Goal: Information Seeking & Learning: Learn about a topic

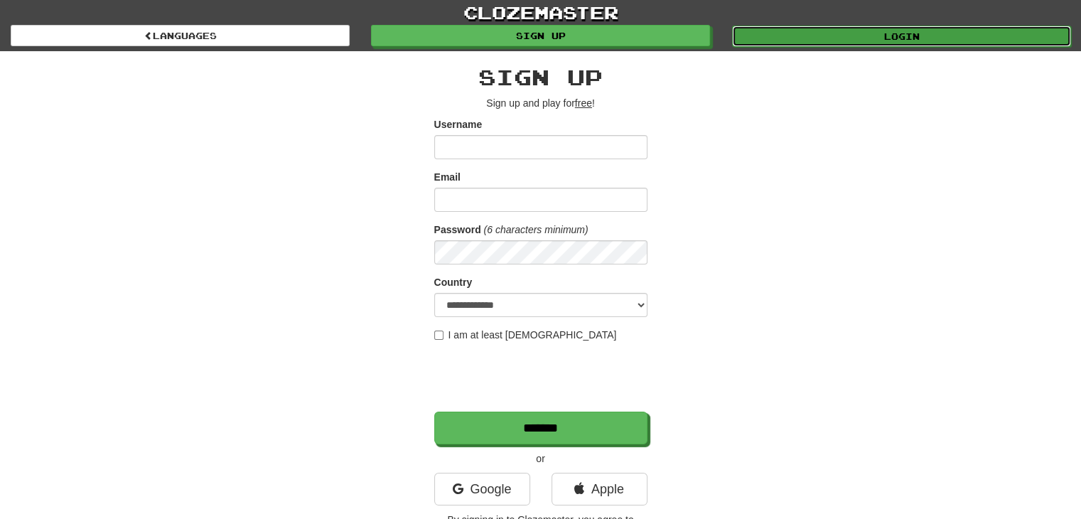
click at [529, 42] on link "Login" at bounding box center [901, 36] width 339 height 21
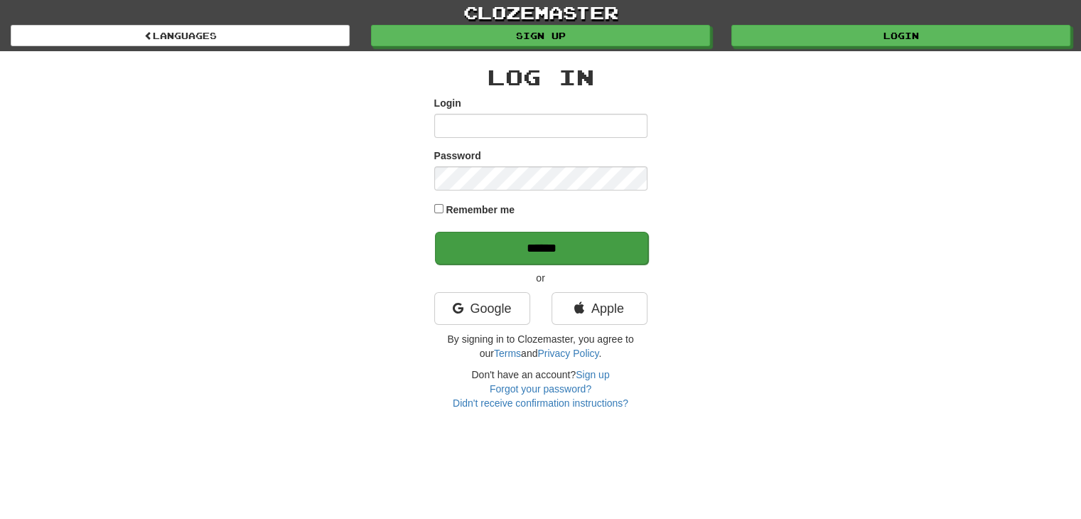
type input "*******"
click at [605, 242] on input "******" at bounding box center [541, 248] width 213 height 33
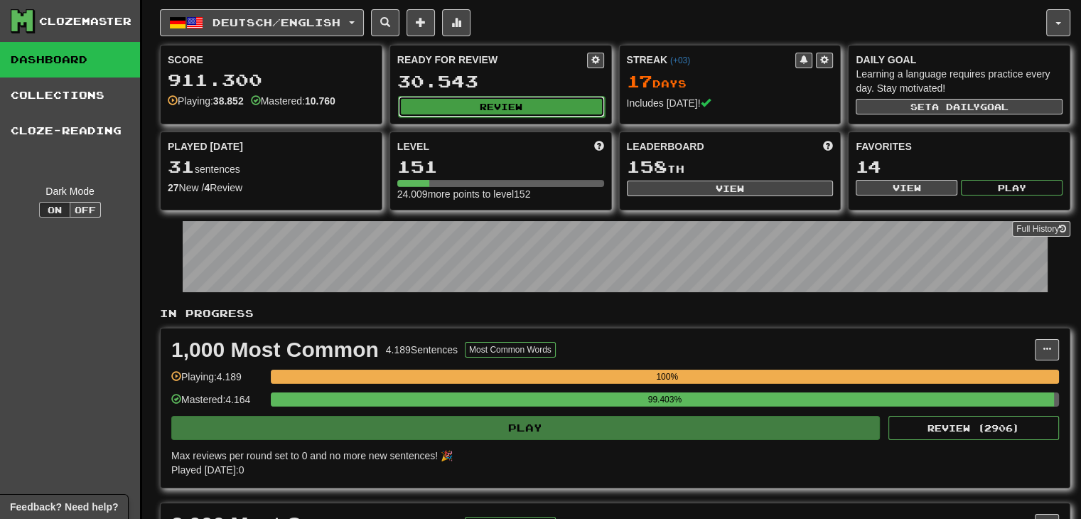
click at [432, 112] on button "Review" at bounding box center [501, 106] width 207 height 21
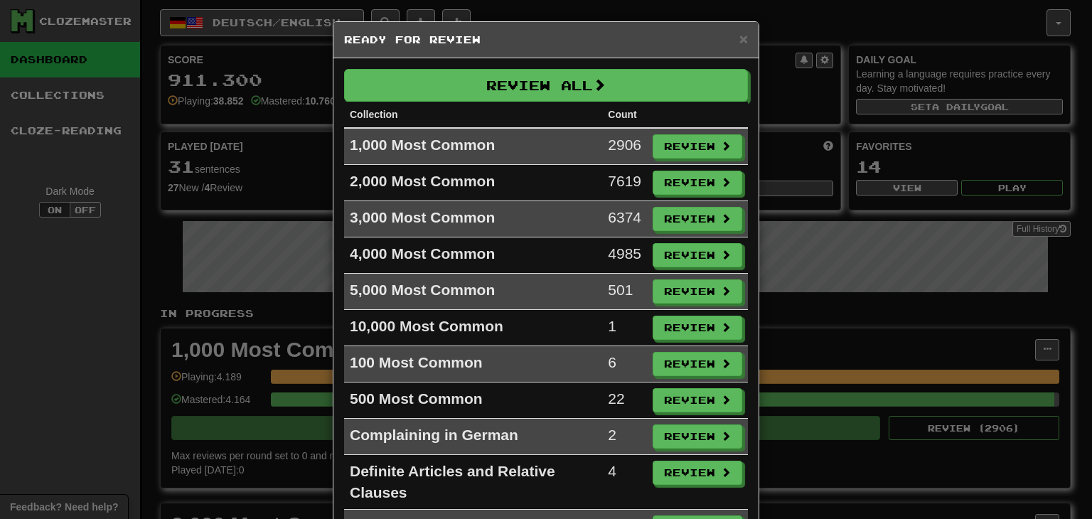
click at [745, 38] on div "× Ready for Review" at bounding box center [545, 40] width 425 height 36
click at [739, 36] on span "×" at bounding box center [743, 39] width 9 height 16
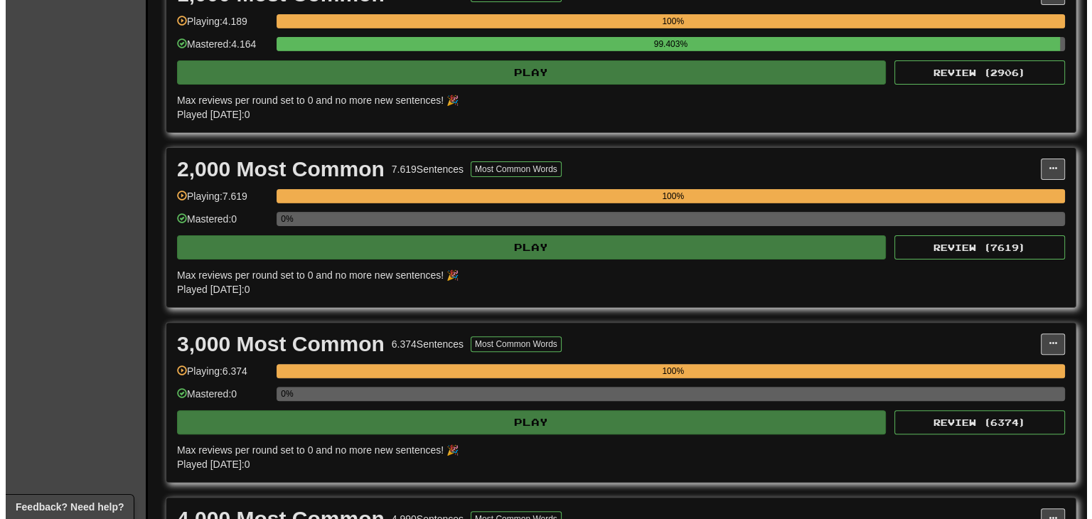
scroll to position [711, 0]
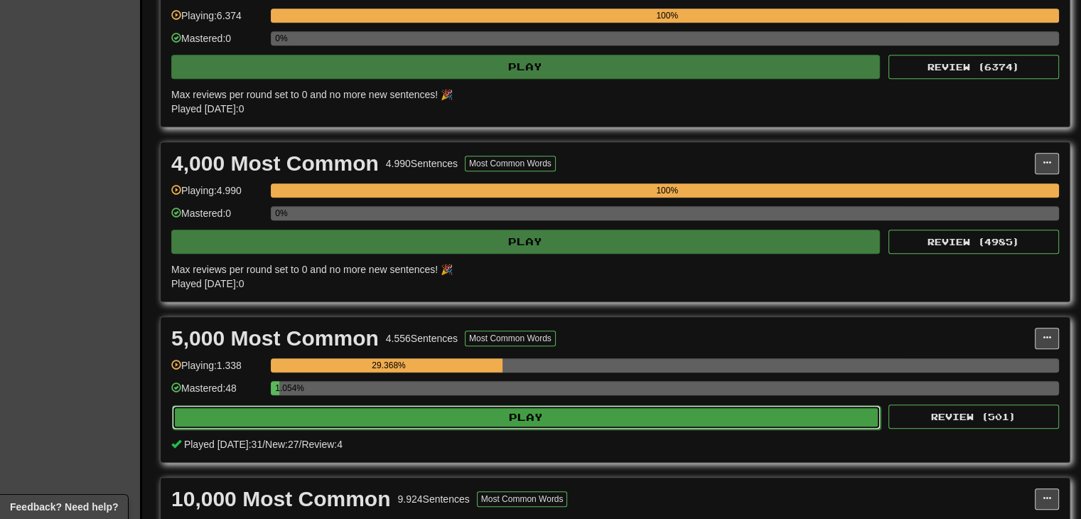
click at [518, 419] on button "Play" at bounding box center [526, 417] width 709 height 24
select select "**"
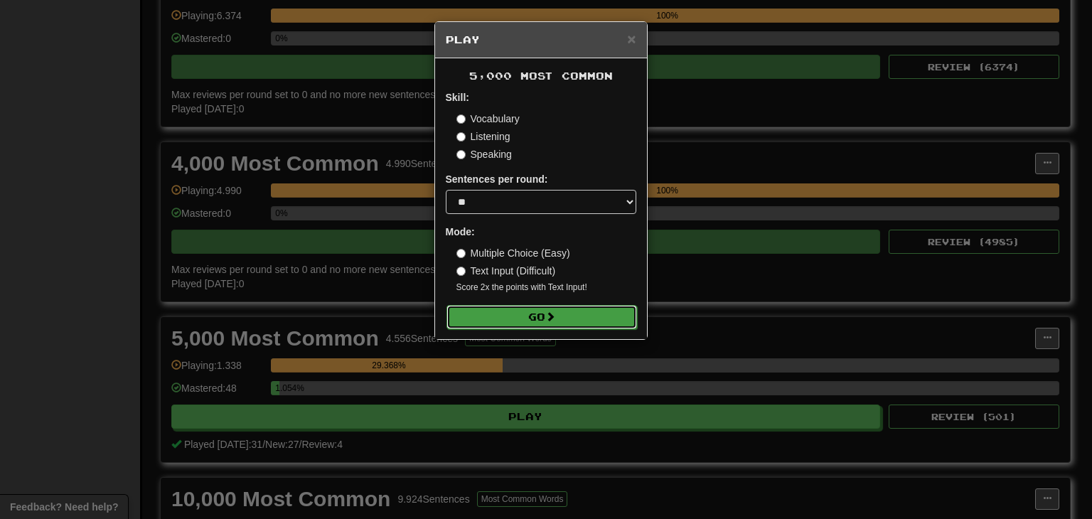
click at [594, 321] on button "Go" at bounding box center [541, 317] width 191 height 24
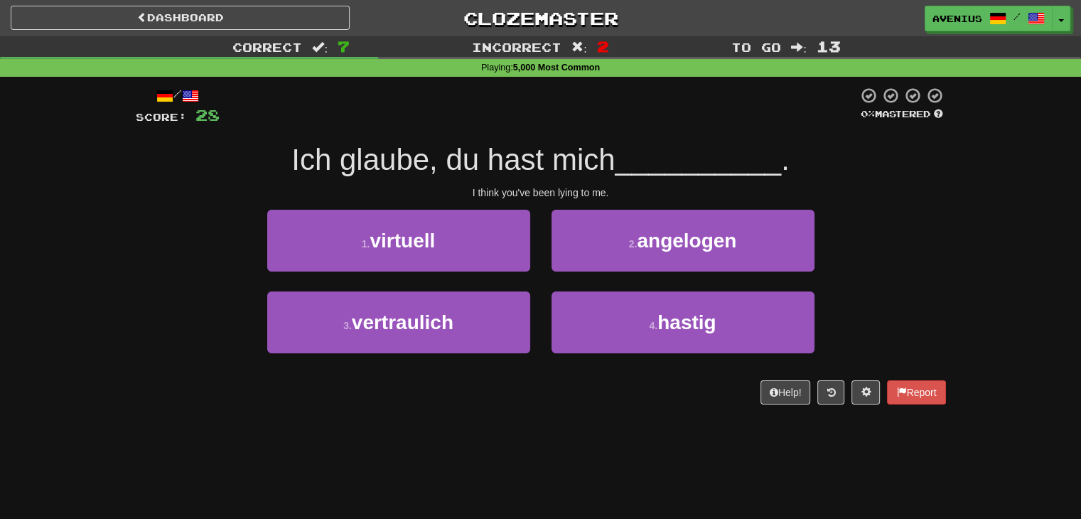
click at [884, 248] on div "1 . virtuell 2 . angelogen" at bounding box center [540, 251] width 853 height 82
click at [606, 247] on button "2 . angelogen" at bounding box center [683, 241] width 263 height 62
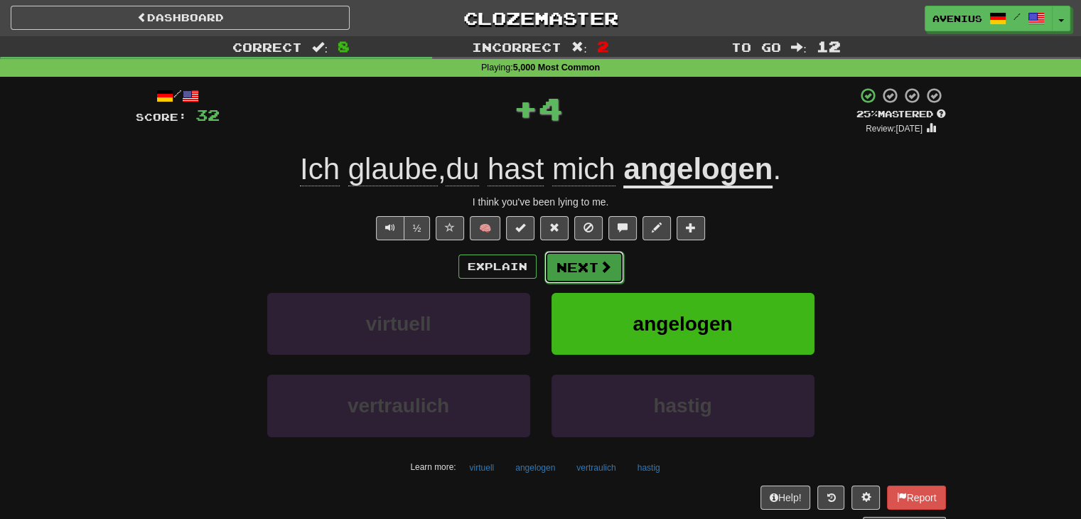
click at [584, 269] on button "Next" at bounding box center [585, 267] width 80 height 33
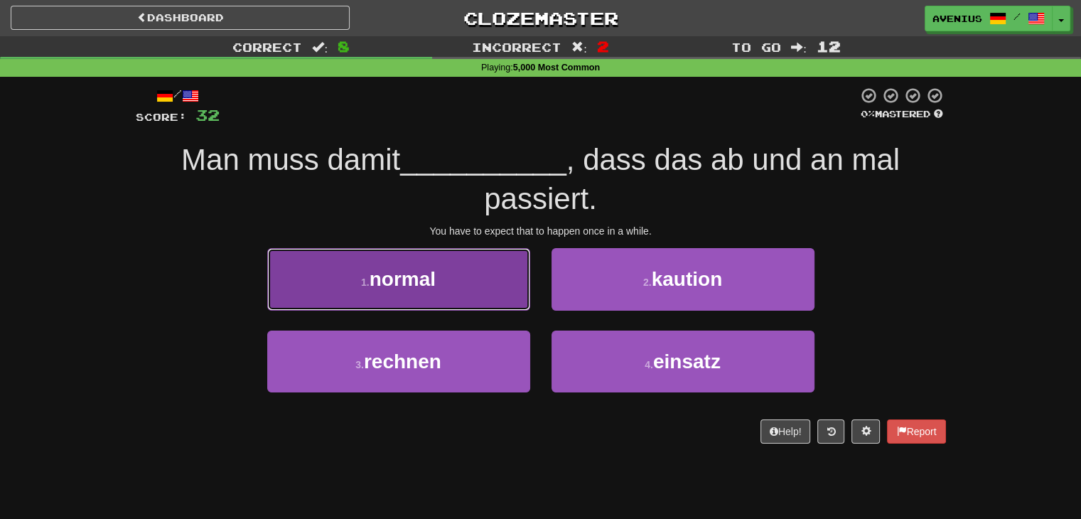
click at [495, 277] on button "1 . normal" at bounding box center [398, 279] width 263 height 62
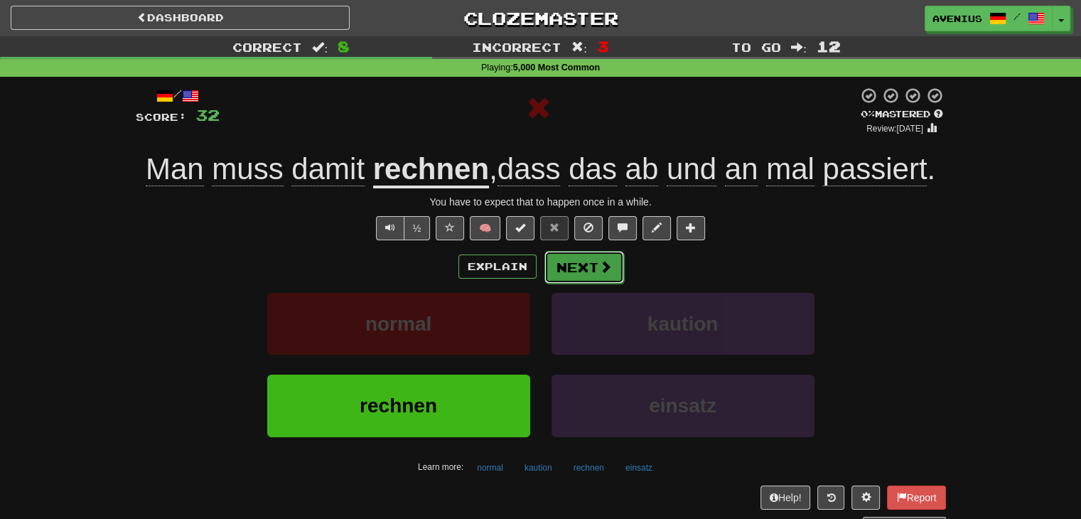
click at [585, 270] on button "Next" at bounding box center [585, 267] width 80 height 33
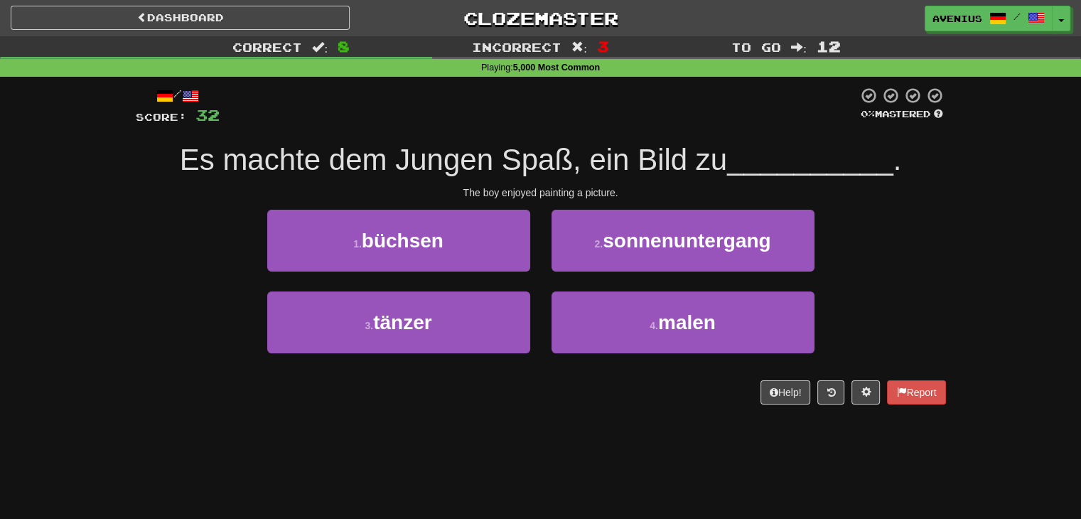
click at [540, 288] on div "1 . büchsen" at bounding box center [399, 251] width 284 height 82
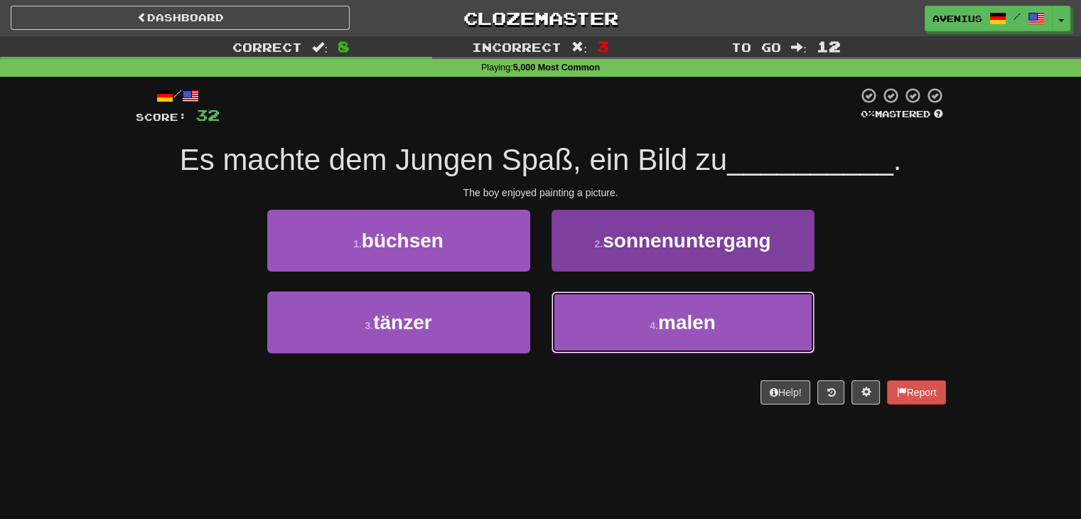
click at [628, 321] on button "4 . malen" at bounding box center [683, 322] width 263 height 62
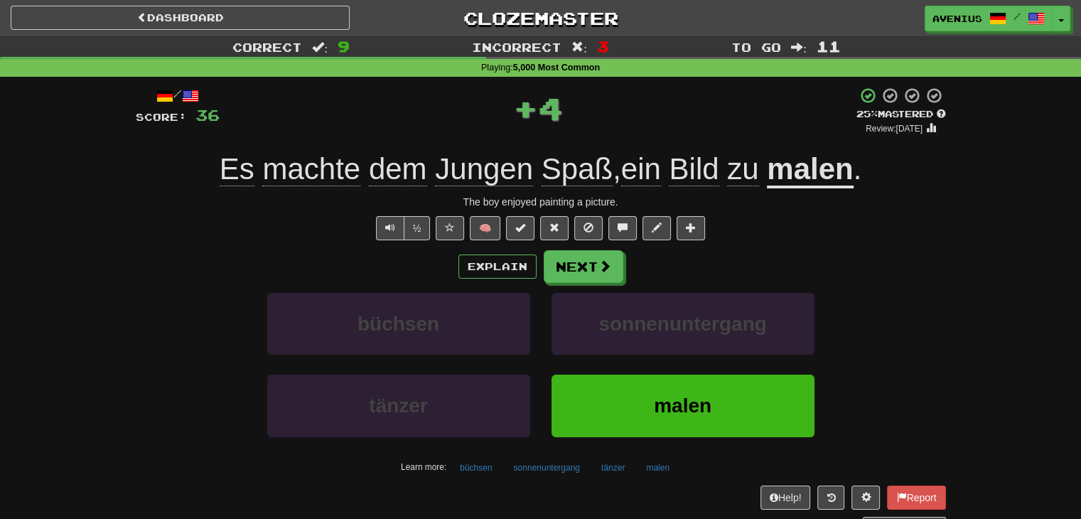
click at [575, 282] on div "Explain Next büchsen sonnenuntergang tänzer malen Learn more: büchsen sonnenunt…" at bounding box center [541, 364] width 811 height 228
click at [572, 269] on button "Next" at bounding box center [585, 267] width 80 height 33
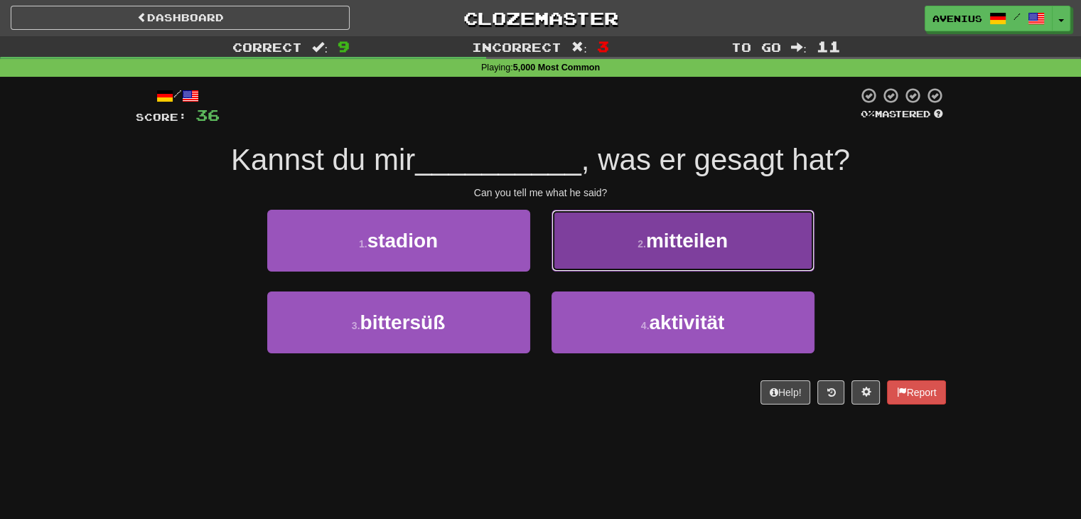
click at [609, 259] on button "2 . mitteilen" at bounding box center [683, 241] width 263 height 62
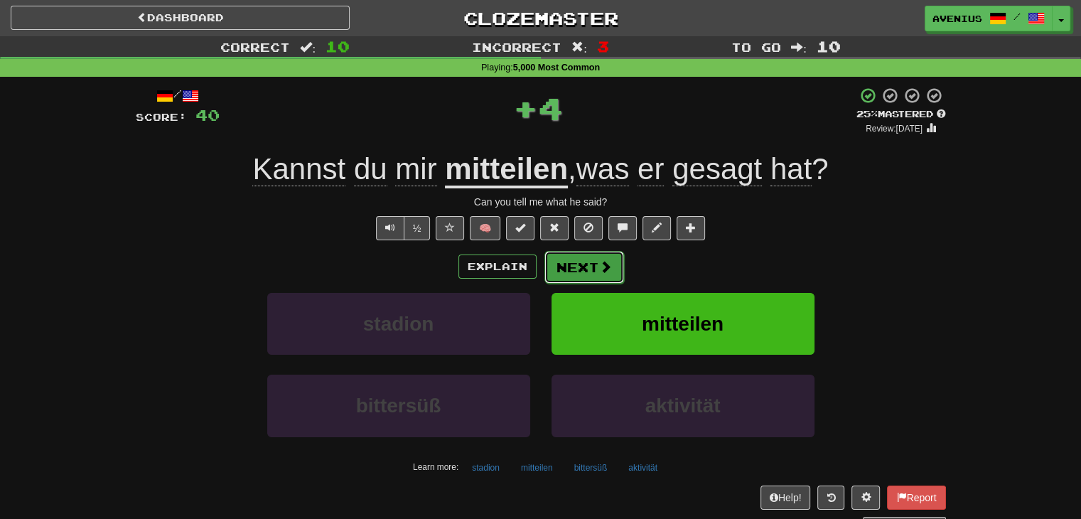
click at [584, 266] on button "Next" at bounding box center [585, 267] width 80 height 33
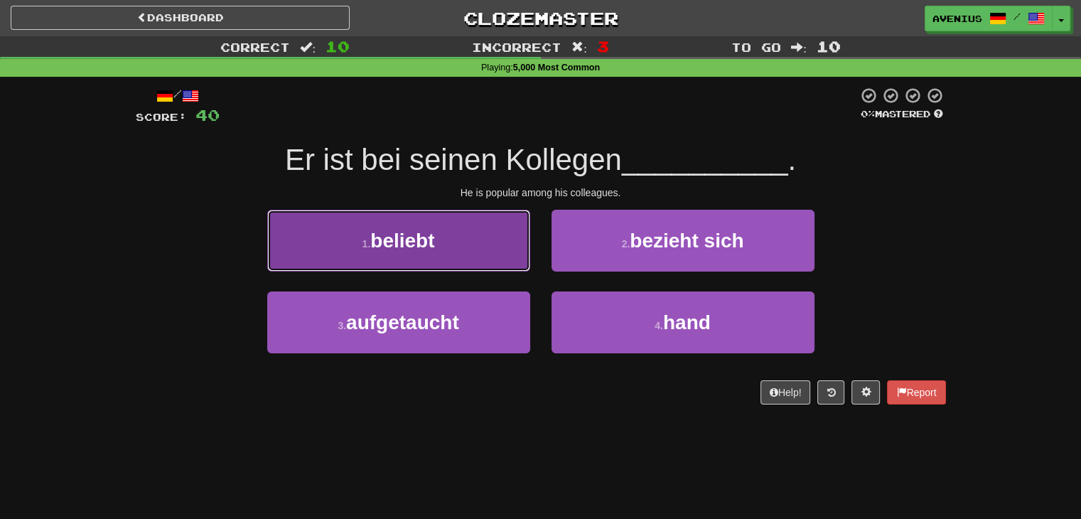
click at [511, 252] on button "1 . beliebt" at bounding box center [398, 241] width 263 height 62
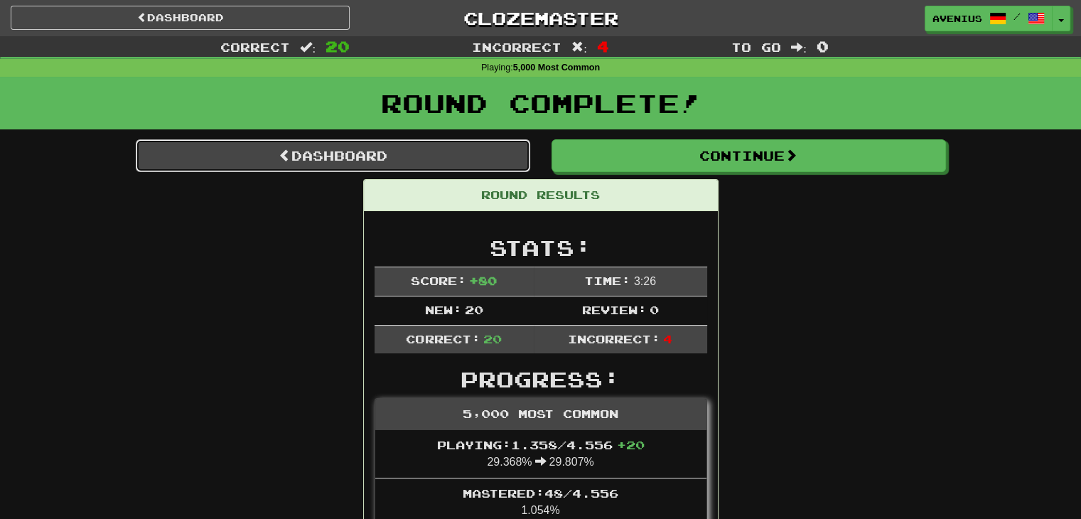
click at [314, 149] on link "Dashboard" at bounding box center [333, 155] width 395 height 33
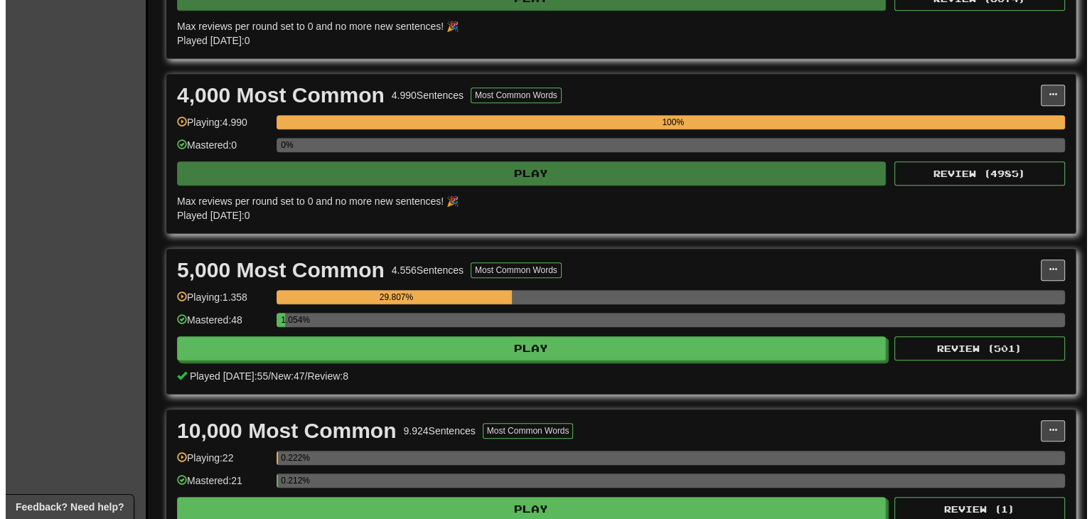
scroll to position [782, 0]
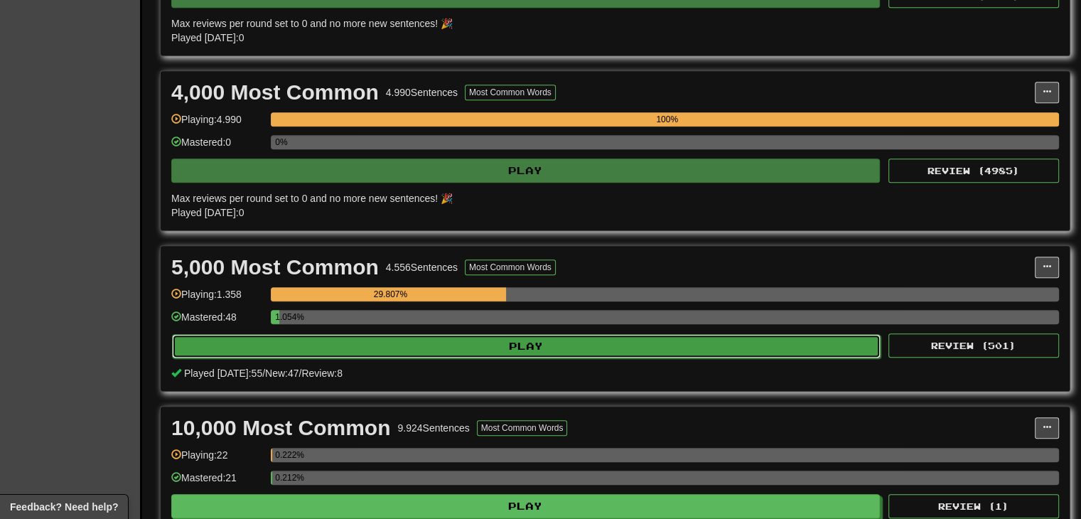
click at [594, 350] on button "Play" at bounding box center [526, 346] width 709 height 24
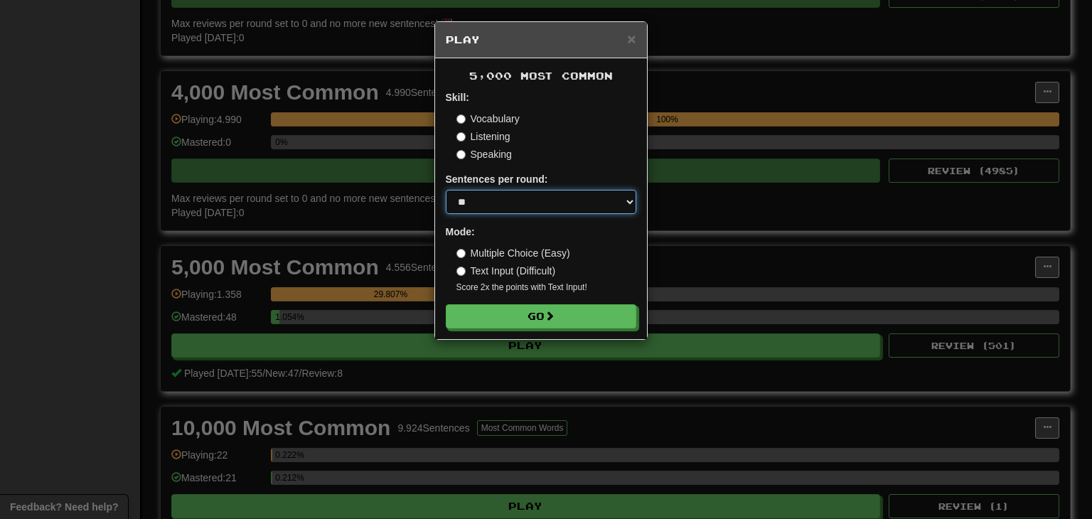
click at [510, 199] on select "* ** ** ** ** ** *** ********" at bounding box center [541, 202] width 191 height 24
select select "********"
click at [446, 190] on select "* ** ** ** ** ** *** ********" at bounding box center [541, 202] width 191 height 24
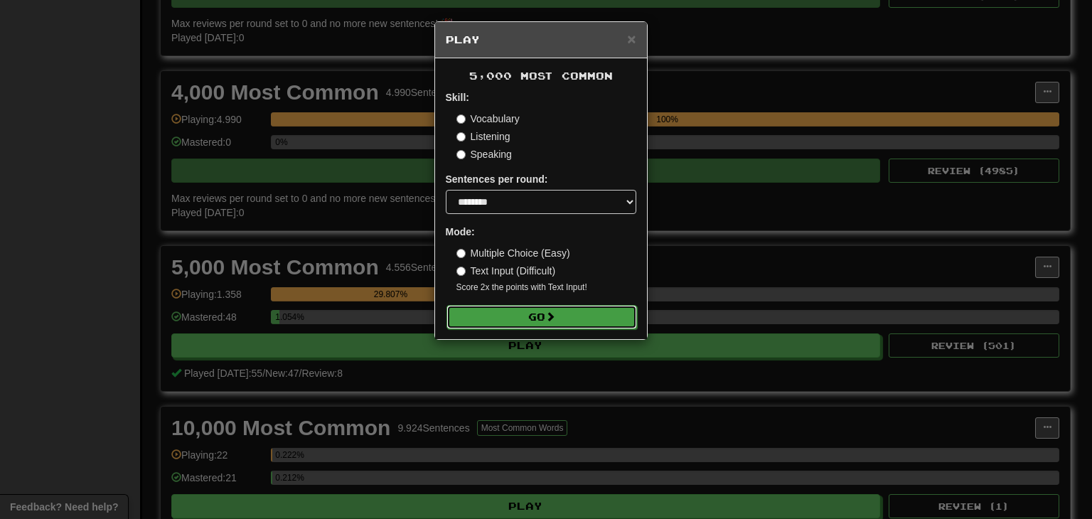
click at [533, 312] on button "Go" at bounding box center [541, 317] width 191 height 24
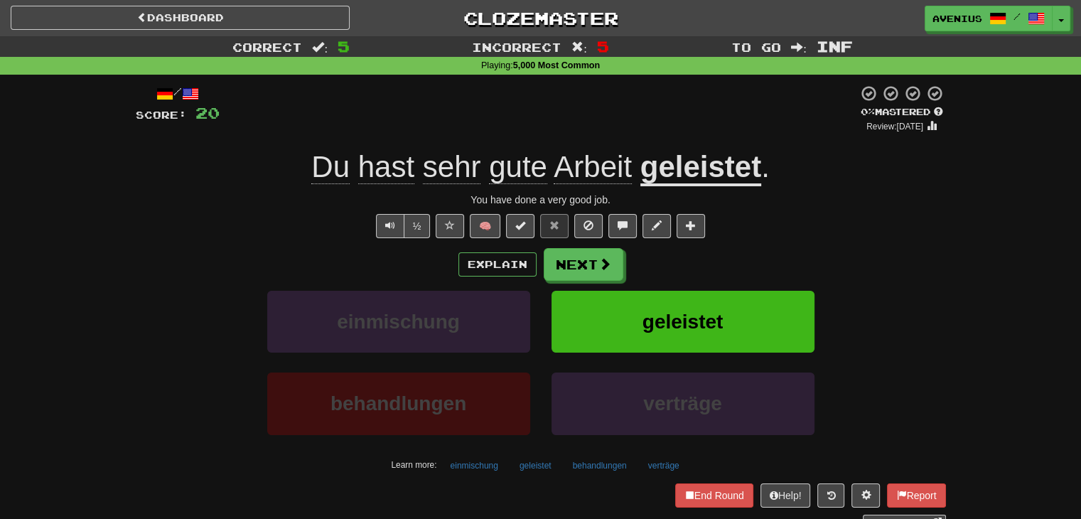
click at [762, 185] on div "Du hast sehr gute Arbeit geleistet ." at bounding box center [541, 167] width 811 height 39
click at [748, 180] on u "geleistet" at bounding box center [701, 168] width 121 height 36
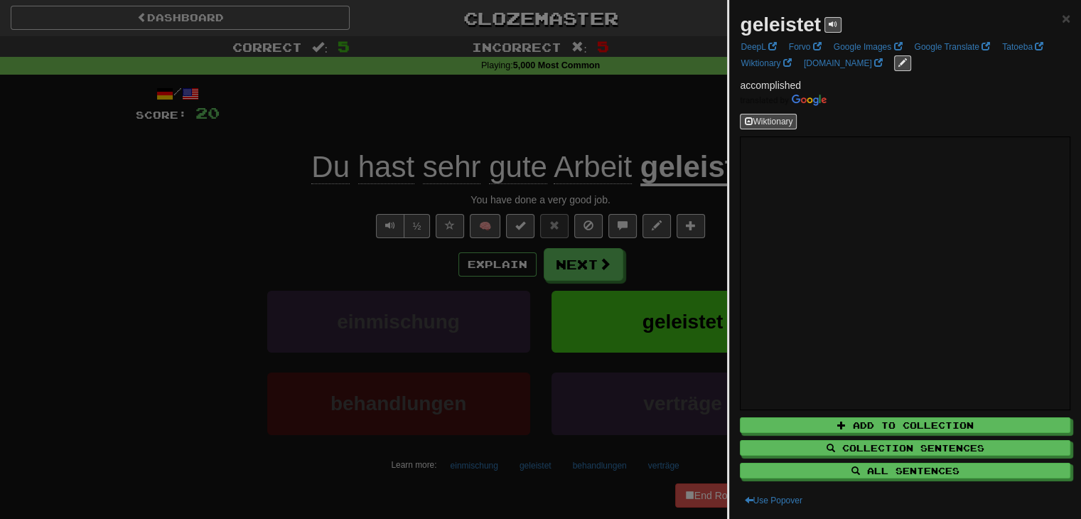
click at [182, 271] on div at bounding box center [540, 259] width 1081 height 519
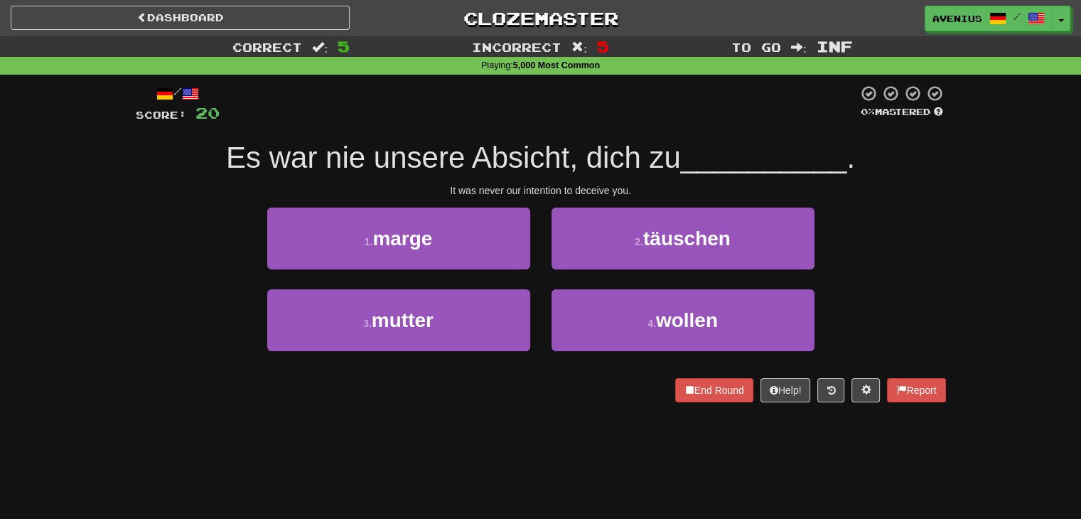
click at [918, 250] on div "1 . marge 2 . täuschen" at bounding box center [540, 249] width 853 height 82
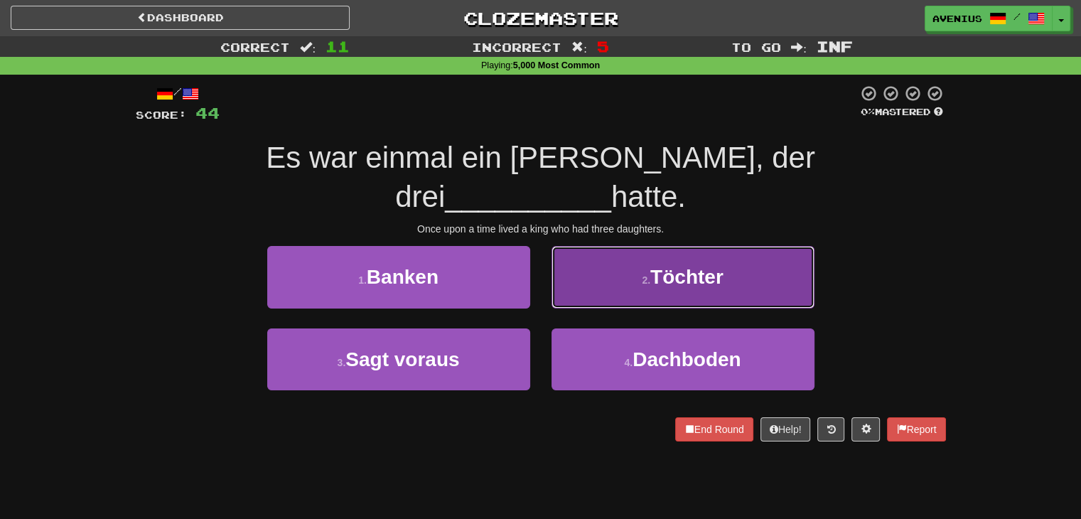
click at [786, 246] on button "2 . Töchter" at bounding box center [683, 277] width 263 height 62
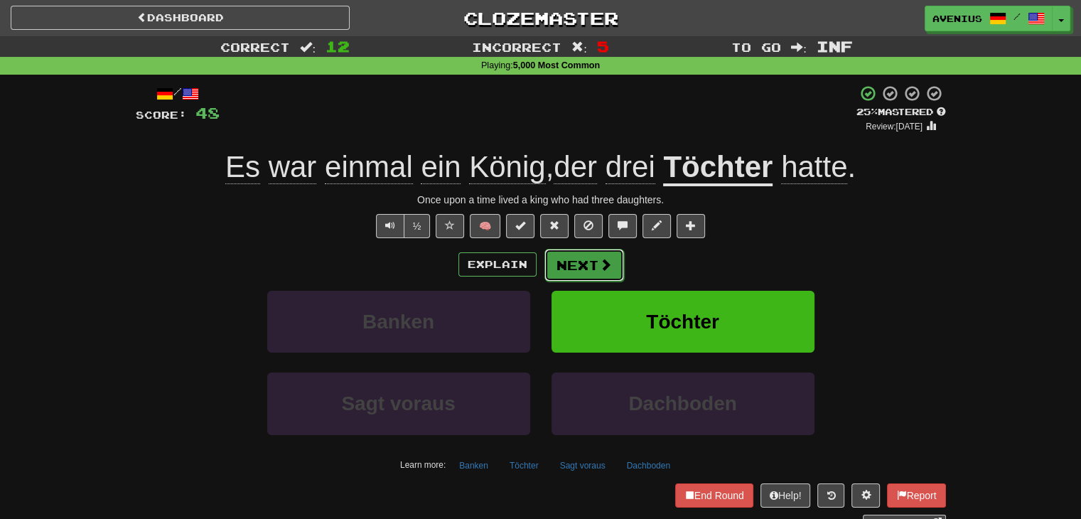
click at [610, 258] on span at bounding box center [605, 264] width 13 height 13
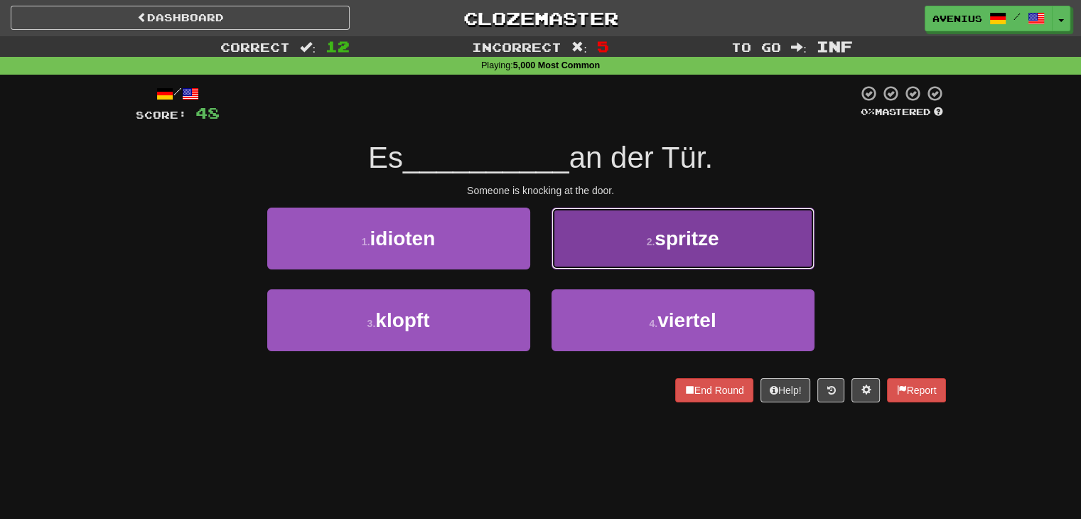
click at [615, 242] on button "2 . spritze" at bounding box center [683, 239] width 263 height 62
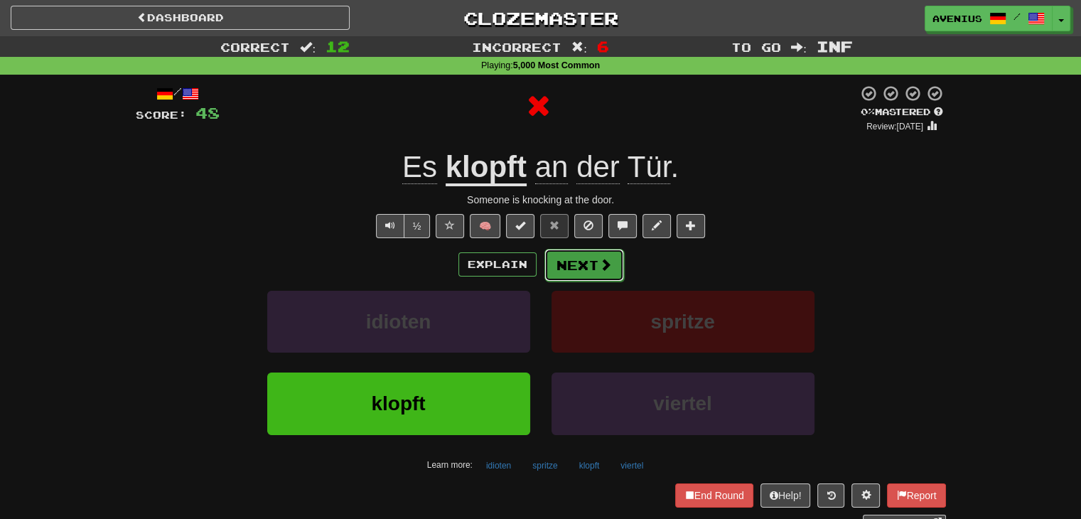
click at [594, 265] on button "Next" at bounding box center [585, 265] width 80 height 33
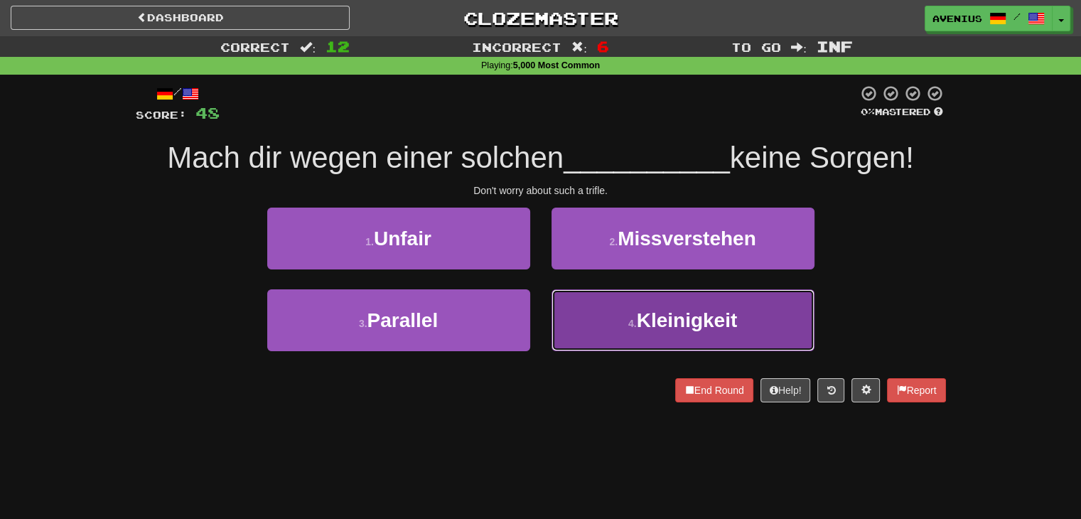
click at [597, 303] on button "4 . Kleinigkeit" at bounding box center [683, 320] width 263 height 62
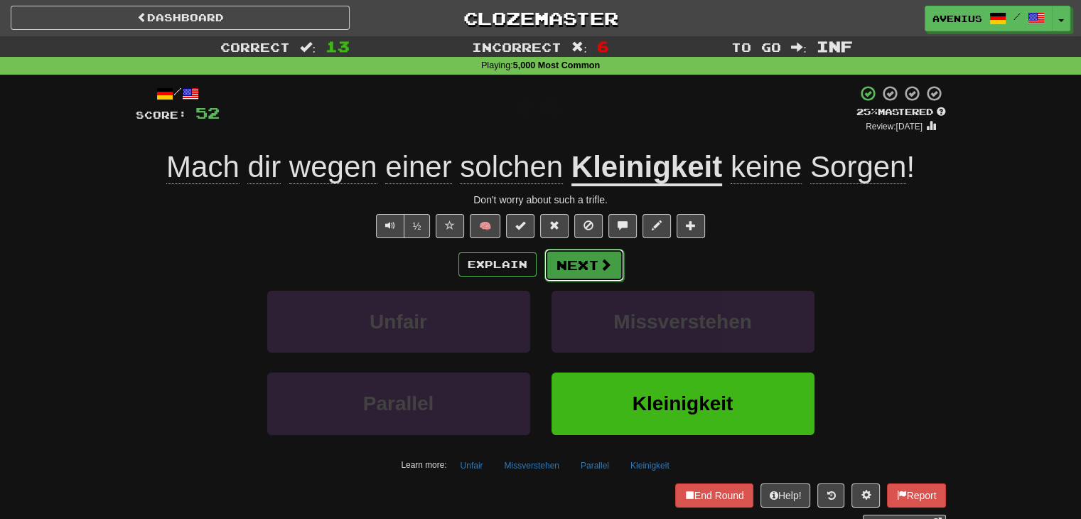
click at [594, 272] on button "Next" at bounding box center [585, 265] width 80 height 33
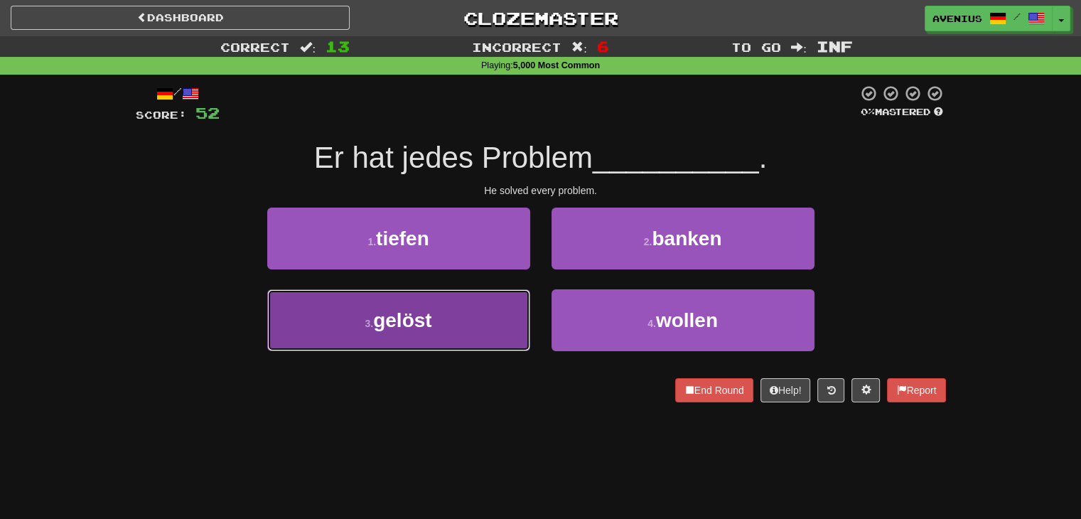
click at [495, 318] on button "3 . gelöst" at bounding box center [398, 320] width 263 height 62
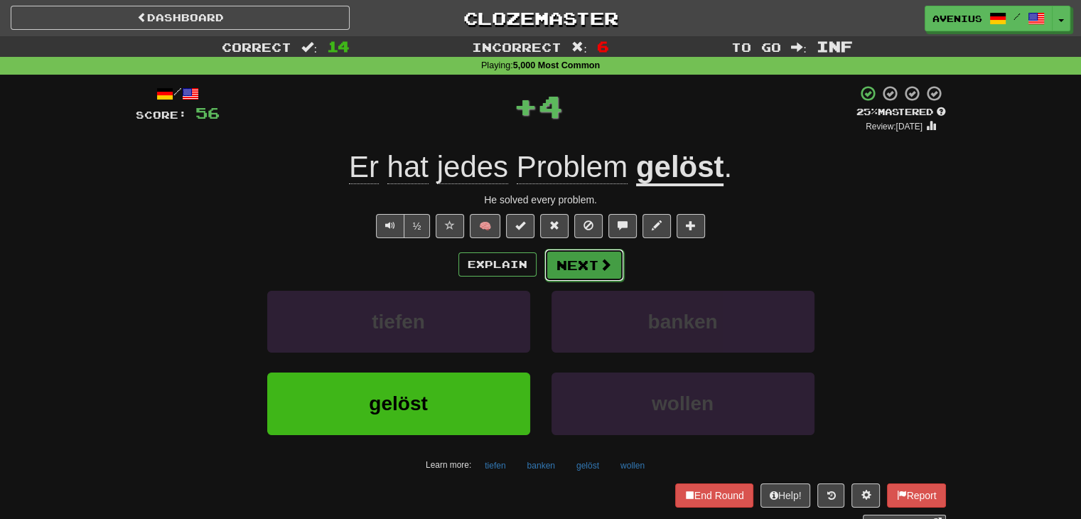
click at [599, 269] on span at bounding box center [605, 264] width 13 height 13
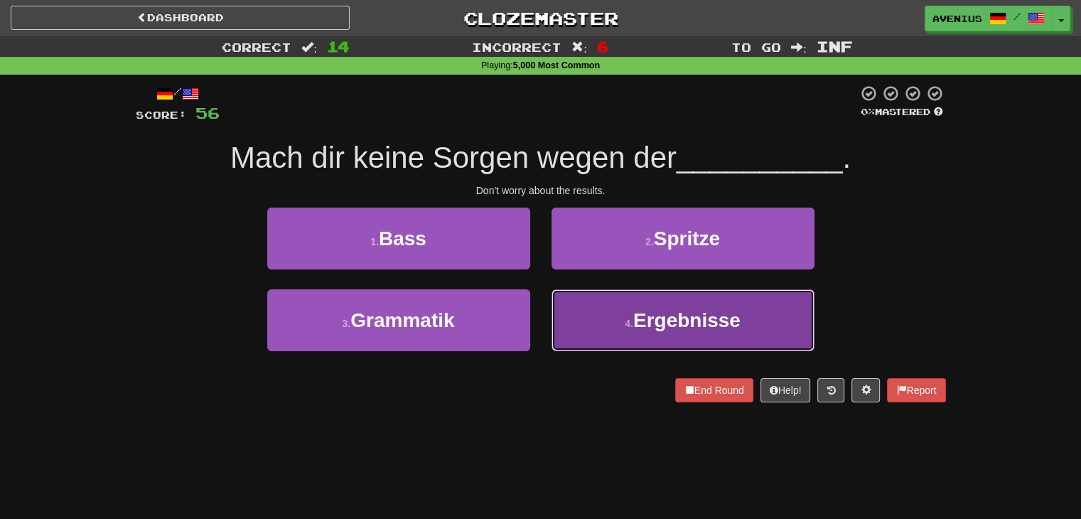
click at [604, 316] on button "4 . Ergebnisse" at bounding box center [683, 320] width 263 height 62
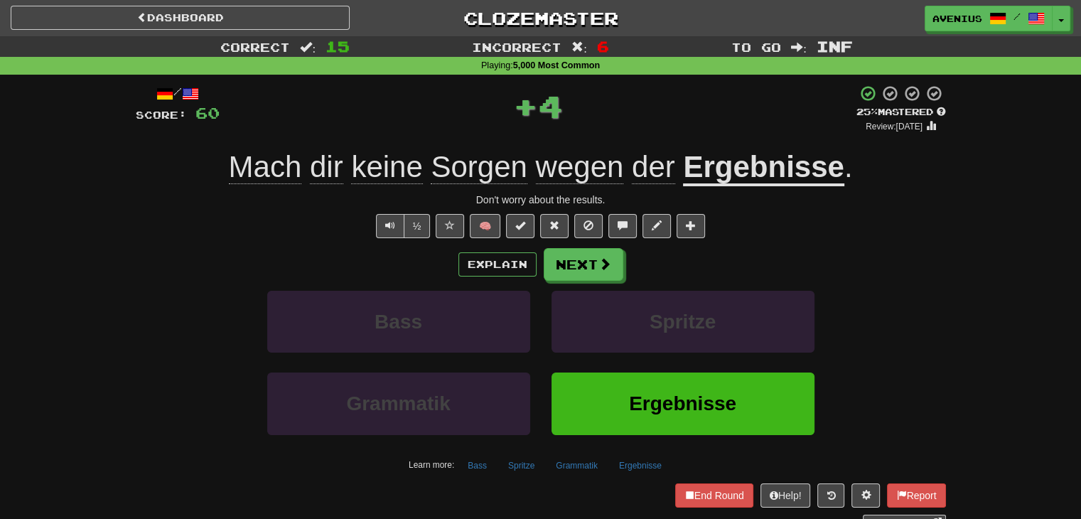
click at [784, 163] on u "Ergebnisse" at bounding box center [763, 168] width 161 height 36
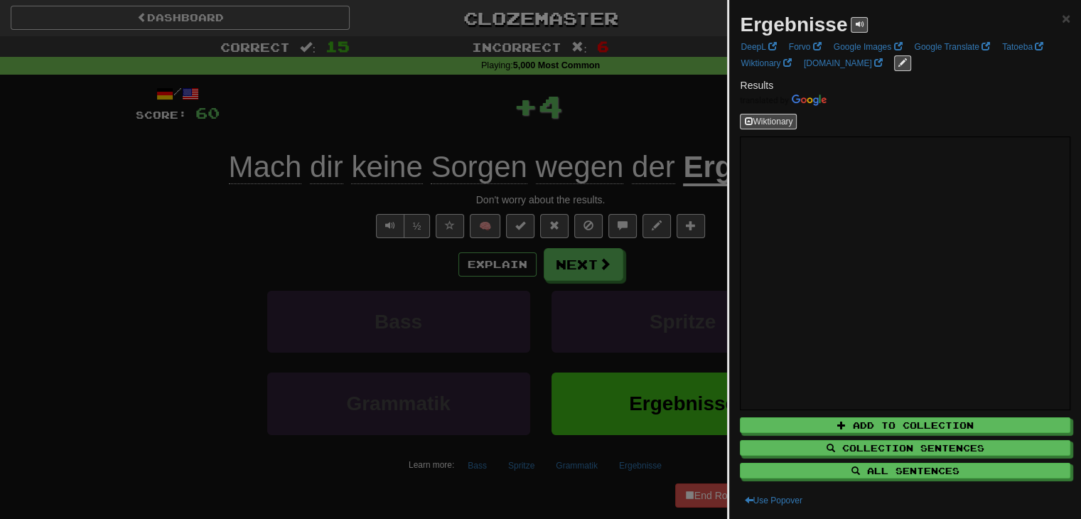
click at [228, 263] on div at bounding box center [540, 259] width 1081 height 519
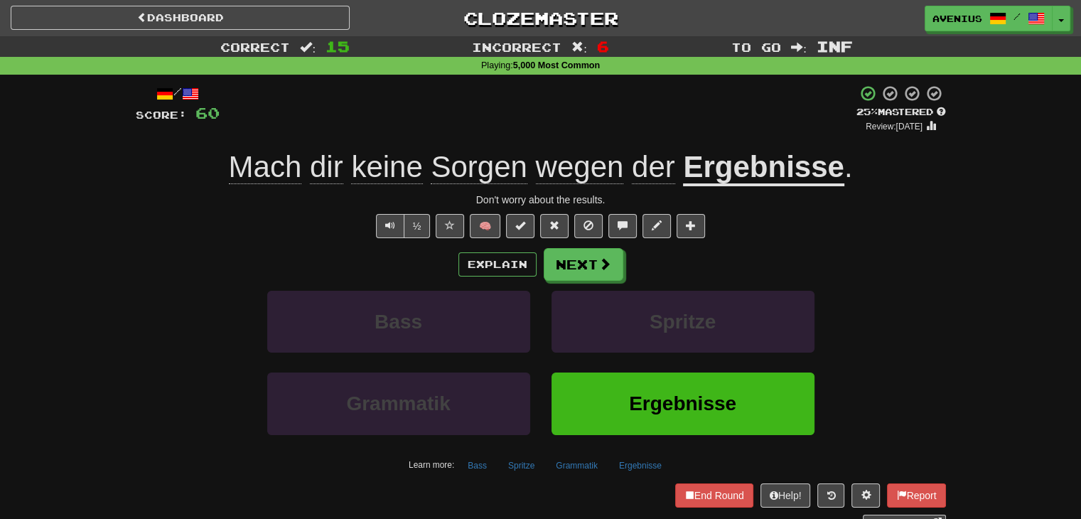
click at [611, 280] on div "Explain Next Bass Spritze Grammatik Ergebnisse Learn more: Bass Spritze Grammat…" at bounding box center [541, 362] width 811 height 228
click at [592, 267] on button "Next" at bounding box center [585, 265] width 80 height 33
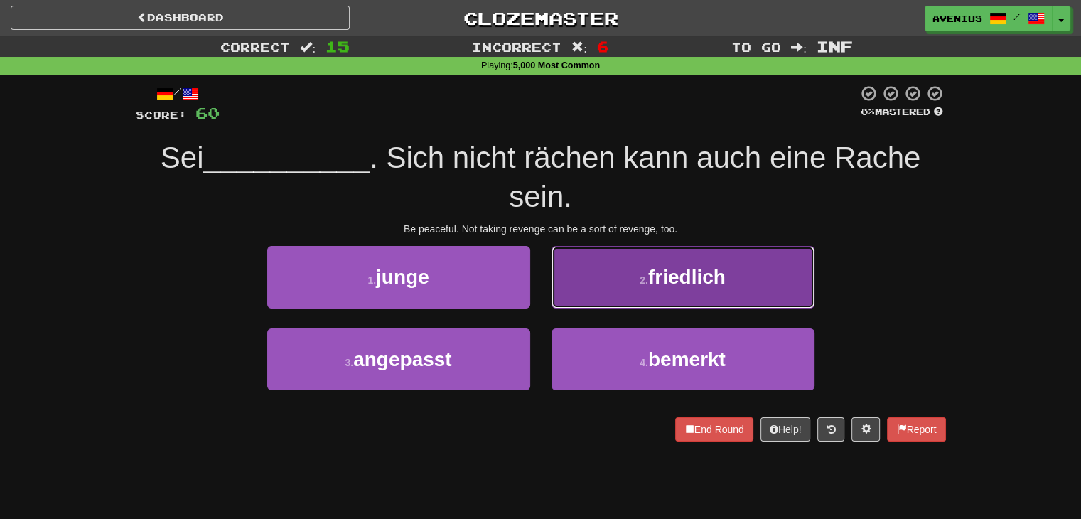
click at [620, 301] on button "2 . friedlich" at bounding box center [683, 277] width 263 height 62
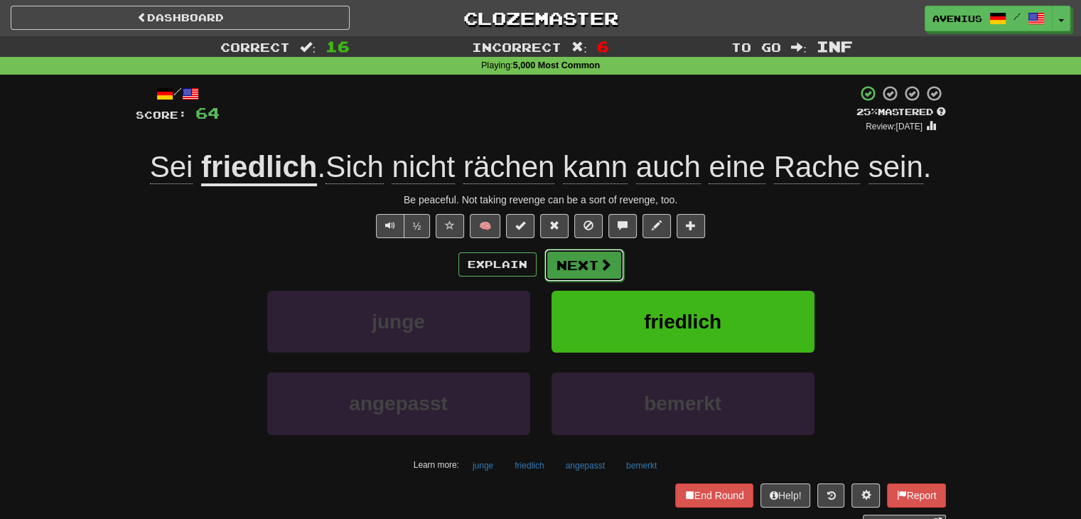
click at [599, 268] on span at bounding box center [605, 264] width 13 height 13
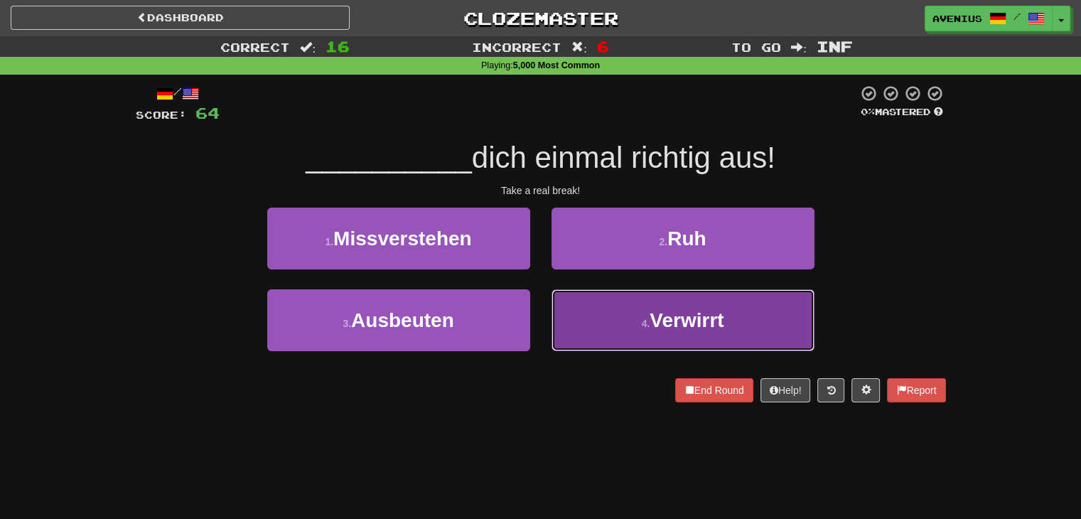
click at [600, 299] on button "4 . Verwirrt" at bounding box center [683, 320] width 263 height 62
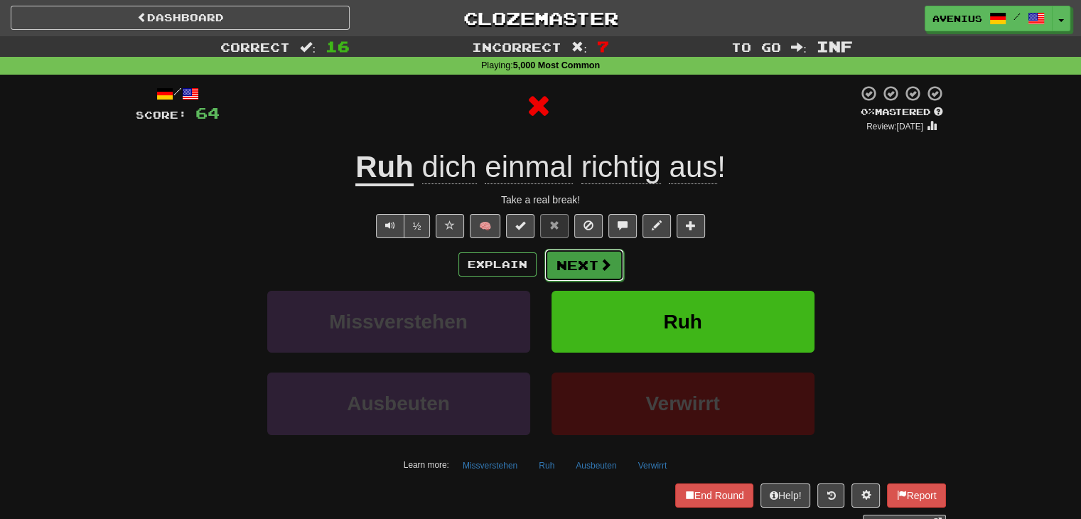
click at [578, 264] on button "Next" at bounding box center [585, 265] width 80 height 33
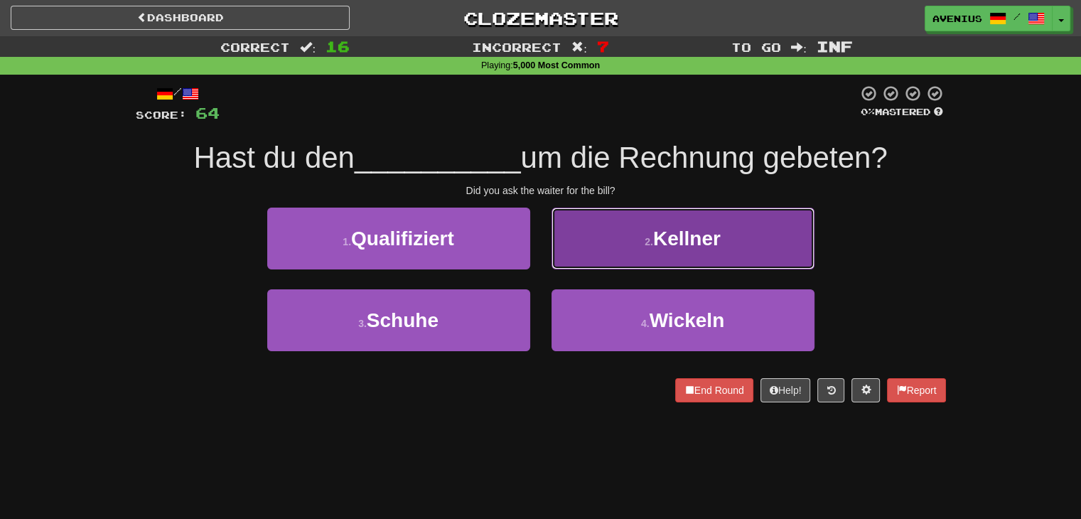
click at [643, 262] on button "2 . Kellner" at bounding box center [683, 239] width 263 height 62
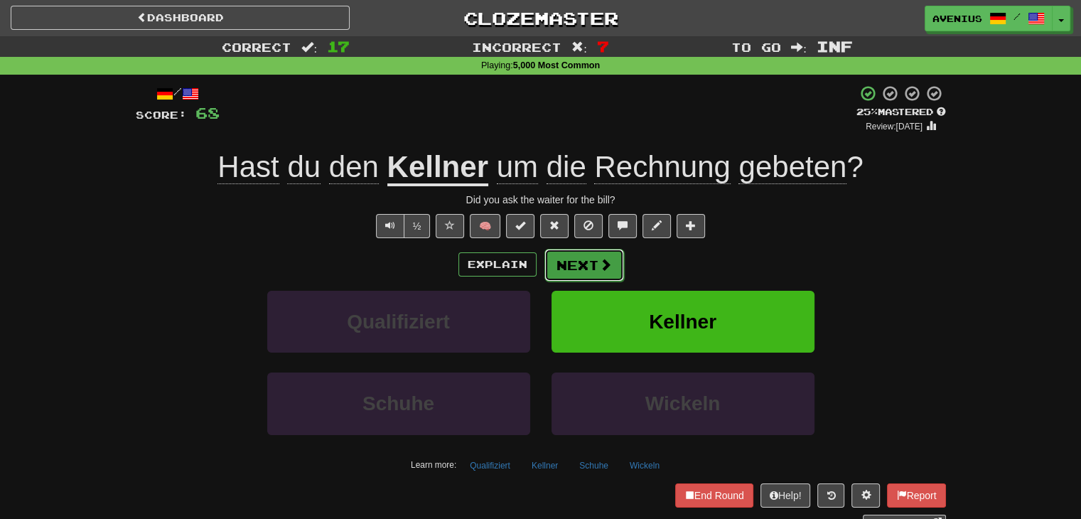
click at [599, 260] on span at bounding box center [605, 264] width 13 height 13
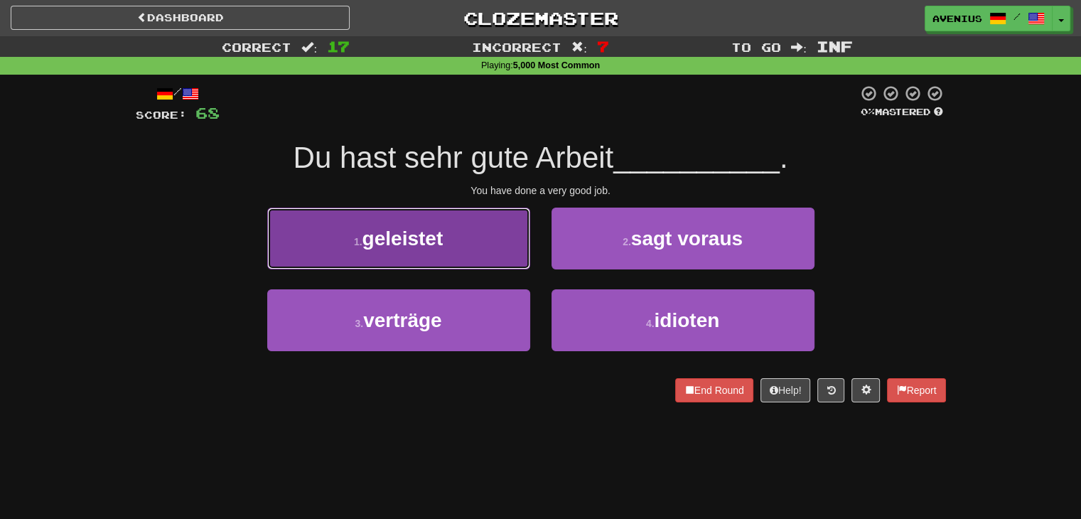
click at [498, 257] on button "1 . geleistet" at bounding box center [398, 239] width 263 height 62
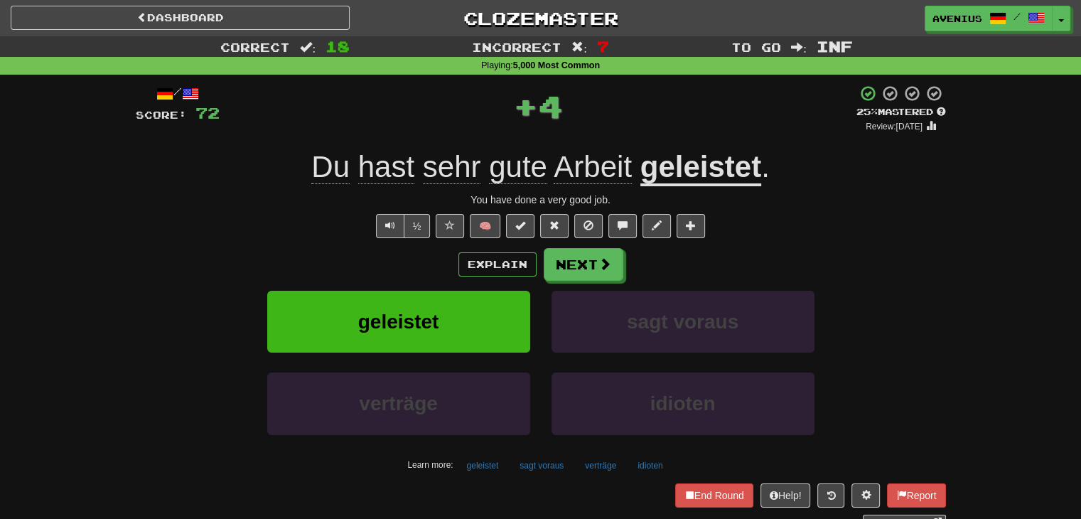
click at [668, 174] on u "geleistet" at bounding box center [701, 168] width 121 height 36
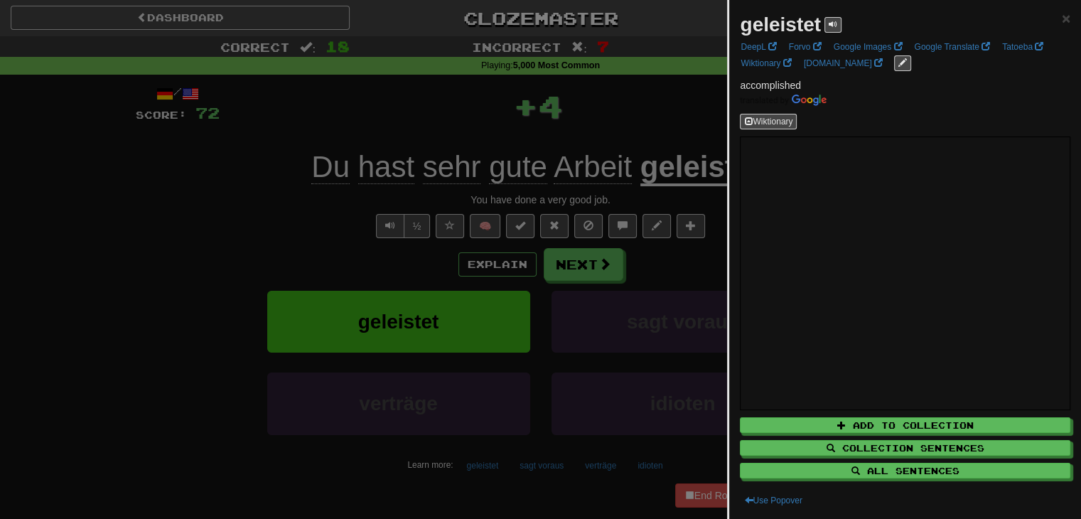
click at [210, 254] on div at bounding box center [540, 259] width 1081 height 519
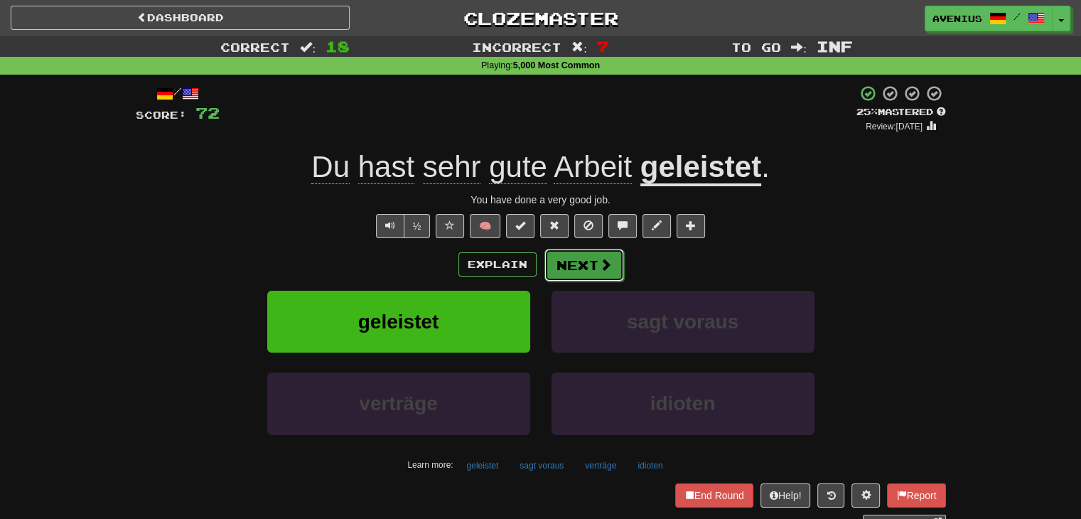
click at [574, 267] on button "Next" at bounding box center [585, 265] width 80 height 33
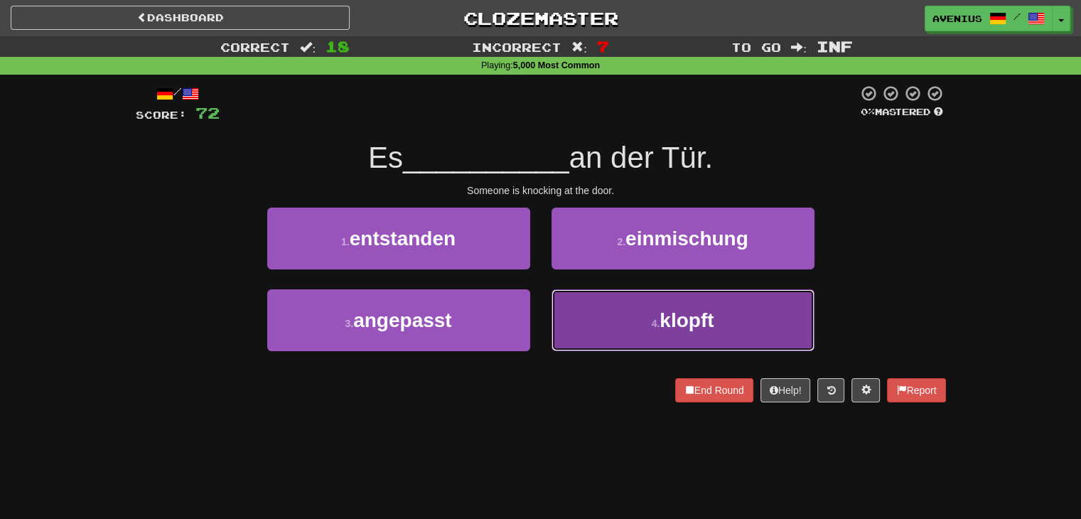
click at [600, 327] on button "4 . klopft" at bounding box center [683, 320] width 263 height 62
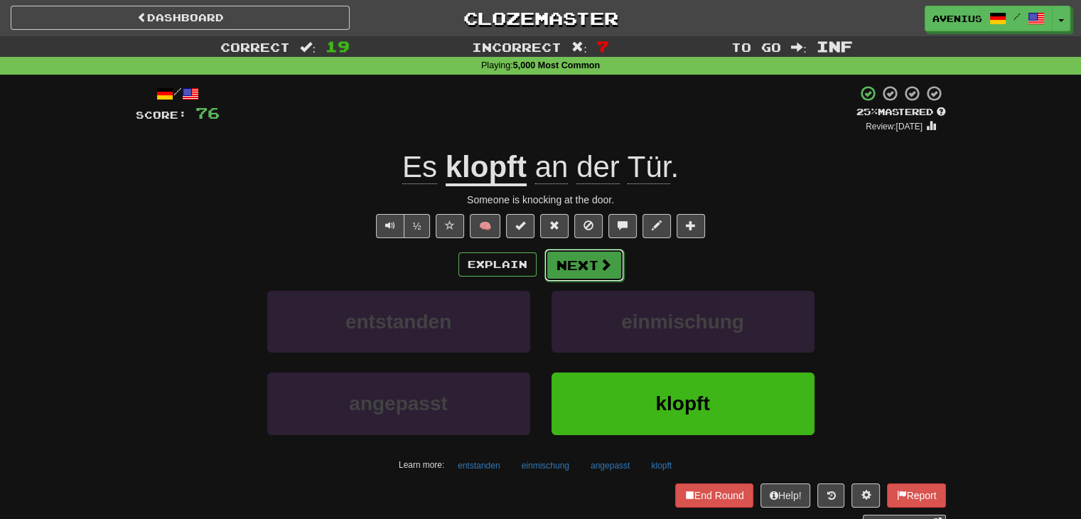
click at [590, 271] on button "Next" at bounding box center [585, 265] width 80 height 33
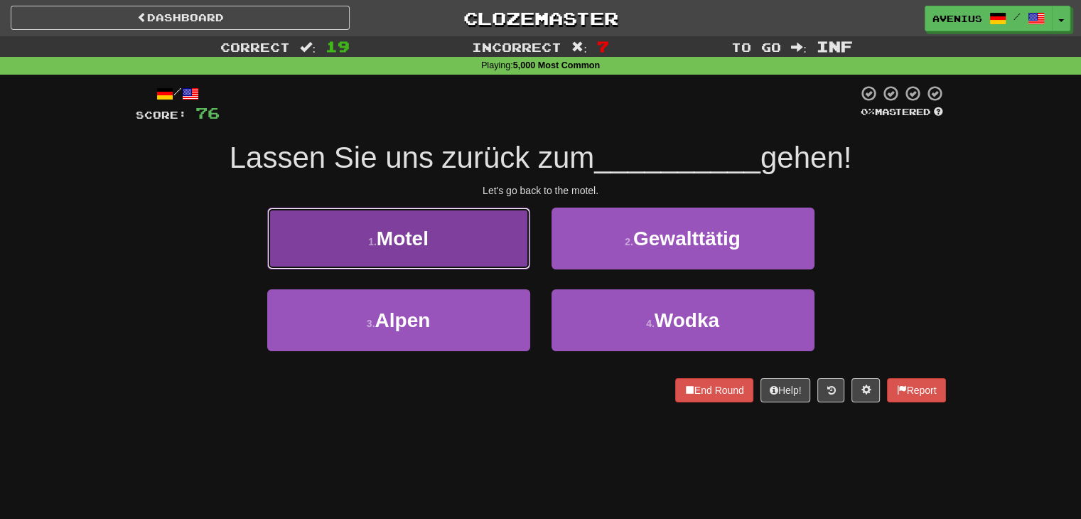
click at [492, 243] on button "1 . Motel" at bounding box center [398, 239] width 263 height 62
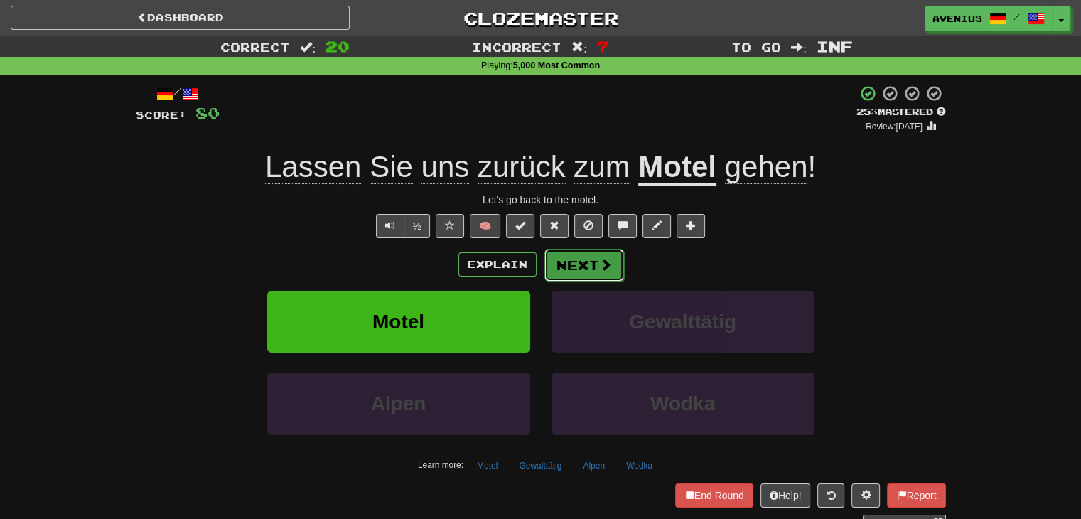
click at [585, 267] on button "Next" at bounding box center [585, 265] width 80 height 33
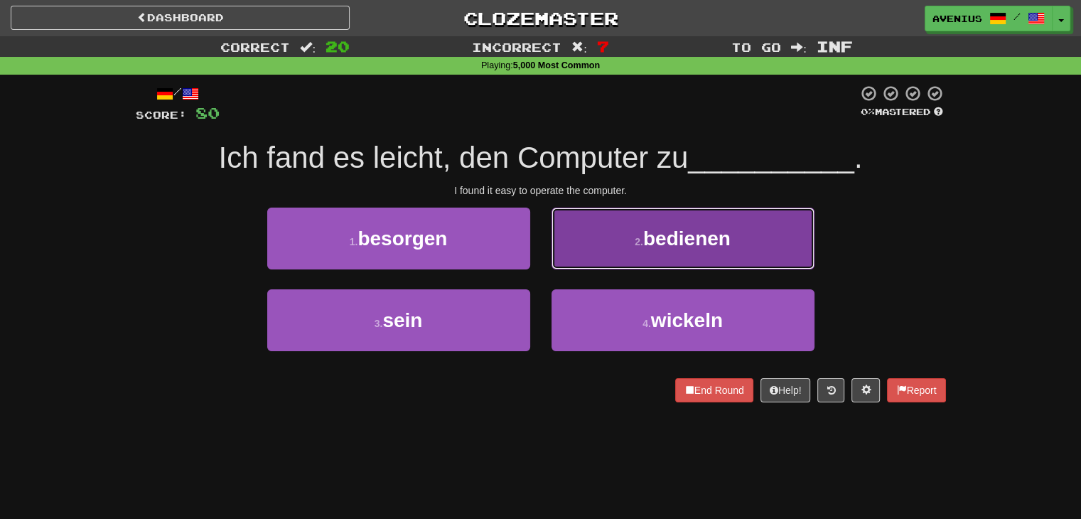
click at [572, 251] on button "2 . bedienen" at bounding box center [683, 239] width 263 height 62
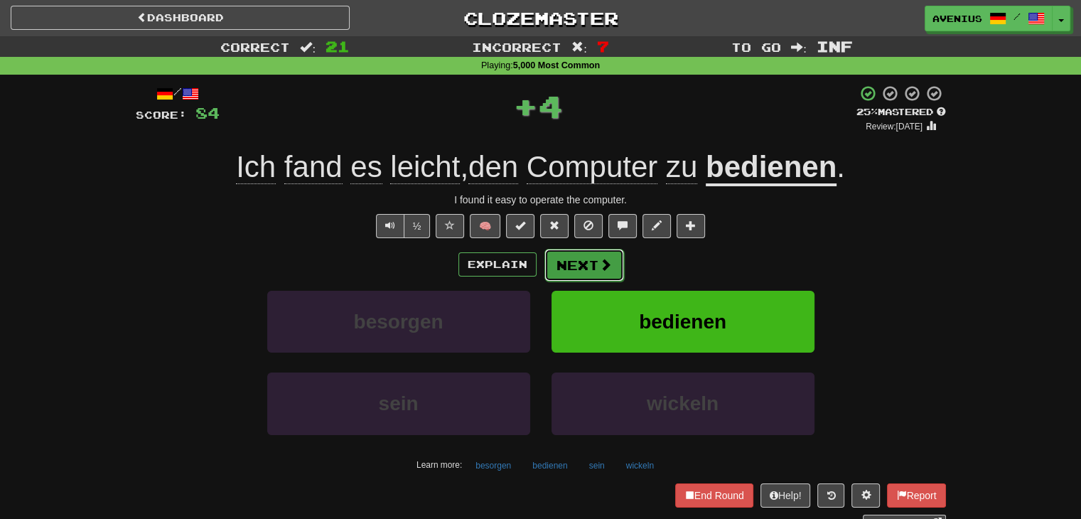
click at [567, 264] on button "Next" at bounding box center [585, 265] width 80 height 33
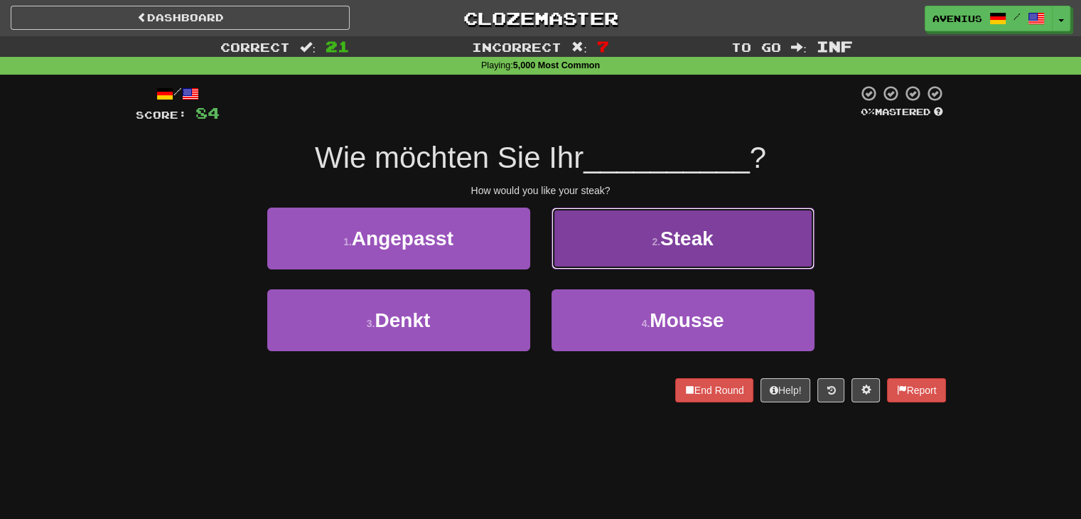
click at [589, 254] on button "2 . Steak" at bounding box center [683, 239] width 263 height 62
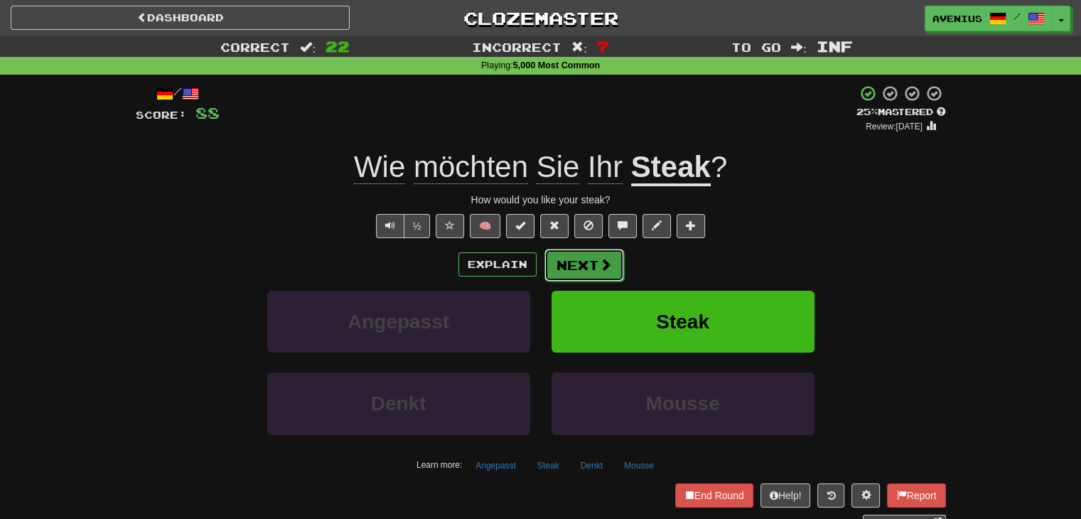
click at [574, 272] on button "Next" at bounding box center [585, 265] width 80 height 33
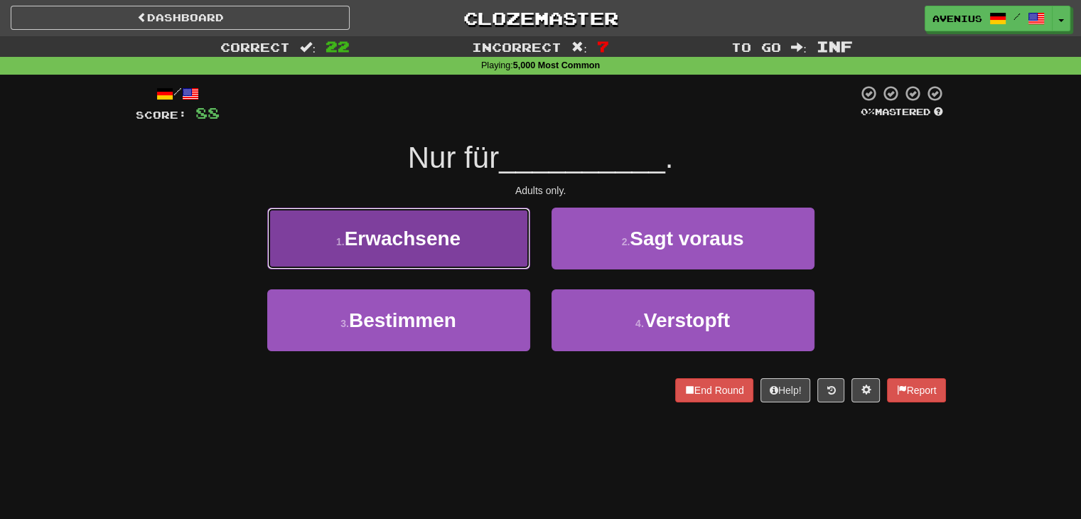
click at [500, 251] on button "1 . Erwachsene" at bounding box center [398, 239] width 263 height 62
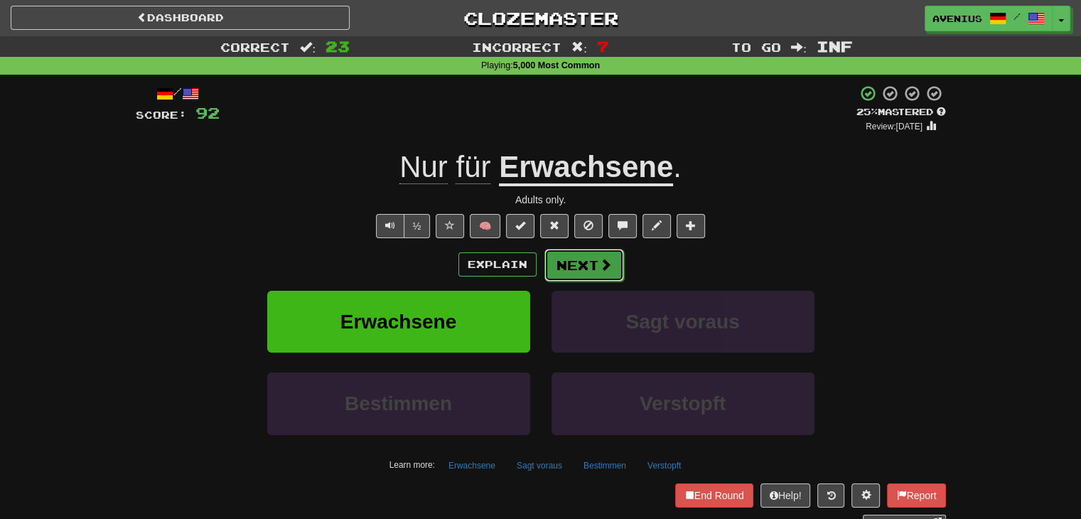
click at [599, 260] on span at bounding box center [605, 264] width 13 height 13
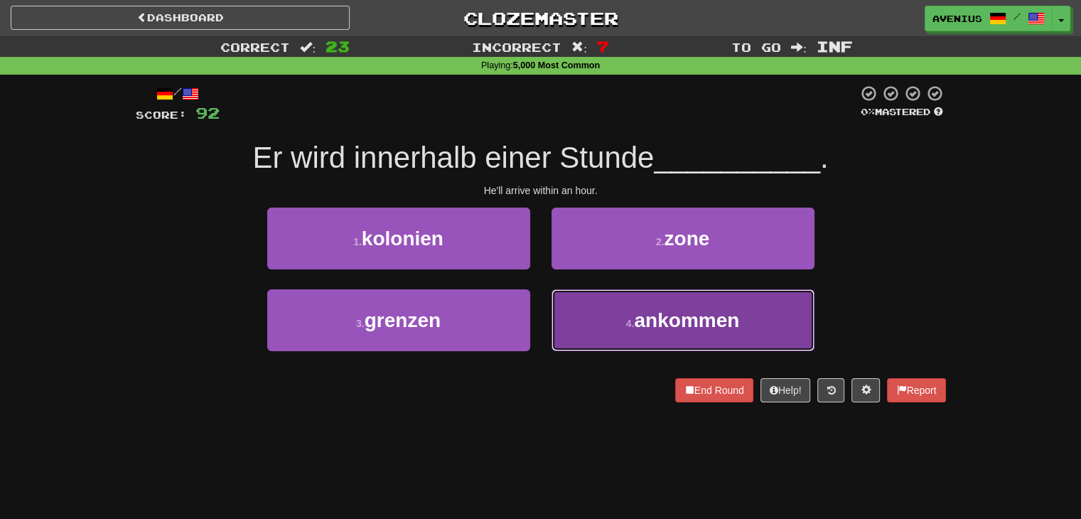
click at [614, 328] on button "4 . ankommen" at bounding box center [683, 320] width 263 height 62
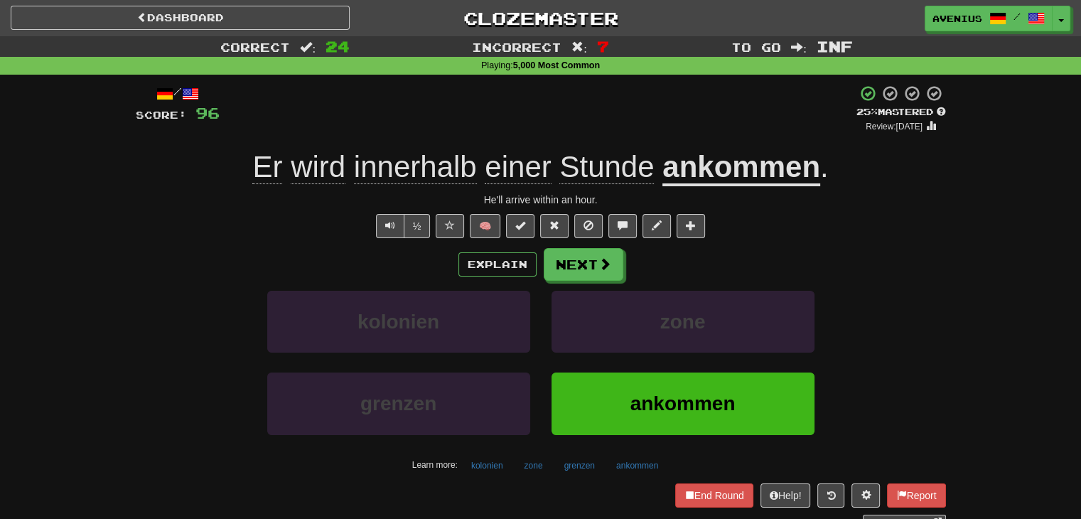
click at [421, 179] on span "innerhalb" at bounding box center [415, 167] width 123 height 34
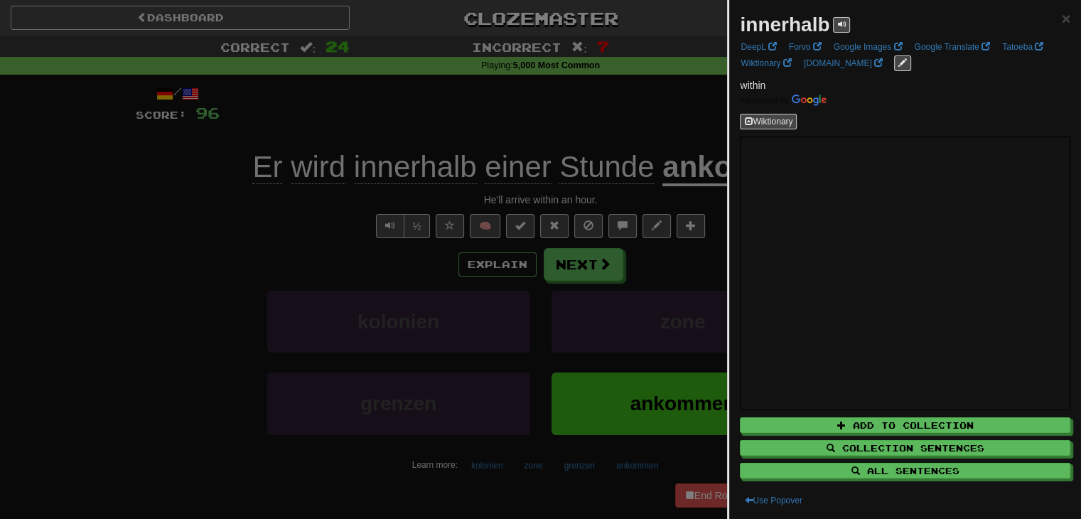
click at [205, 231] on div at bounding box center [540, 259] width 1081 height 519
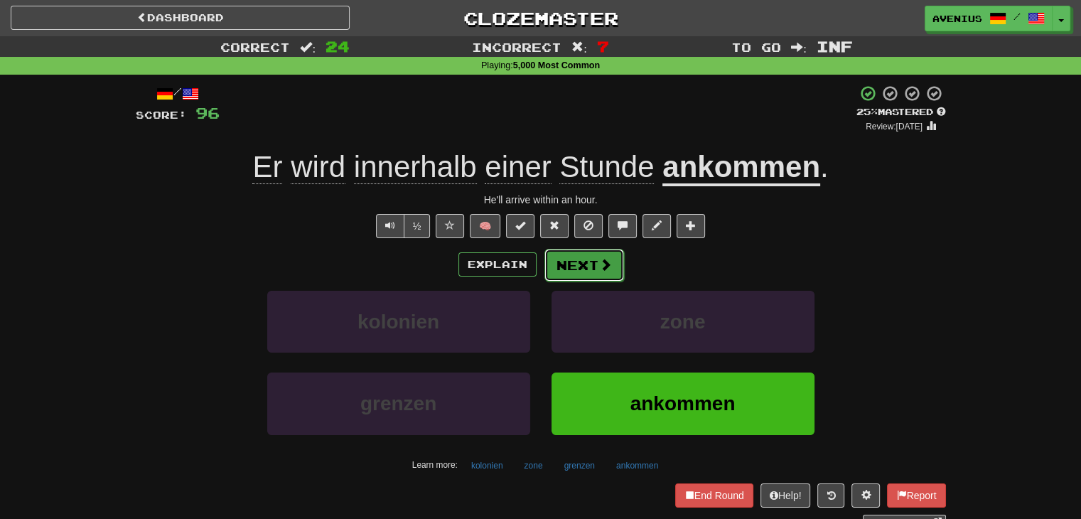
click at [611, 269] on button "Next" at bounding box center [585, 265] width 80 height 33
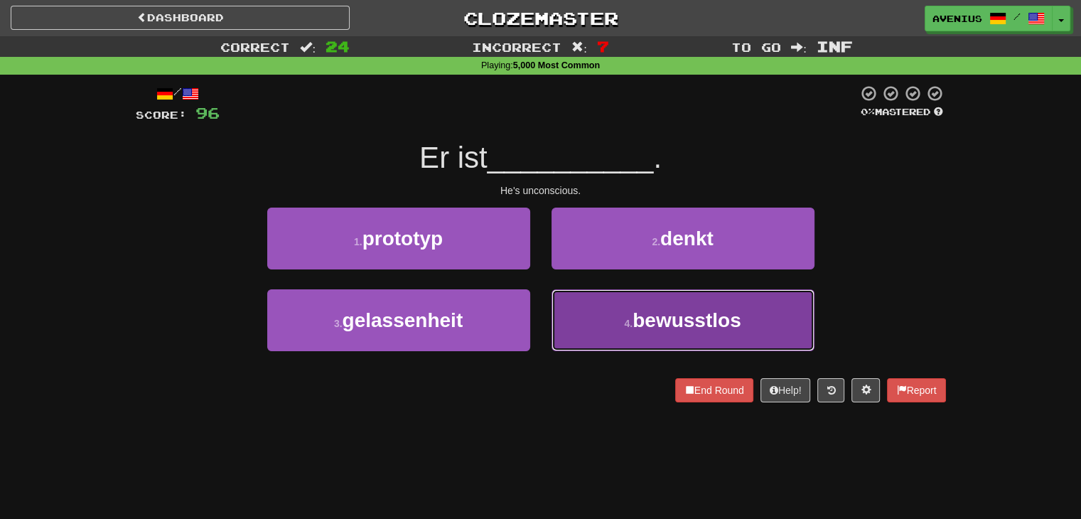
click at [607, 325] on button "4 . bewusstlos" at bounding box center [683, 320] width 263 height 62
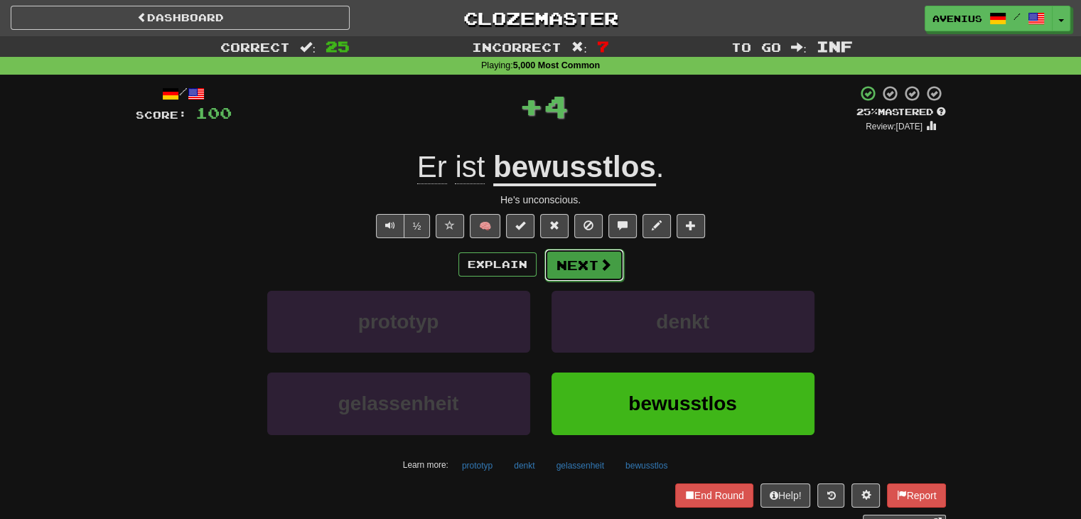
click at [584, 265] on button "Next" at bounding box center [585, 265] width 80 height 33
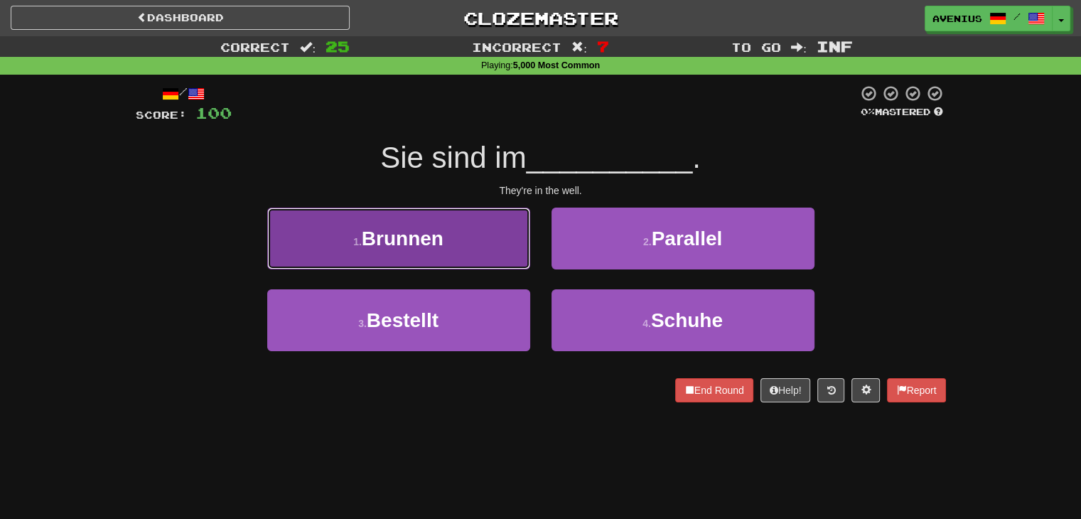
click at [503, 256] on button "1 . Brunnen" at bounding box center [398, 239] width 263 height 62
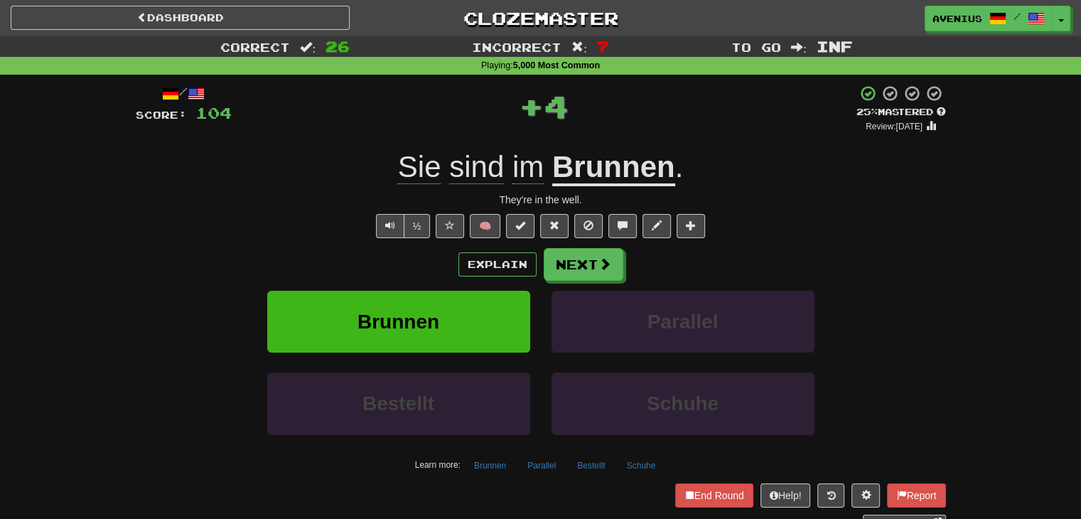
click at [630, 156] on u "Brunnen" at bounding box center [613, 168] width 123 height 36
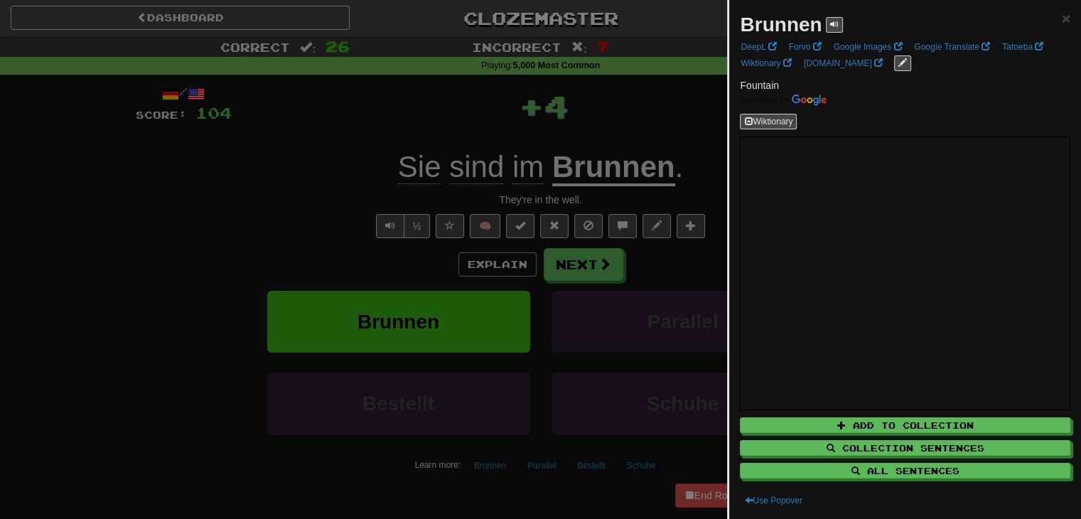
click at [294, 208] on div at bounding box center [540, 259] width 1081 height 519
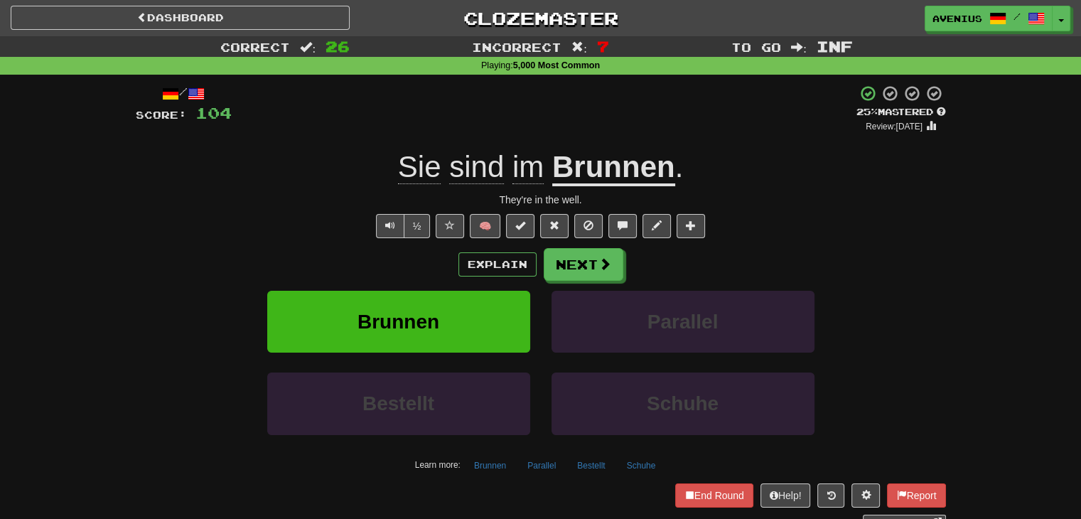
click at [609, 286] on div "Explain Next Brunnen Parallel Bestellt Schuhe Learn more: Brunnen Parallel Best…" at bounding box center [541, 362] width 811 height 228
click at [577, 264] on button "Next" at bounding box center [585, 265] width 80 height 33
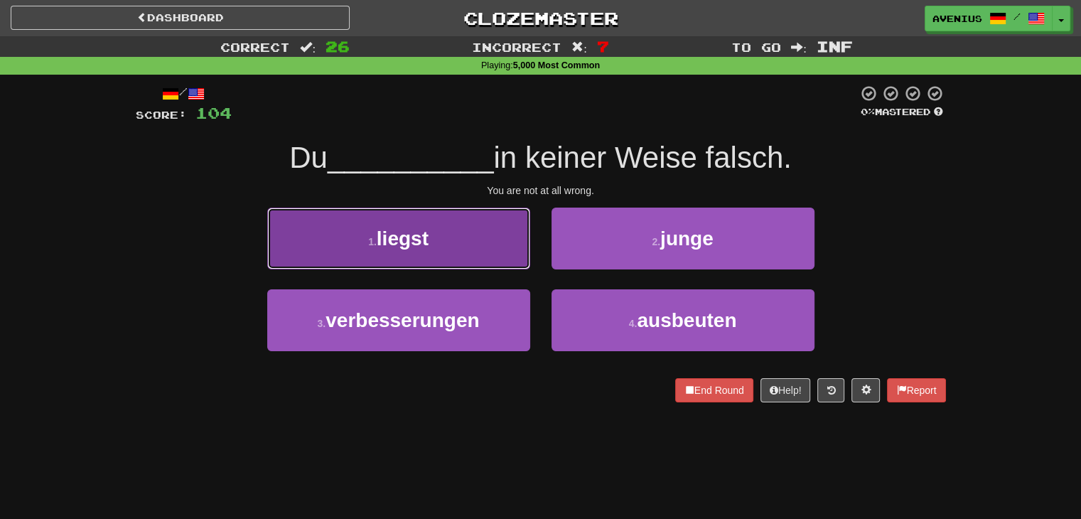
click at [491, 250] on button "1 . liegst" at bounding box center [398, 239] width 263 height 62
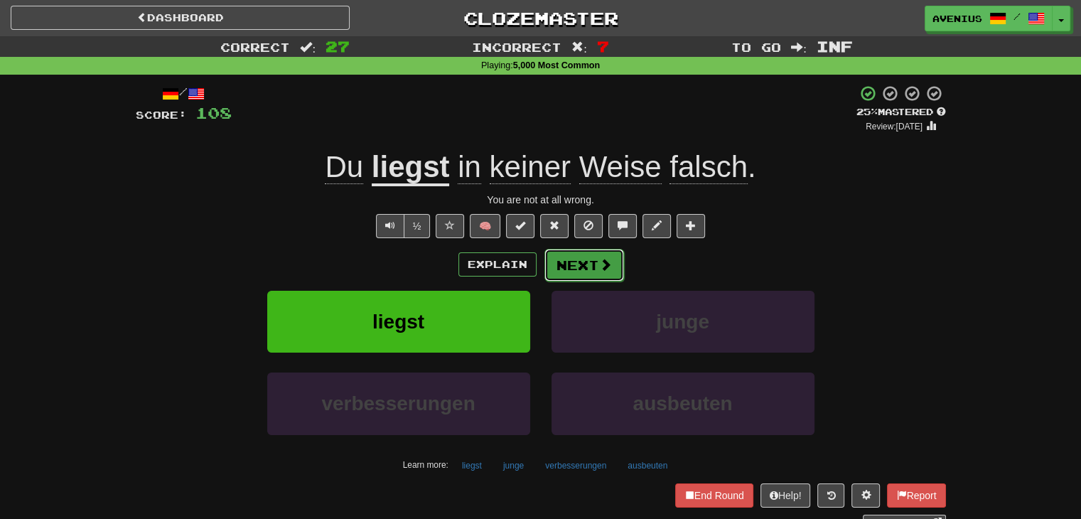
click at [600, 264] on span at bounding box center [605, 264] width 13 height 13
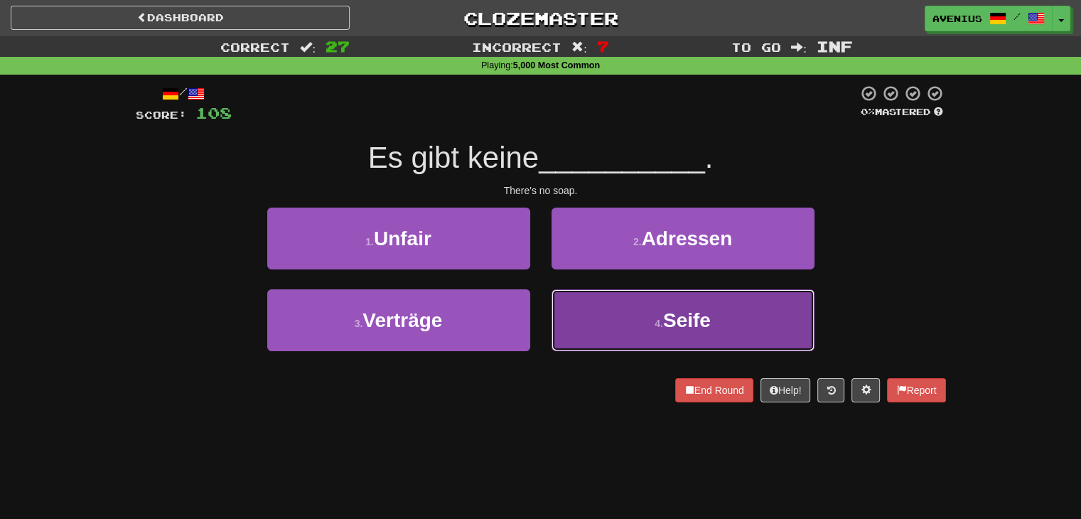
click at [604, 319] on button "4 . Seife" at bounding box center [683, 320] width 263 height 62
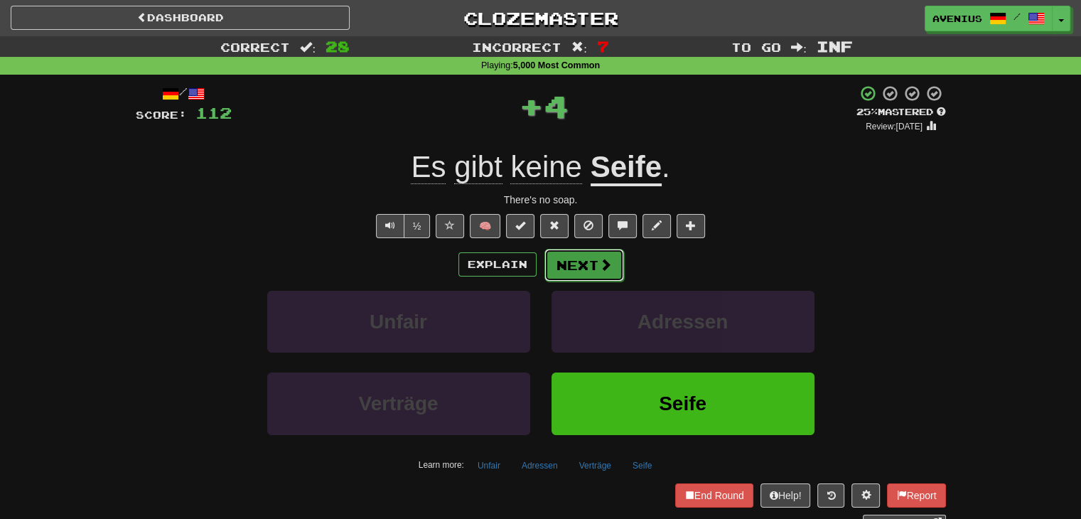
click at [564, 275] on button "Next" at bounding box center [585, 265] width 80 height 33
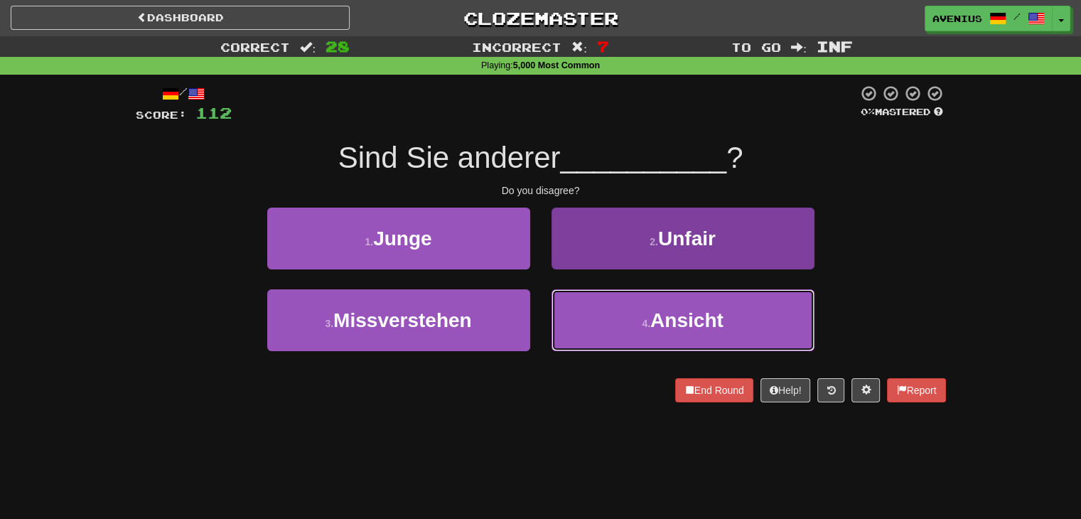
click at [591, 291] on button "4 . Ansicht" at bounding box center [683, 320] width 263 height 62
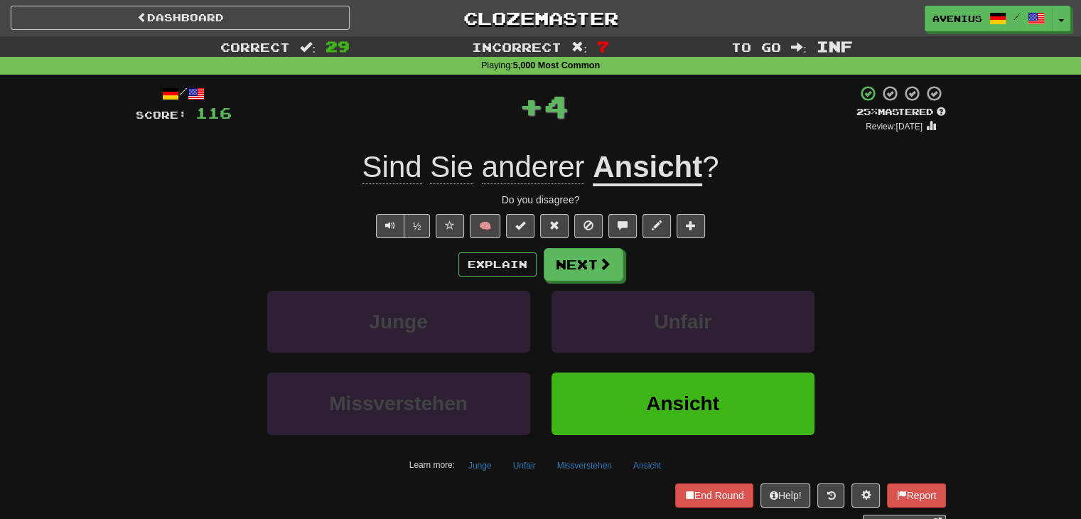
click at [631, 169] on u "Ansicht" at bounding box center [647, 168] width 109 height 36
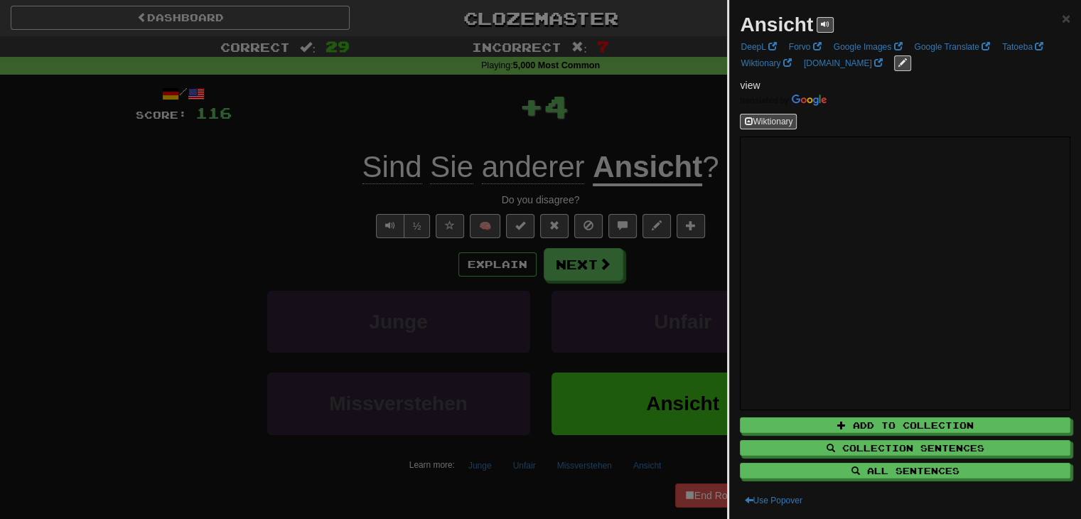
click at [210, 183] on div at bounding box center [540, 259] width 1081 height 519
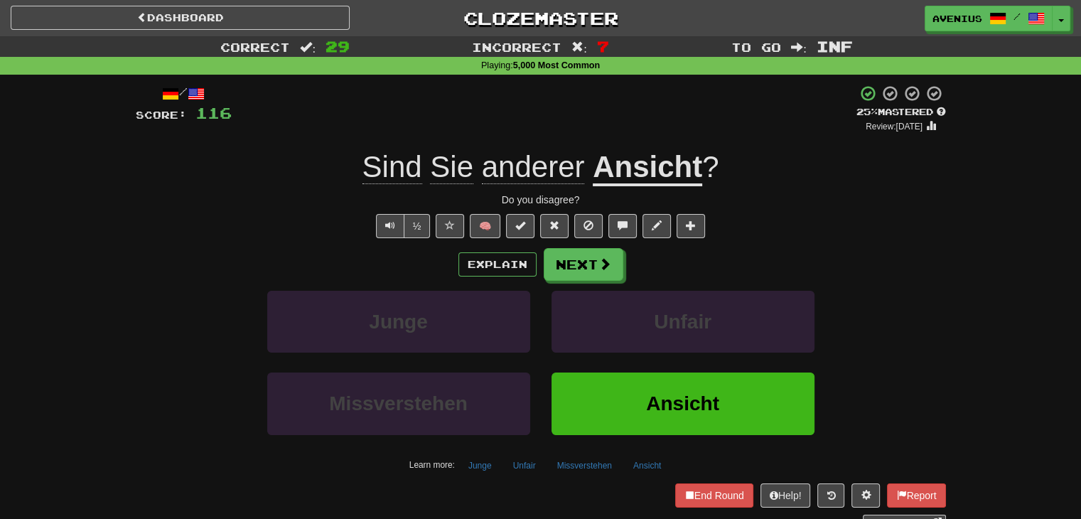
click at [586, 282] on div "Explain Next Junge Unfair Missverstehen Ansicht Learn more: Junge Unfair Missve…" at bounding box center [541, 362] width 811 height 228
click at [585, 266] on button "Next" at bounding box center [585, 265] width 80 height 33
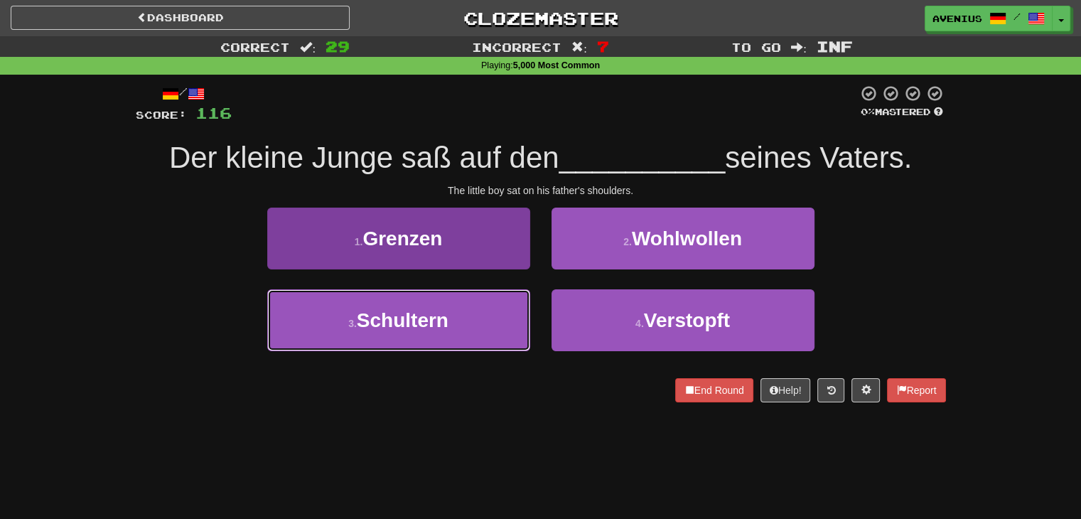
click at [506, 319] on button "3 . Schultern" at bounding box center [398, 320] width 263 height 62
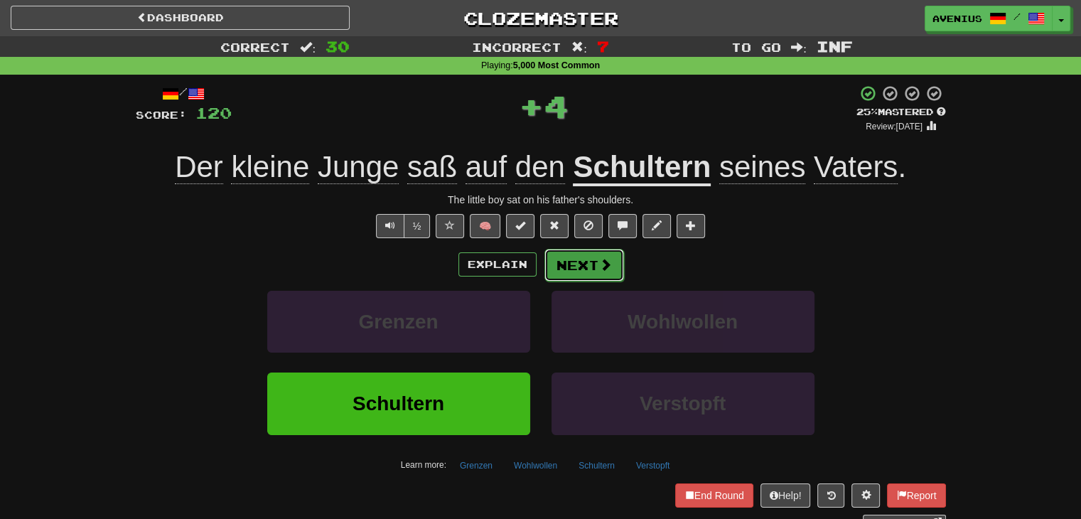
click at [603, 260] on span at bounding box center [605, 264] width 13 height 13
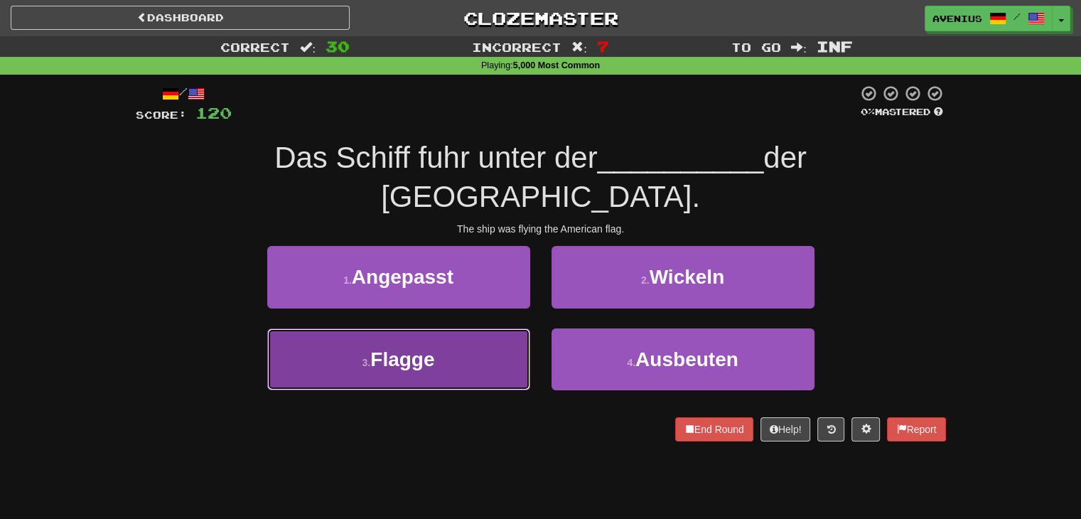
click at [499, 351] on button "3 . Flagge" at bounding box center [398, 359] width 263 height 62
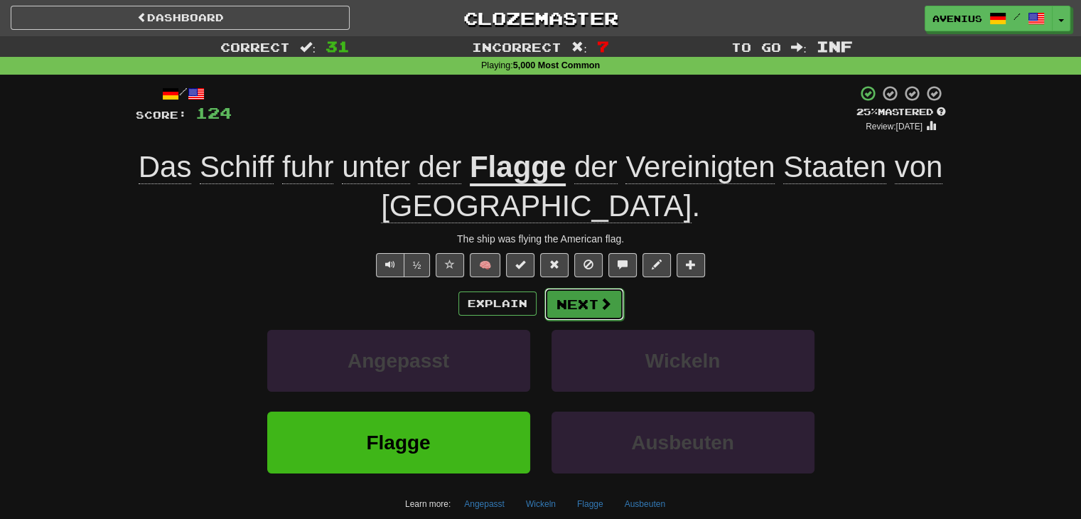
click at [589, 302] on button "Next" at bounding box center [585, 304] width 80 height 33
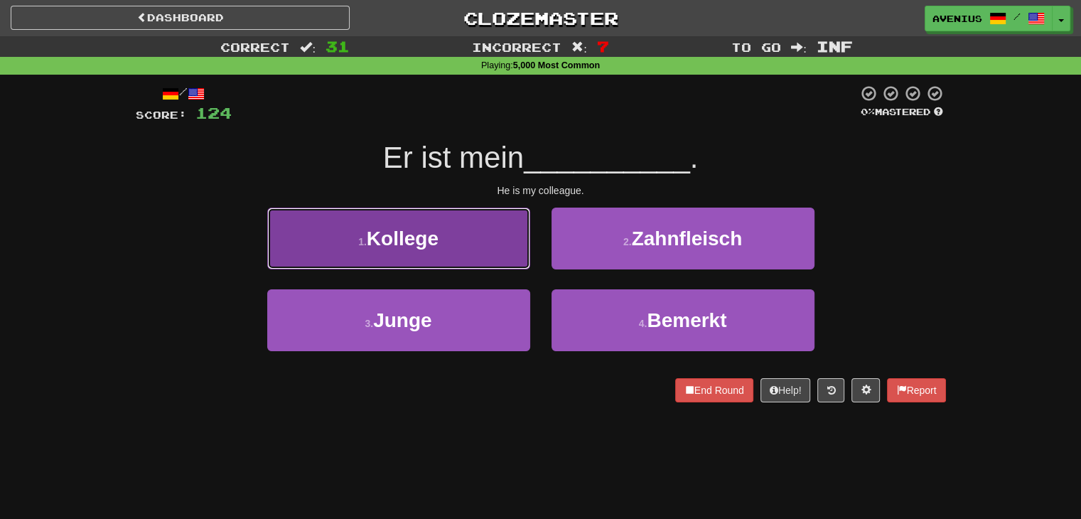
click at [495, 247] on button "1 . Kollege" at bounding box center [398, 239] width 263 height 62
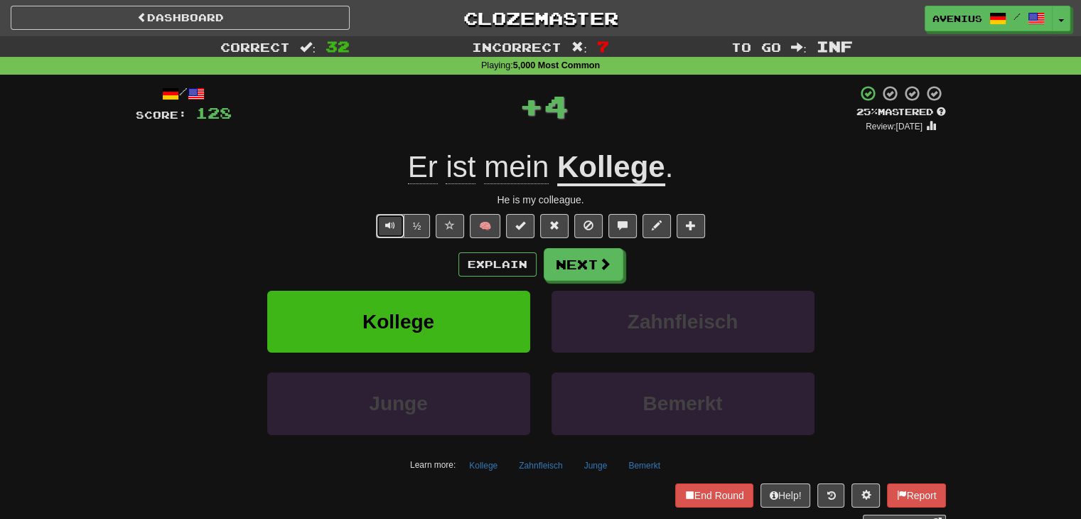
click at [392, 228] on span "Text-to-speech controls" at bounding box center [390, 225] width 10 height 10
click at [609, 267] on span at bounding box center [605, 264] width 13 height 13
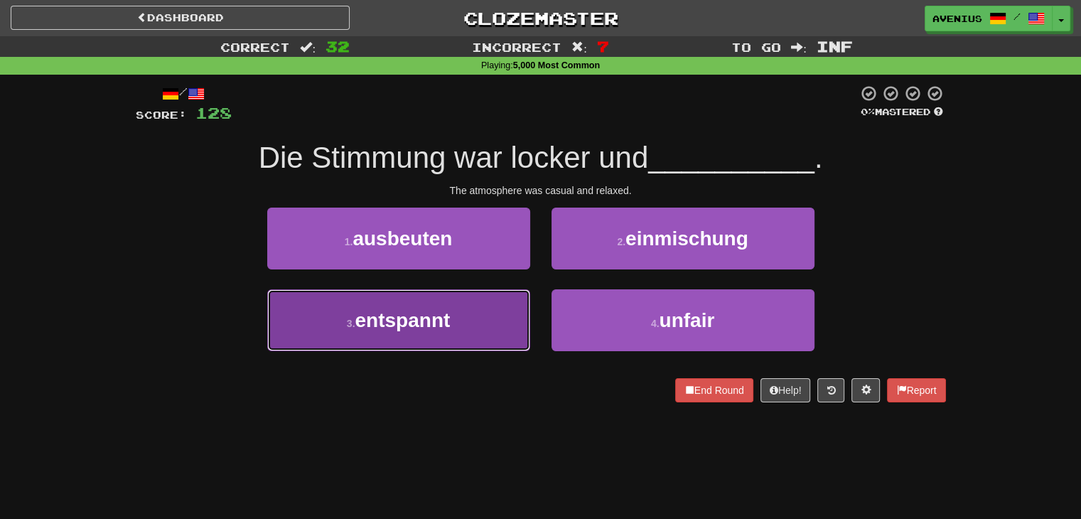
click at [493, 326] on button "3 . entspannt" at bounding box center [398, 320] width 263 height 62
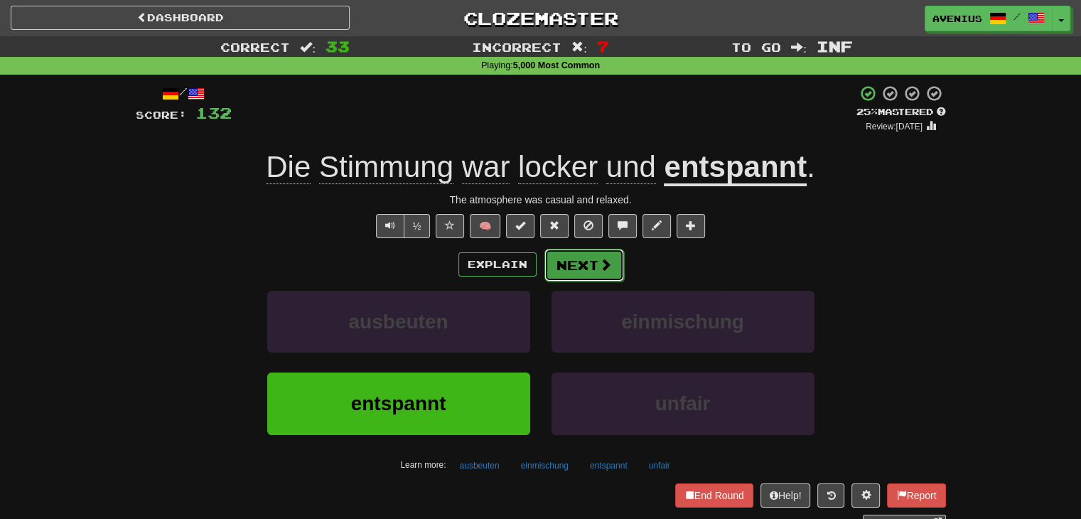
click at [569, 274] on button "Next" at bounding box center [585, 265] width 80 height 33
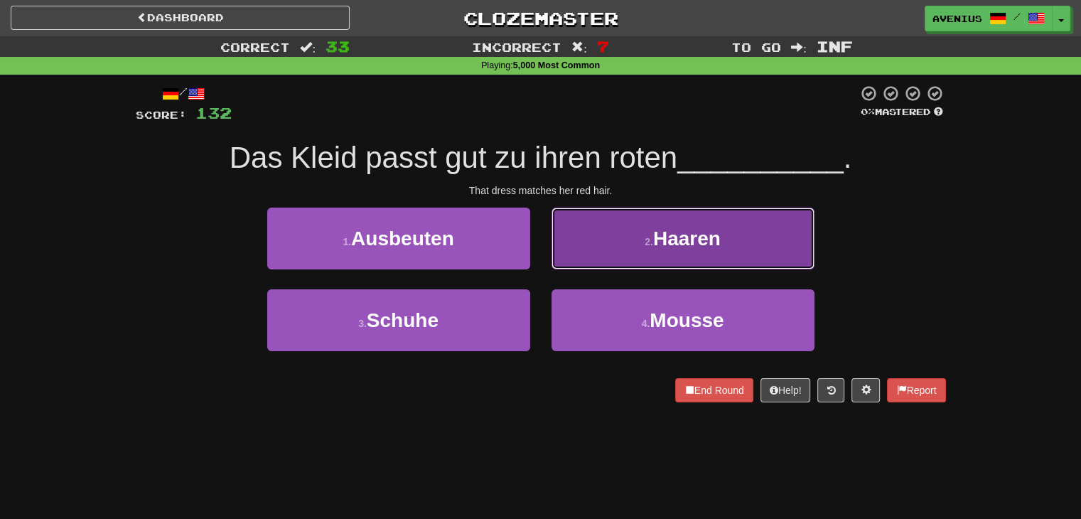
click at [596, 257] on button "2 . Haaren" at bounding box center [683, 239] width 263 height 62
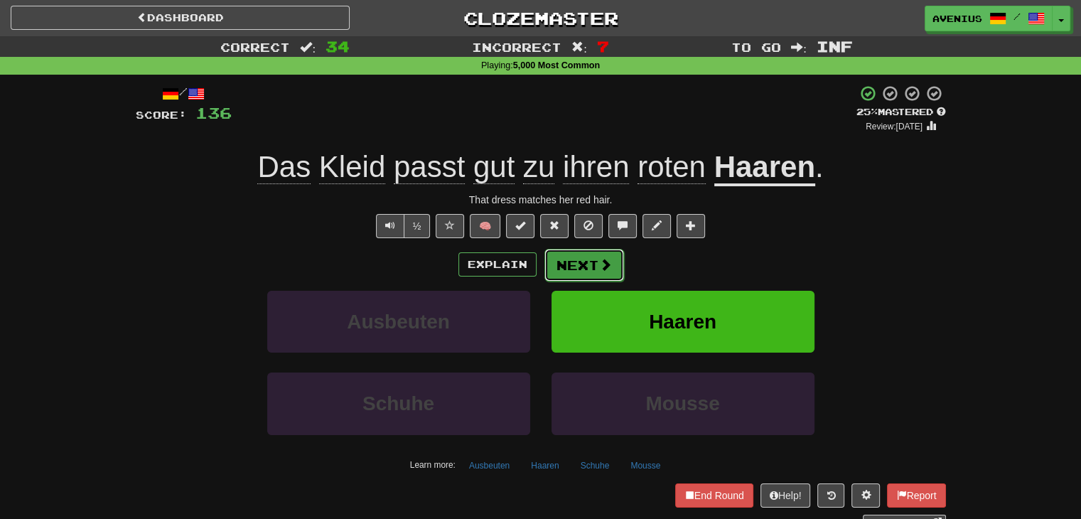
click at [574, 271] on button "Next" at bounding box center [585, 265] width 80 height 33
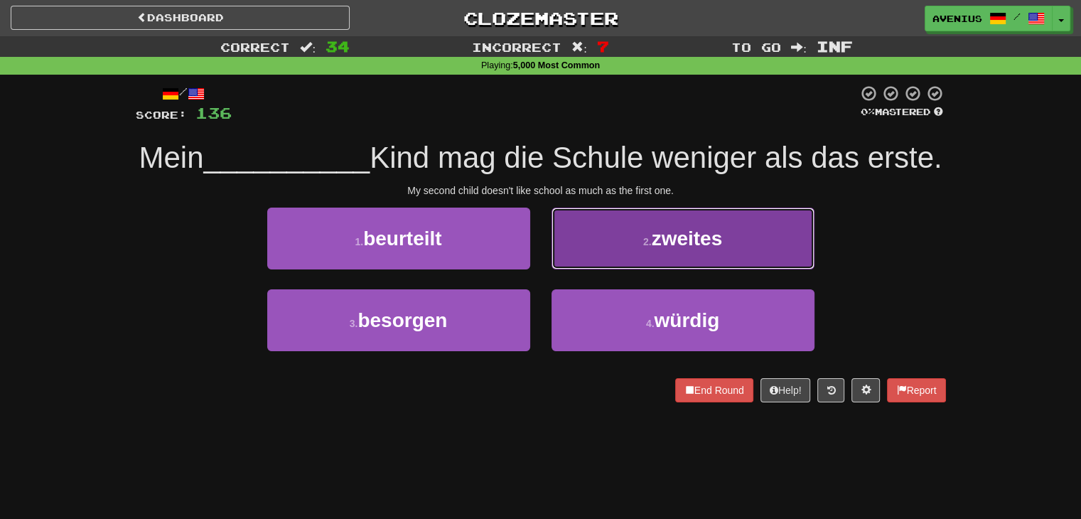
click at [584, 269] on button "2 . zweites" at bounding box center [683, 239] width 263 height 62
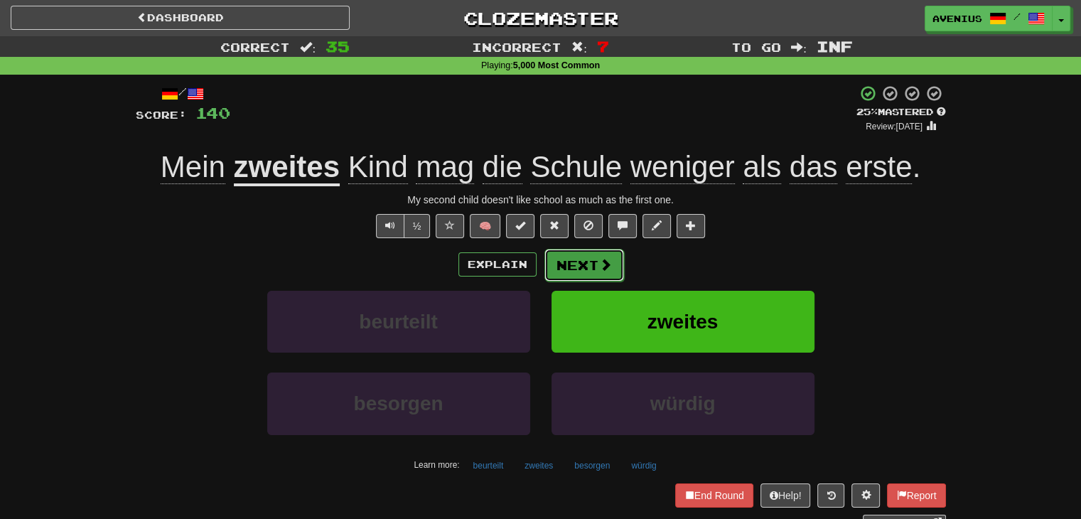
click at [591, 263] on button "Next" at bounding box center [585, 265] width 80 height 33
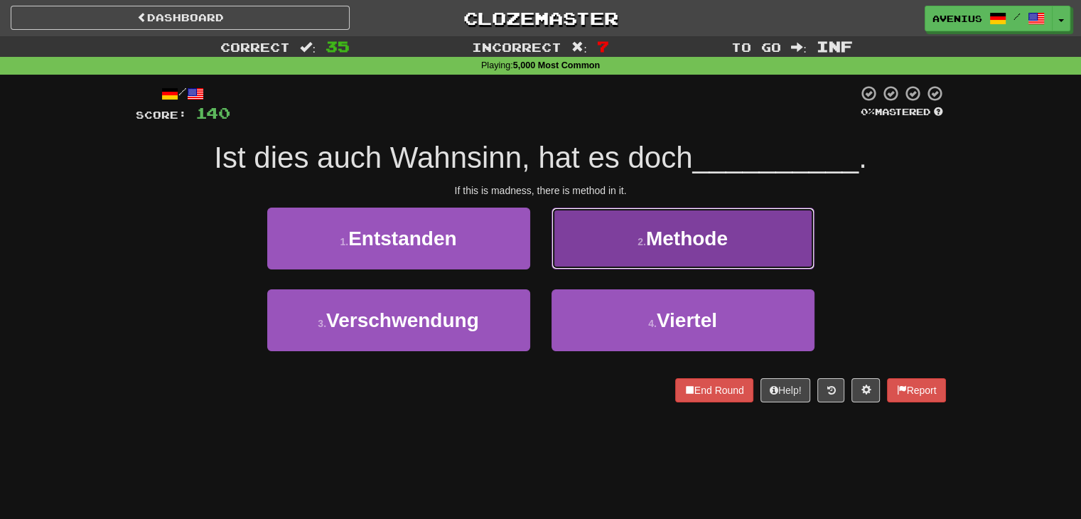
click at [628, 239] on button "2 . Methode" at bounding box center [683, 239] width 263 height 62
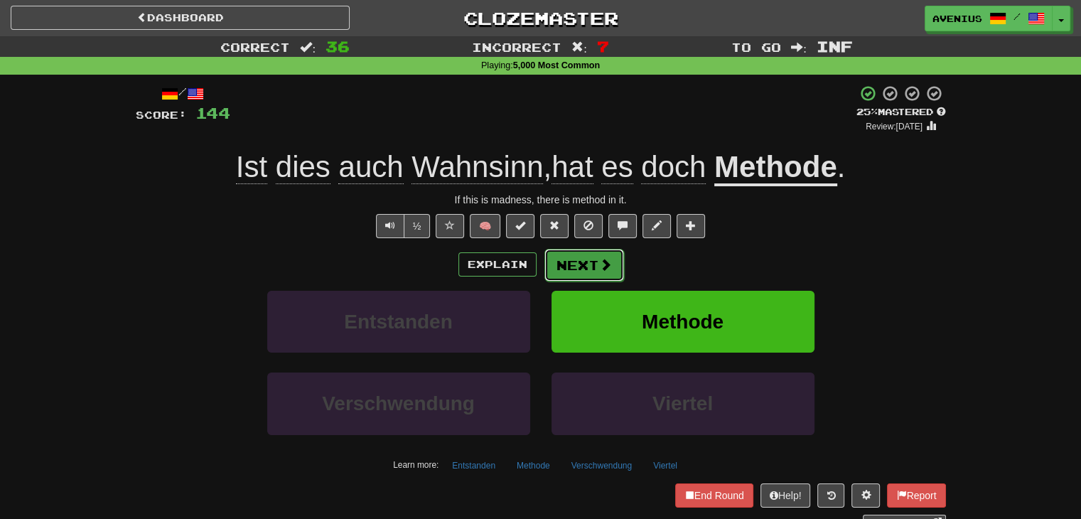
click at [583, 261] on button "Next" at bounding box center [585, 265] width 80 height 33
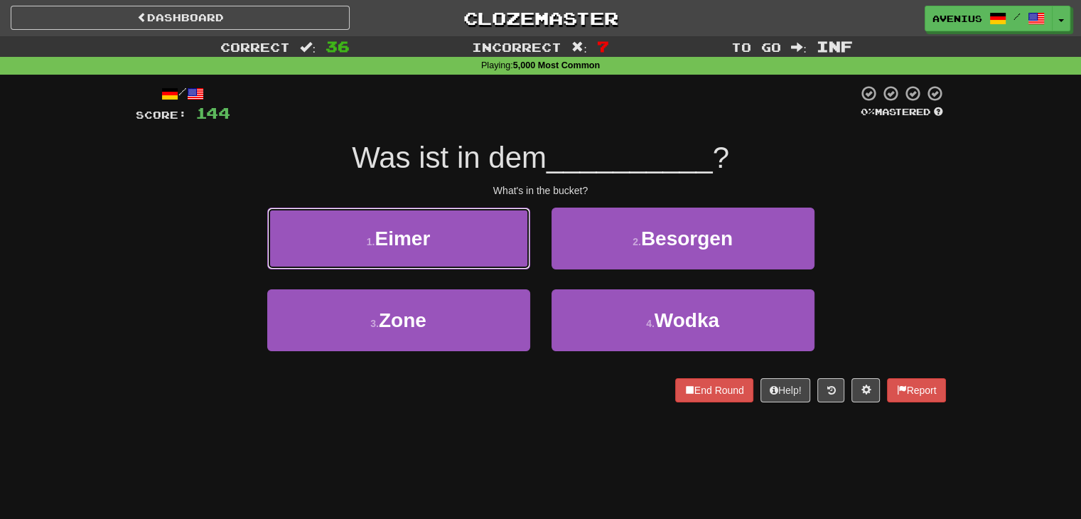
click at [503, 244] on button "1 . Eimer" at bounding box center [398, 239] width 263 height 62
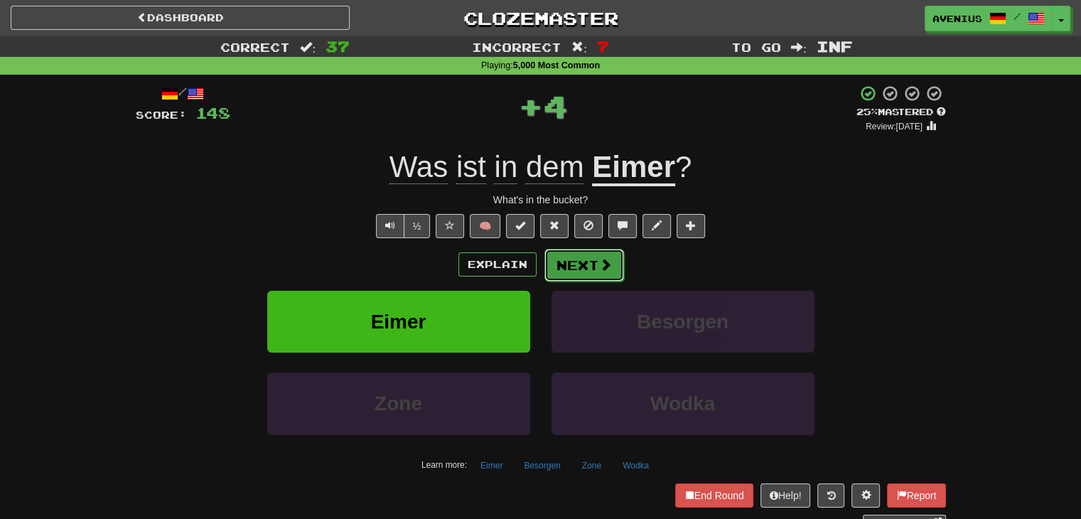
click at [593, 272] on button "Next" at bounding box center [585, 265] width 80 height 33
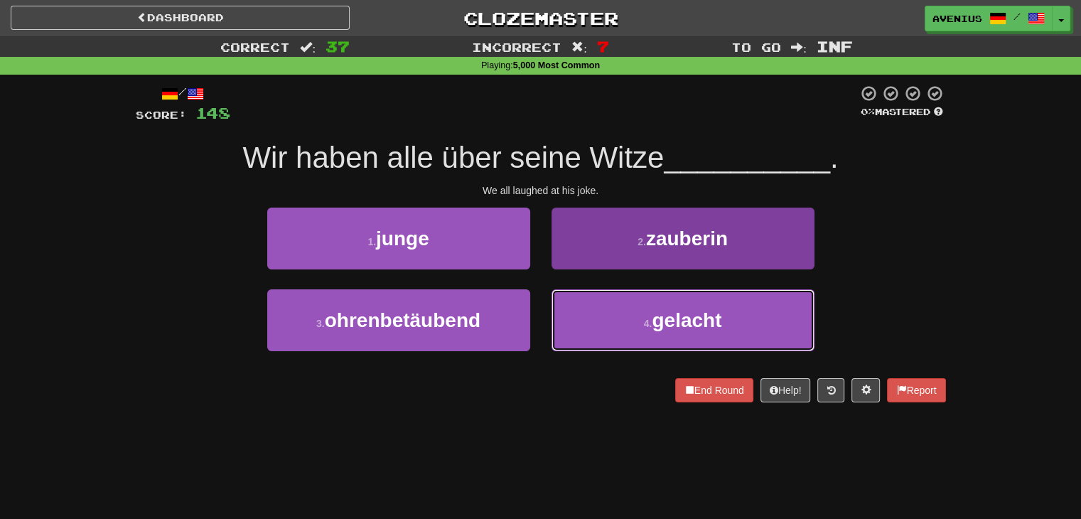
click at [611, 313] on button "4 . gelacht" at bounding box center [683, 320] width 263 height 62
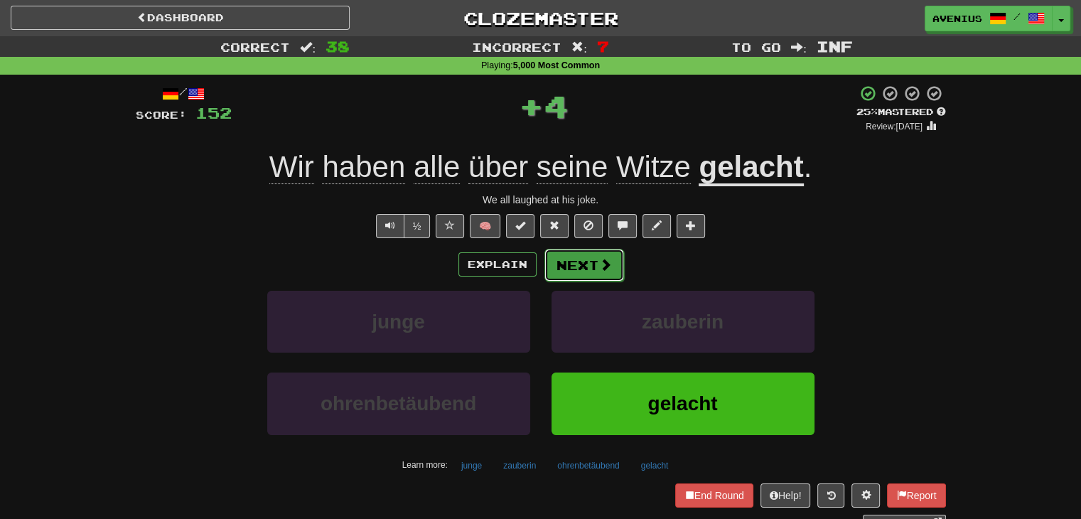
click at [573, 260] on button "Next" at bounding box center [585, 265] width 80 height 33
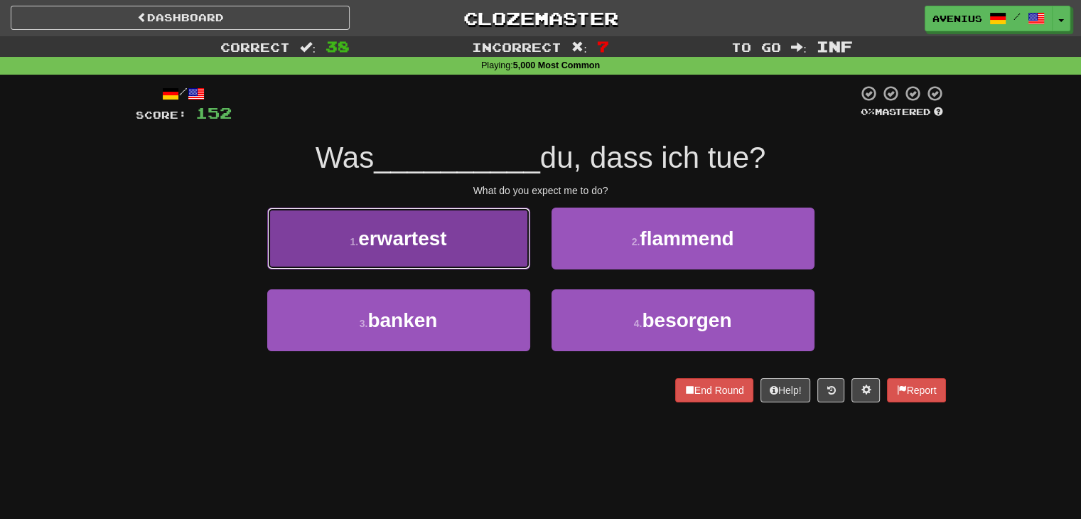
click at [488, 253] on button "1 . erwartest" at bounding box center [398, 239] width 263 height 62
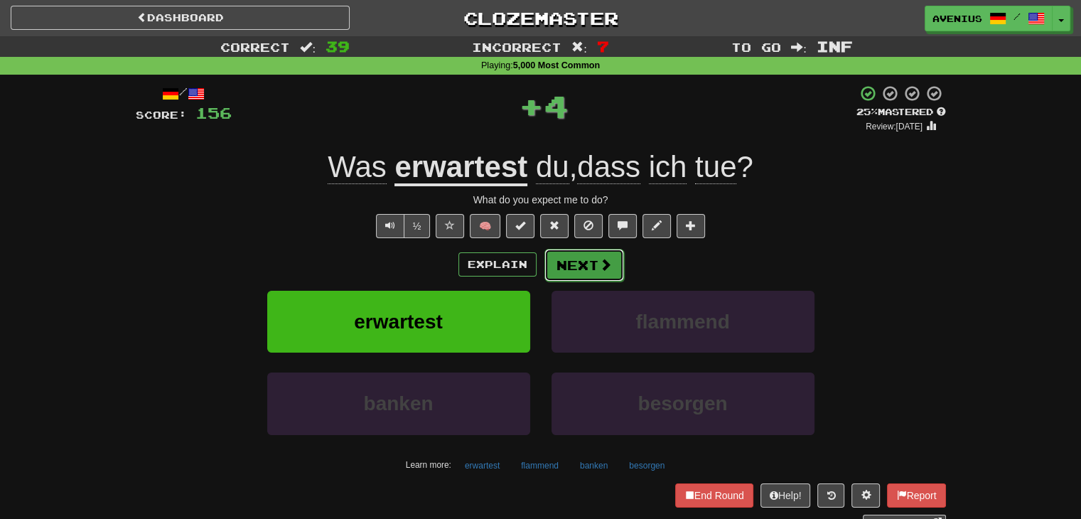
click at [572, 262] on button "Next" at bounding box center [585, 265] width 80 height 33
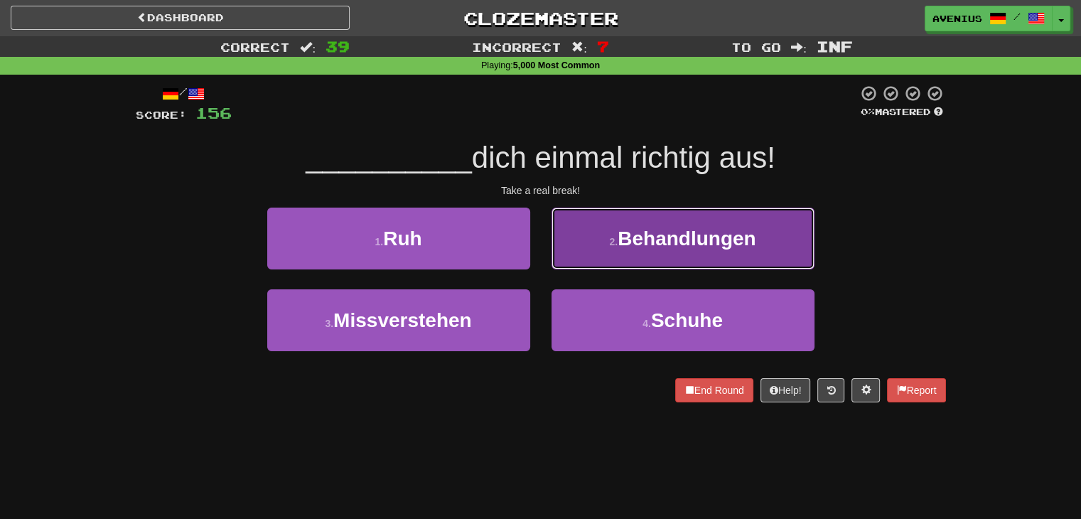
click at [586, 258] on button "2 . Behandlungen" at bounding box center [683, 239] width 263 height 62
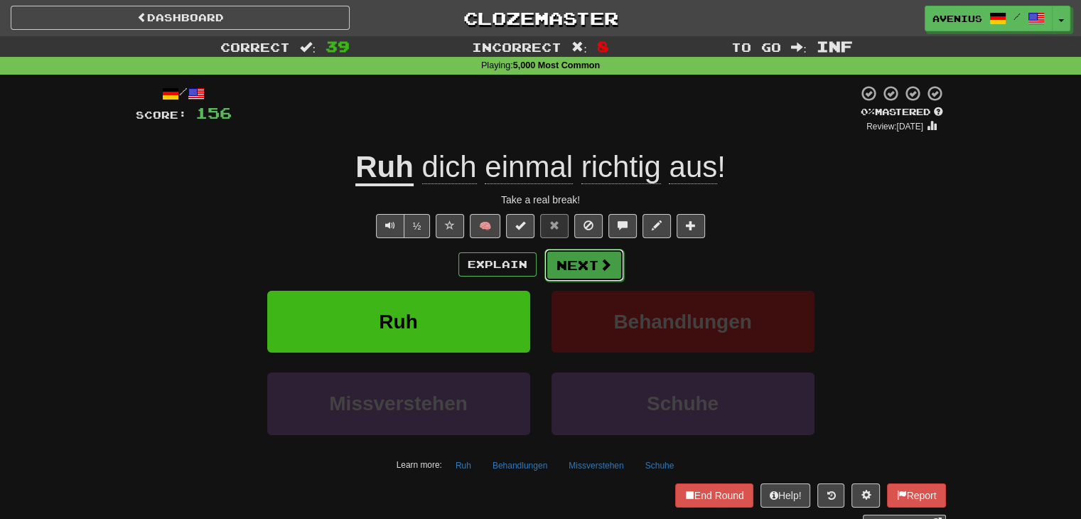
click at [577, 268] on button "Next" at bounding box center [585, 265] width 80 height 33
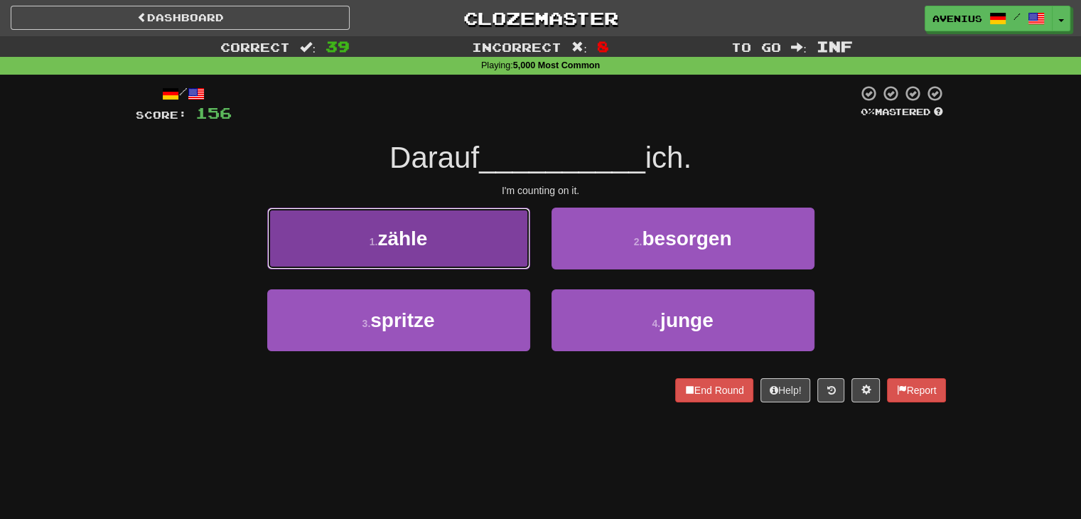
click at [508, 254] on button "1 . zähle" at bounding box center [398, 239] width 263 height 62
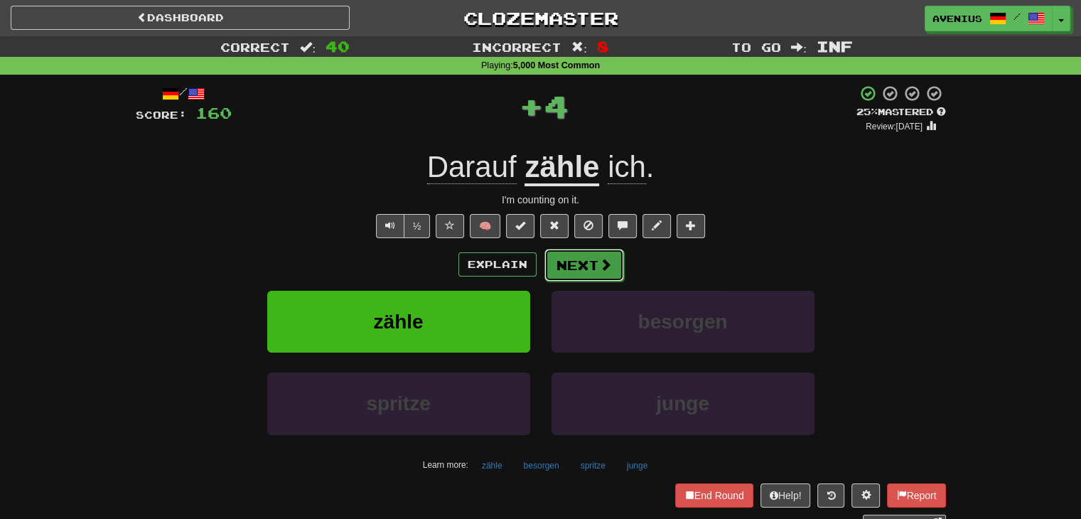
click at [575, 273] on button "Next" at bounding box center [585, 265] width 80 height 33
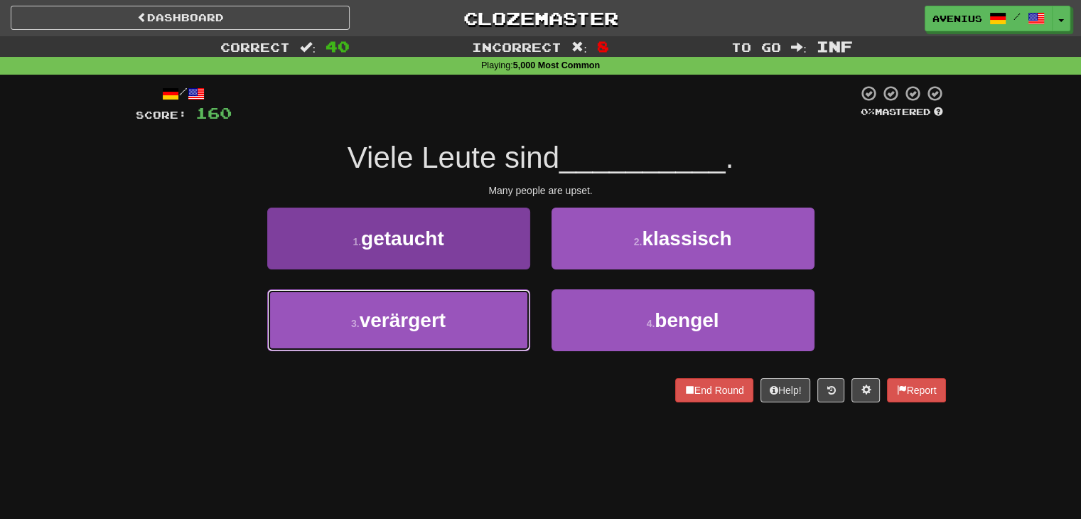
click at [483, 308] on button "3 . verärgert" at bounding box center [398, 320] width 263 height 62
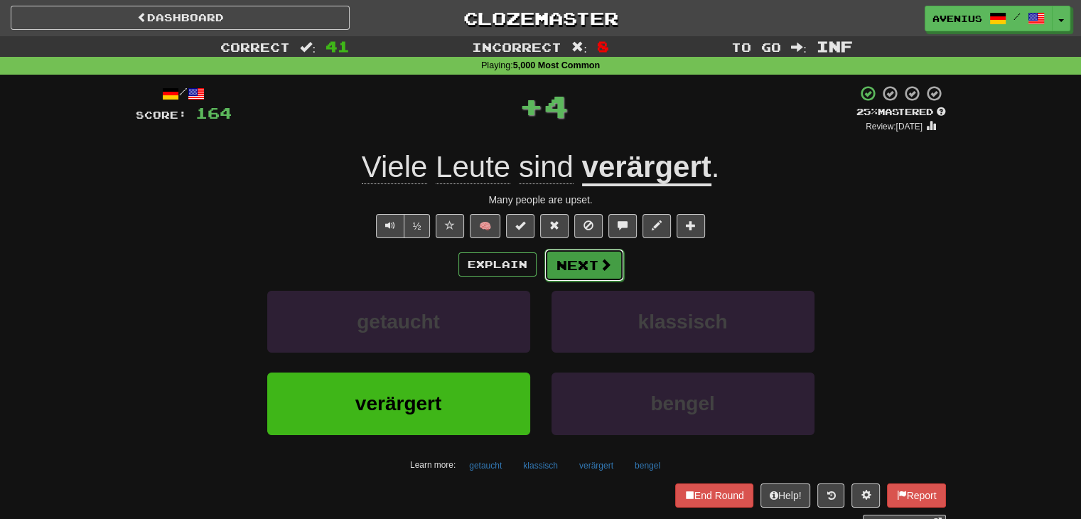
click at [602, 250] on button "Next" at bounding box center [585, 265] width 80 height 33
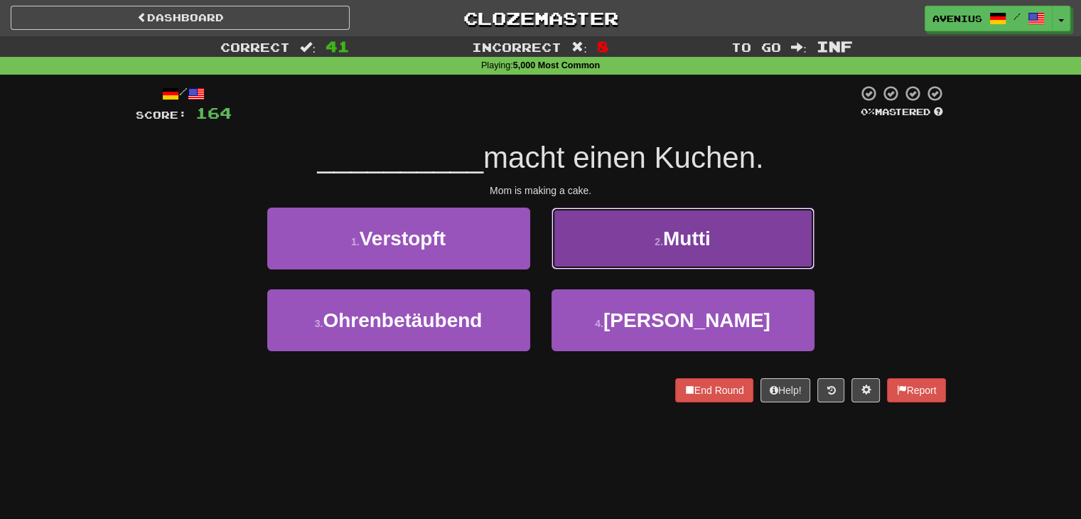
click at [606, 254] on button "2 . Mutti" at bounding box center [683, 239] width 263 height 62
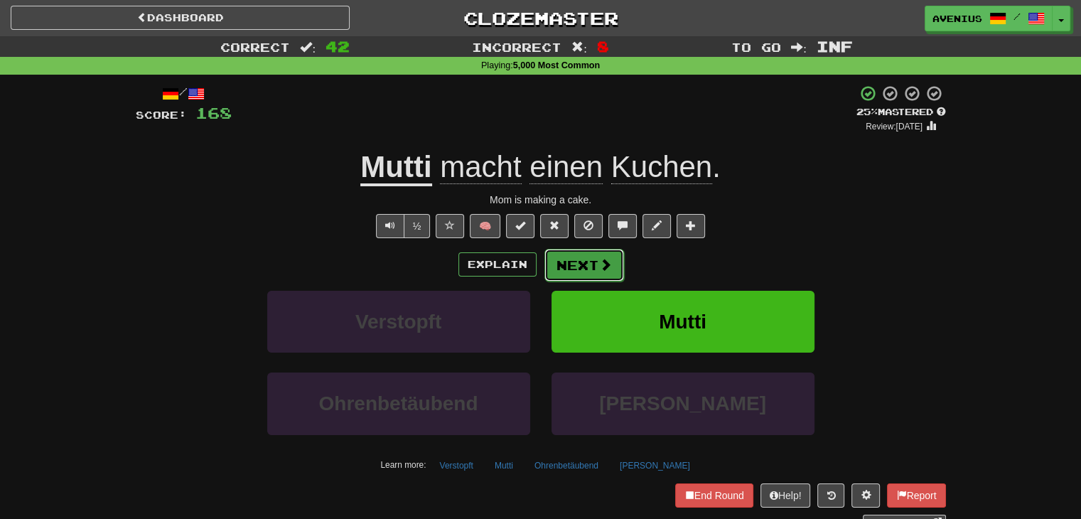
click at [584, 264] on button "Next" at bounding box center [585, 265] width 80 height 33
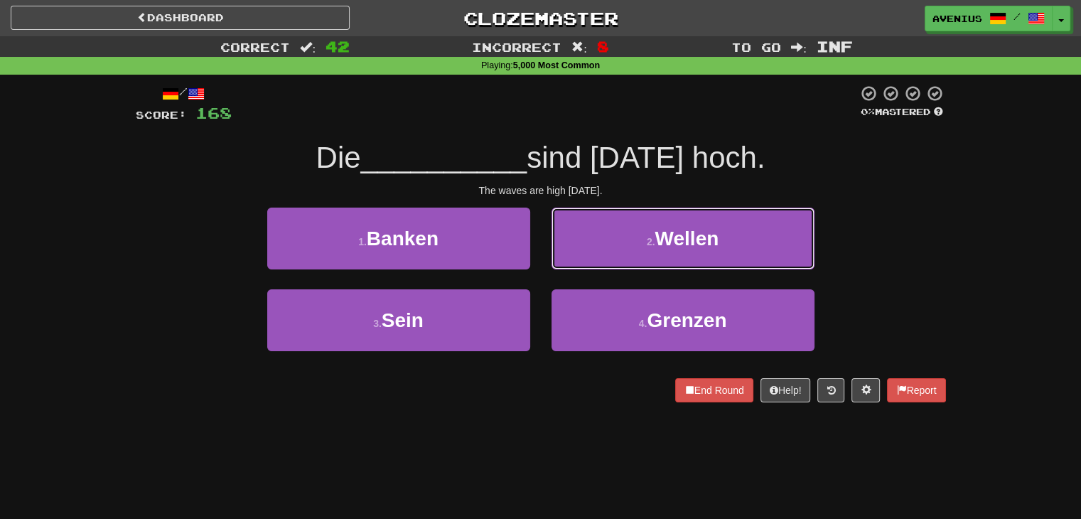
click at [634, 245] on button "2 . Wellen" at bounding box center [683, 239] width 263 height 62
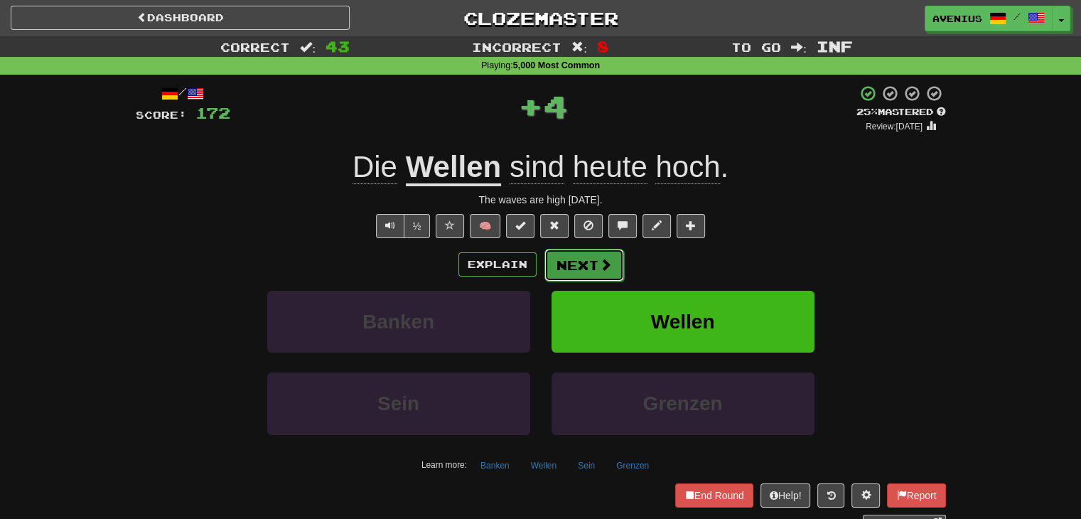
click at [609, 268] on span at bounding box center [605, 264] width 13 height 13
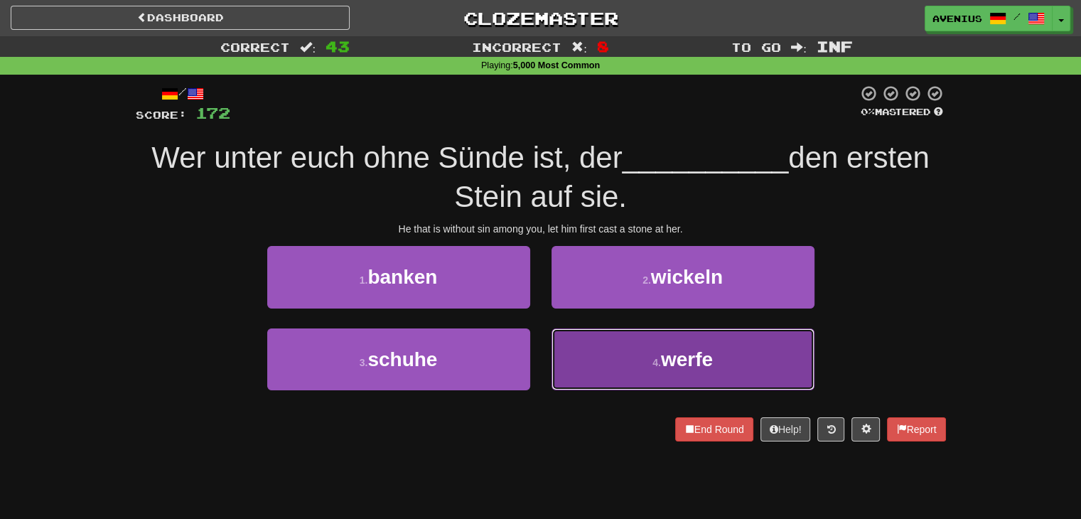
click at [607, 336] on button "4 . werfe" at bounding box center [683, 359] width 263 height 62
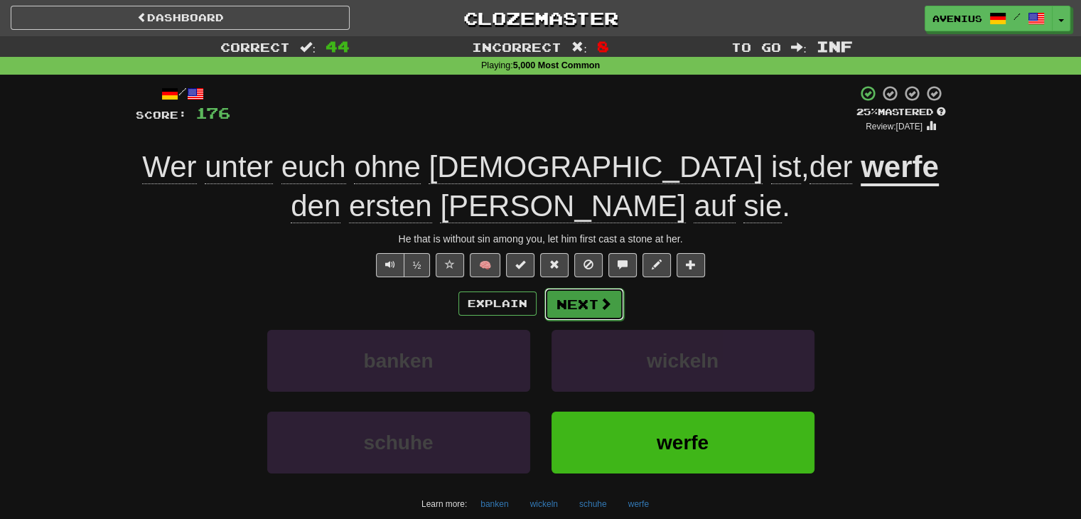
click at [592, 300] on button "Next" at bounding box center [585, 304] width 80 height 33
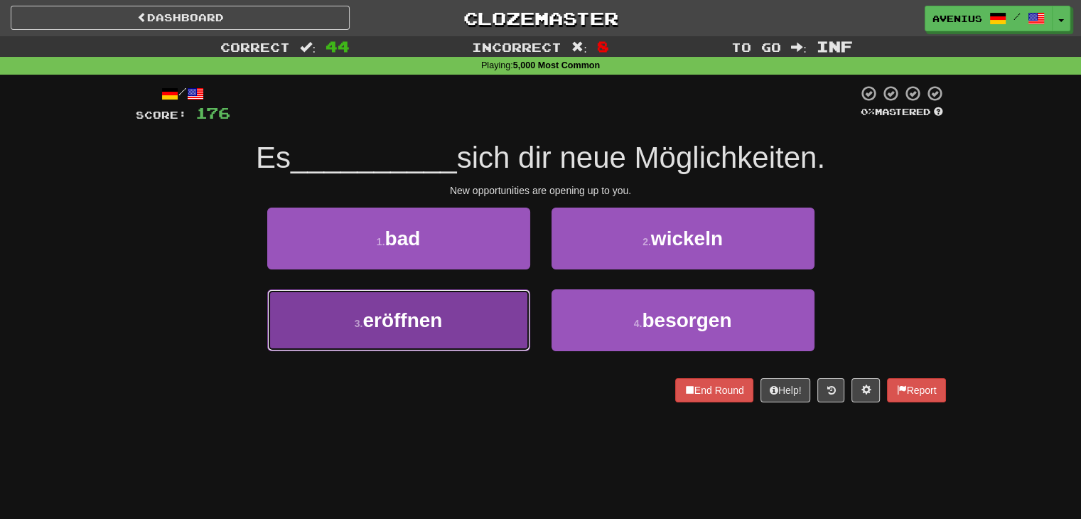
click at [492, 325] on button "3 . eröffnen" at bounding box center [398, 320] width 263 height 62
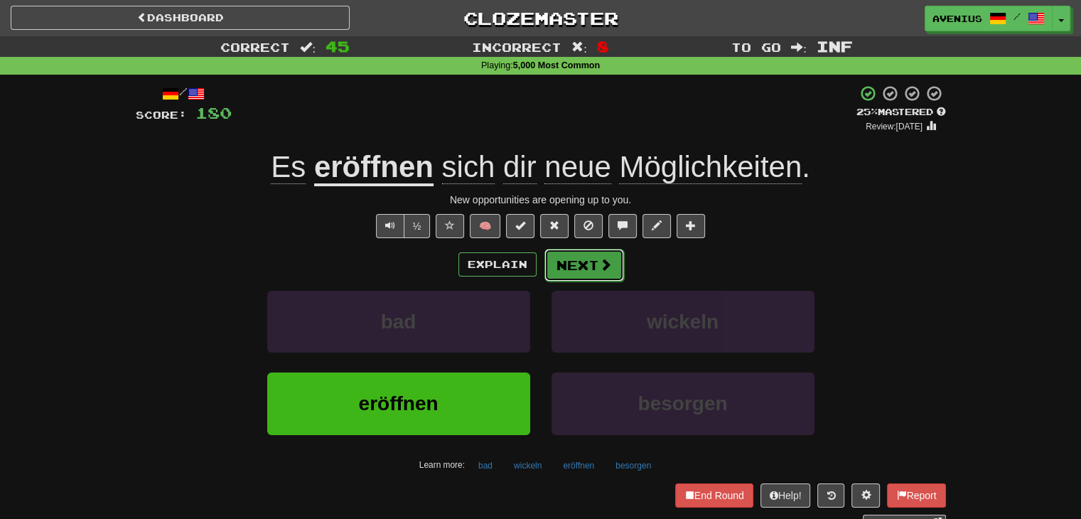
click at [591, 265] on button "Next" at bounding box center [585, 265] width 80 height 33
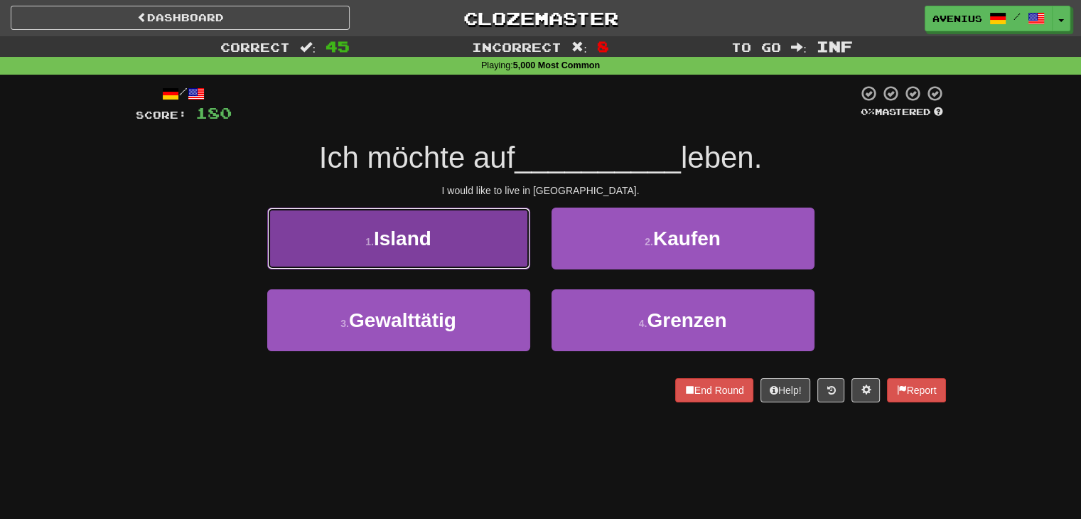
click at [496, 249] on button "1 . Island" at bounding box center [398, 239] width 263 height 62
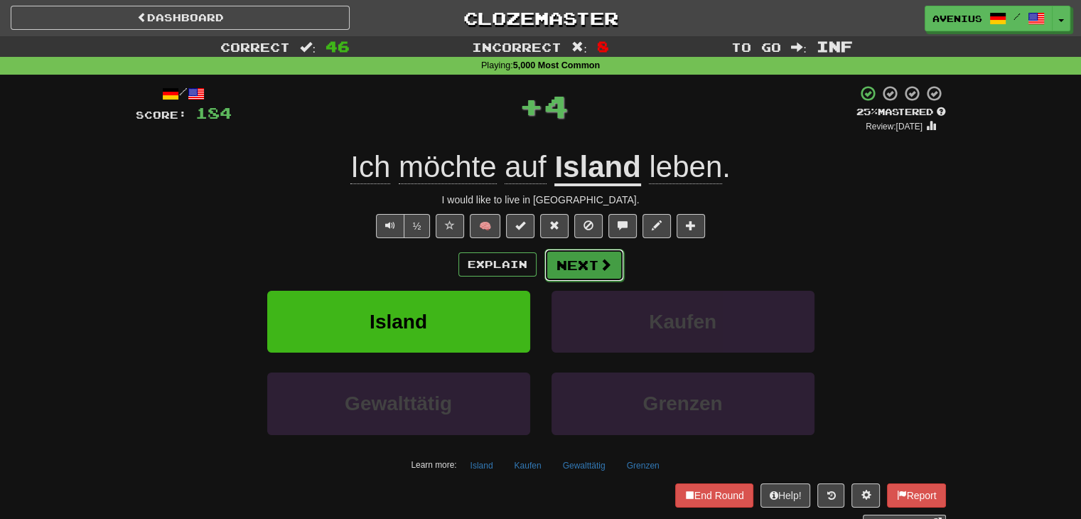
click at [594, 267] on button "Next" at bounding box center [585, 265] width 80 height 33
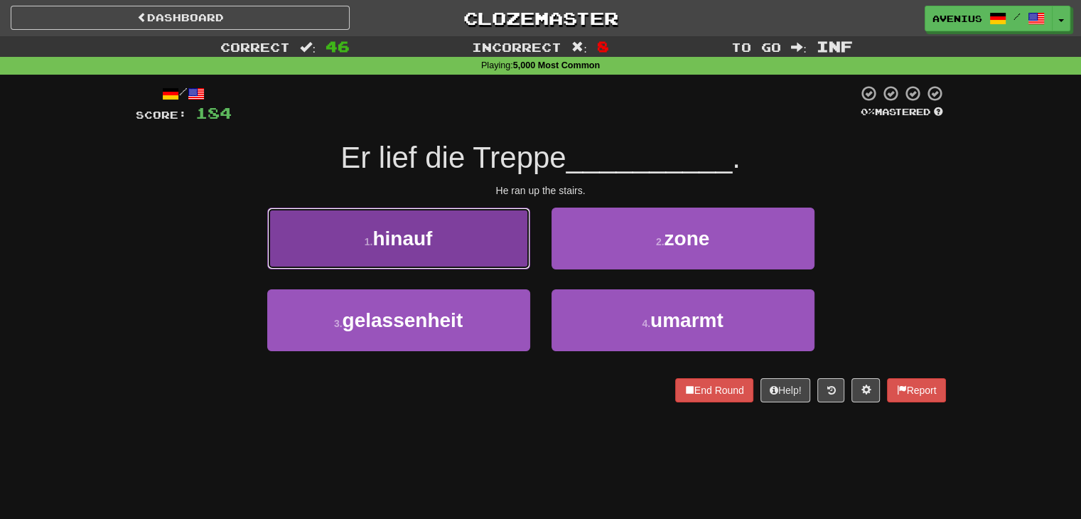
click at [512, 252] on button "1 . hinauf" at bounding box center [398, 239] width 263 height 62
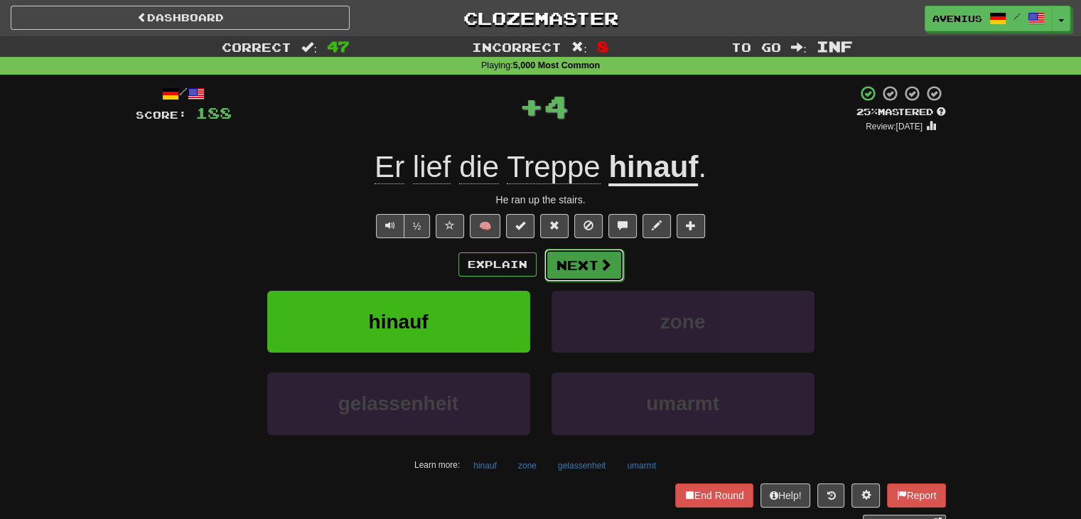
click at [574, 255] on button "Next" at bounding box center [585, 265] width 80 height 33
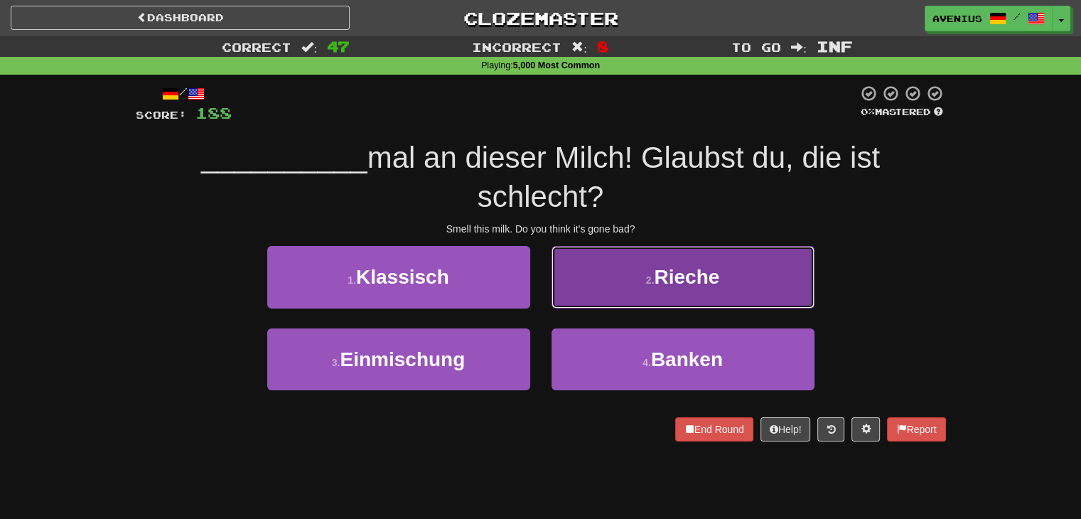
click at [596, 300] on button "2 . Rieche" at bounding box center [683, 277] width 263 height 62
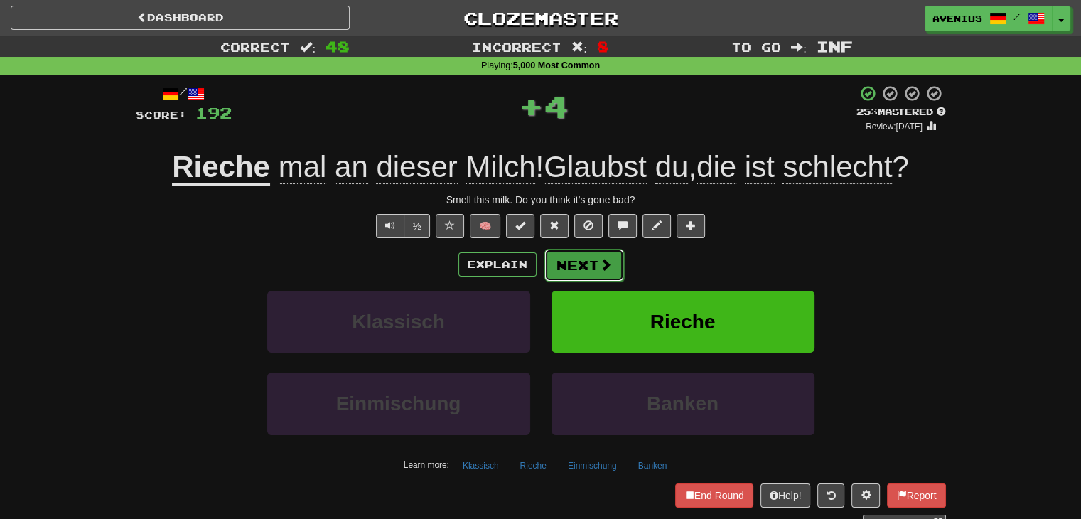
click at [596, 274] on button "Next" at bounding box center [585, 265] width 80 height 33
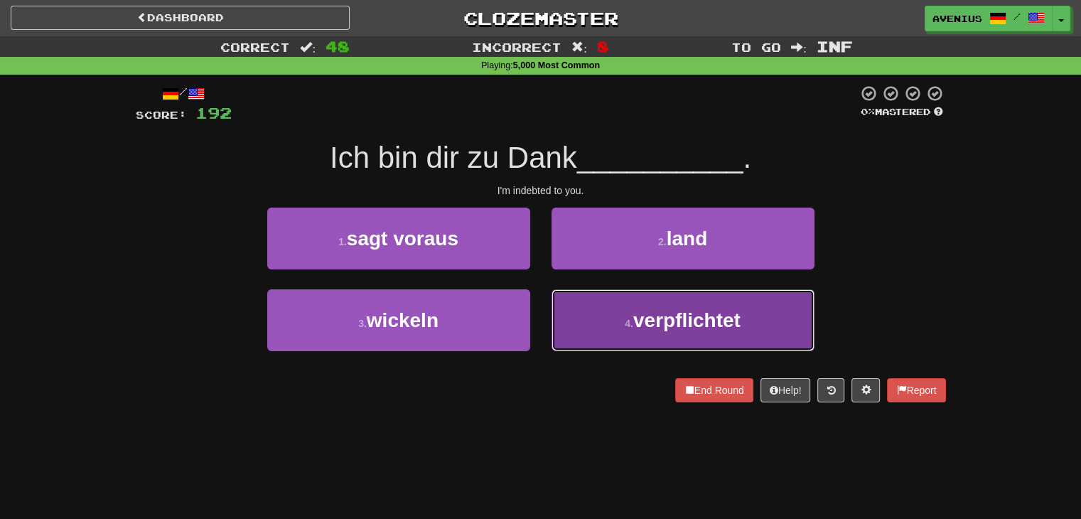
drag, startPoint x: 587, startPoint y: 306, endPoint x: 583, endPoint y: 282, distance: 25.1
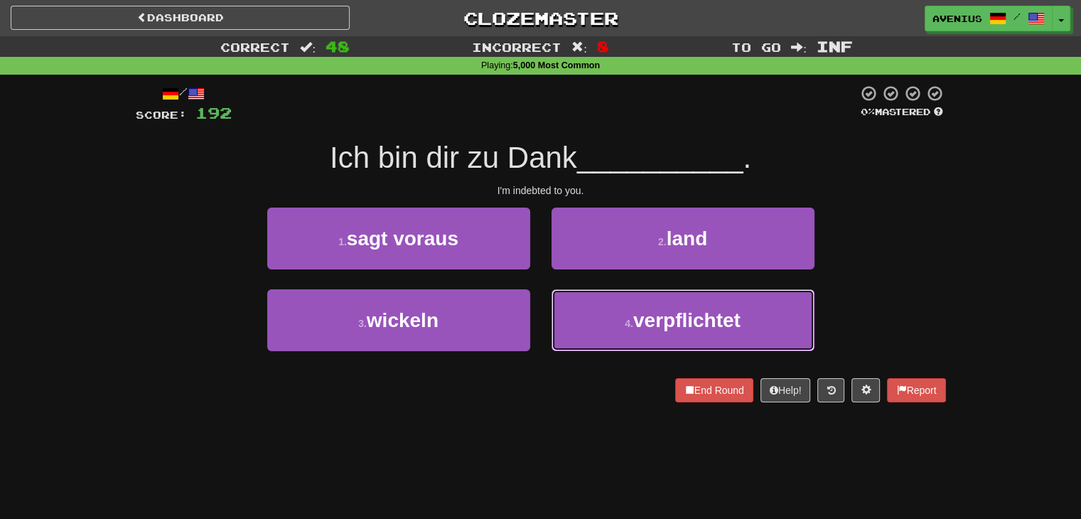
click at [587, 304] on button "4 . verpflichtet" at bounding box center [683, 320] width 263 height 62
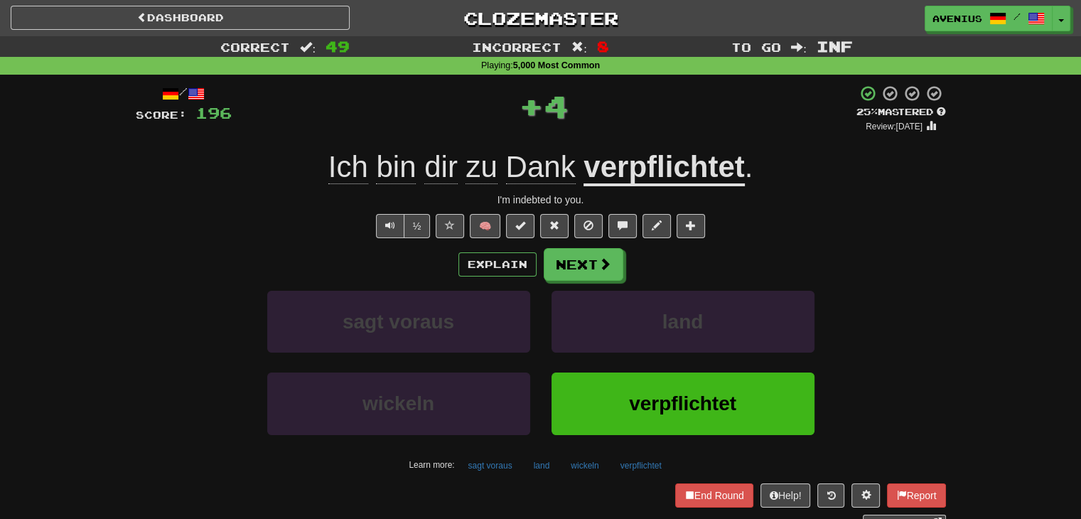
click at [581, 275] on button "Next" at bounding box center [584, 264] width 80 height 33
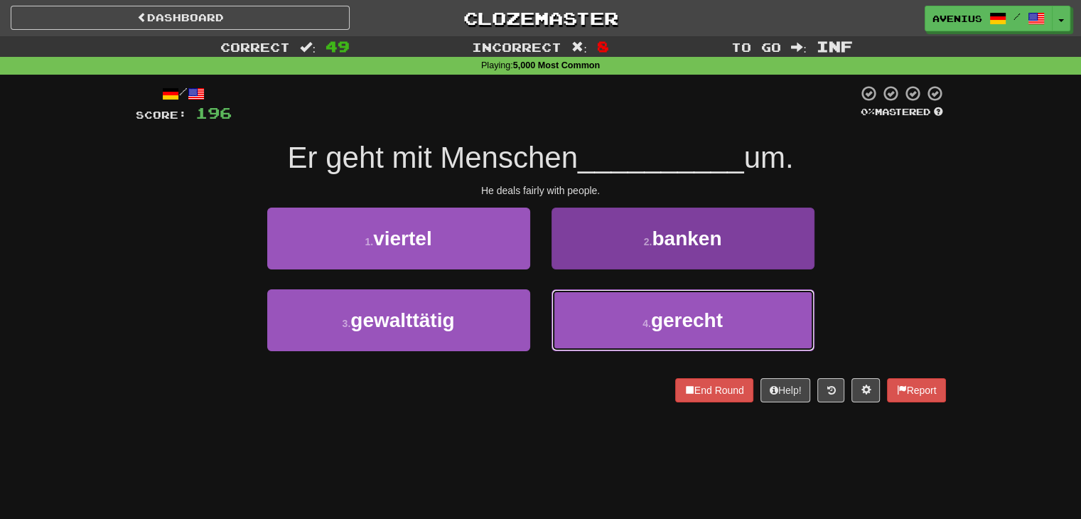
drag, startPoint x: 579, startPoint y: 321, endPoint x: 562, endPoint y: 300, distance: 26.9
click at [579, 321] on button "4 . gerecht" at bounding box center [683, 320] width 263 height 62
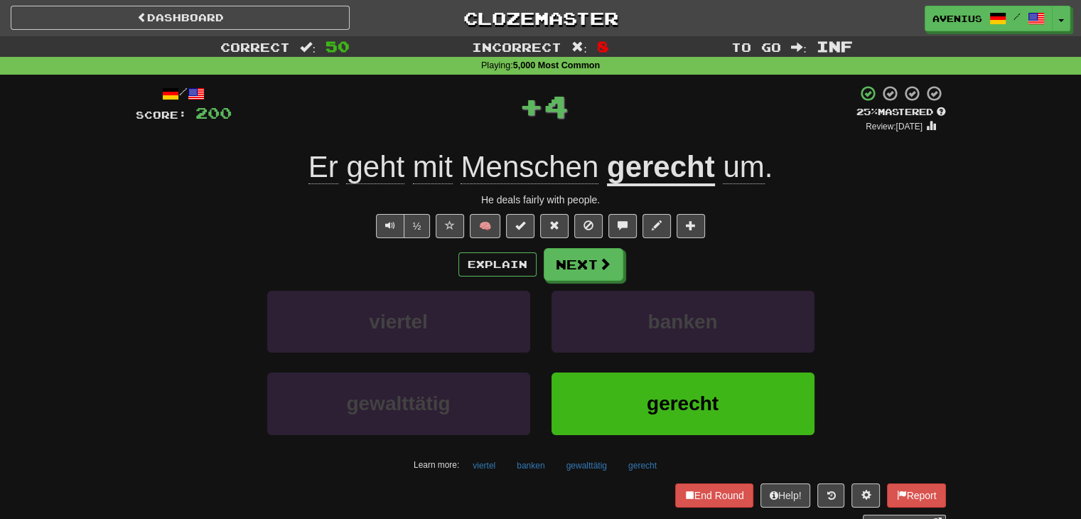
click at [551, 282] on div "Explain Next viertel banken gewalttätig gerecht Learn more: viertel banken gewa…" at bounding box center [541, 362] width 811 height 228
click at [563, 269] on button "Next" at bounding box center [585, 265] width 80 height 33
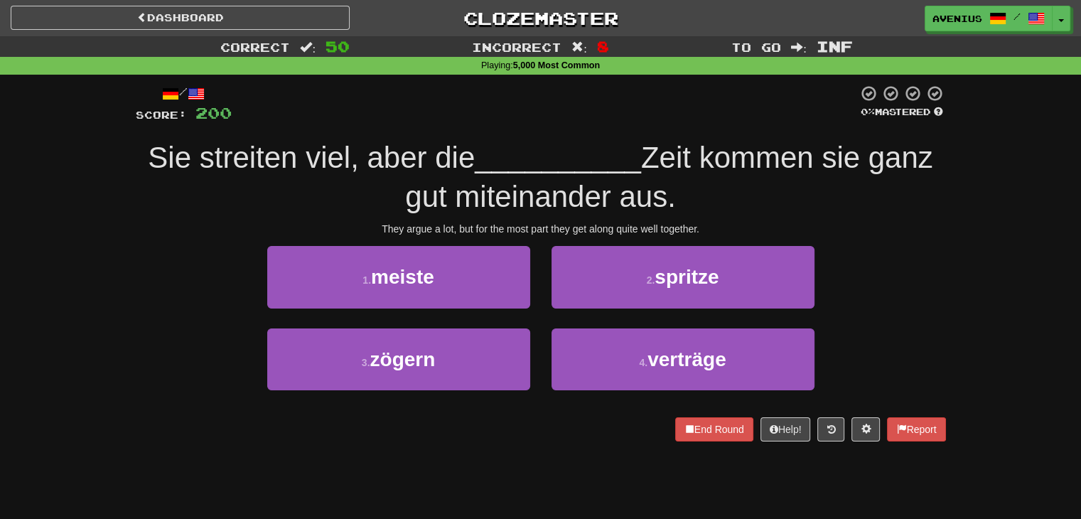
click at [487, 313] on div "1 . meiste" at bounding box center [399, 287] width 284 height 82
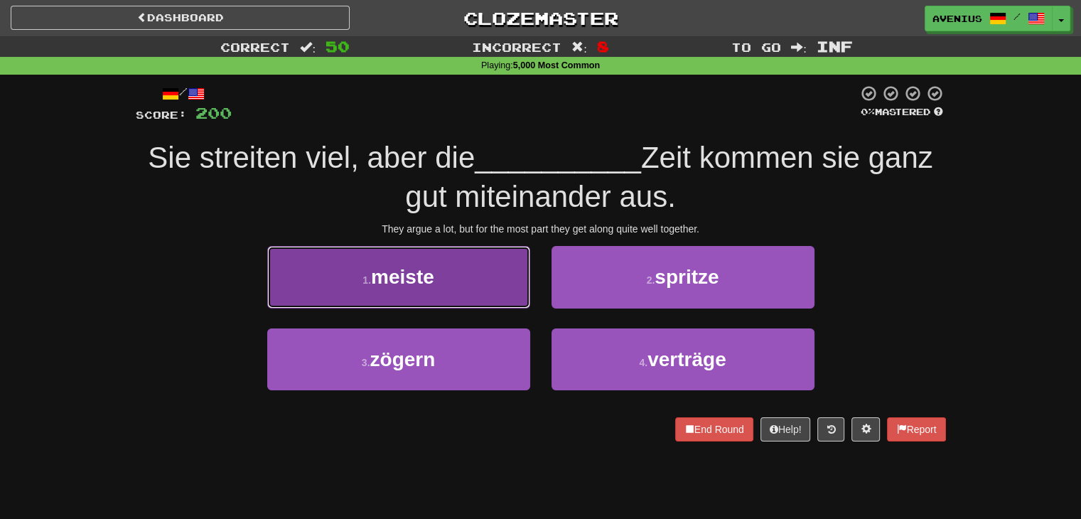
click at [503, 301] on button "1 . meiste" at bounding box center [398, 277] width 263 height 62
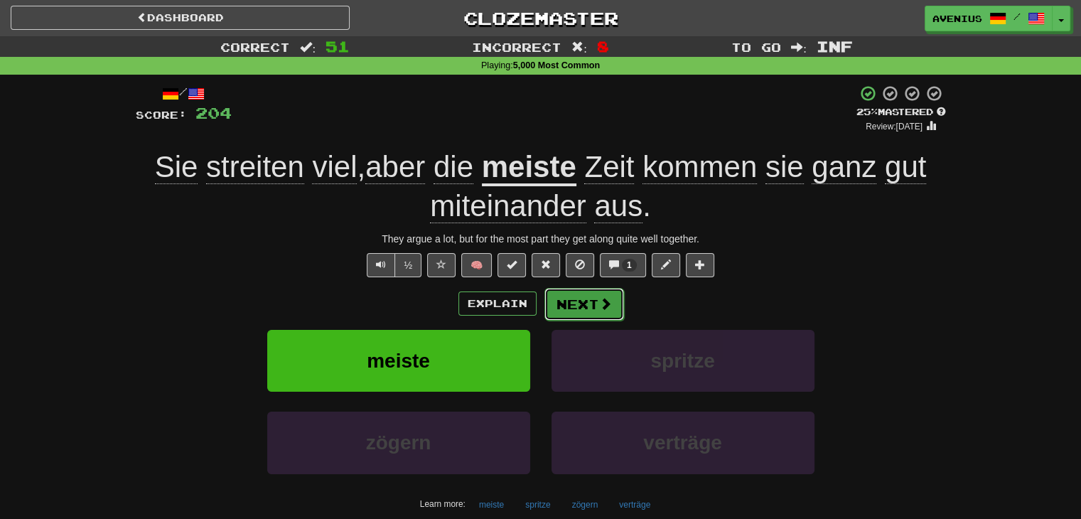
click at [599, 301] on span at bounding box center [605, 303] width 13 height 13
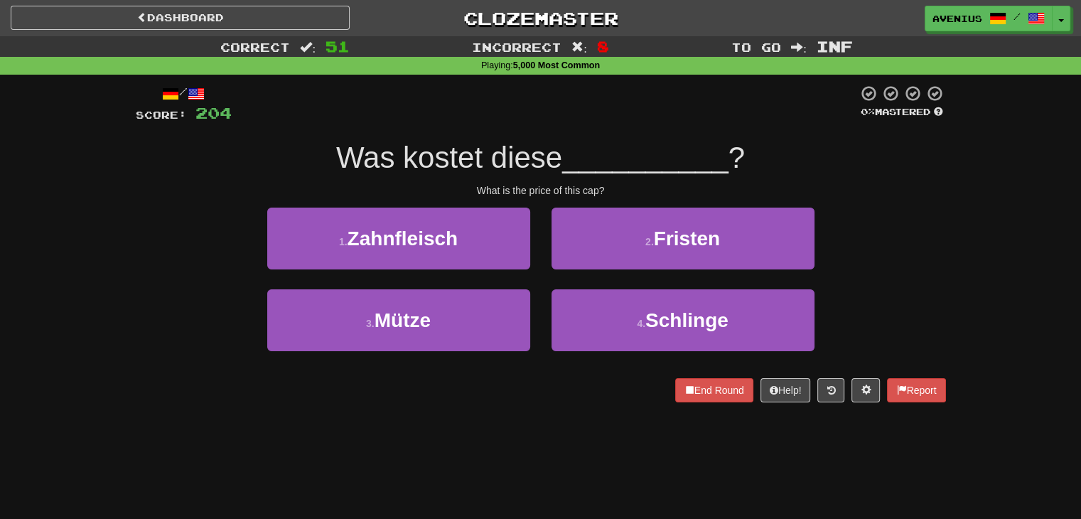
click at [947, 242] on div "/ Score: 204 0 % Mastered Was kostet diese __________ ? What is the price of th…" at bounding box center [541, 249] width 832 height 348
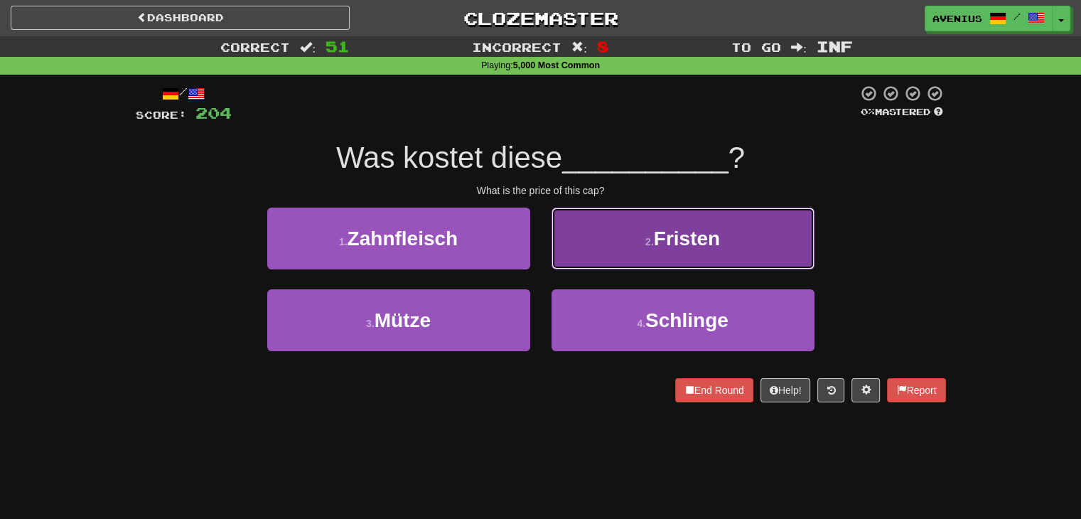
click at [601, 256] on button "2 . Fristen" at bounding box center [683, 239] width 263 height 62
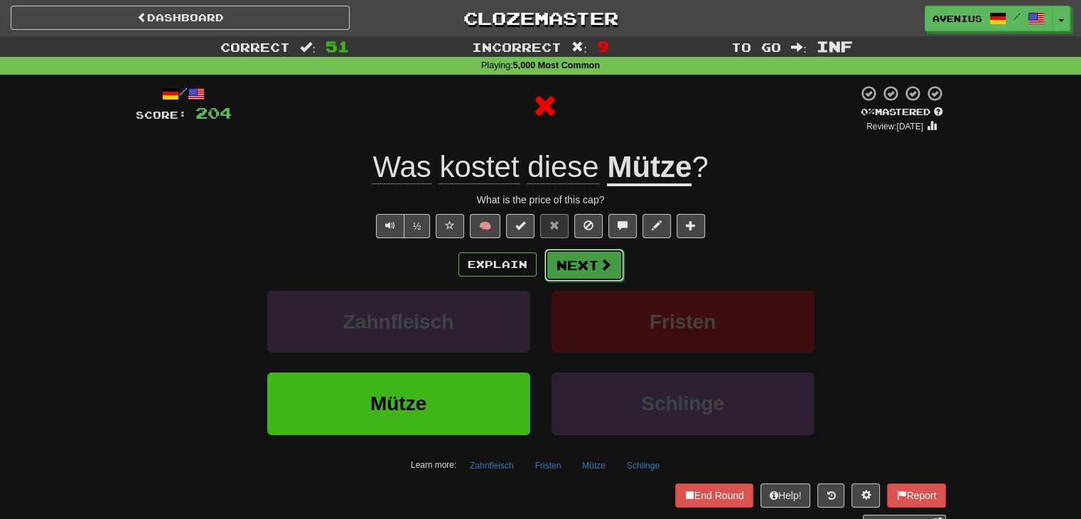
click at [581, 262] on button "Next" at bounding box center [585, 265] width 80 height 33
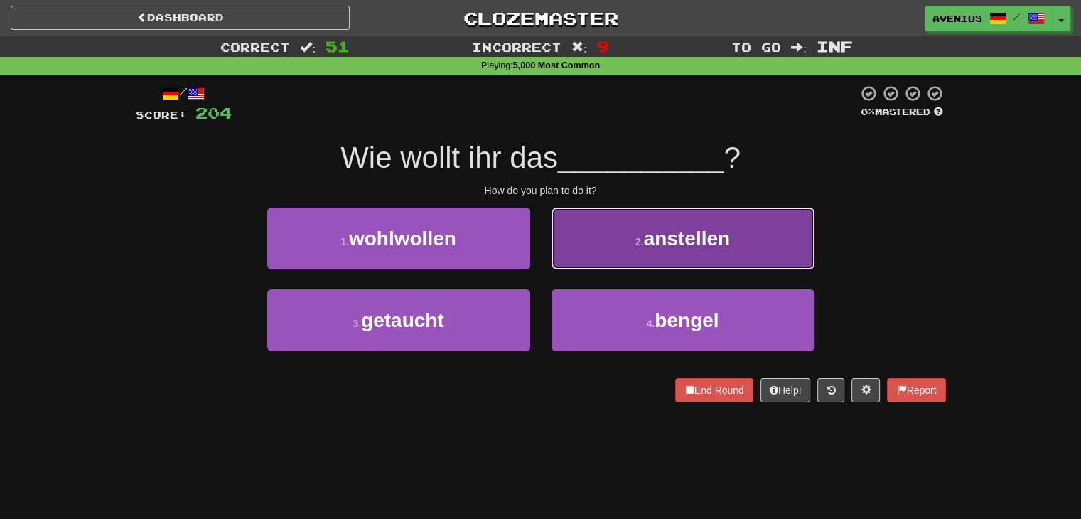
click at [592, 258] on button "2 . anstellen" at bounding box center [683, 239] width 263 height 62
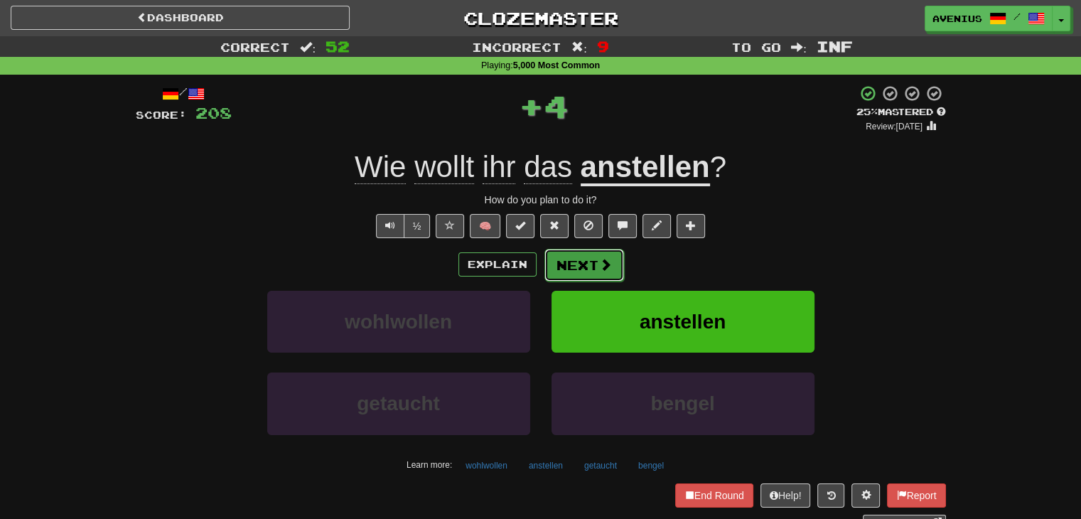
click at [592, 262] on button "Next" at bounding box center [585, 265] width 80 height 33
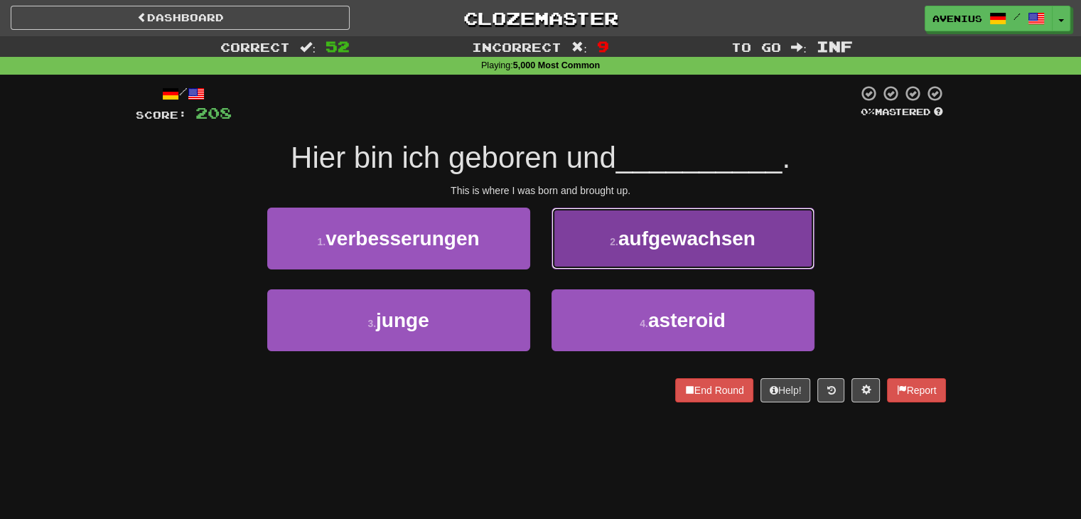
click at [651, 238] on span "aufgewachsen" at bounding box center [687, 239] width 137 height 22
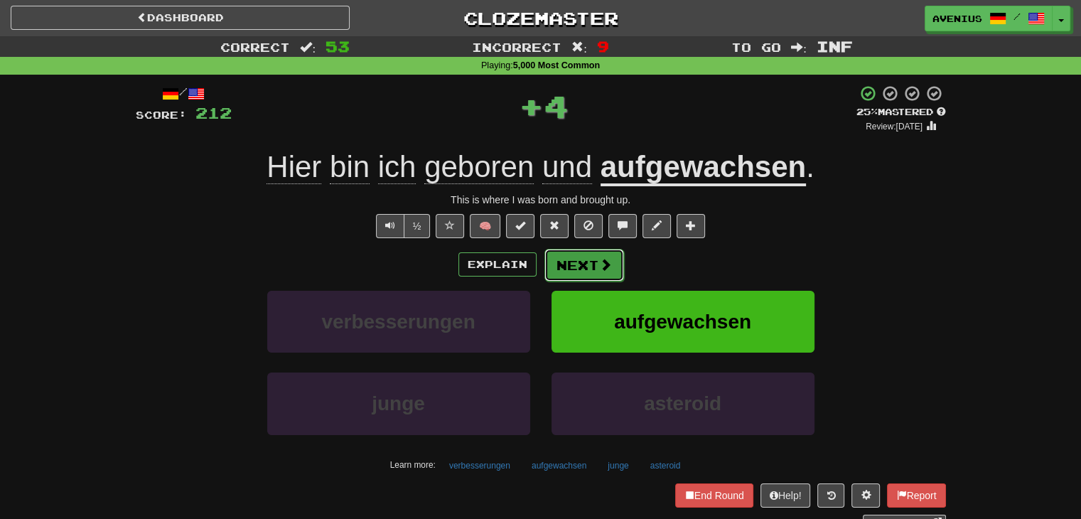
click at [611, 263] on button "Next" at bounding box center [585, 265] width 80 height 33
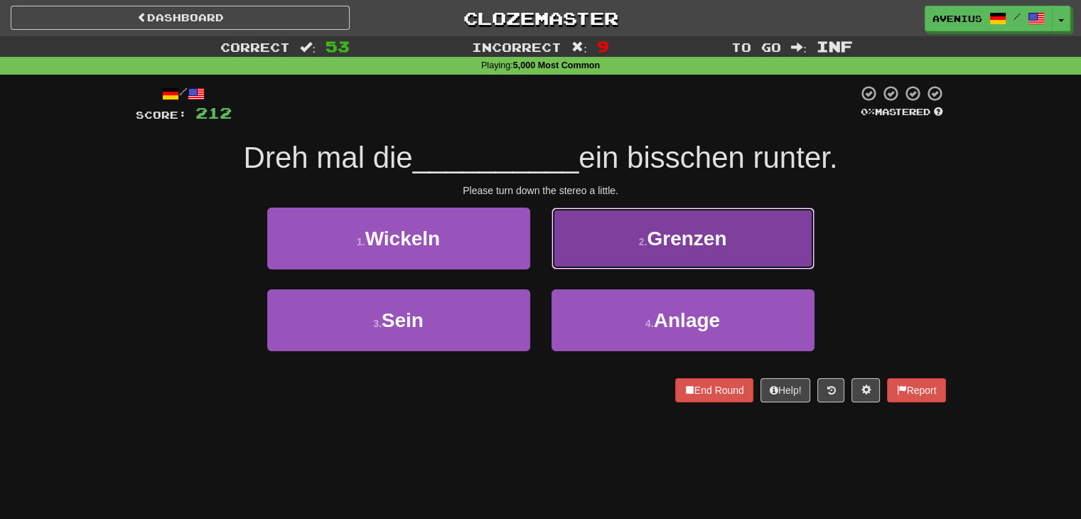
click at [574, 246] on button "2 . Grenzen" at bounding box center [683, 239] width 263 height 62
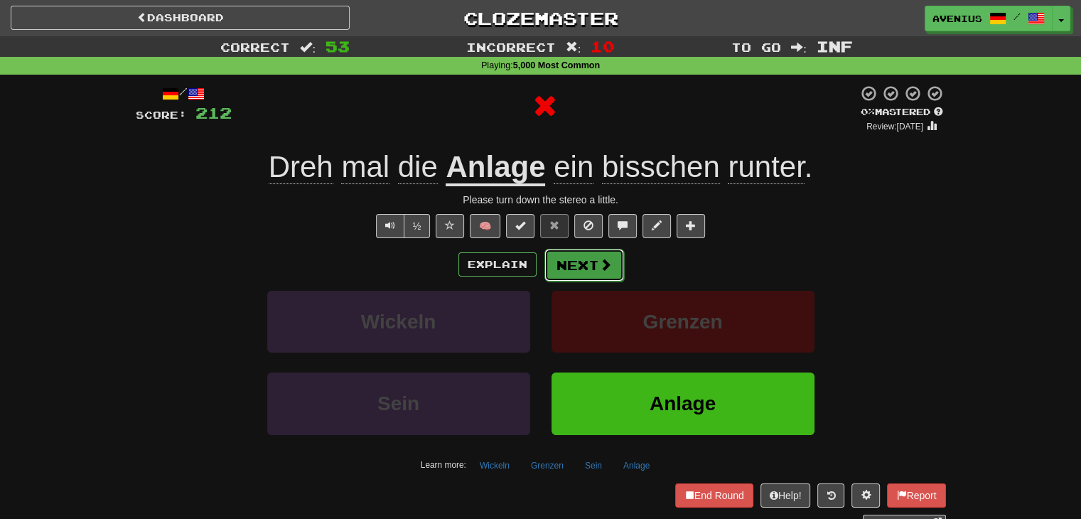
click at [569, 267] on button "Next" at bounding box center [585, 265] width 80 height 33
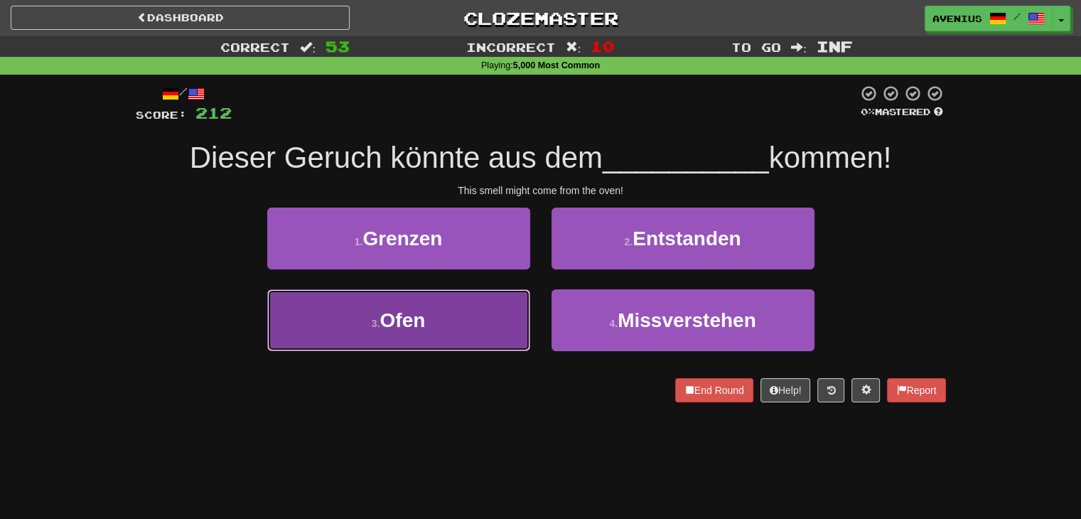
click at [486, 308] on button "3 . Ofen" at bounding box center [398, 320] width 263 height 62
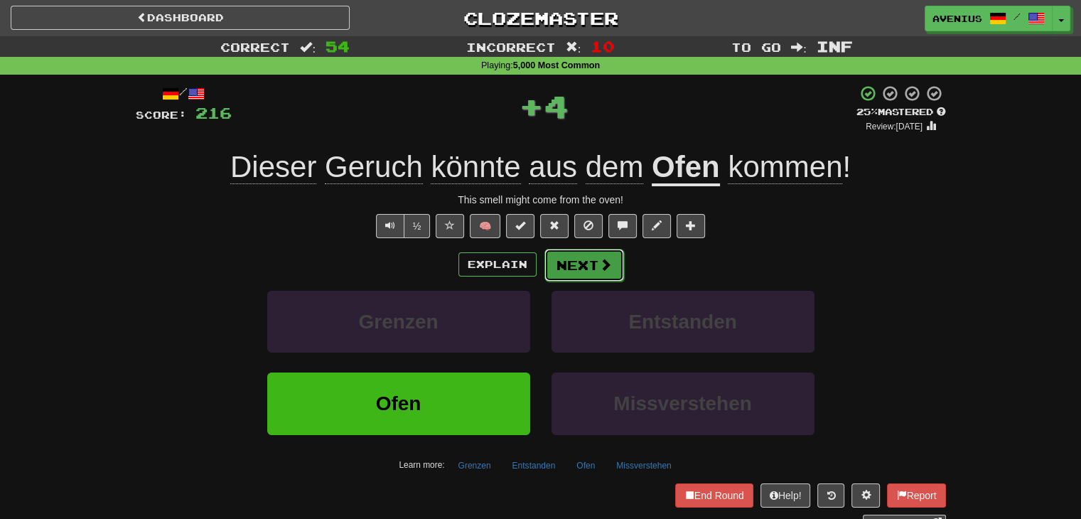
click at [588, 267] on button "Next" at bounding box center [585, 265] width 80 height 33
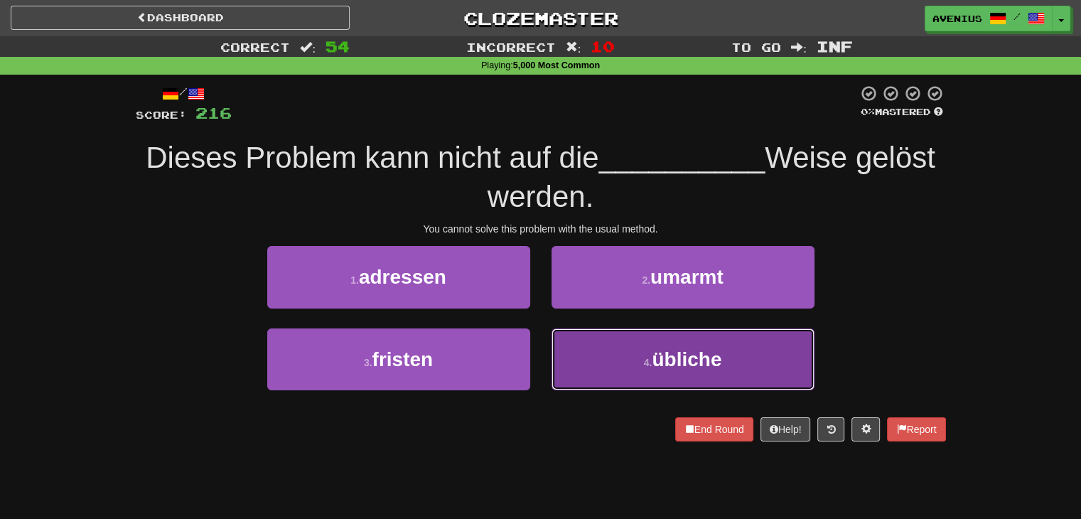
click at [620, 359] on button "4 . übliche" at bounding box center [683, 359] width 263 height 62
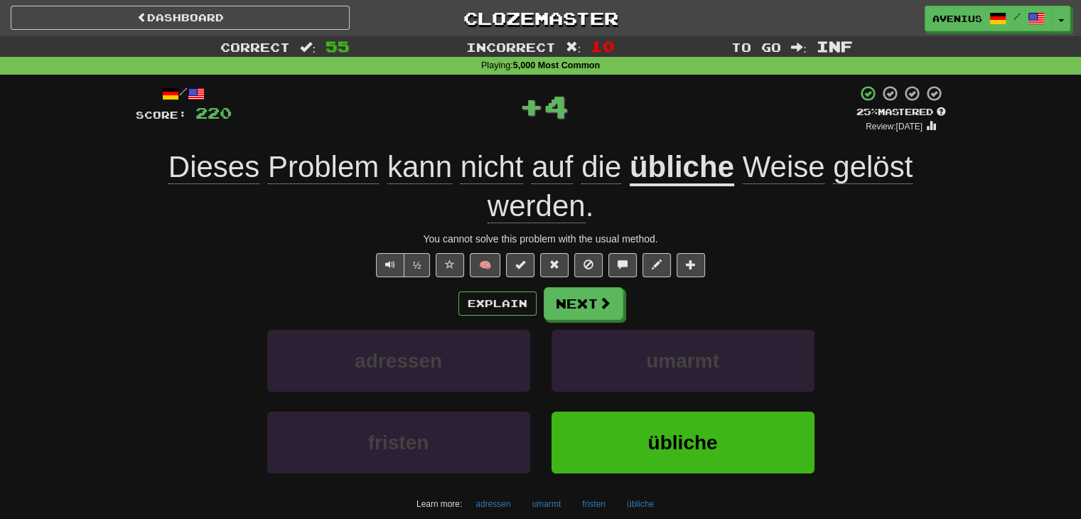
click at [651, 193] on div "Dieses Problem kann nicht auf die übliche Weise gelöst werden ." at bounding box center [541, 186] width 811 height 77
click at [660, 177] on u "übliche" at bounding box center [682, 168] width 105 height 36
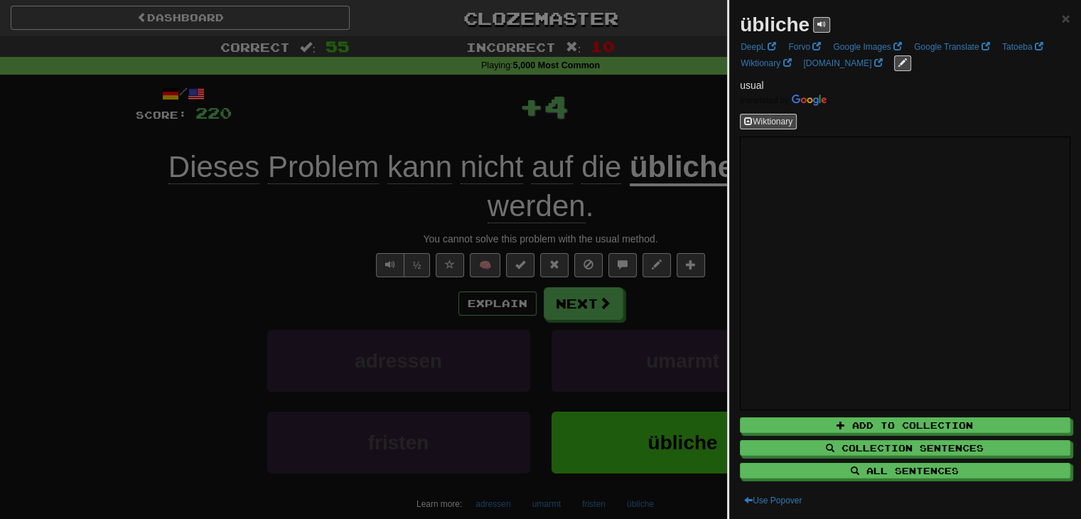
click at [300, 259] on div at bounding box center [540, 259] width 1081 height 519
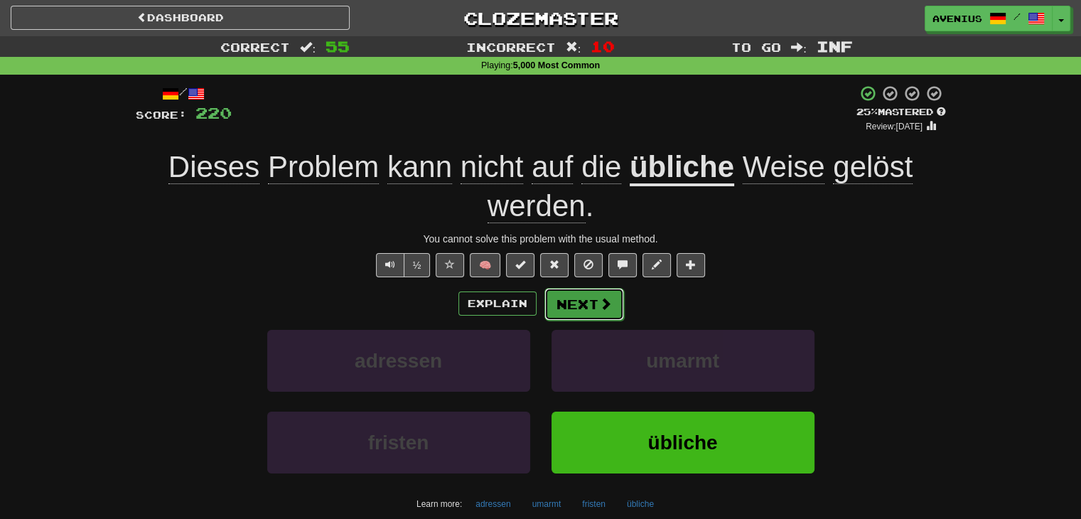
click at [599, 308] on span at bounding box center [605, 303] width 13 height 13
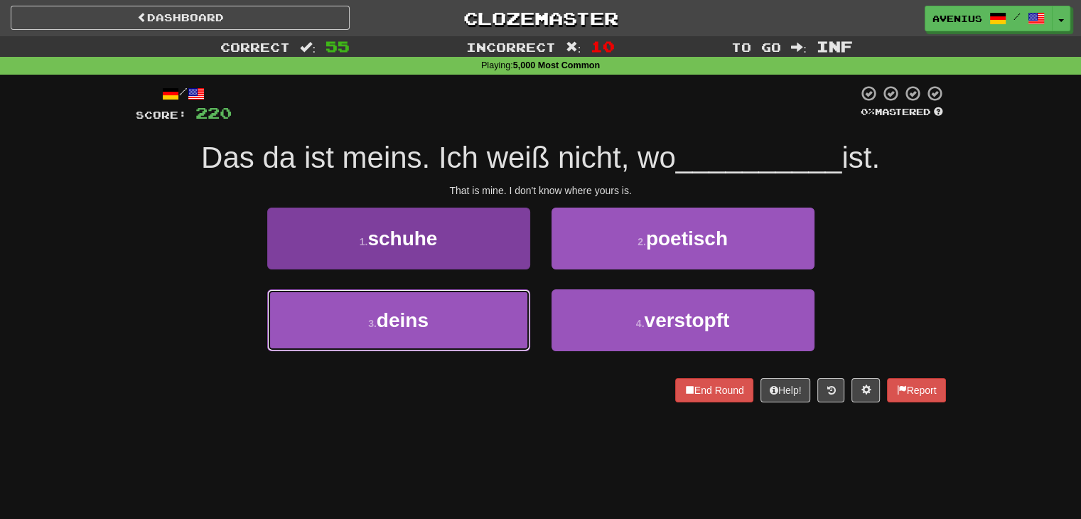
click at [507, 310] on button "3 . deins" at bounding box center [398, 320] width 263 height 62
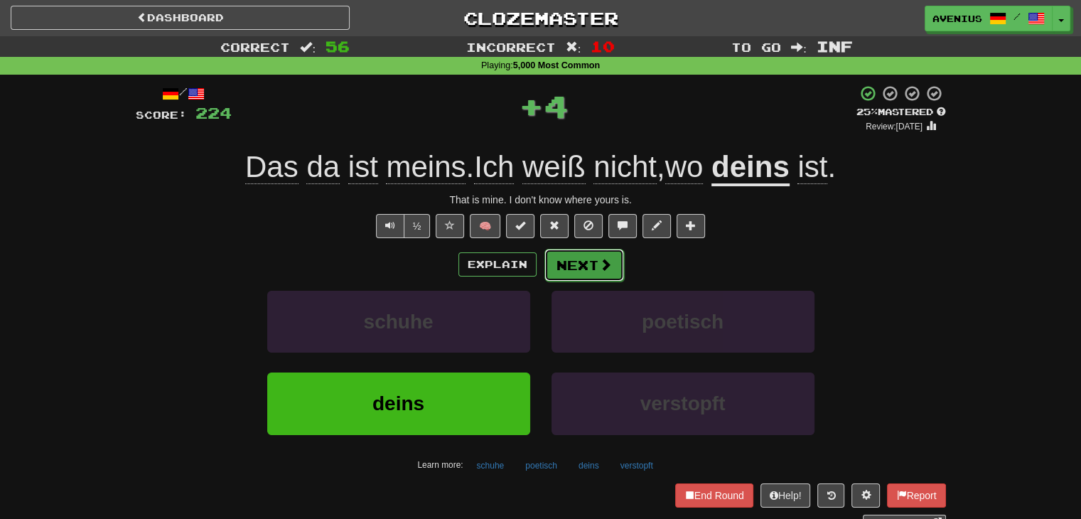
click at [571, 271] on button "Next" at bounding box center [585, 265] width 80 height 33
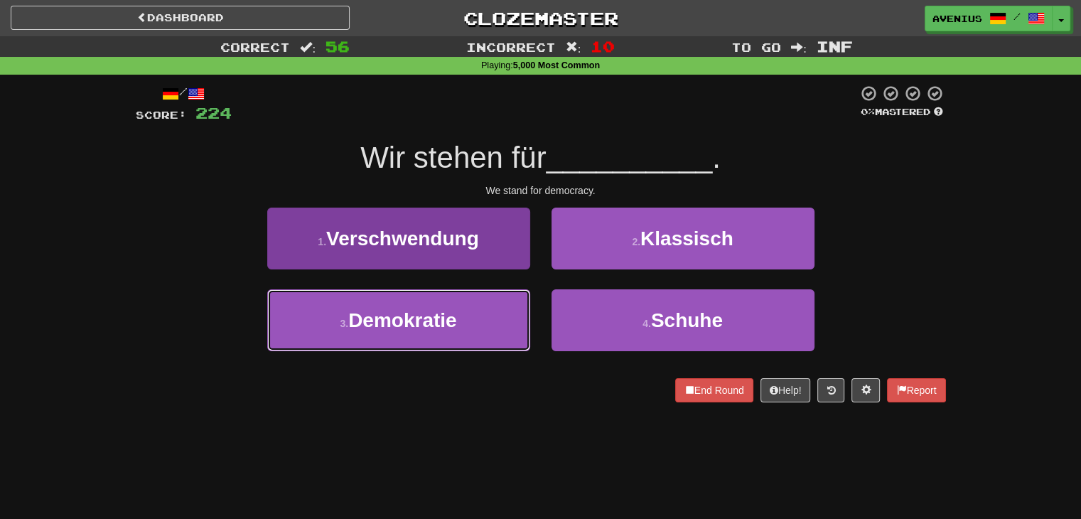
drag, startPoint x: 499, startPoint y: 316, endPoint x: 519, endPoint y: 301, distance: 24.9
click at [499, 316] on button "3 . Demokratie" at bounding box center [398, 320] width 263 height 62
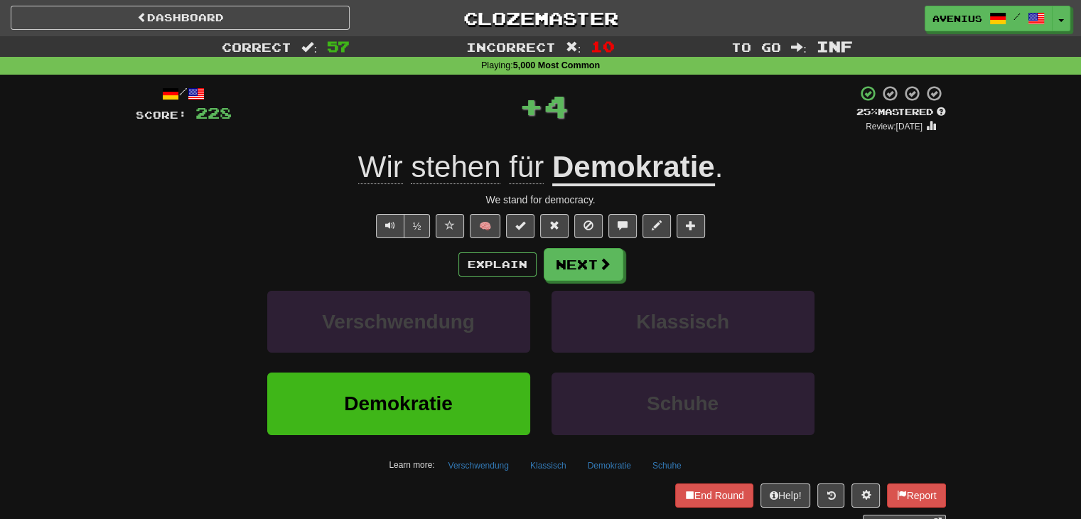
click at [574, 271] on button "Next" at bounding box center [584, 264] width 80 height 33
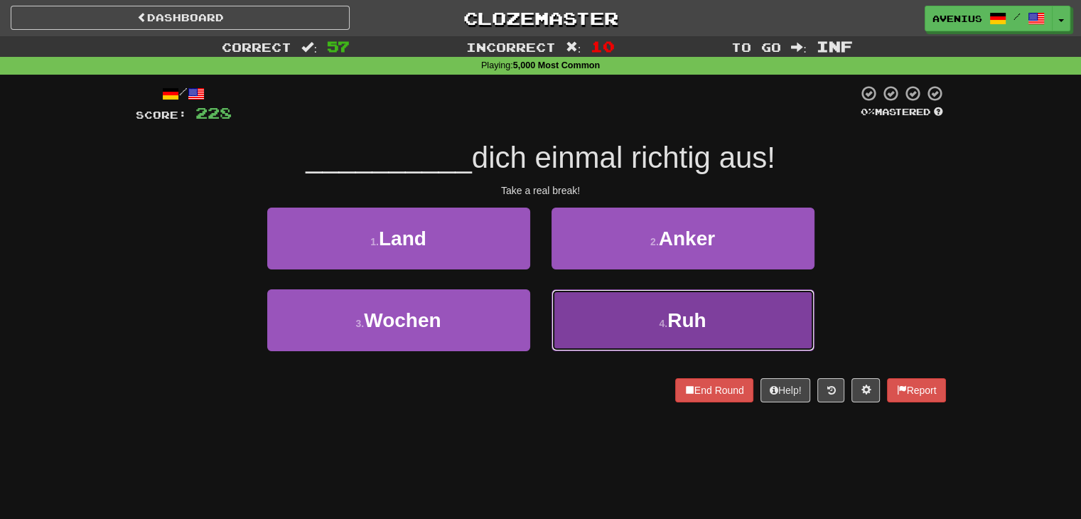
click at [591, 307] on button "4 . Ruh" at bounding box center [683, 320] width 263 height 62
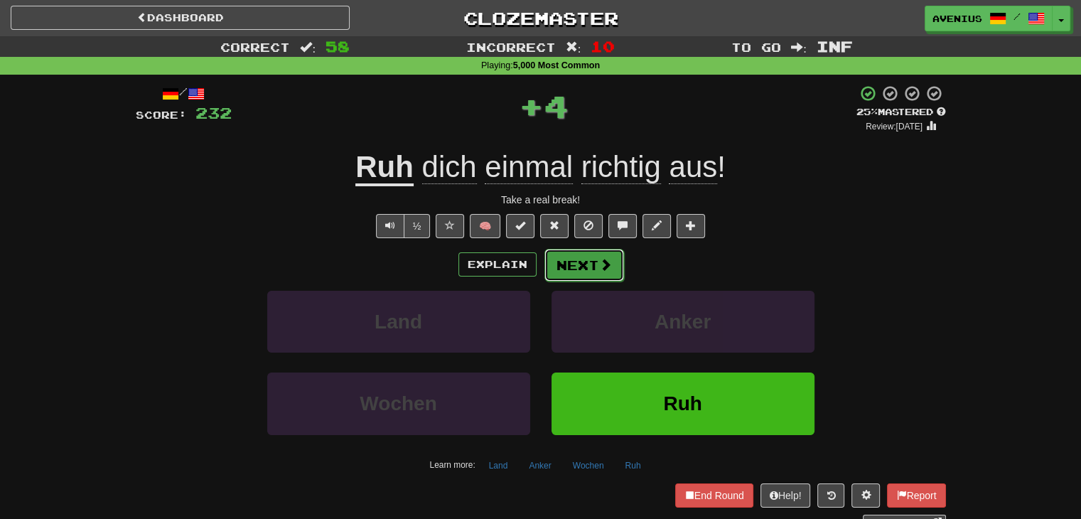
click at [572, 261] on button "Next" at bounding box center [585, 265] width 80 height 33
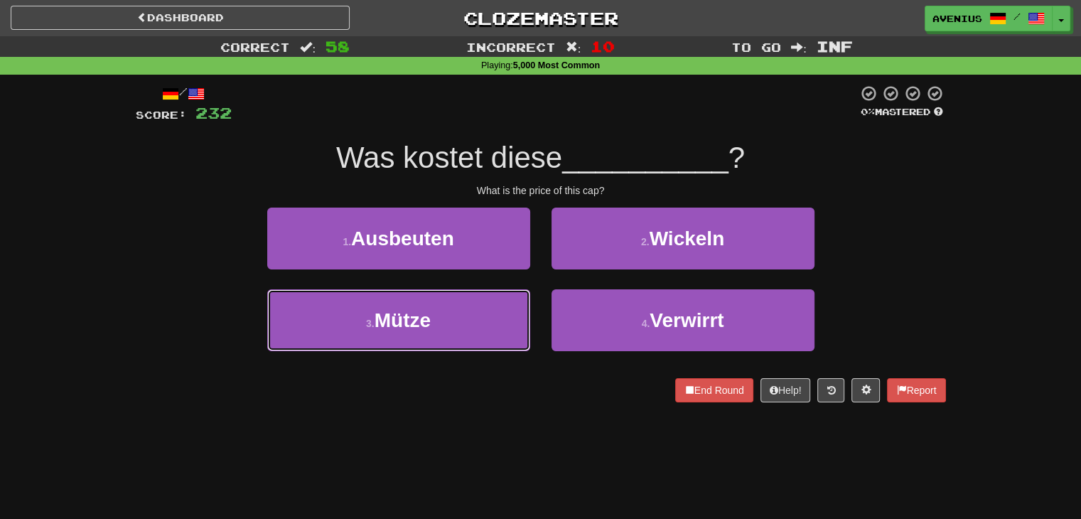
drag, startPoint x: 499, startPoint y: 311, endPoint x: 533, endPoint y: 282, distance: 44.4
click at [501, 307] on button "3 . Mütze" at bounding box center [398, 320] width 263 height 62
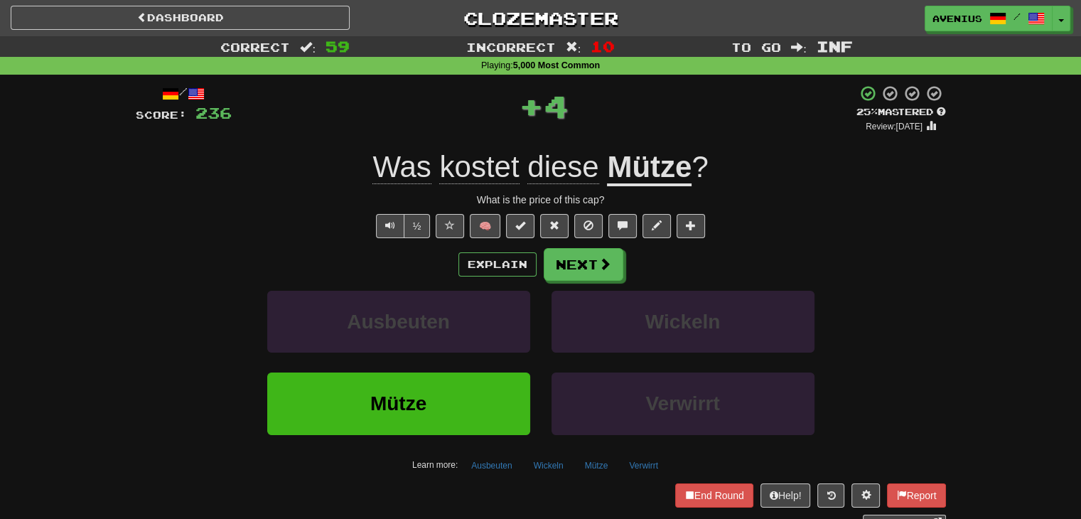
click at [557, 270] on button "Next" at bounding box center [584, 264] width 80 height 33
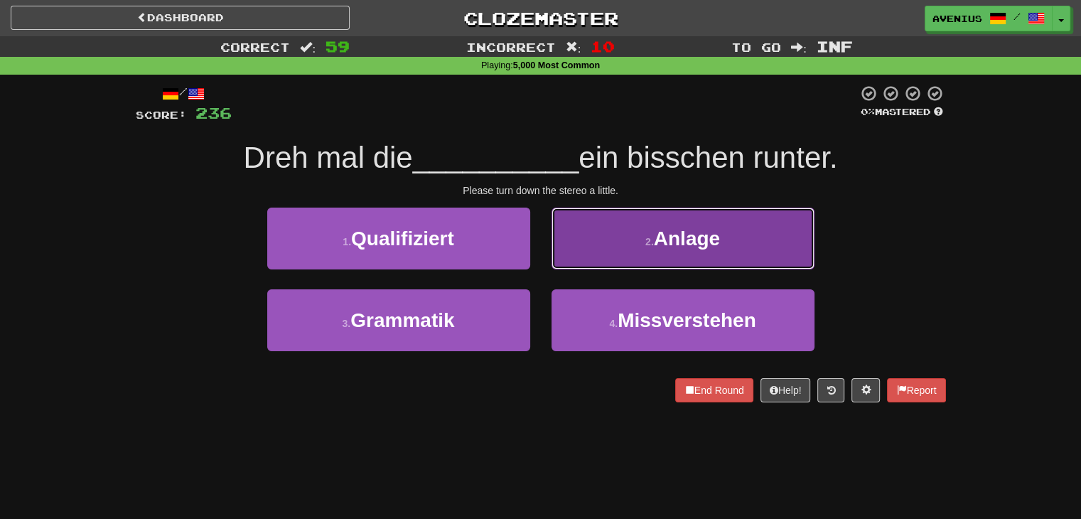
click at [609, 249] on button "2 . Anlage" at bounding box center [683, 239] width 263 height 62
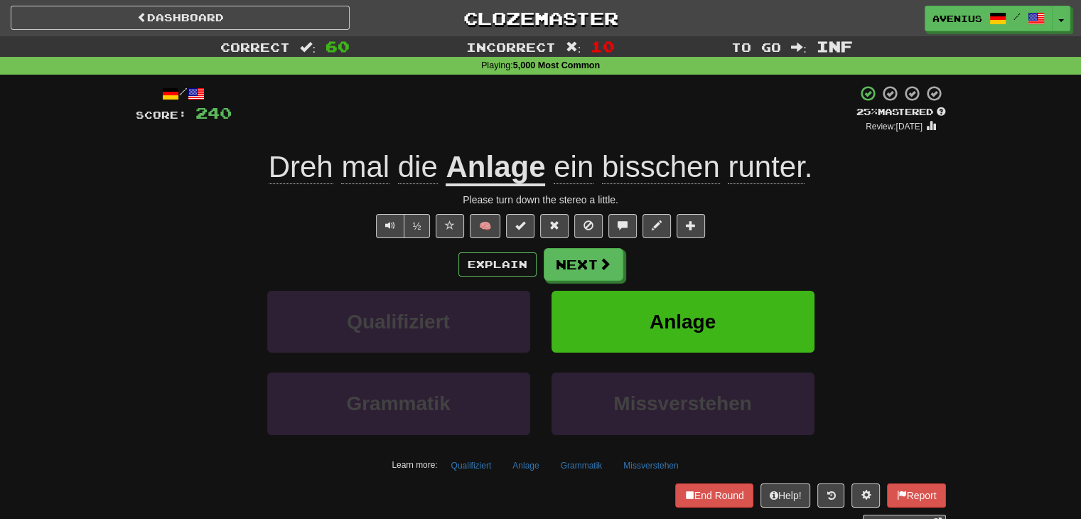
click at [528, 176] on u "Anlage" at bounding box center [496, 168] width 100 height 36
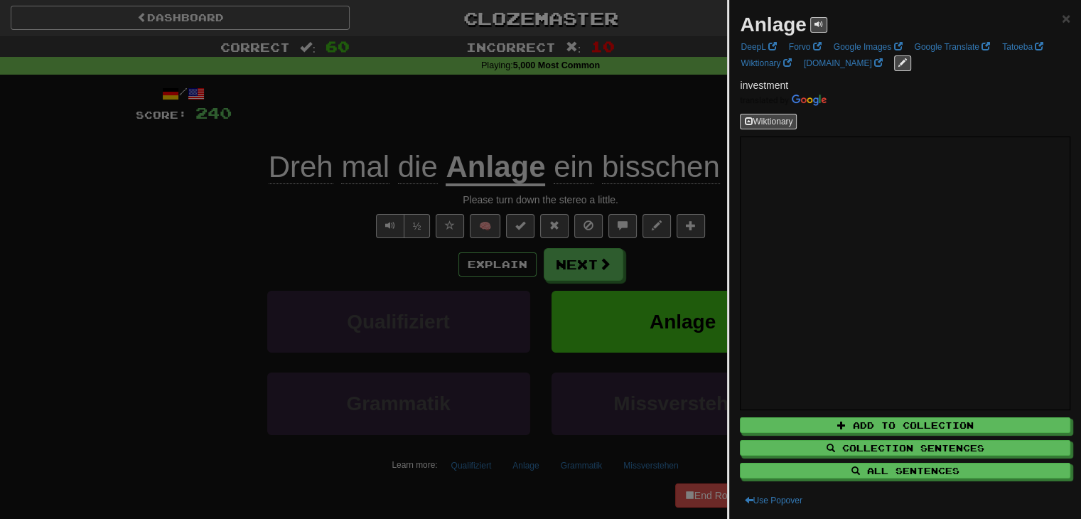
click at [307, 215] on div at bounding box center [540, 259] width 1081 height 519
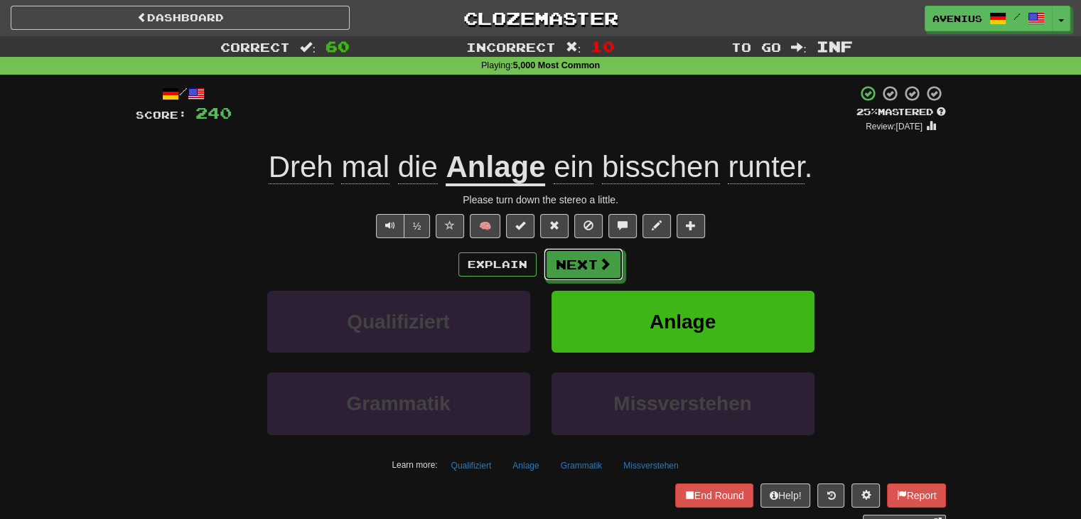
click at [617, 256] on button "Next" at bounding box center [584, 264] width 80 height 33
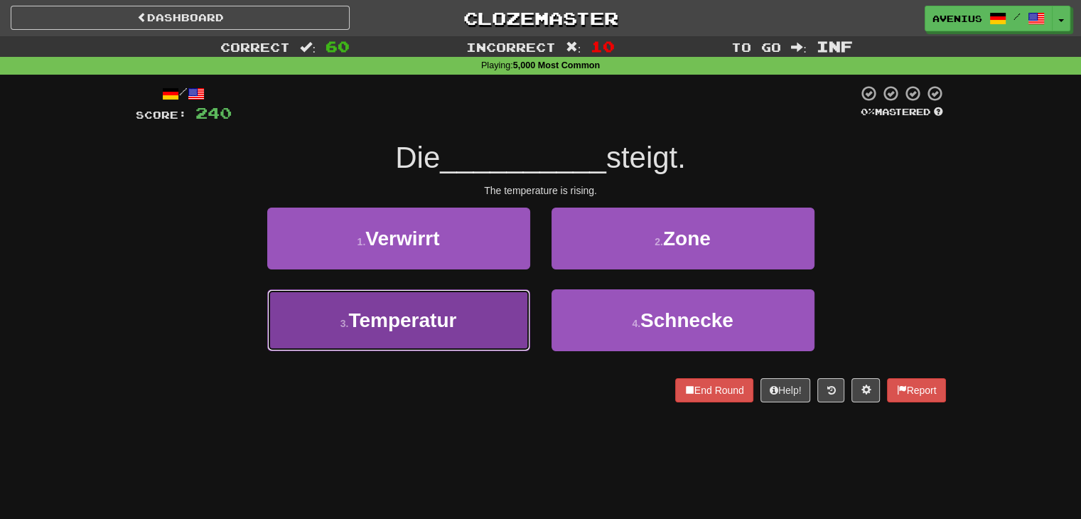
click at [494, 316] on button "3 . Temperatur" at bounding box center [398, 320] width 263 height 62
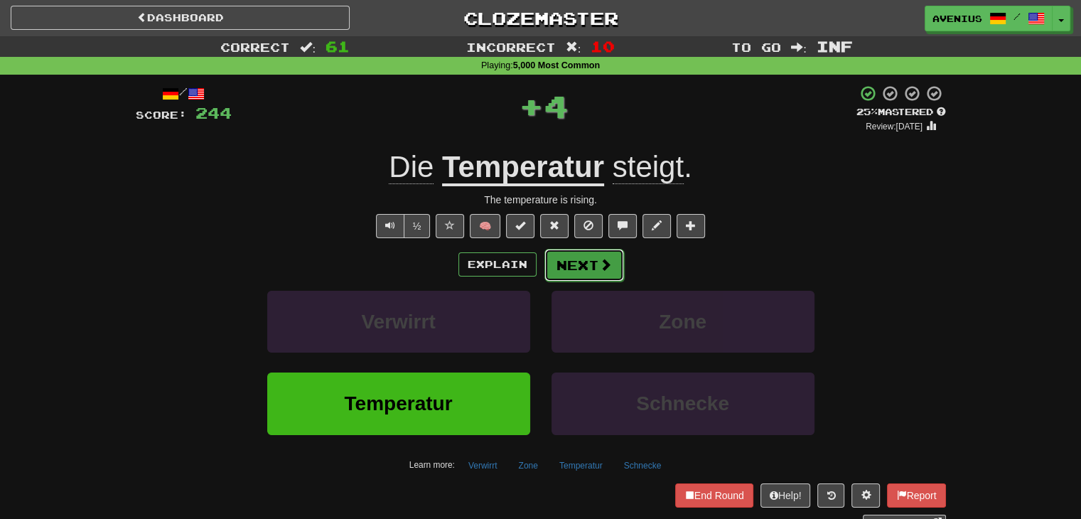
click at [580, 274] on button "Next" at bounding box center [585, 265] width 80 height 33
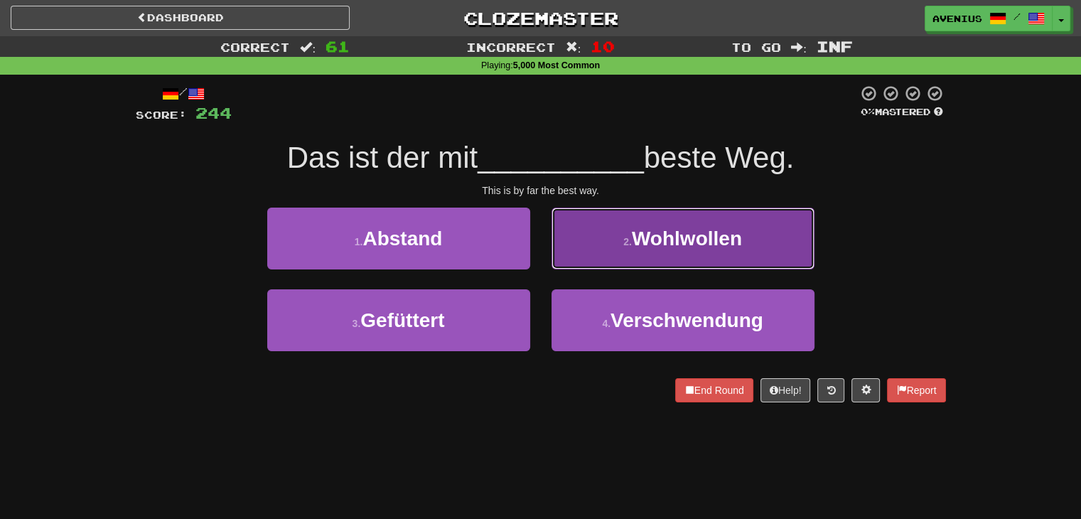
click at [762, 242] on button "2 . Wohlwollen" at bounding box center [683, 239] width 263 height 62
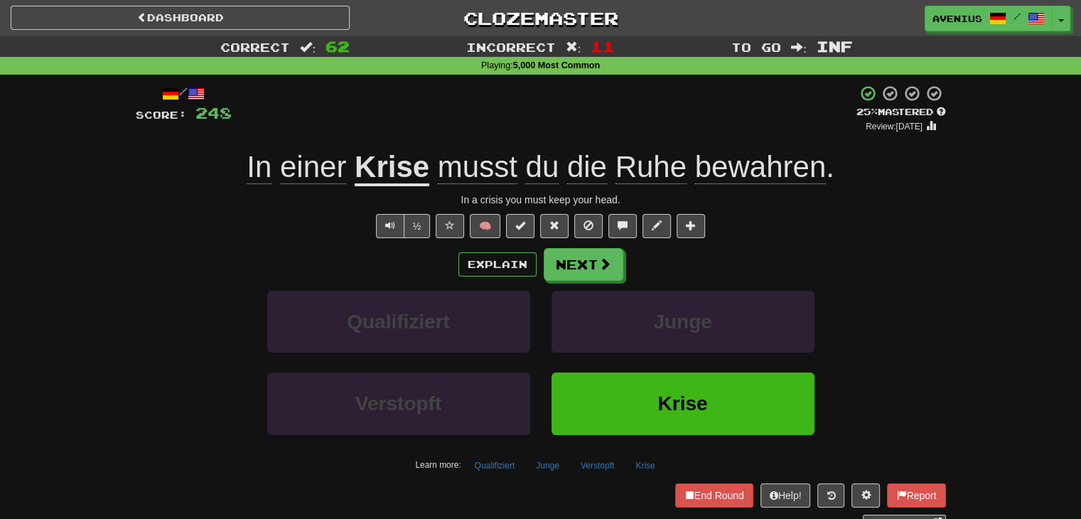
click at [681, 169] on span "Ruhe" at bounding box center [651, 167] width 71 height 34
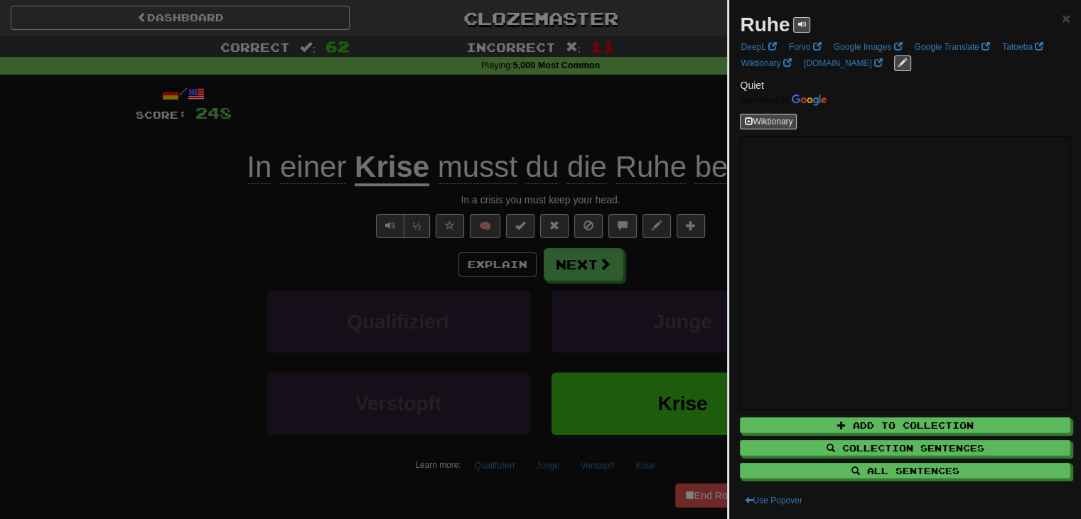
click at [654, 127] on div at bounding box center [540, 259] width 1081 height 519
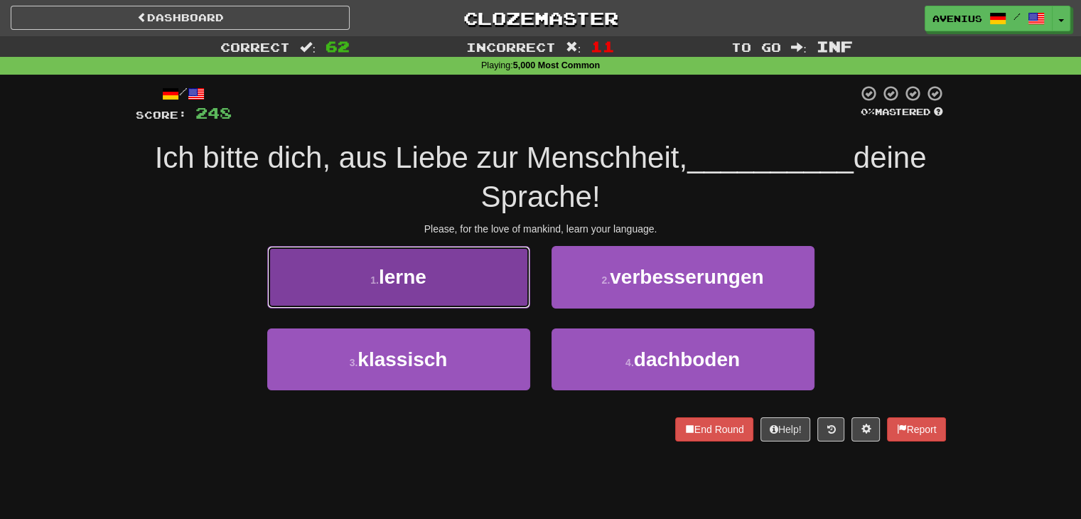
click at [501, 289] on button "1 . lerne" at bounding box center [398, 277] width 263 height 62
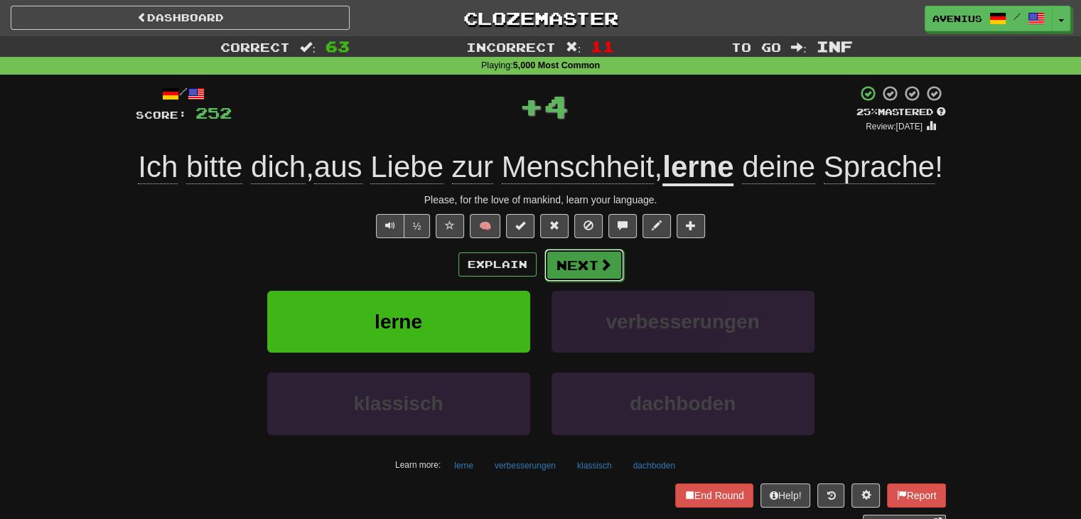
click at [592, 282] on button "Next" at bounding box center [585, 265] width 80 height 33
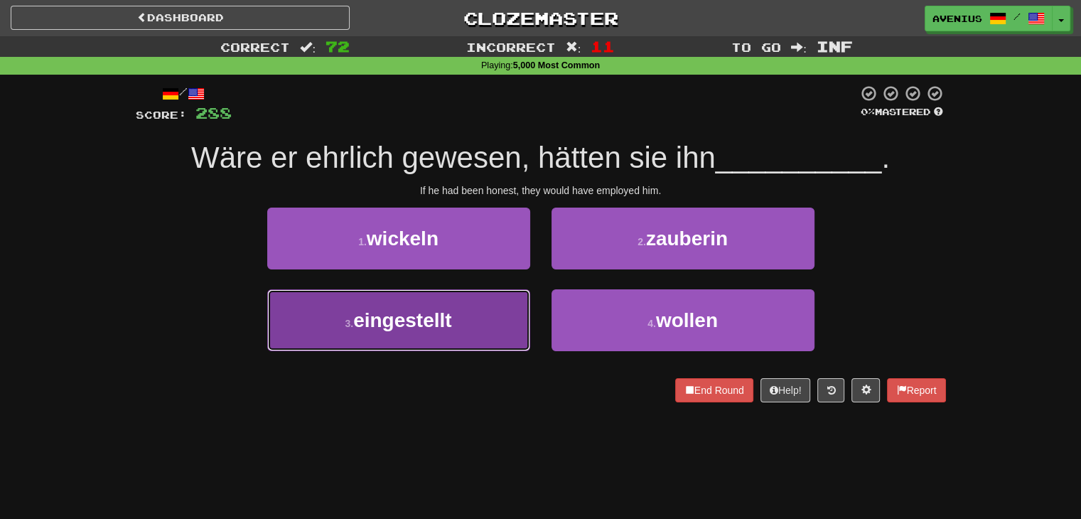
click at [508, 317] on button "3 . eingestellt" at bounding box center [398, 320] width 263 height 62
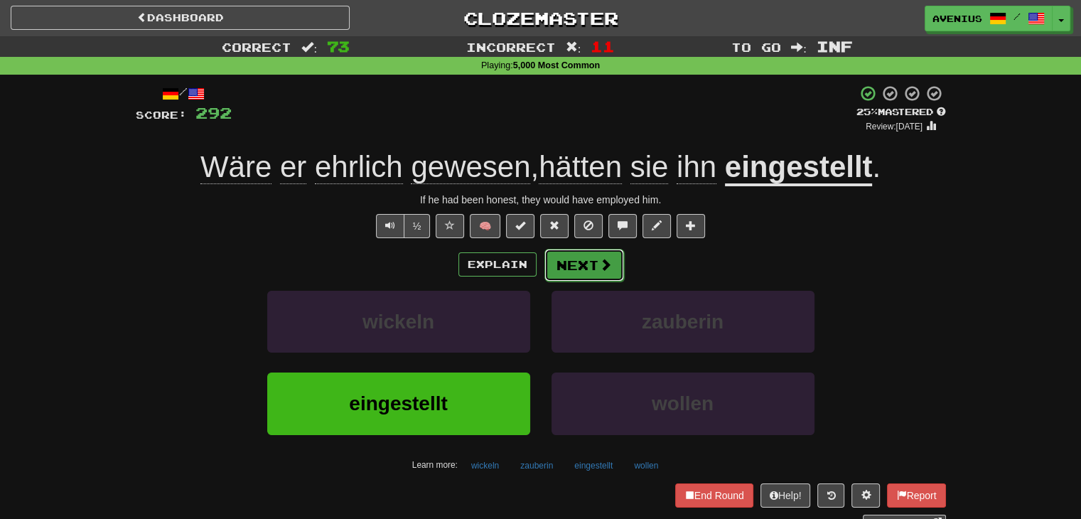
click at [607, 262] on span at bounding box center [605, 264] width 13 height 13
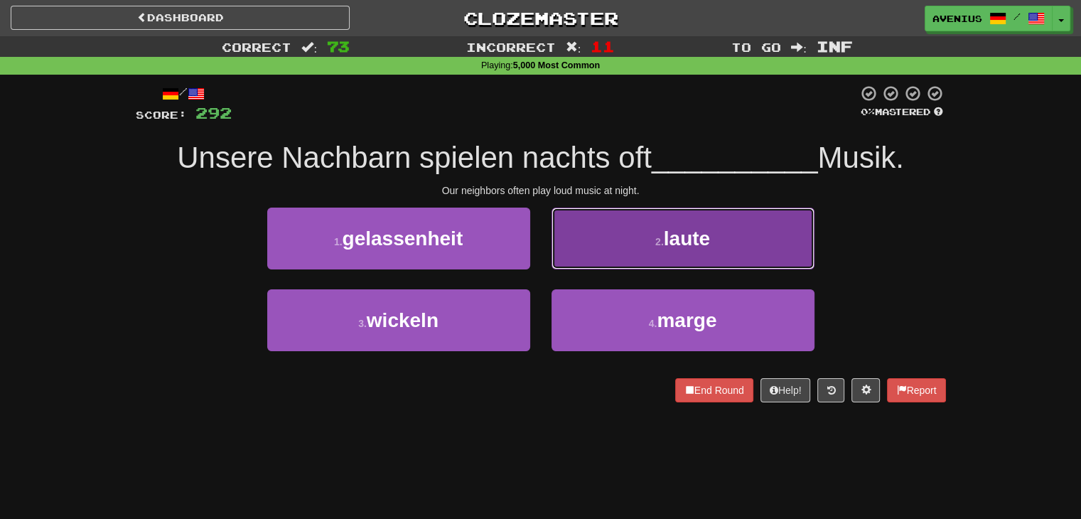
click at [579, 265] on button "2 . laute" at bounding box center [683, 239] width 263 height 62
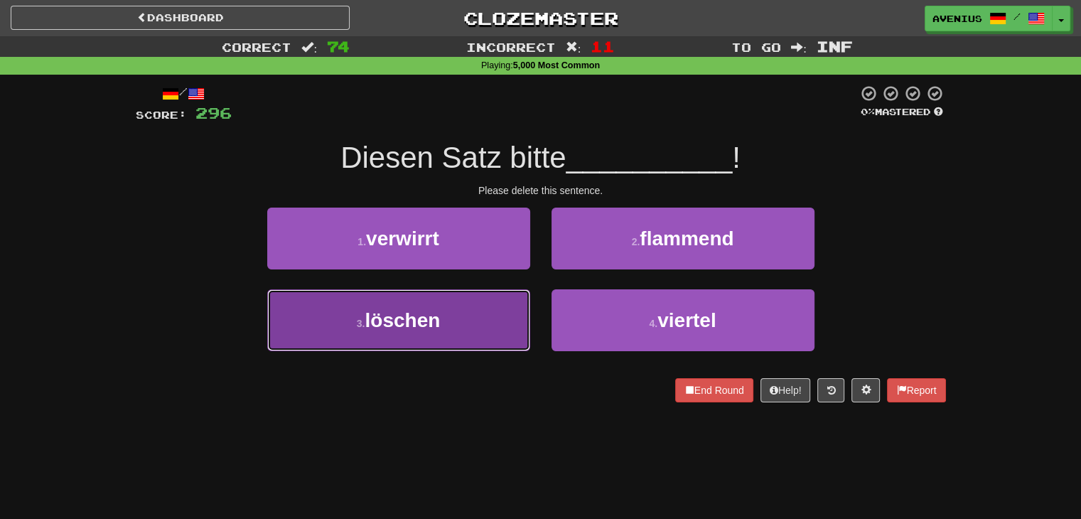
click at [509, 331] on button "3 . löschen" at bounding box center [398, 320] width 263 height 62
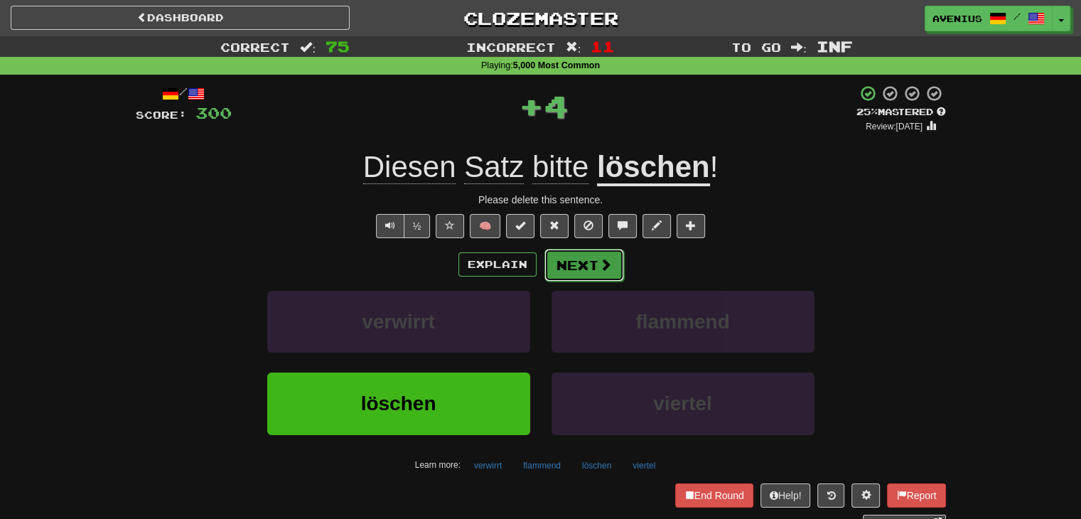
click at [594, 265] on button "Next" at bounding box center [585, 265] width 80 height 33
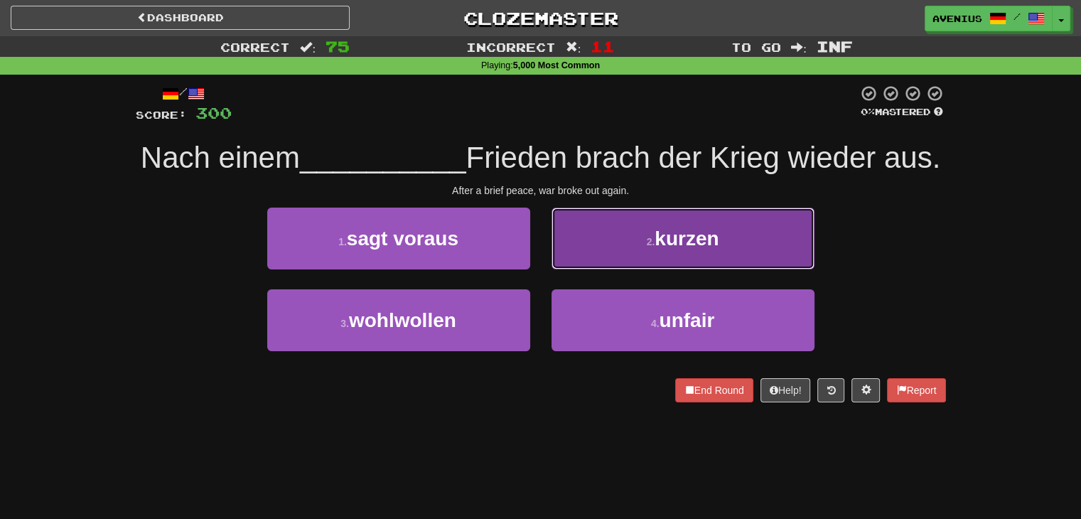
click at [631, 269] on button "2 . kurzen" at bounding box center [683, 239] width 263 height 62
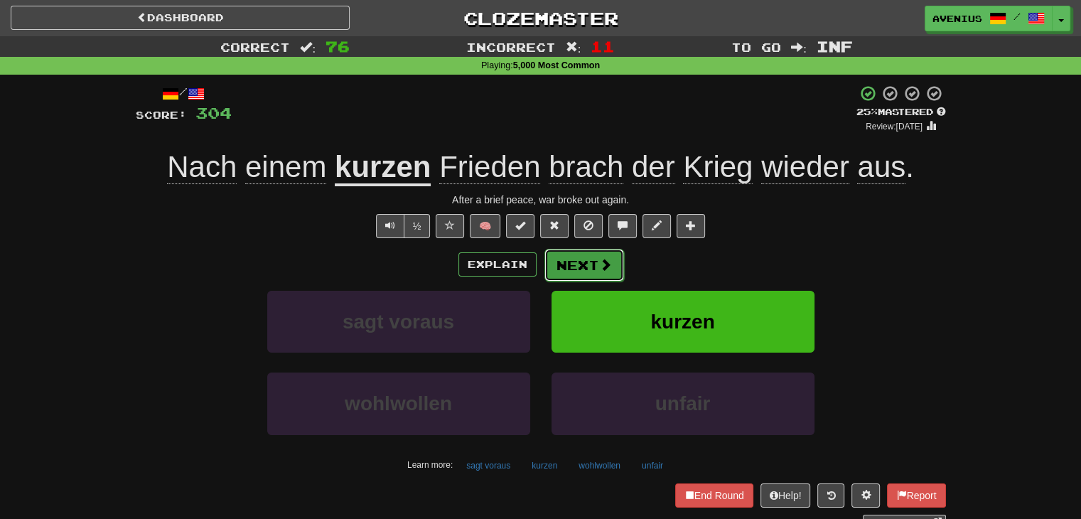
click at [567, 265] on button "Next" at bounding box center [585, 265] width 80 height 33
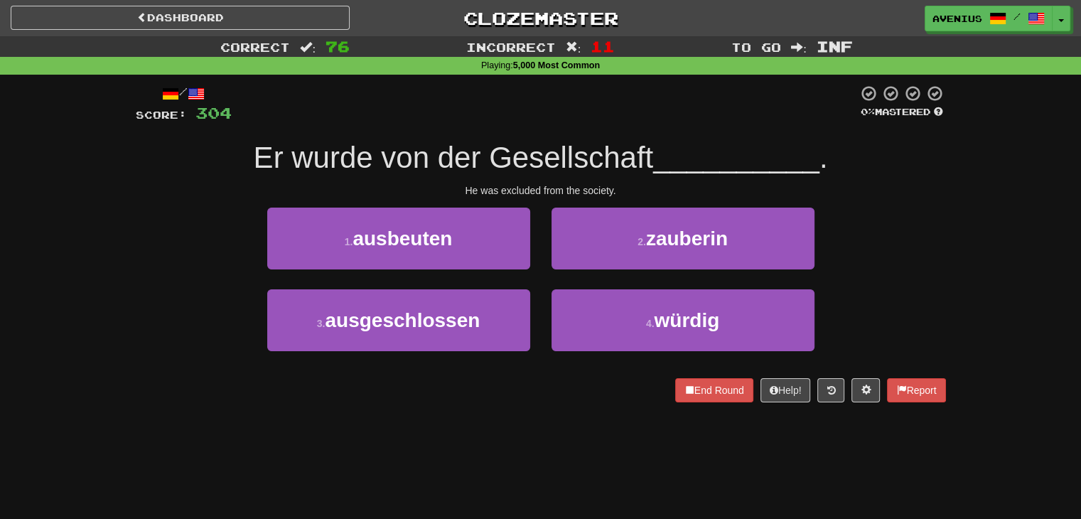
click at [542, 268] on div "2 . zauberin" at bounding box center [683, 249] width 284 height 82
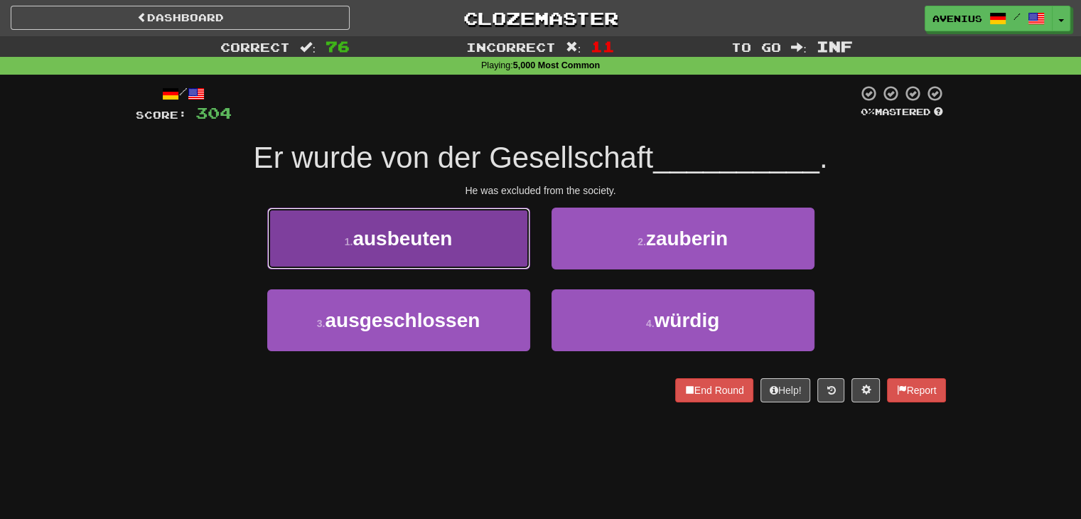
click at [454, 245] on button "1 . ausbeuten" at bounding box center [398, 239] width 263 height 62
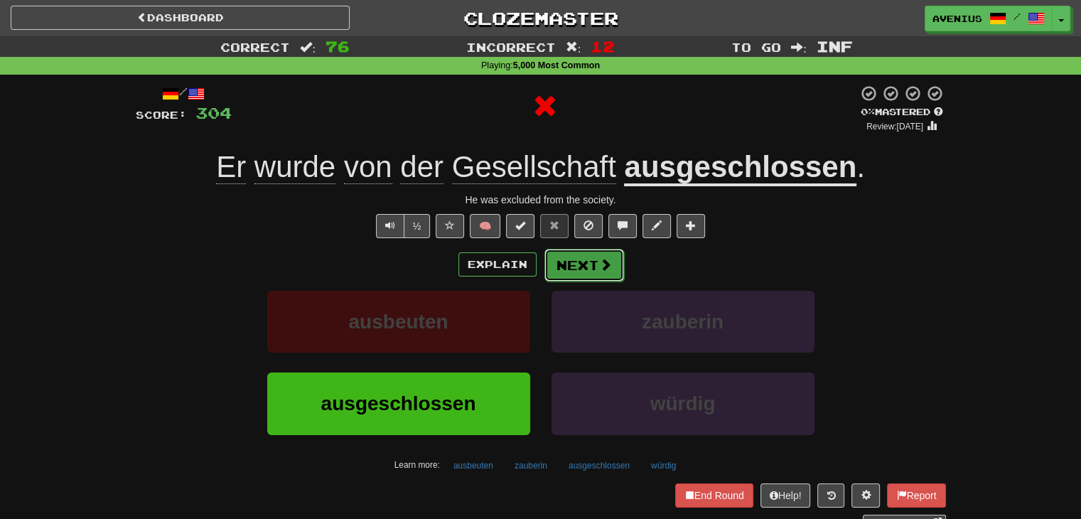
click at [569, 256] on button "Next" at bounding box center [585, 265] width 80 height 33
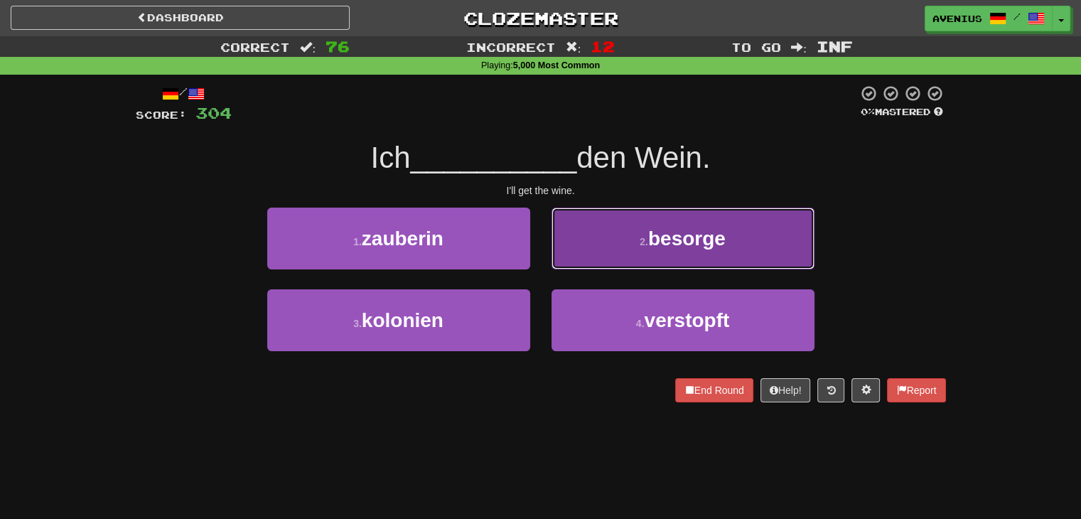
click at [603, 257] on button "2 . besorge" at bounding box center [683, 239] width 263 height 62
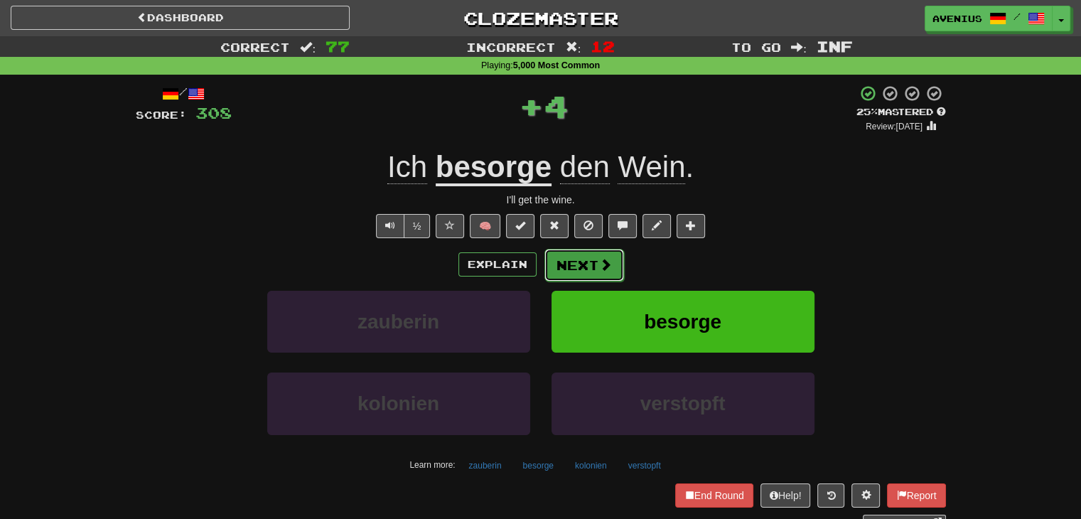
click at [580, 271] on button "Next" at bounding box center [585, 265] width 80 height 33
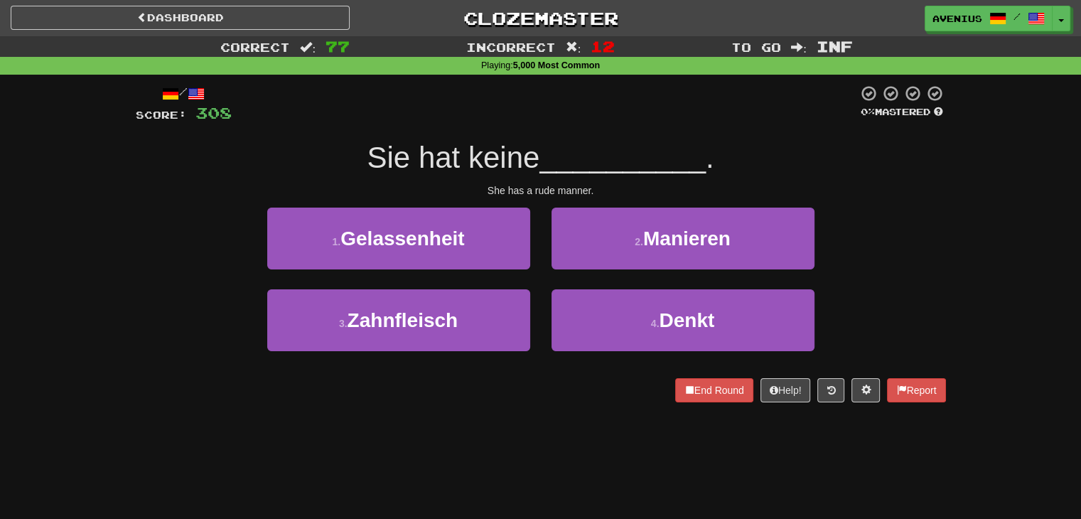
click at [582, 269] on div "2 . Manieren" at bounding box center [683, 249] width 284 height 82
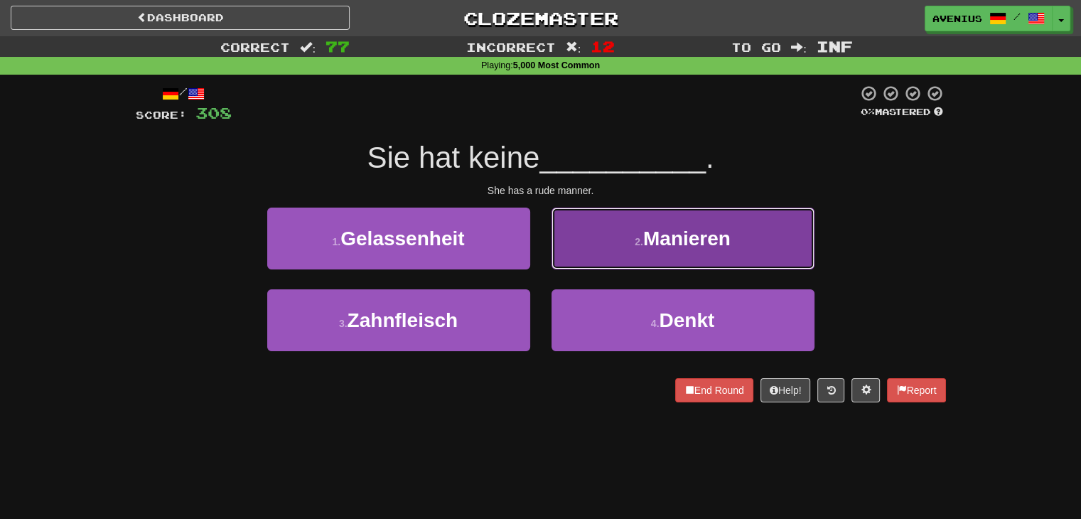
click at [572, 255] on button "2 . Manieren" at bounding box center [683, 239] width 263 height 62
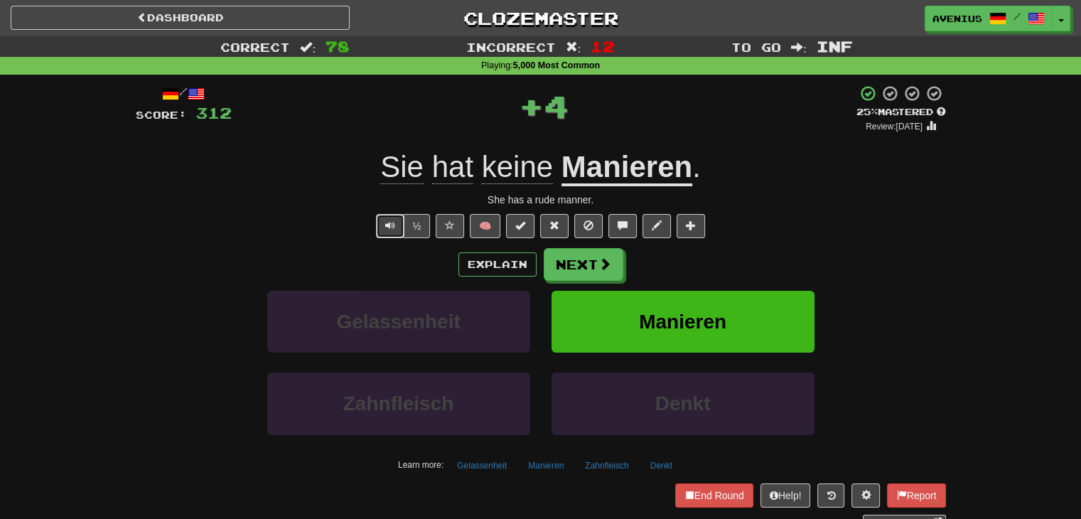
click at [386, 220] on span "Text-to-speech controls" at bounding box center [390, 225] width 10 height 10
click at [604, 271] on span at bounding box center [605, 264] width 13 height 13
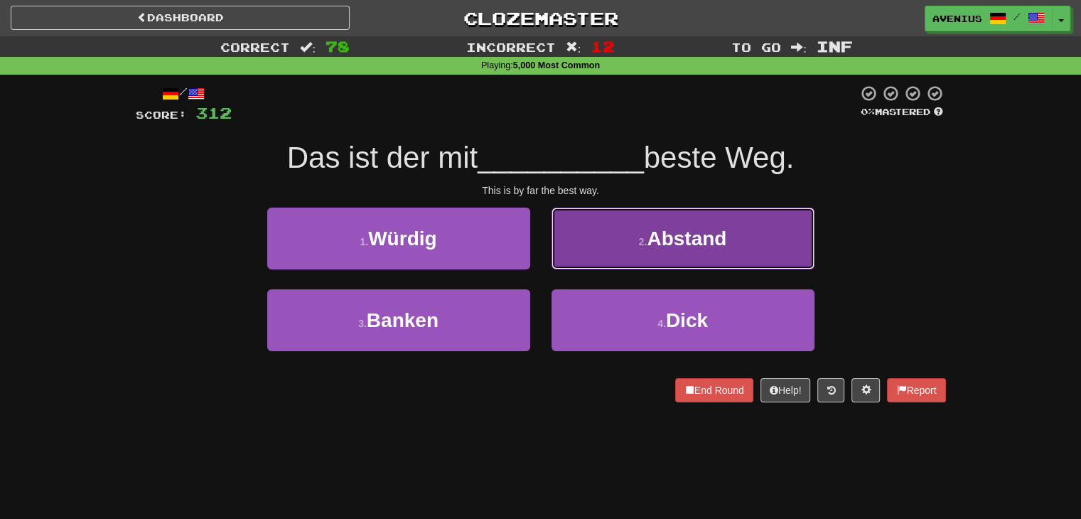
click at [623, 254] on button "2 . Abstand" at bounding box center [683, 239] width 263 height 62
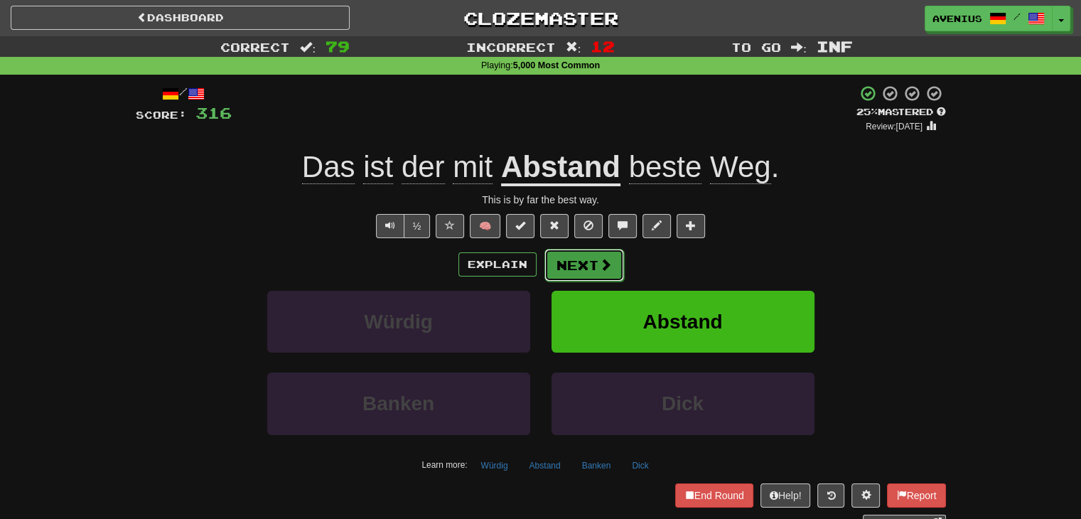
click at [594, 272] on button "Next" at bounding box center [585, 265] width 80 height 33
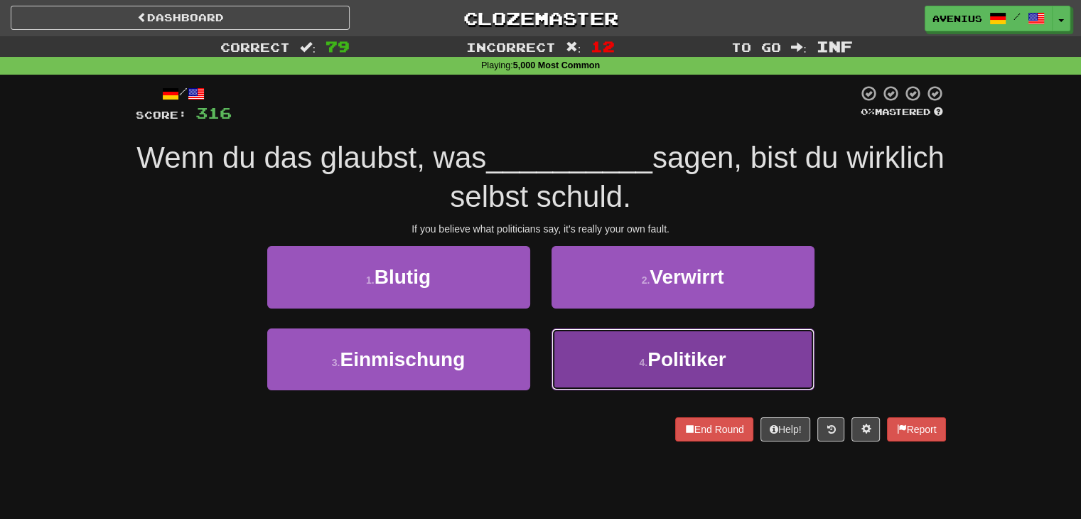
click at [737, 346] on button "4 . Politiker" at bounding box center [683, 359] width 263 height 62
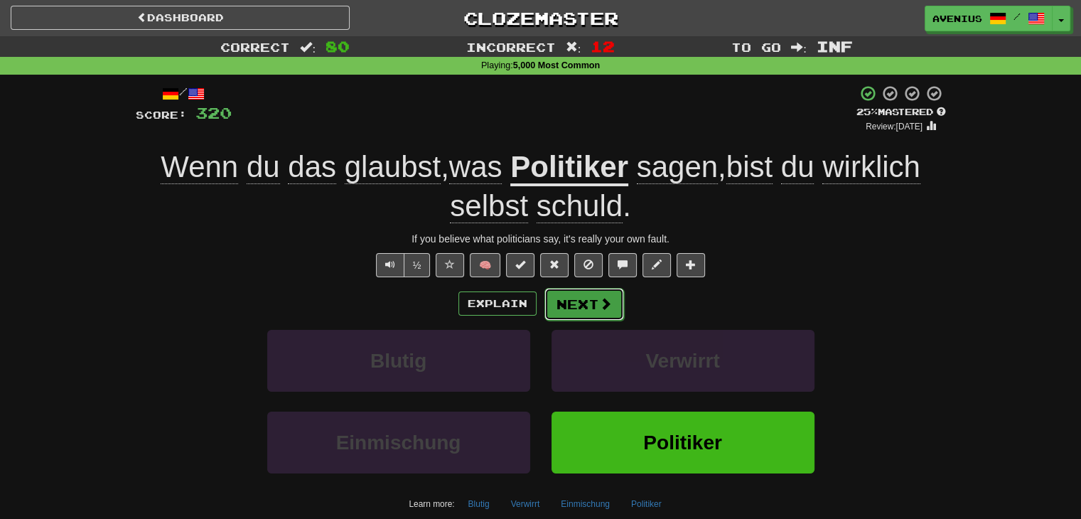
click at [601, 301] on span at bounding box center [605, 303] width 13 height 13
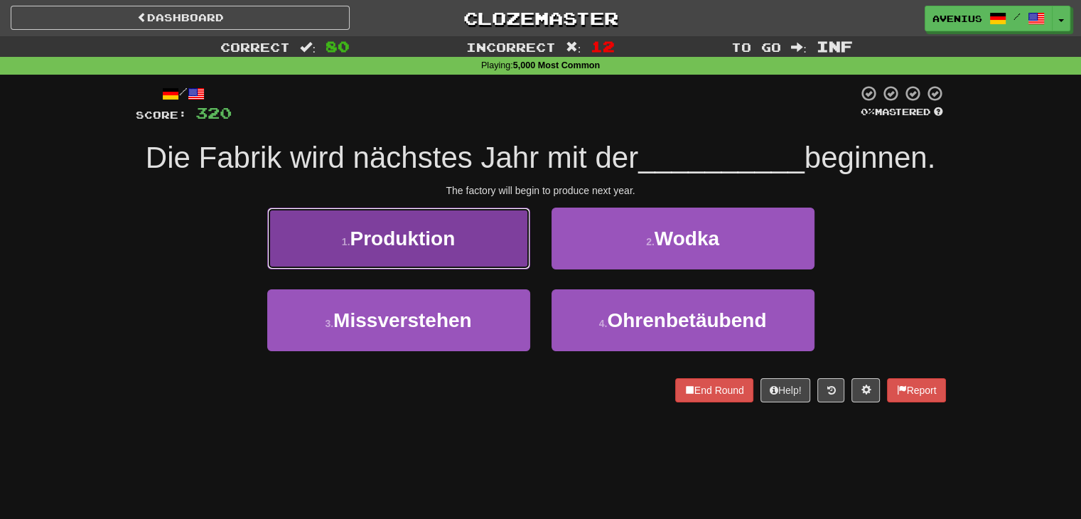
click at [496, 250] on button "1 . Produktion" at bounding box center [398, 239] width 263 height 62
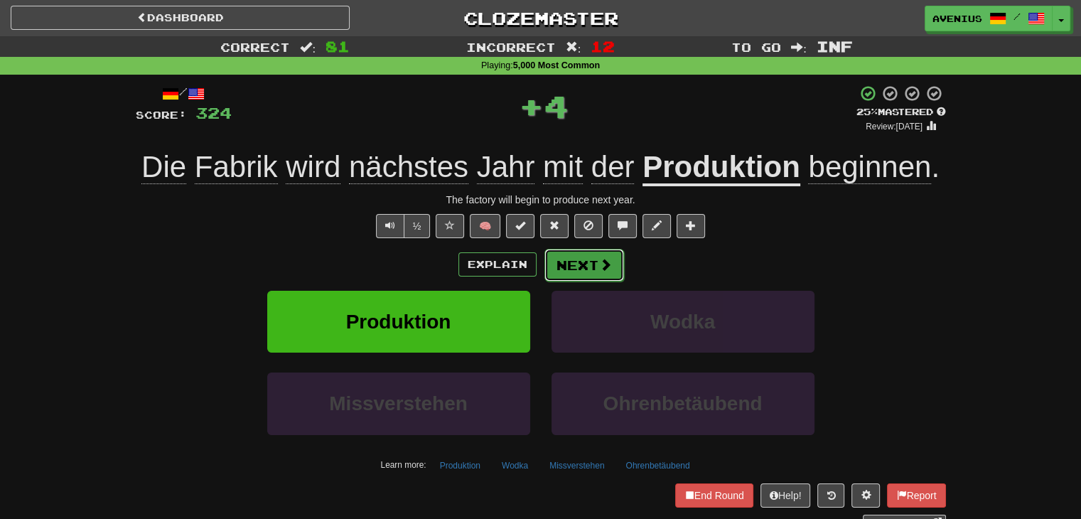
click at [595, 252] on button "Next" at bounding box center [585, 265] width 80 height 33
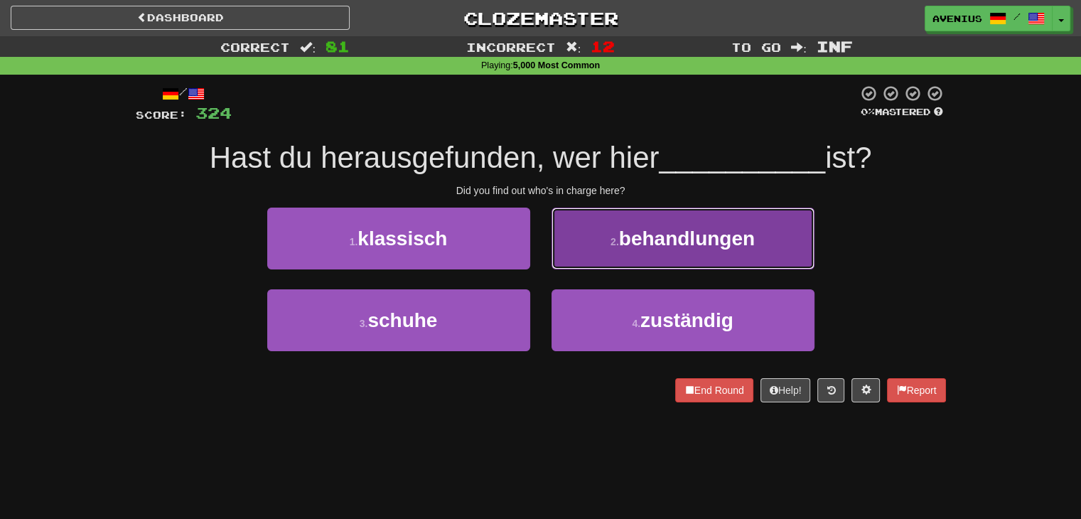
click at [600, 255] on button "2 . behandlungen" at bounding box center [683, 239] width 263 height 62
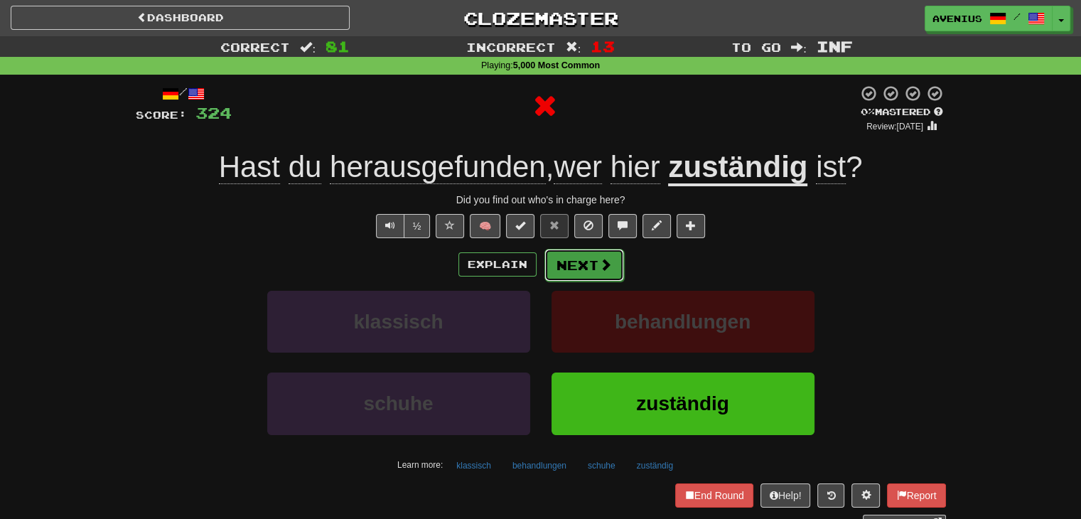
click at [579, 264] on button "Next" at bounding box center [585, 265] width 80 height 33
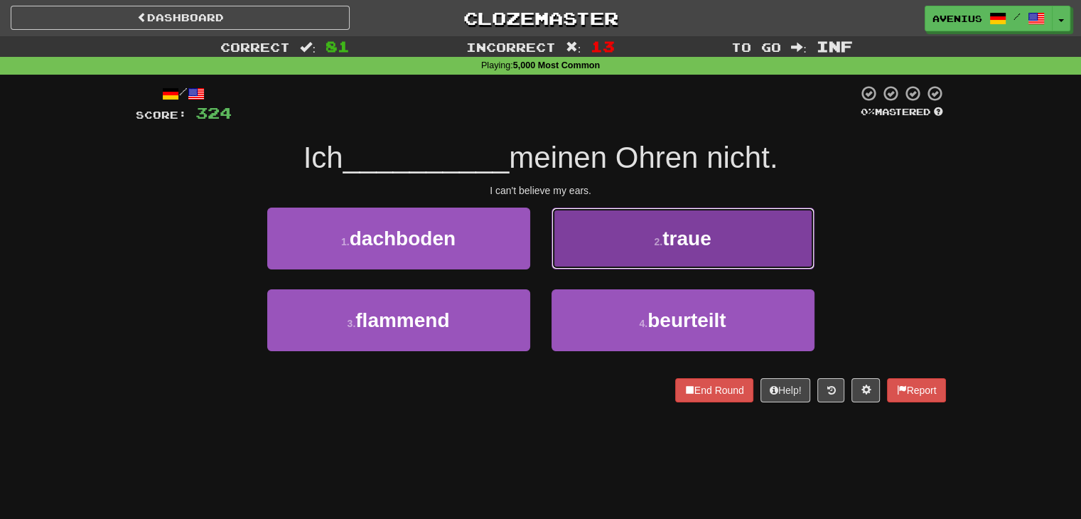
click at [586, 251] on button "2 . traue" at bounding box center [683, 239] width 263 height 62
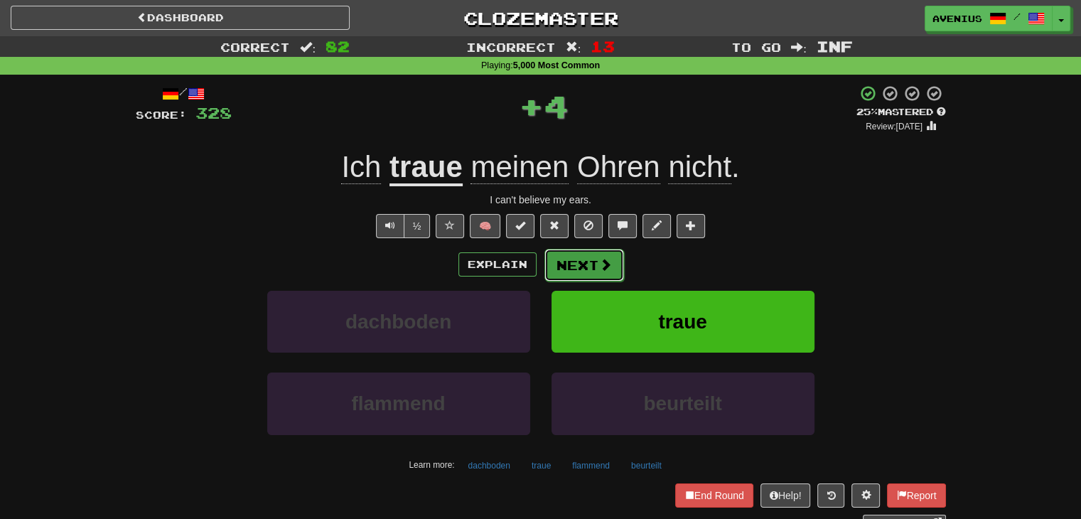
click at [574, 266] on button "Next" at bounding box center [585, 265] width 80 height 33
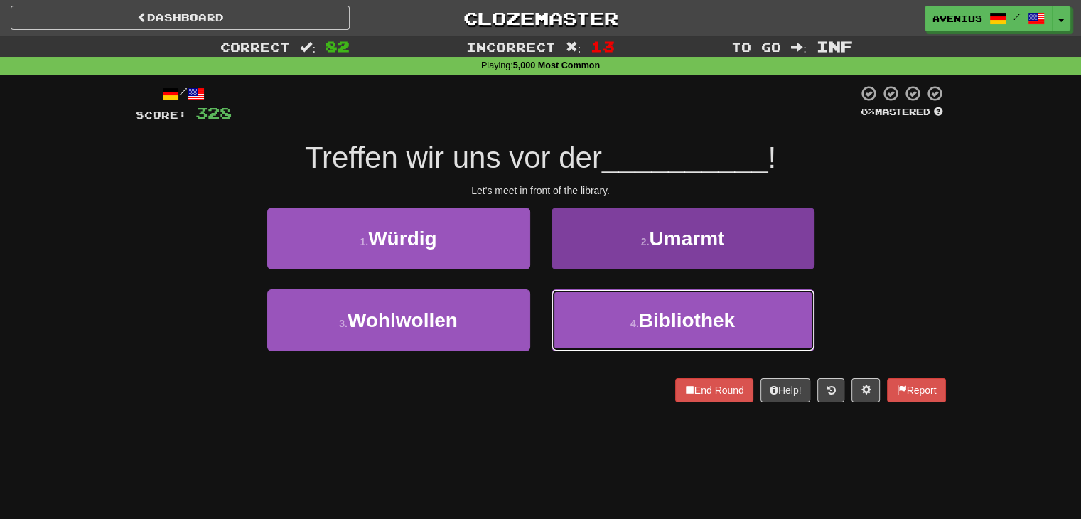
click at [589, 316] on button "4 . Bibliothek" at bounding box center [683, 320] width 263 height 62
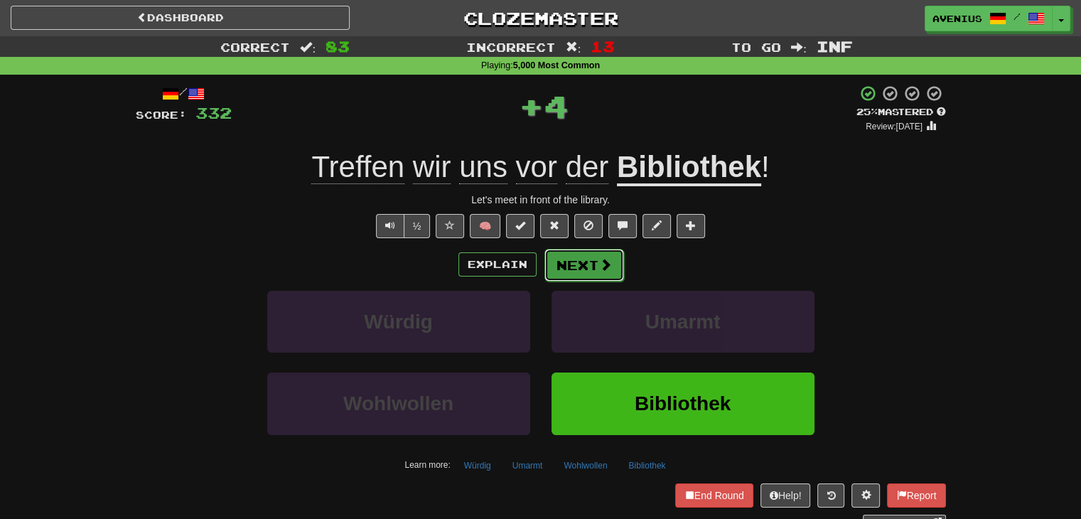
click at [569, 264] on button "Next" at bounding box center [585, 265] width 80 height 33
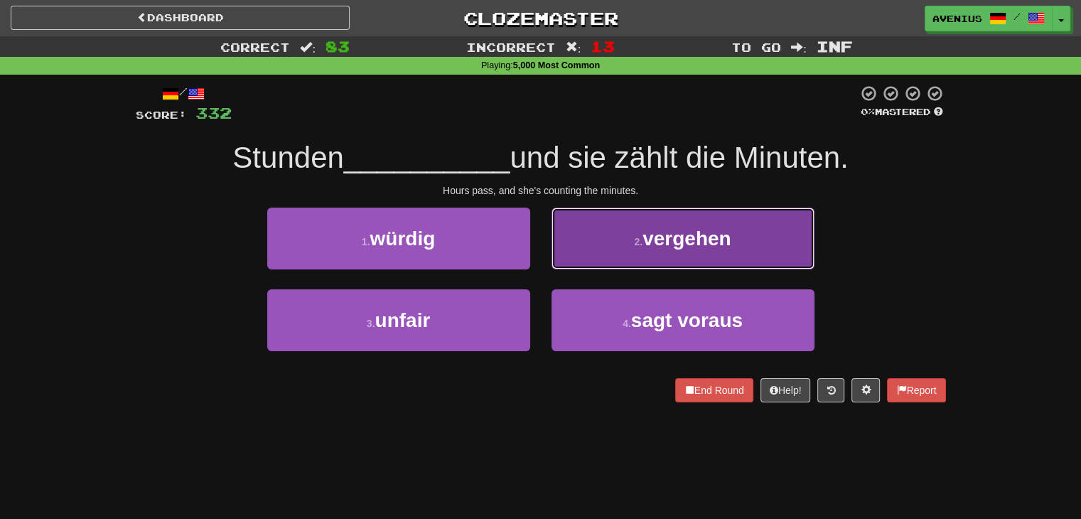
click at [597, 255] on button "2 . vergehen" at bounding box center [683, 239] width 263 height 62
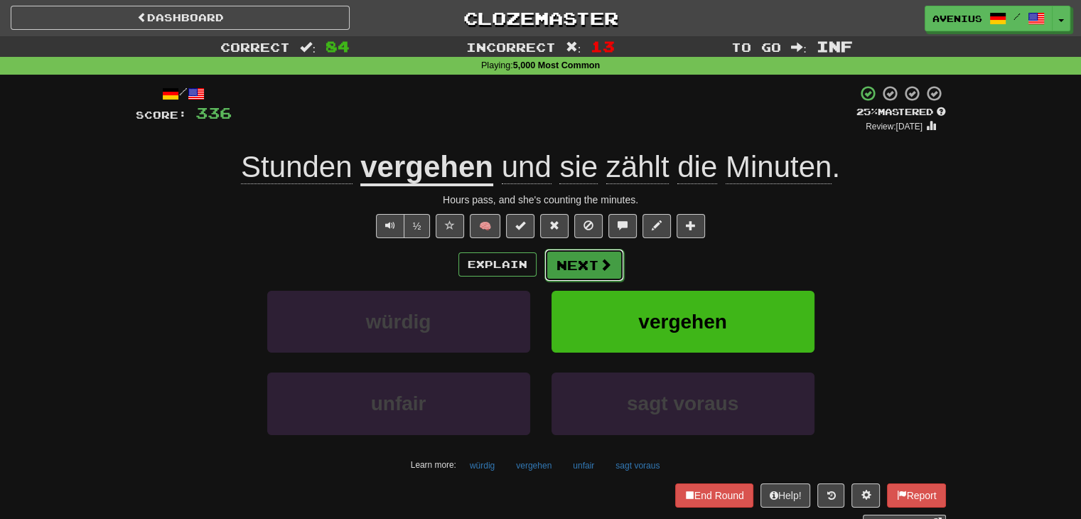
click at [577, 264] on button "Next" at bounding box center [585, 265] width 80 height 33
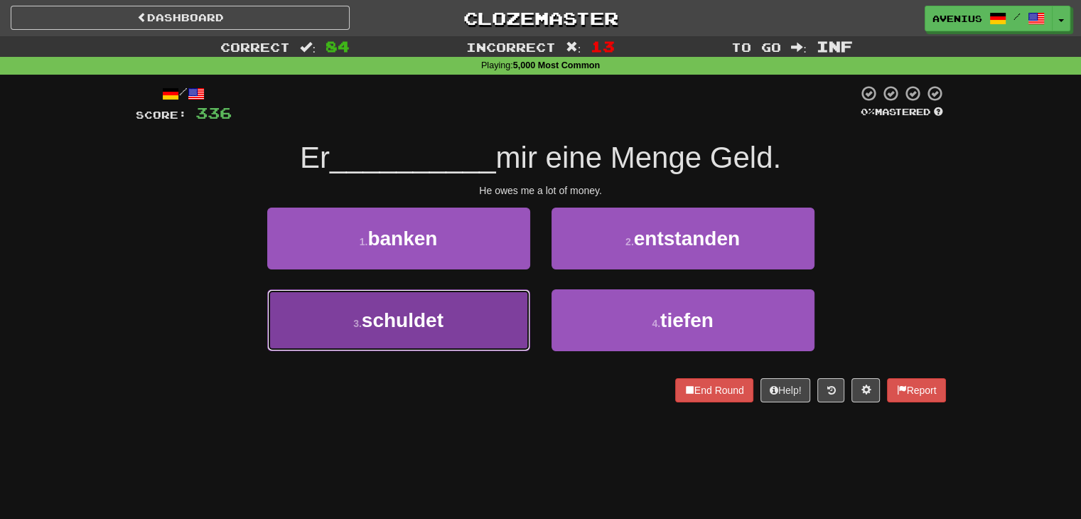
click at [436, 332] on button "3 . schuldet" at bounding box center [398, 320] width 263 height 62
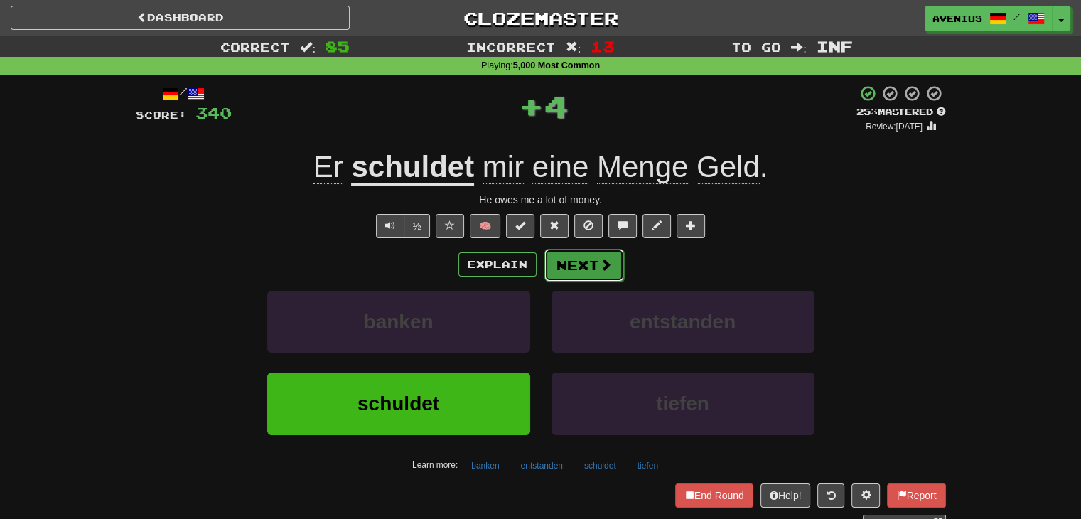
click at [566, 264] on button "Next" at bounding box center [585, 265] width 80 height 33
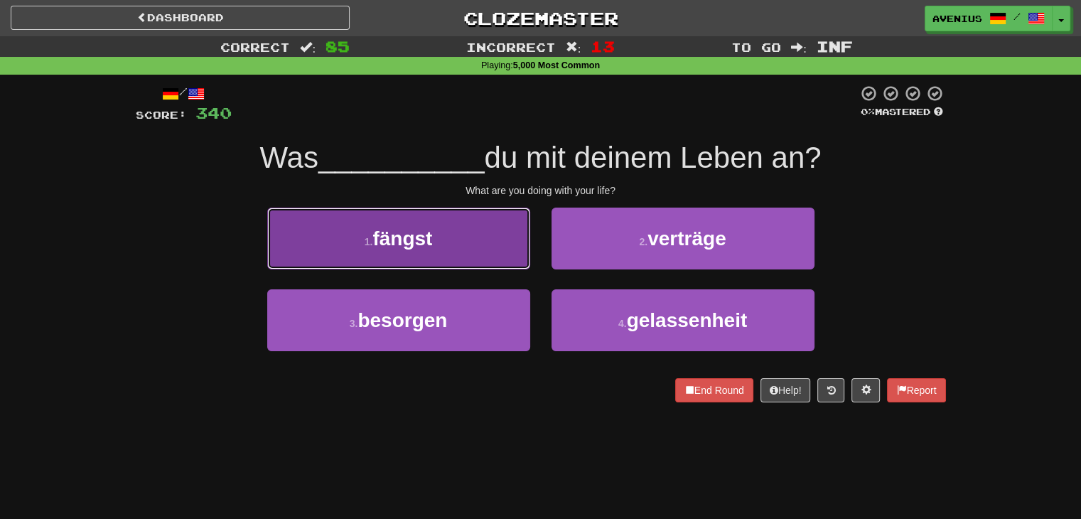
click at [489, 258] on button "1 . fängst" at bounding box center [398, 239] width 263 height 62
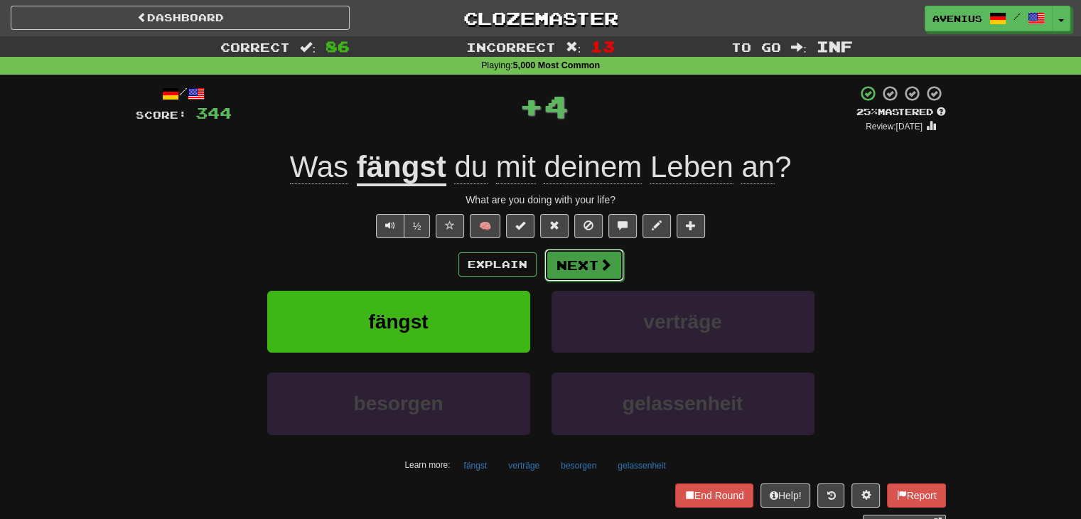
click at [569, 263] on button "Next" at bounding box center [585, 265] width 80 height 33
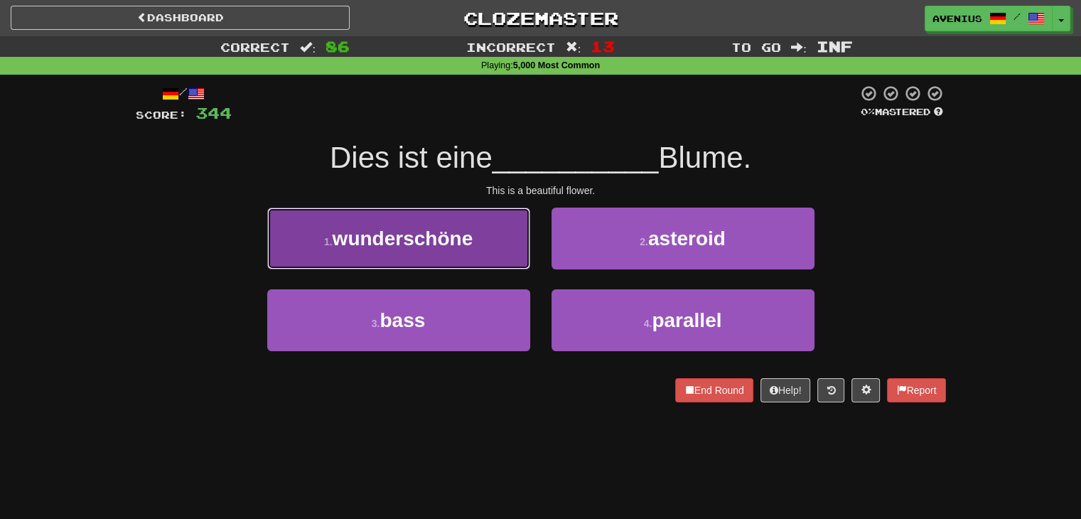
click at [487, 258] on button "1 . wunderschöne" at bounding box center [398, 239] width 263 height 62
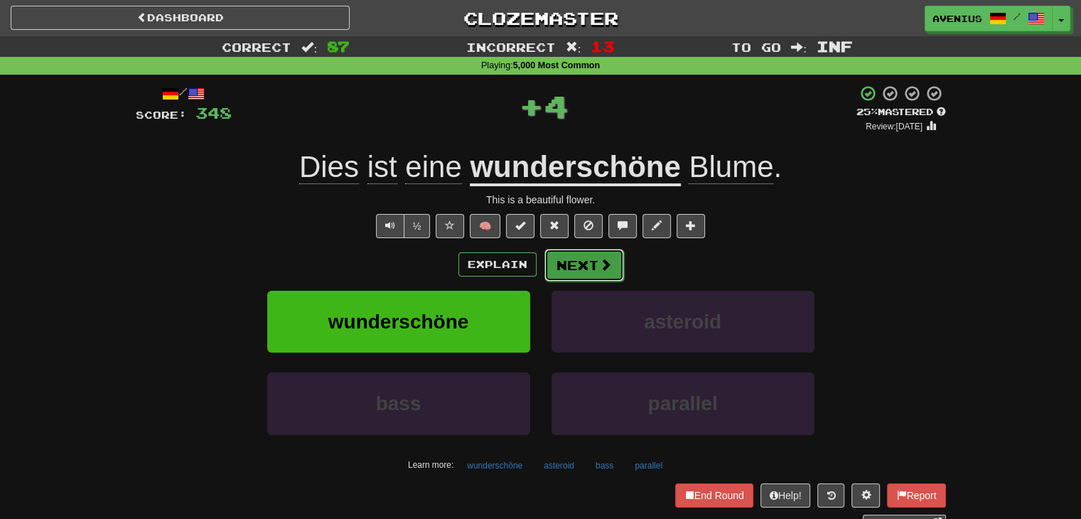
click at [581, 272] on button "Next" at bounding box center [585, 265] width 80 height 33
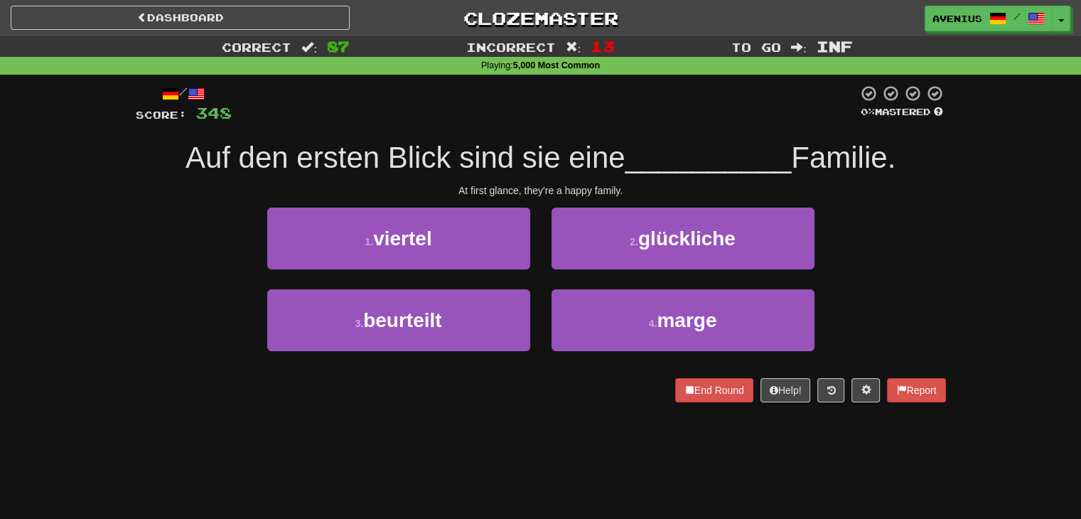
drag, startPoint x: 578, startPoint y: 274, endPoint x: 191, endPoint y: 241, distance: 388.2
click at [191, 241] on div "1 . viertel 2 . glückliche" at bounding box center [540, 249] width 853 height 82
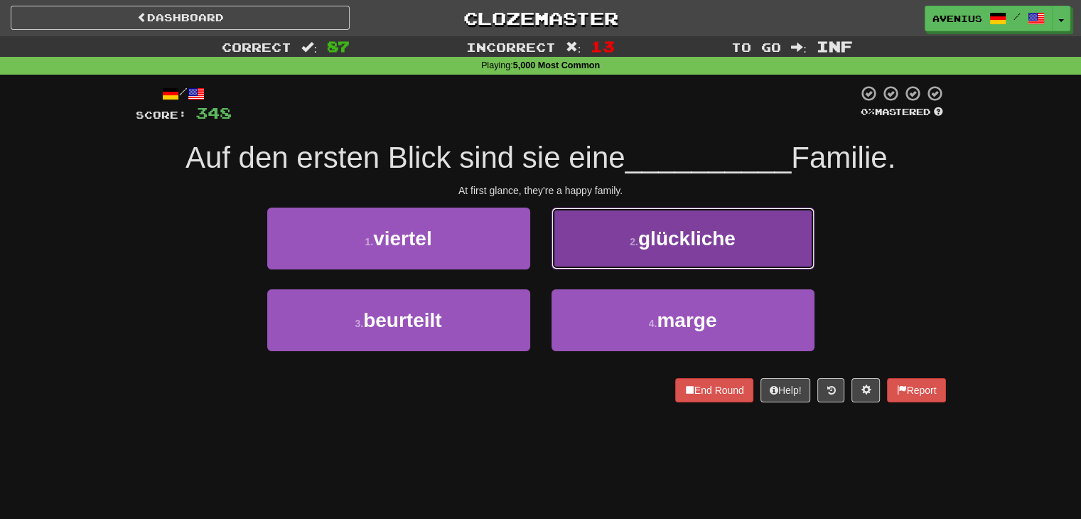
click at [602, 244] on button "2 . glückliche" at bounding box center [683, 239] width 263 height 62
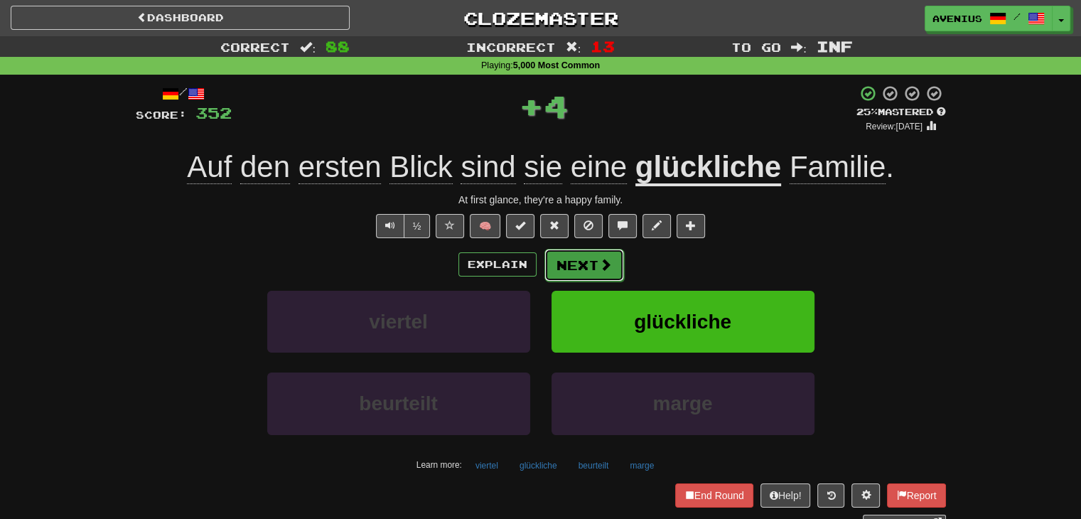
click at [569, 257] on button "Next" at bounding box center [585, 265] width 80 height 33
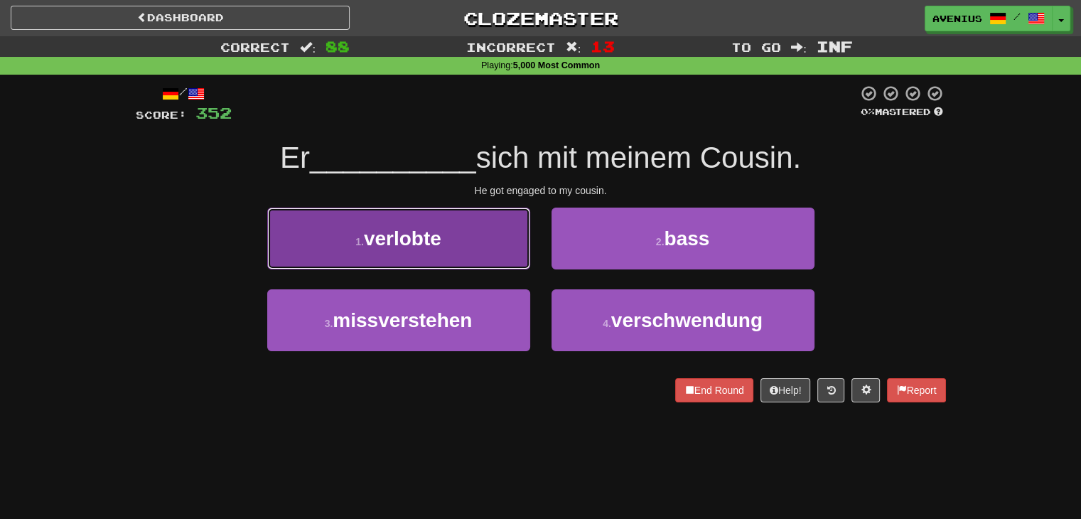
click at [486, 234] on button "1 . verlobte" at bounding box center [398, 239] width 263 height 62
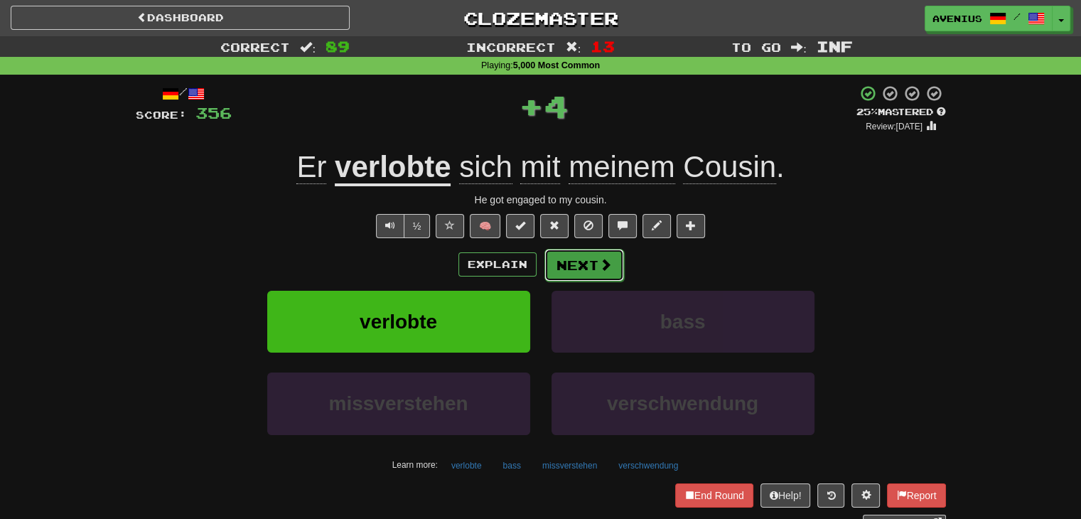
click at [572, 270] on button "Next" at bounding box center [585, 265] width 80 height 33
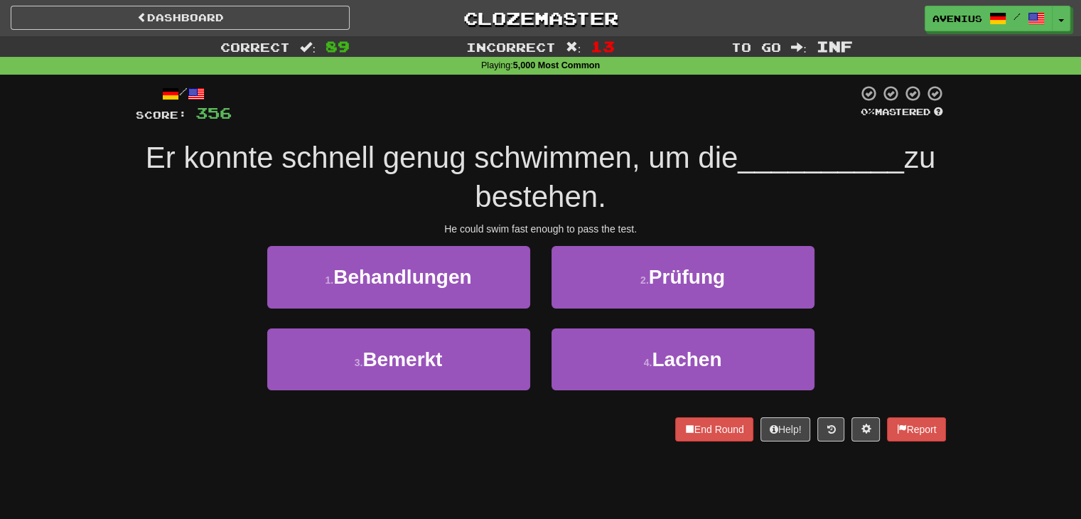
click at [546, 323] on div "2 . Prüfung" at bounding box center [683, 287] width 284 height 82
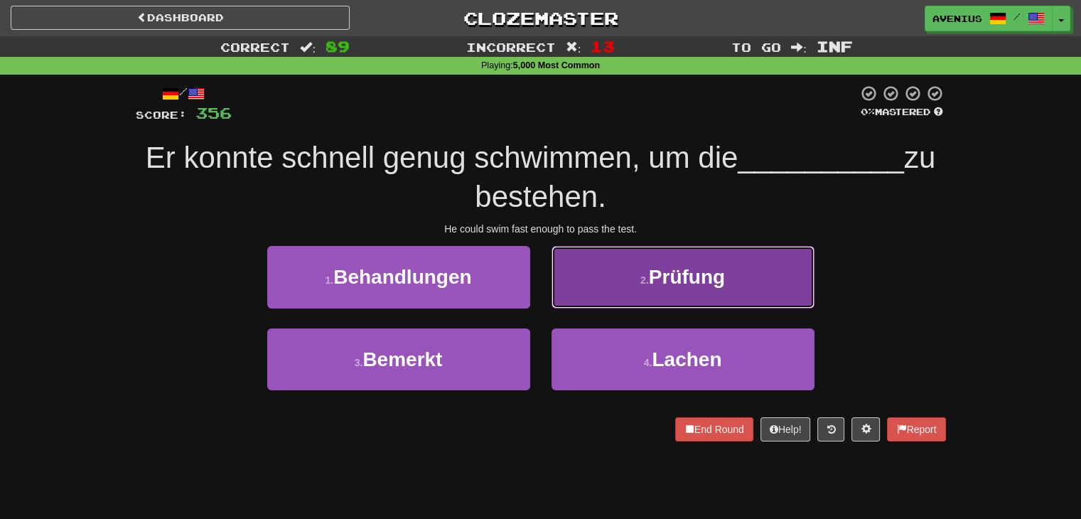
click at [598, 288] on button "2 . Prüfung" at bounding box center [683, 277] width 263 height 62
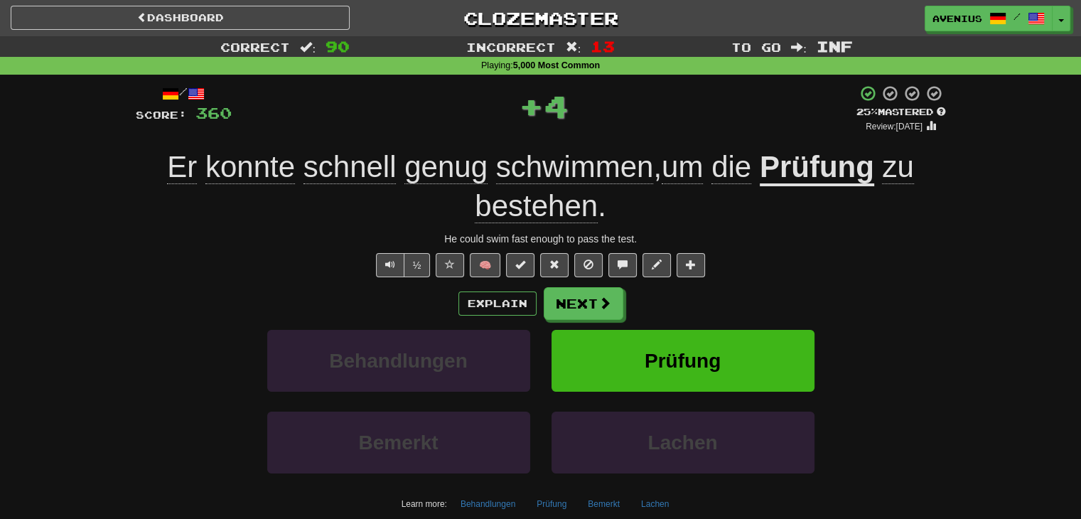
click at [577, 299] on button "Next" at bounding box center [584, 303] width 80 height 33
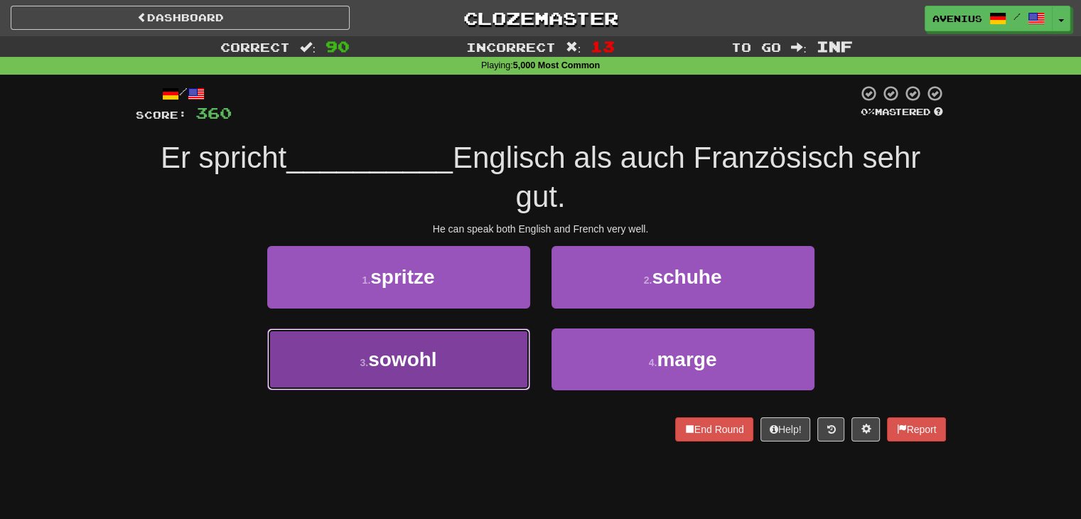
click at [502, 349] on button "3 . sowohl" at bounding box center [398, 359] width 263 height 62
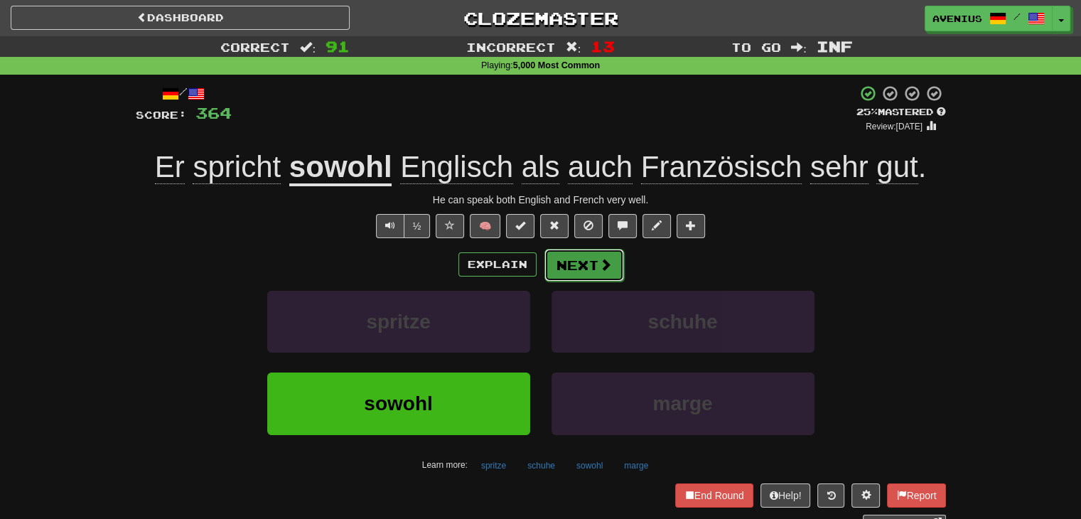
click at [576, 266] on button "Next" at bounding box center [585, 265] width 80 height 33
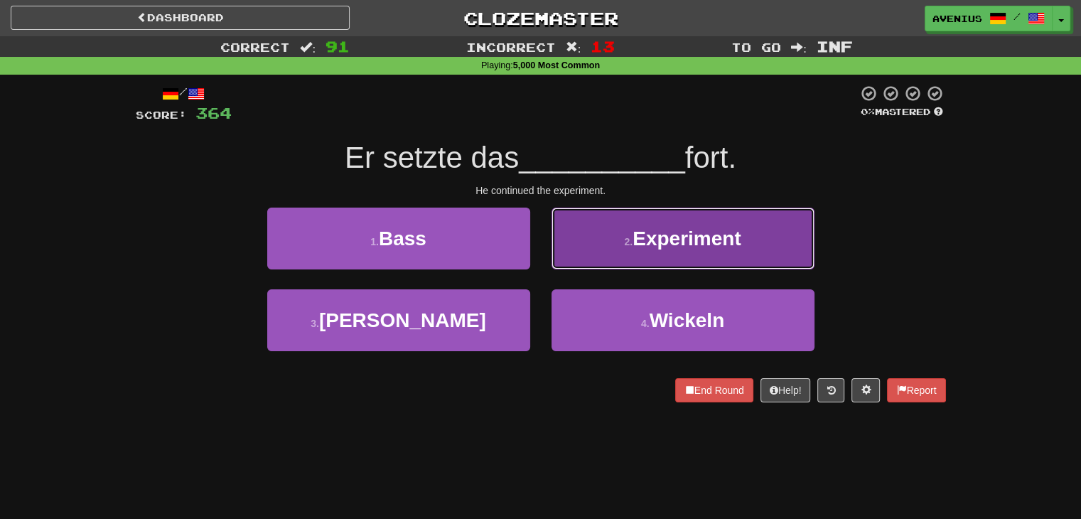
click at [597, 251] on button "2 . Experiment" at bounding box center [683, 239] width 263 height 62
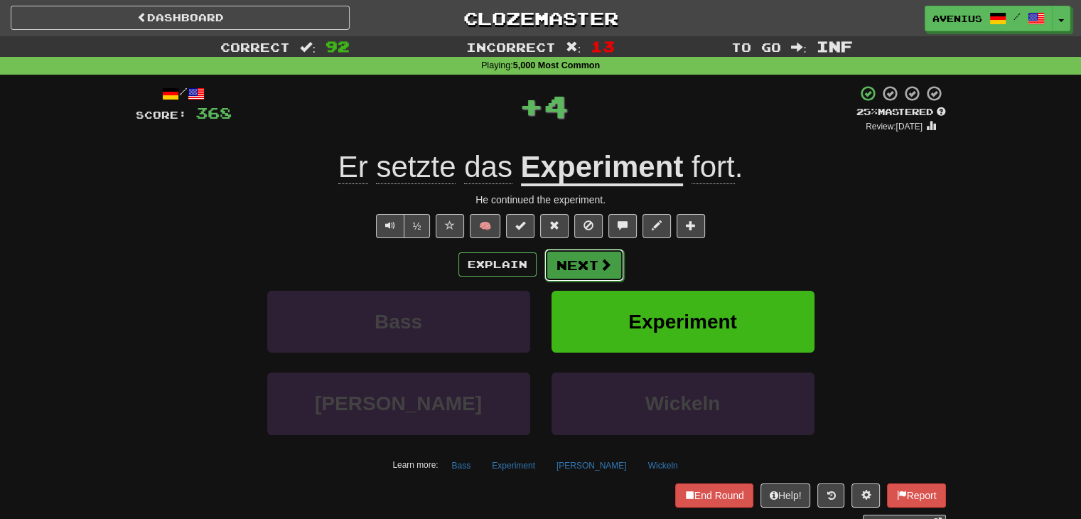
click at [577, 260] on button "Next" at bounding box center [585, 265] width 80 height 33
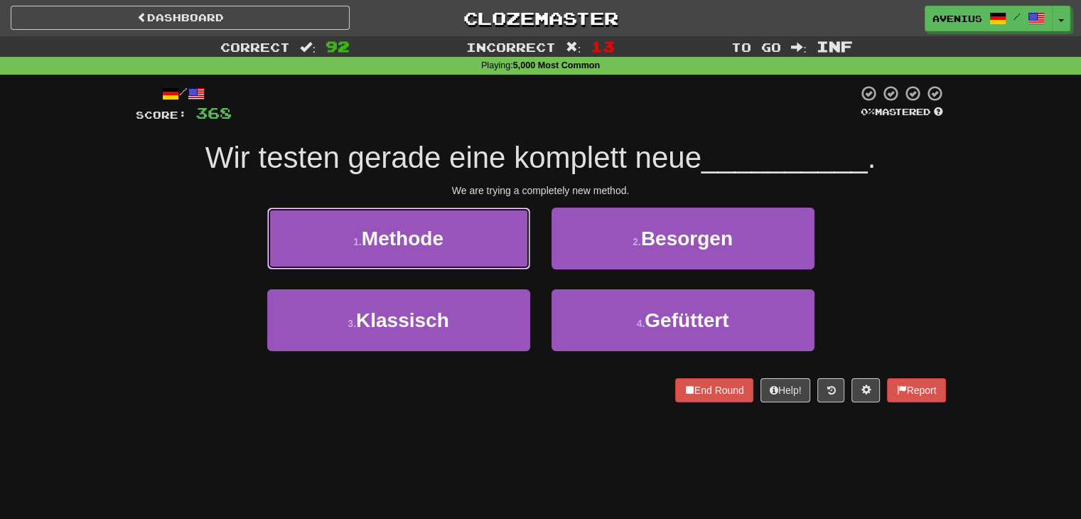
drag, startPoint x: 499, startPoint y: 247, endPoint x: 513, endPoint y: 245, distance: 13.7
click at [500, 247] on button "1 . Methode" at bounding box center [398, 239] width 263 height 62
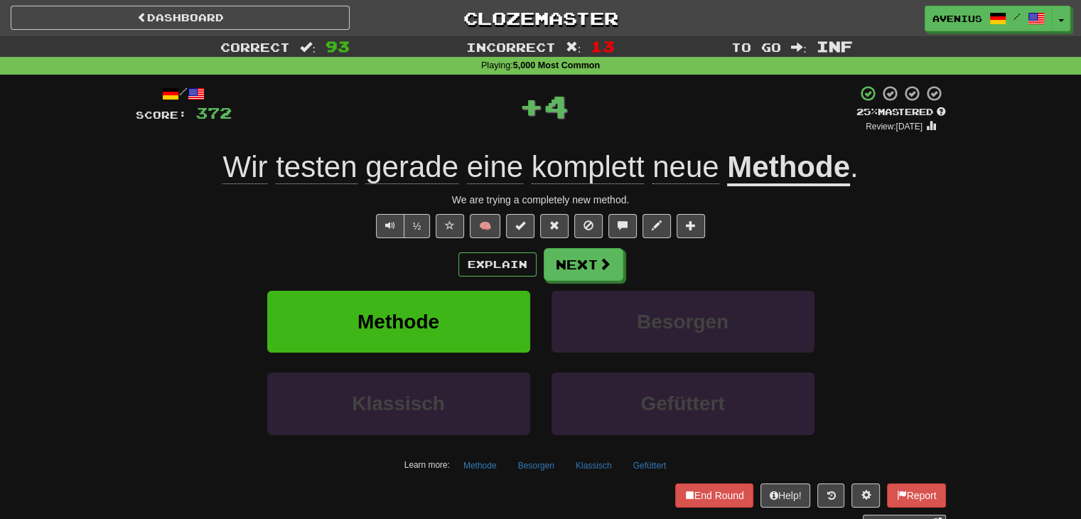
click at [546, 250] on div "Explain Next" at bounding box center [541, 264] width 811 height 33
click at [560, 272] on button "Next" at bounding box center [585, 265] width 80 height 33
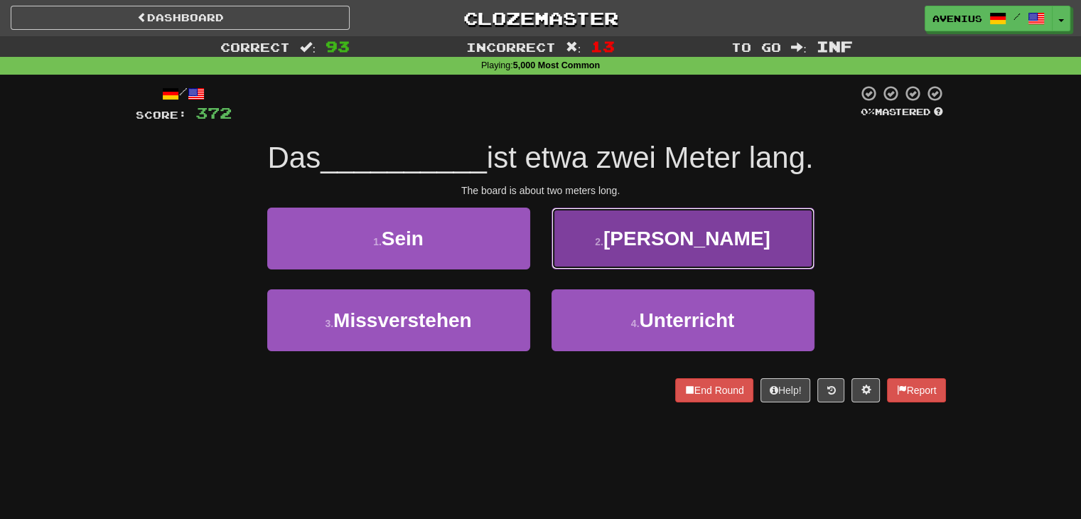
click at [583, 245] on button "2 . Brett" at bounding box center [683, 239] width 263 height 62
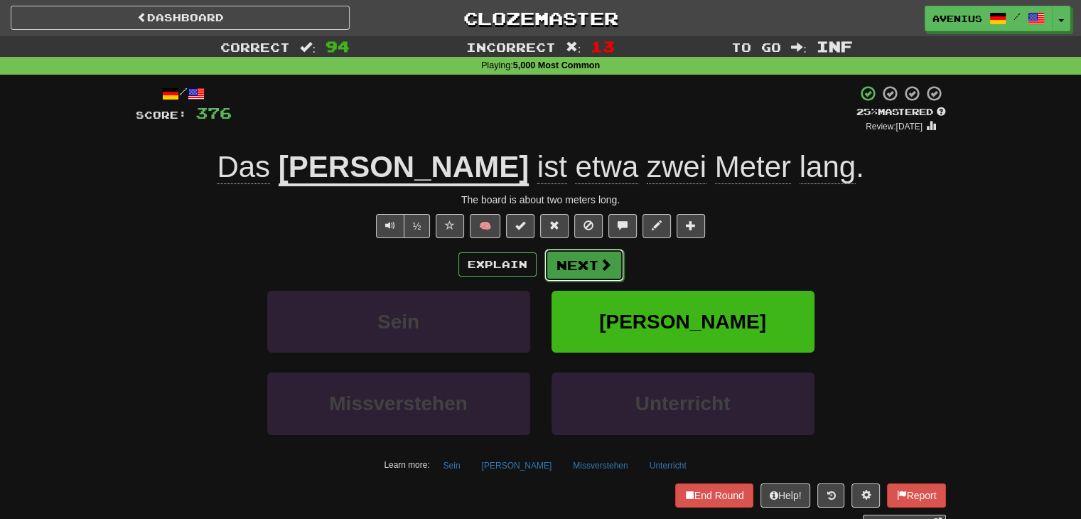
click at [576, 262] on button "Next" at bounding box center [585, 265] width 80 height 33
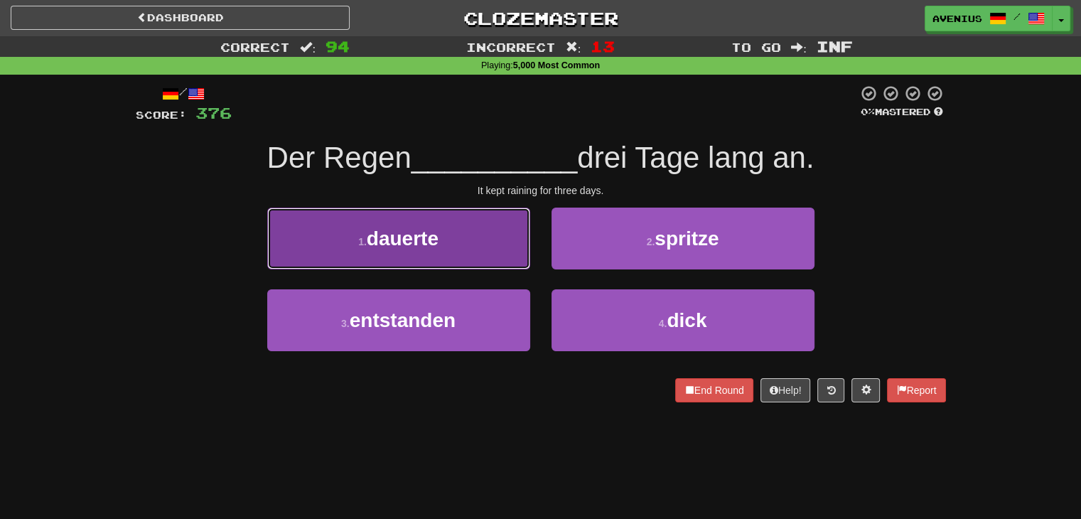
click at [476, 245] on button "1 . dauerte" at bounding box center [398, 239] width 263 height 62
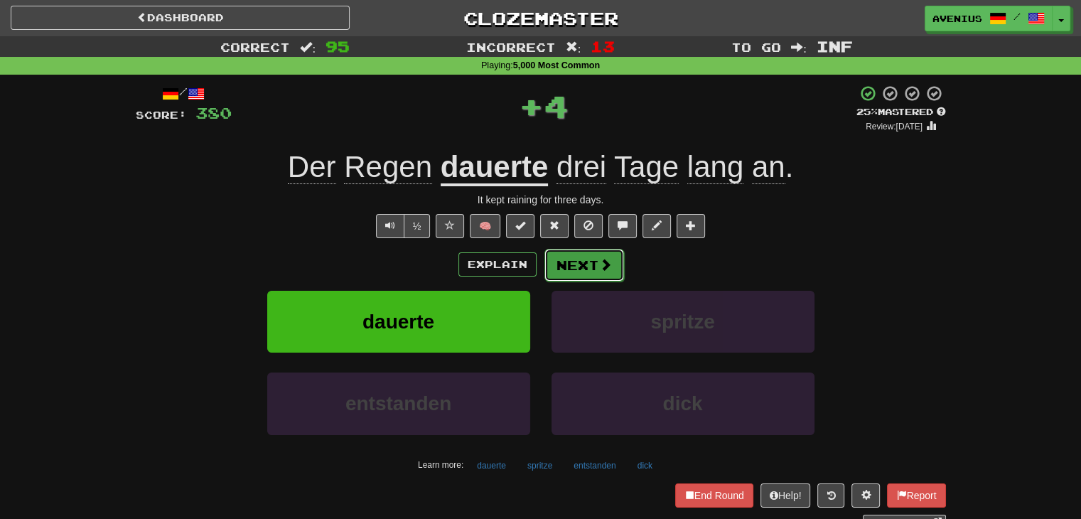
click at [571, 262] on button "Next" at bounding box center [585, 265] width 80 height 33
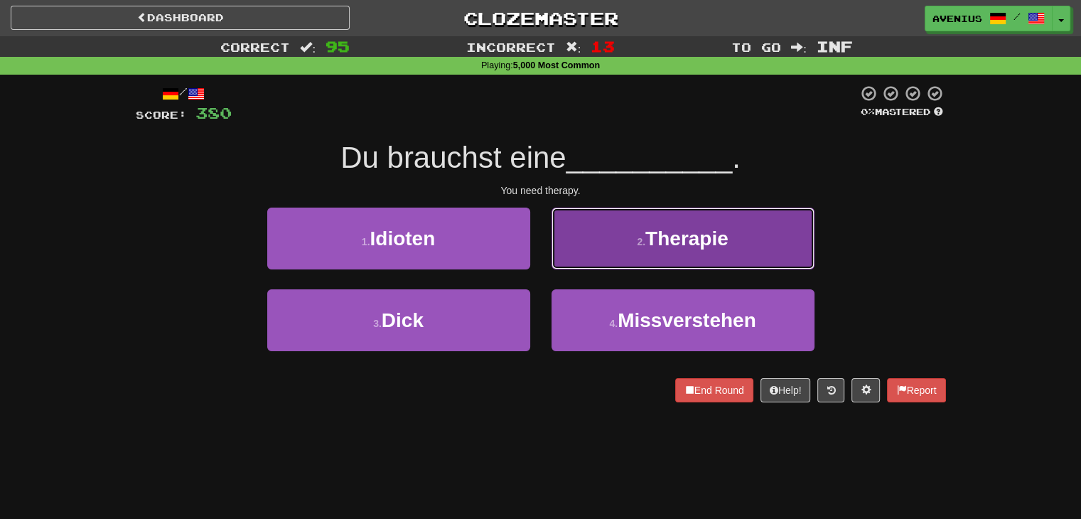
click at [582, 259] on button "2 . Therapie" at bounding box center [683, 239] width 263 height 62
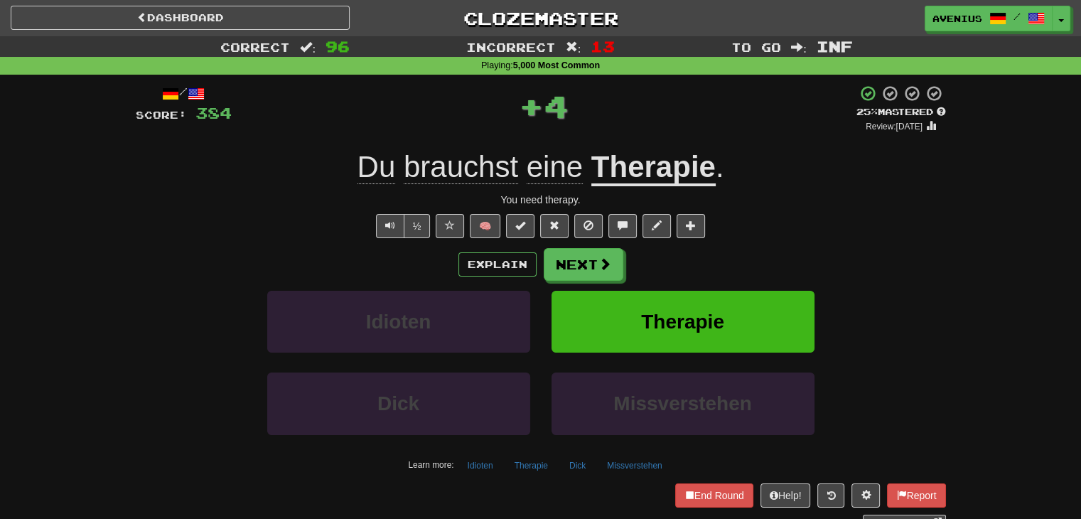
click at [580, 262] on button "Next" at bounding box center [584, 264] width 80 height 33
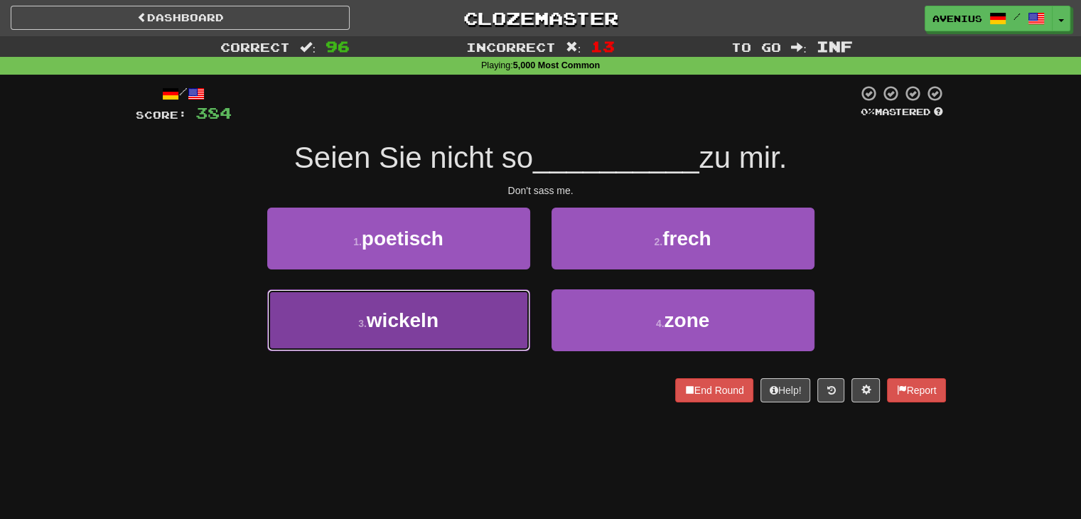
click at [491, 313] on button "3 . wickeln" at bounding box center [398, 320] width 263 height 62
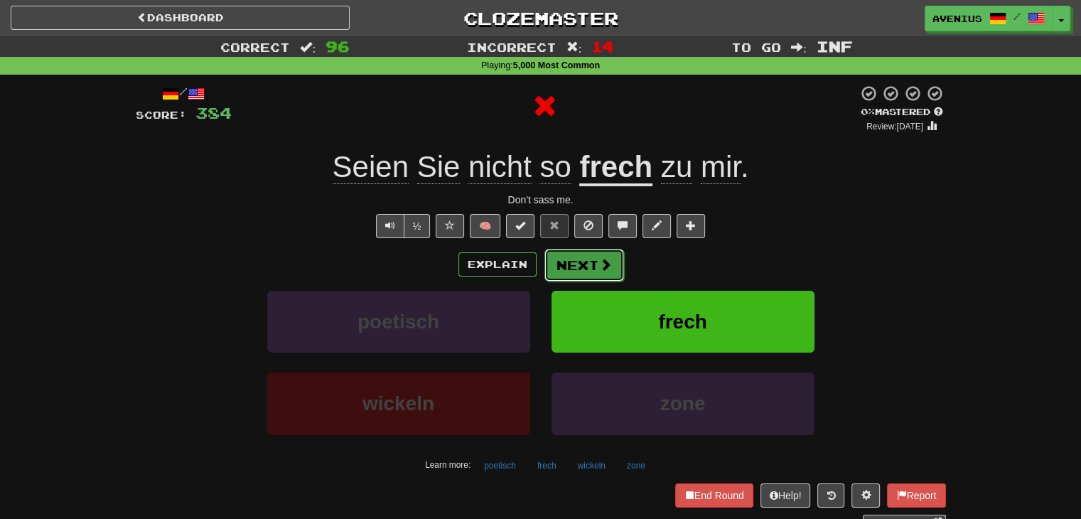
click at [586, 268] on button "Next" at bounding box center [585, 265] width 80 height 33
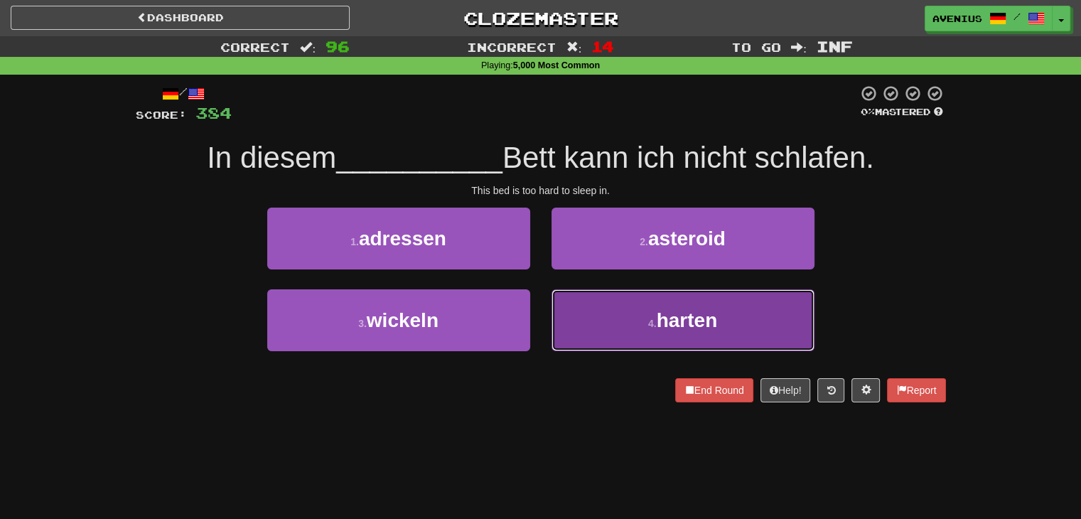
click at [618, 316] on button "4 . harten" at bounding box center [683, 320] width 263 height 62
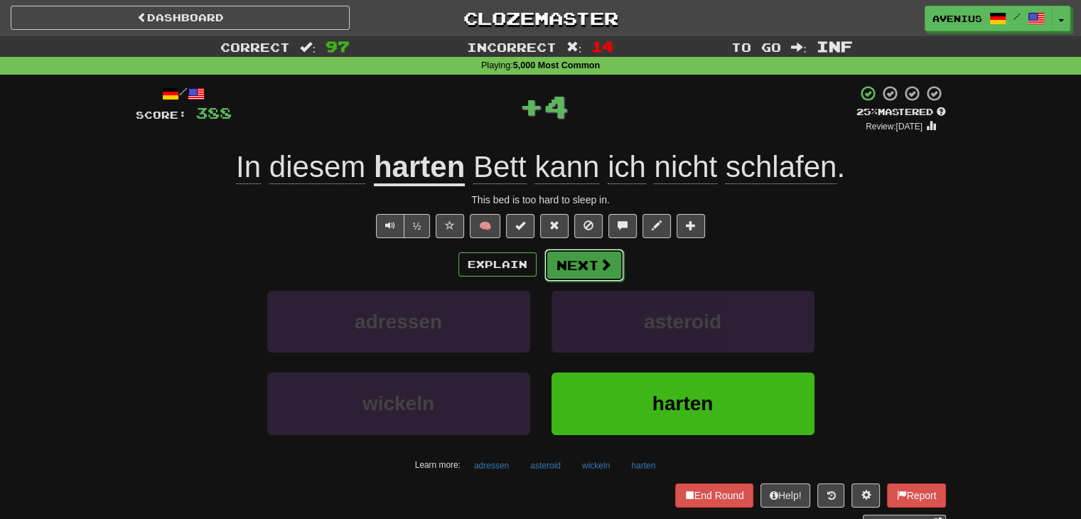
click at [586, 273] on button "Next" at bounding box center [585, 265] width 80 height 33
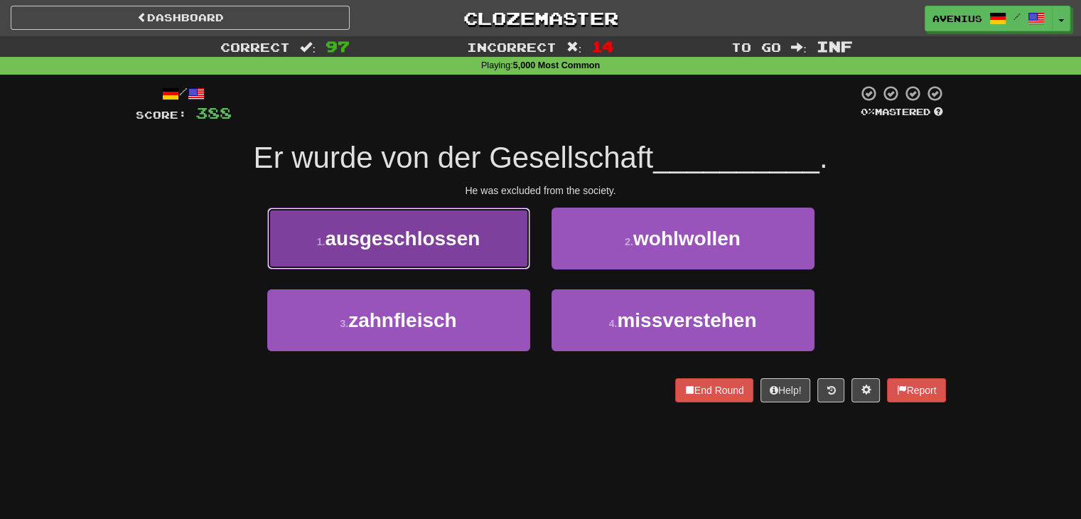
click at [504, 264] on button "1 . ausgeschlossen" at bounding box center [398, 239] width 263 height 62
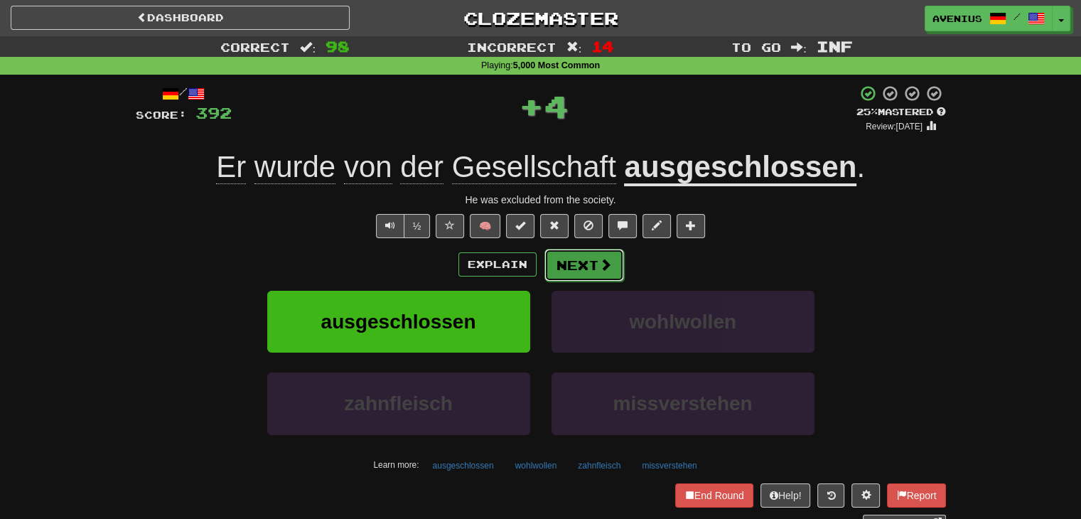
click at [603, 269] on span at bounding box center [605, 264] width 13 height 13
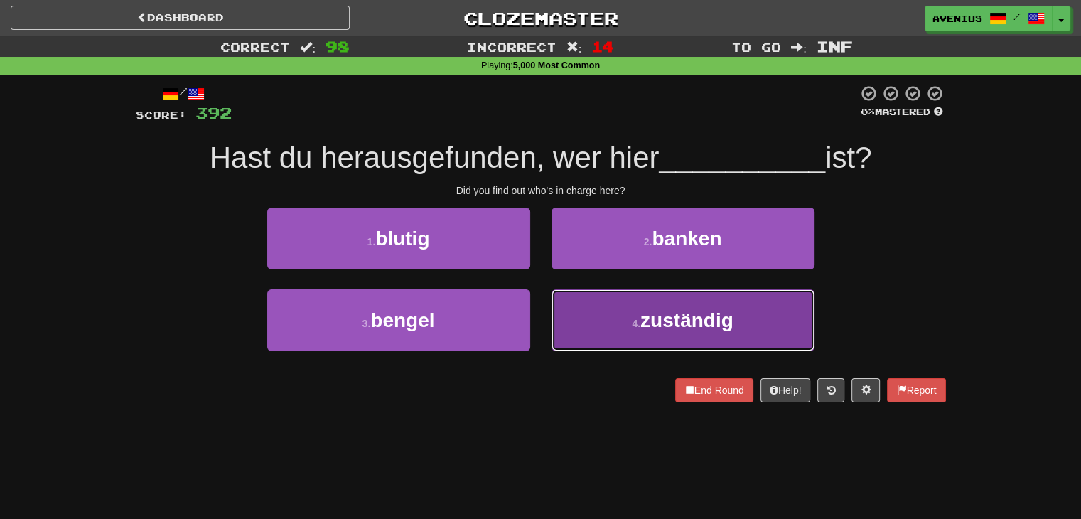
click at [604, 299] on button "4 . zuständig" at bounding box center [683, 320] width 263 height 62
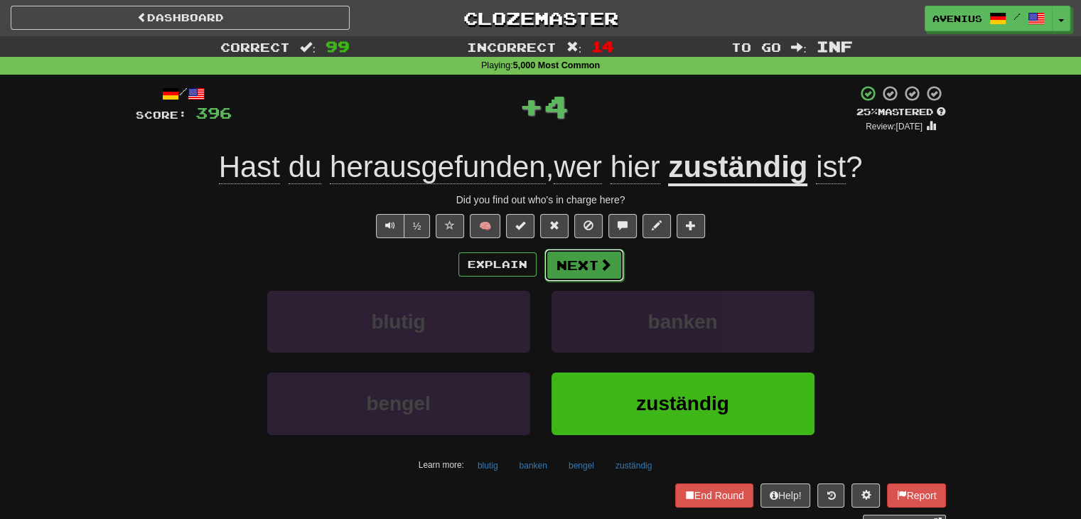
click at [599, 258] on span at bounding box center [605, 264] width 13 height 13
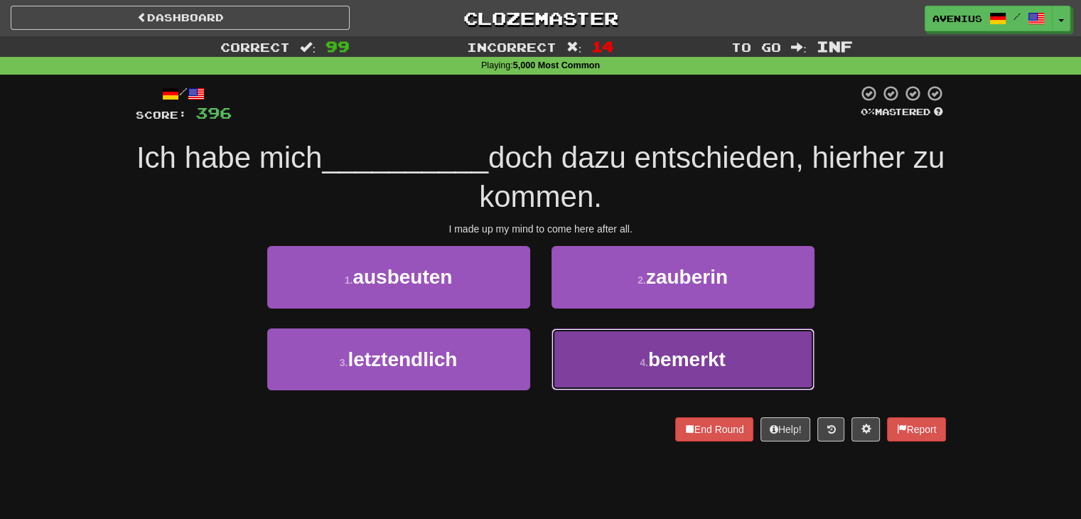
click at [586, 349] on button "4 . bemerkt" at bounding box center [683, 359] width 263 height 62
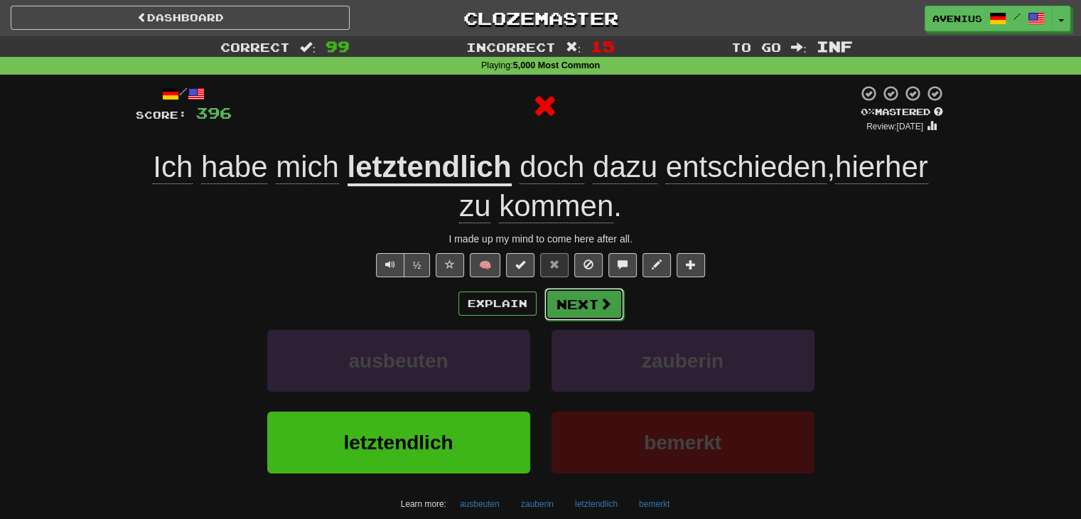
click at [569, 294] on button "Next" at bounding box center [585, 304] width 80 height 33
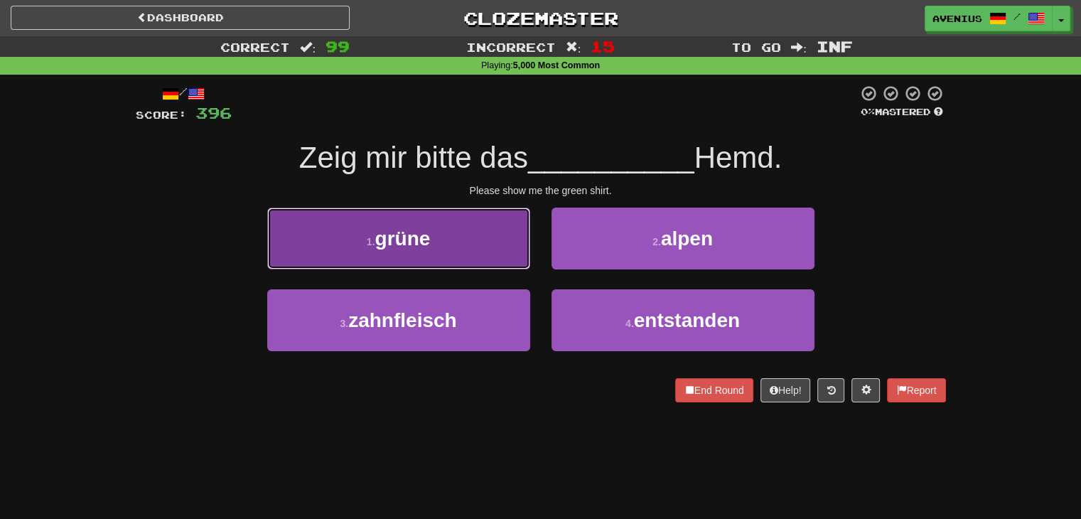
click at [509, 258] on button "1 . grüne" at bounding box center [398, 239] width 263 height 62
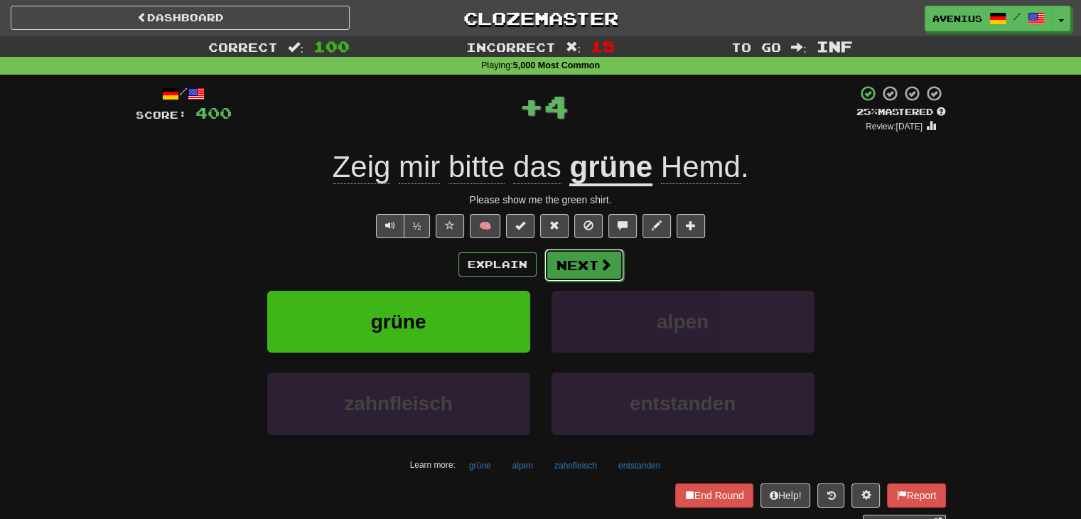
click at [579, 276] on button "Next" at bounding box center [585, 265] width 80 height 33
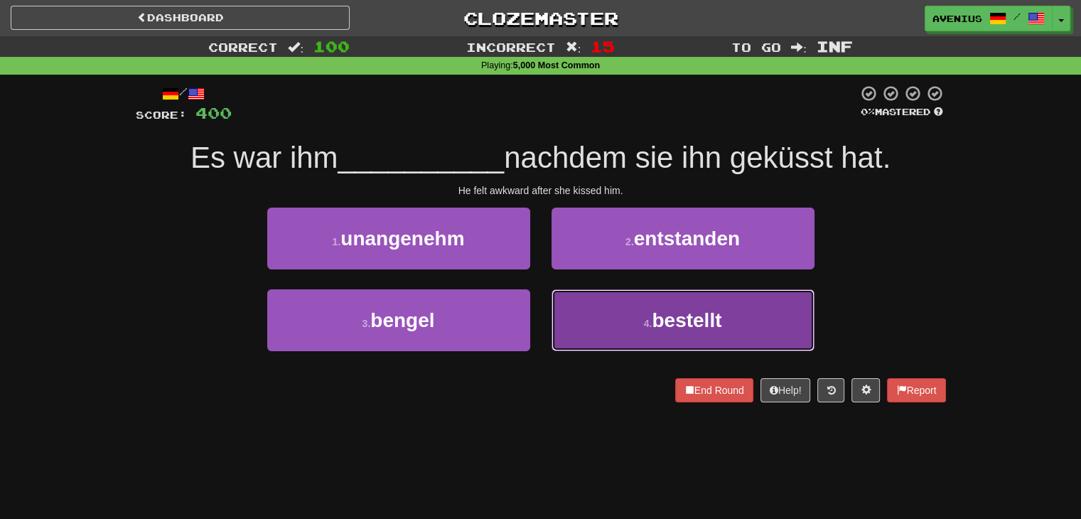
click at [594, 326] on button "4 . bestellt" at bounding box center [683, 320] width 263 height 62
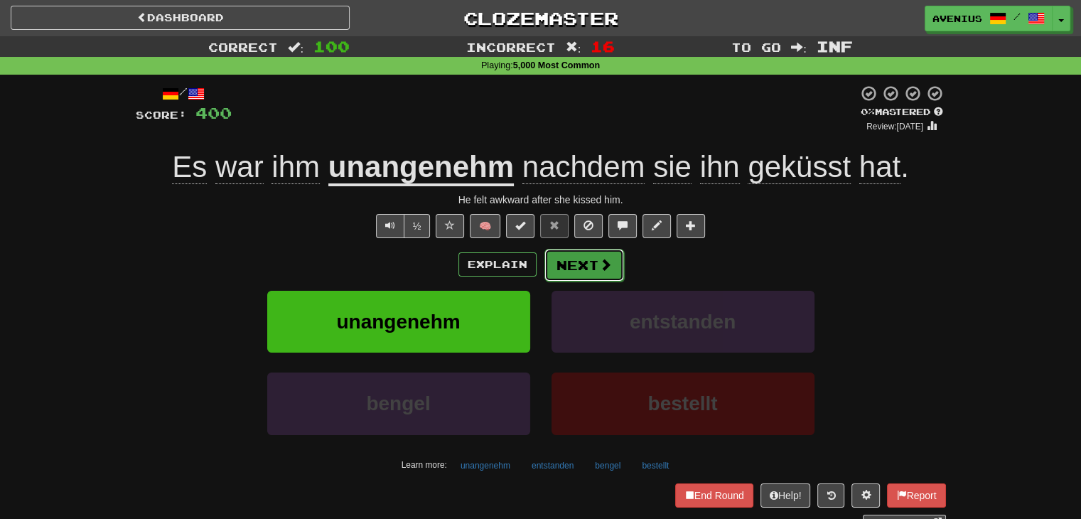
click at [560, 264] on button "Next" at bounding box center [585, 265] width 80 height 33
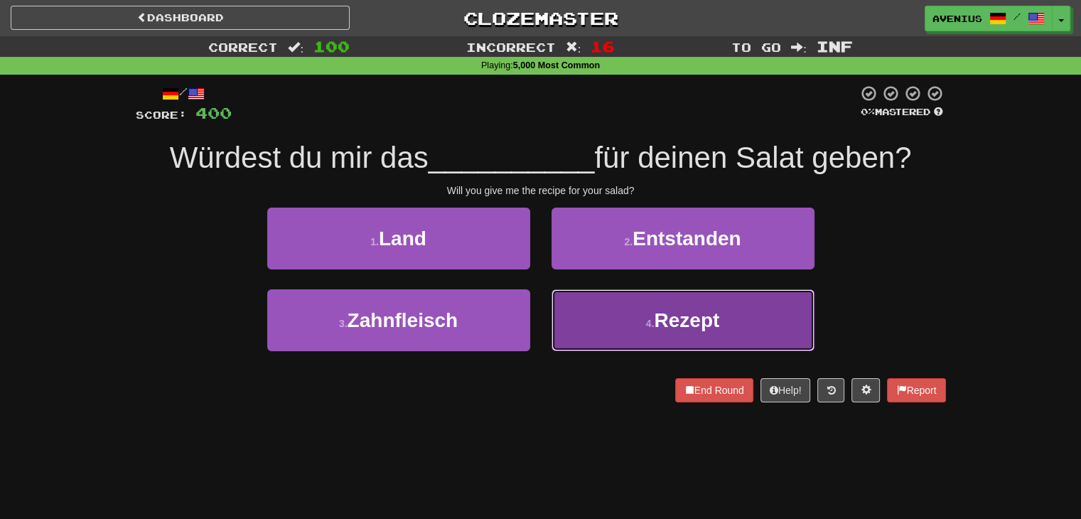
click at [652, 324] on small "4 ." at bounding box center [650, 323] width 9 height 11
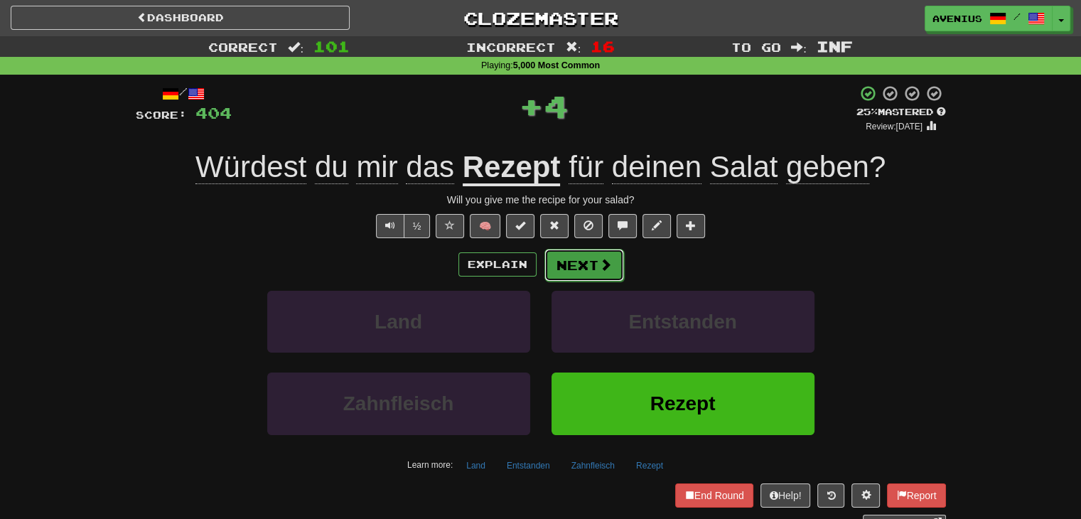
click at [600, 262] on span at bounding box center [605, 264] width 13 height 13
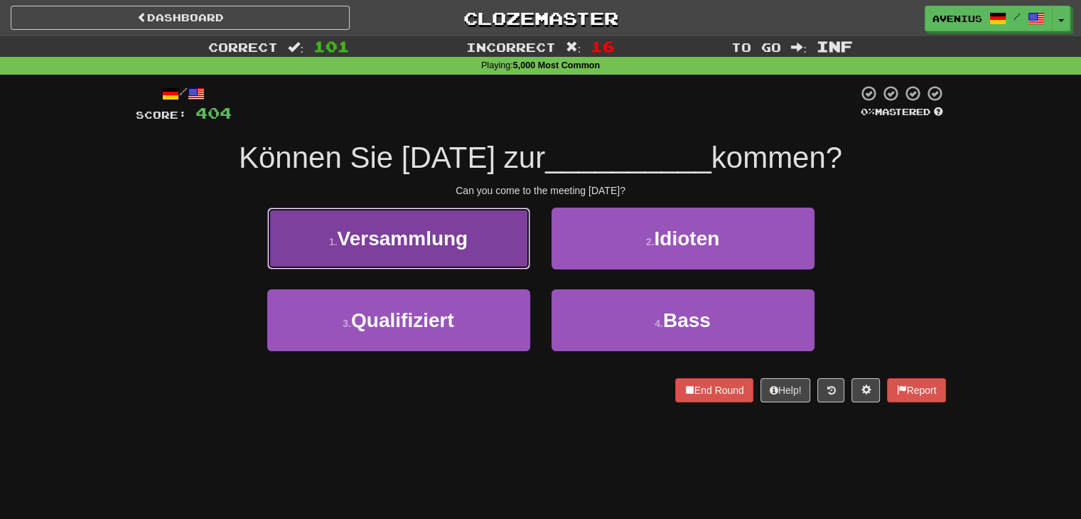
click at [478, 241] on button "1 . Versammlung" at bounding box center [398, 239] width 263 height 62
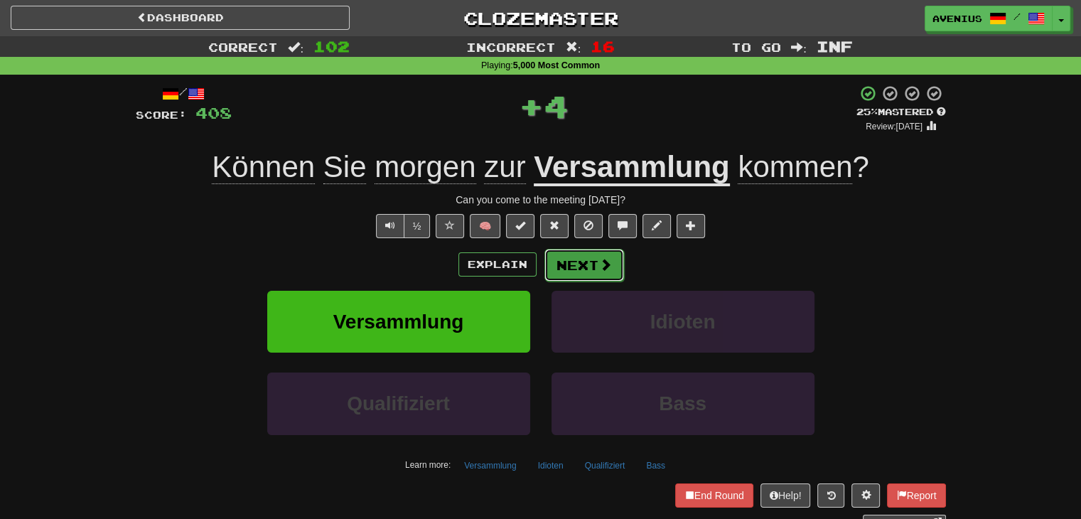
click at [583, 267] on button "Next" at bounding box center [585, 265] width 80 height 33
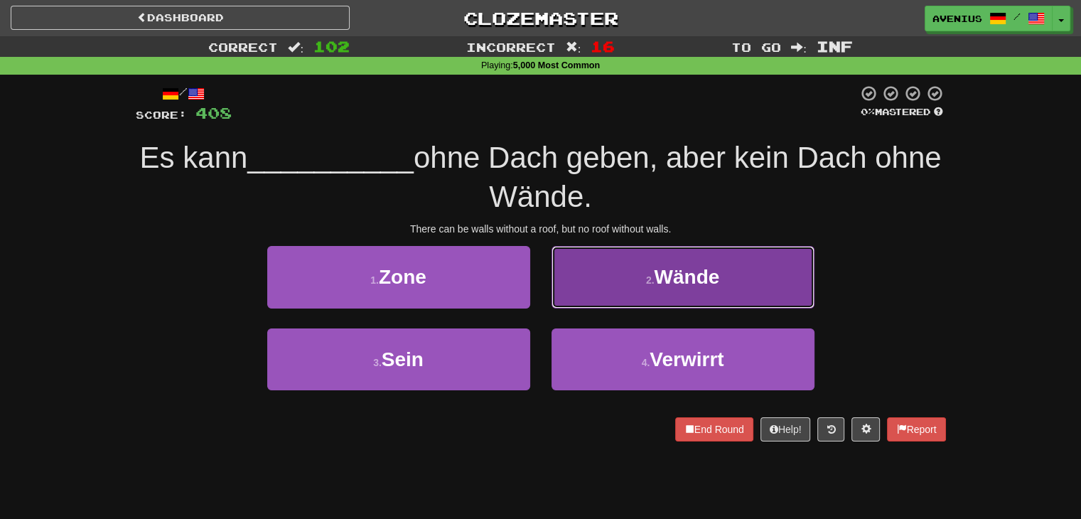
click at [589, 305] on button "2 . Wände" at bounding box center [683, 277] width 263 height 62
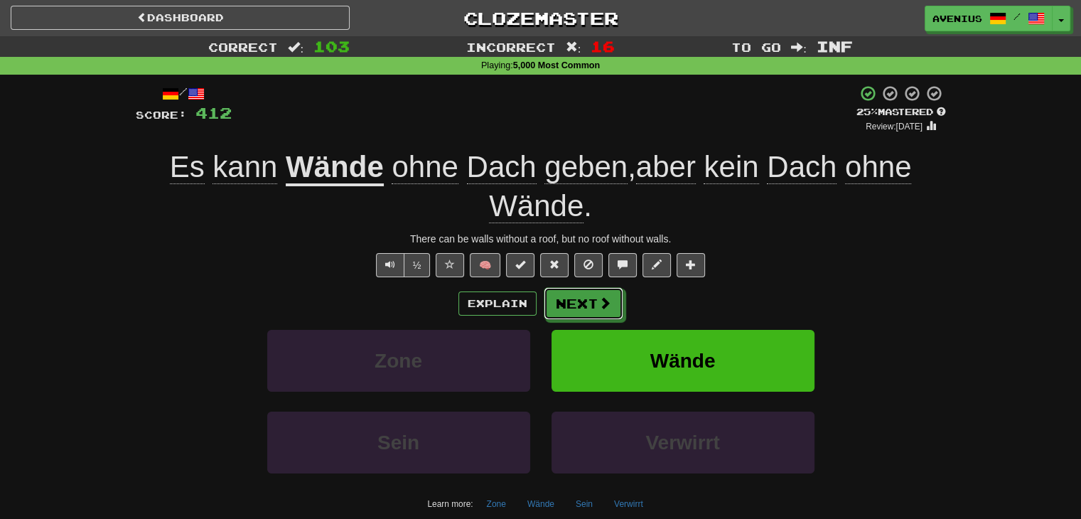
drag, startPoint x: 589, startPoint y: 306, endPoint x: 230, endPoint y: 258, distance: 362.3
click at [230, 258] on div "/ Score: 412 + 4 25 % Mastered Review: [DATE] Es kann Wände ohne Dach geben , a…" at bounding box center [541, 327] width 811 height 484
click at [606, 305] on span at bounding box center [605, 303] width 13 height 13
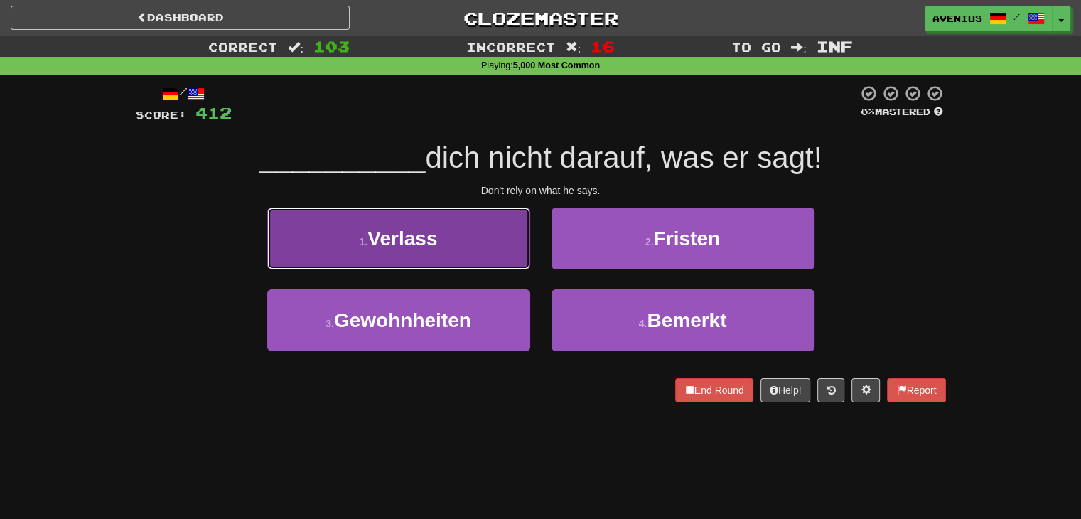
click at [482, 253] on button "1 . Verlass" at bounding box center [398, 239] width 263 height 62
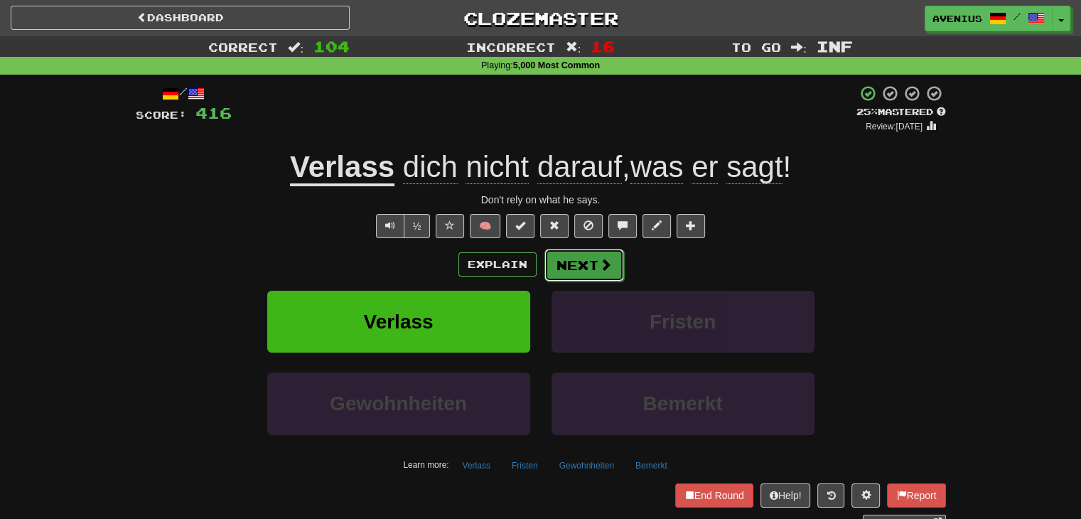
click at [593, 270] on button "Next" at bounding box center [585, 265] width 80 height 33
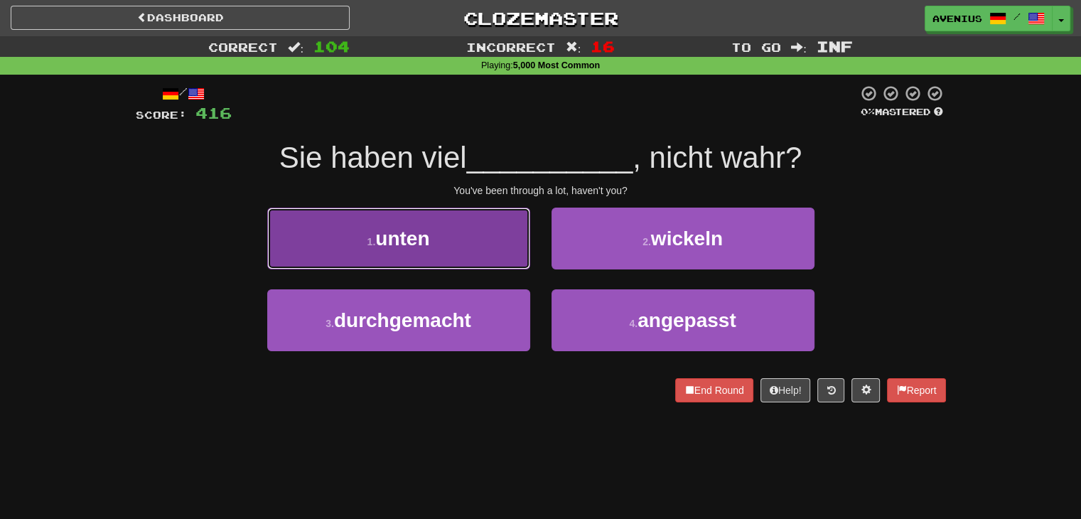
click at [526, 260] on button "1 . unten" at bounding box center [398, 239] width 263 height 62
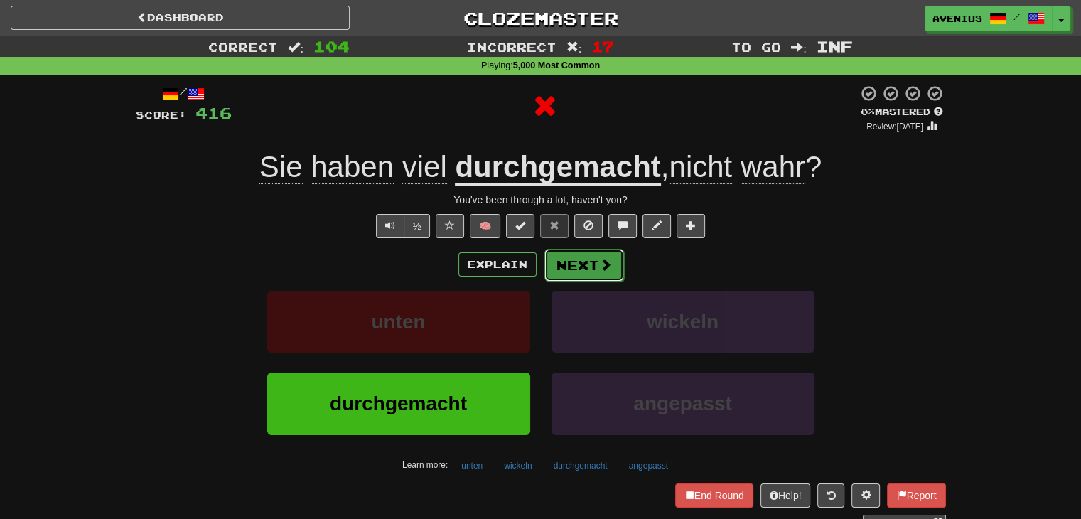
click at [597, 274] on button "Next" at bounding box center [585, 265] width 80 height 33
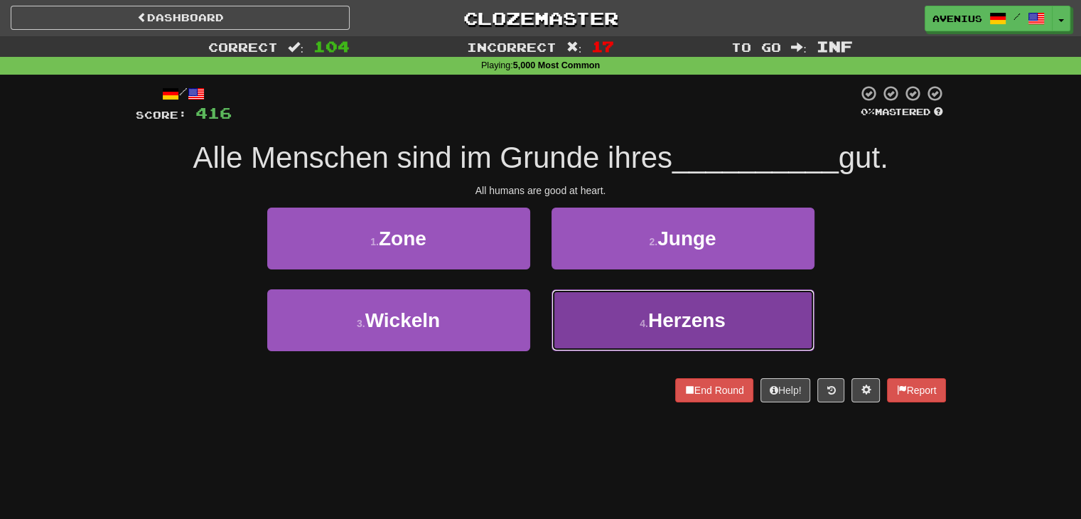
click at [668, 311] on span "Herzens" at bounding box center [686, 320] width 77 height 22
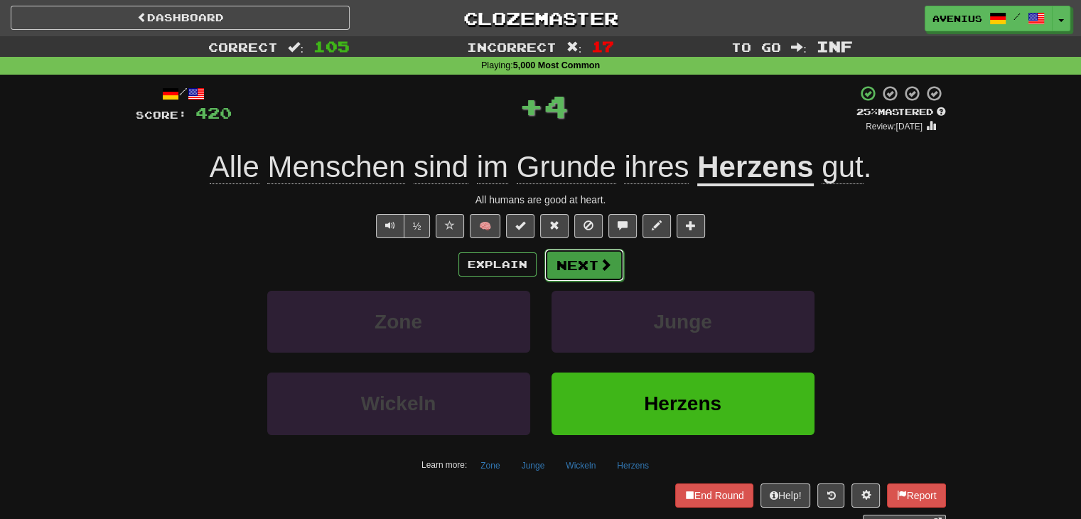
click at [560, 274] on button "Next" at bounding box center [585, 265] width 80 height 33
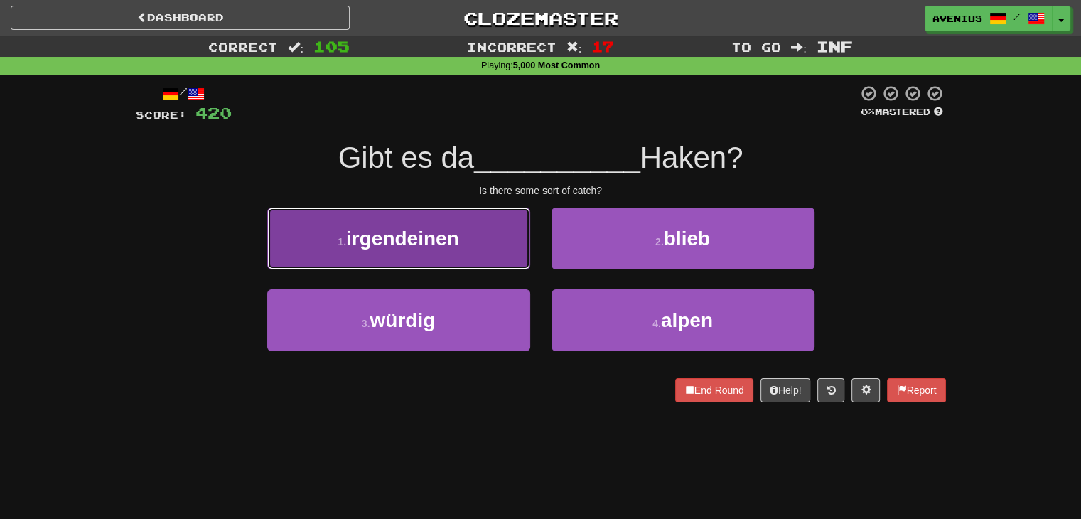
click at [499, 254] on button "1 . irgendeinen" at bounding box center [398, 239] width 263 height 62
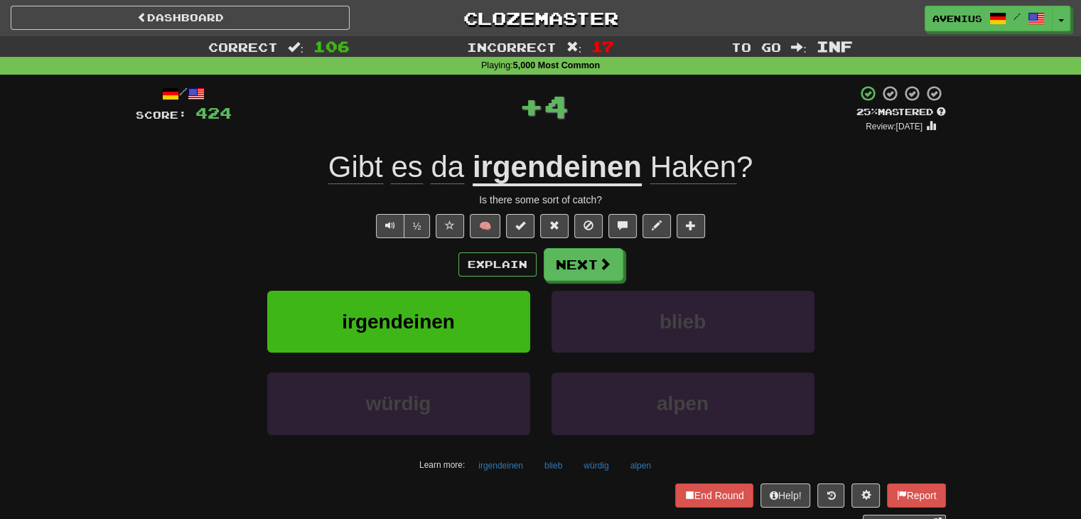
click at [588, 254] on button "Next" at bounding box center [584, 264] width 80 height 33
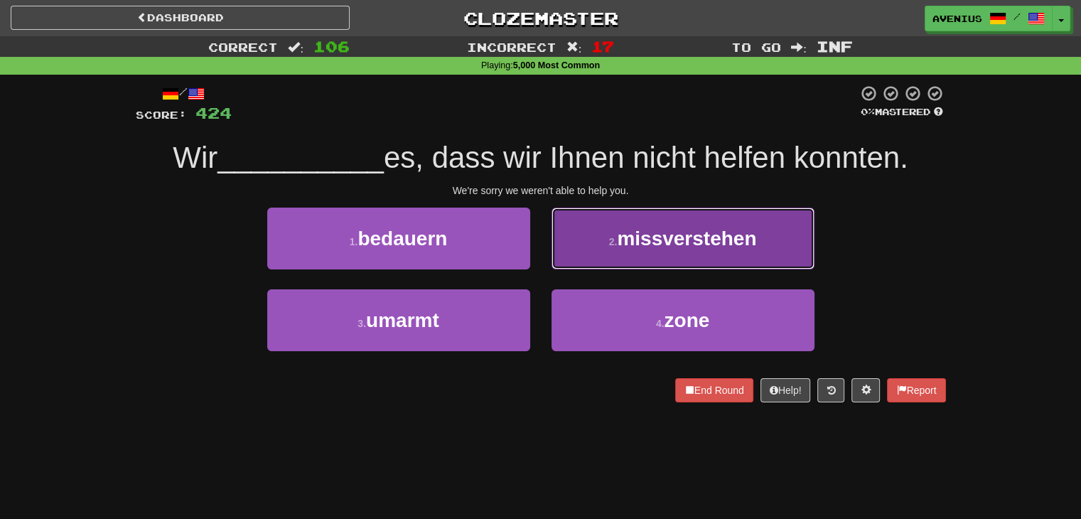
click at [580, 247] on button "2 . missverstehen" at bounding box center [683, 239] width 263 height 62
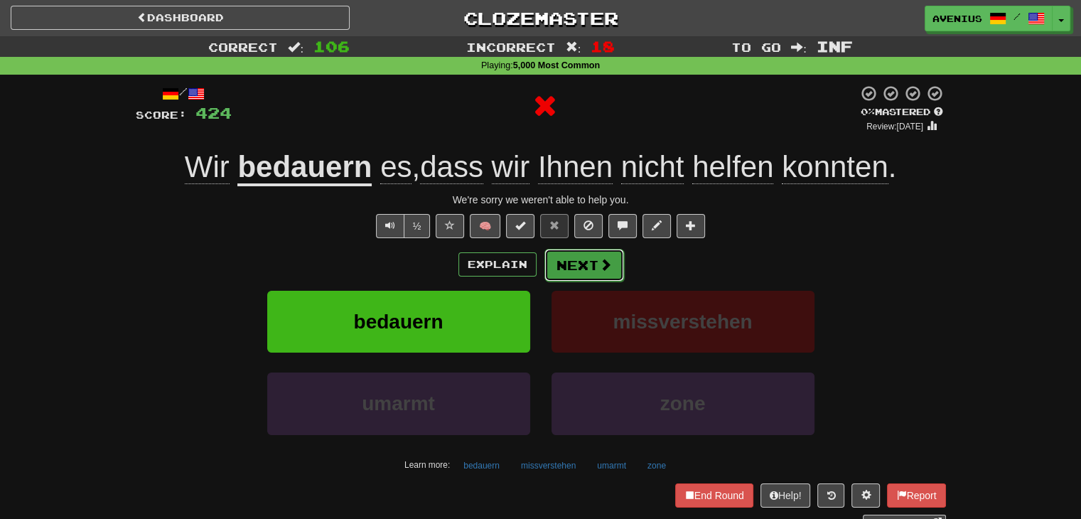
click at [589, 249] on button "Next" at bounding box center [585, 265] width 80 height 33
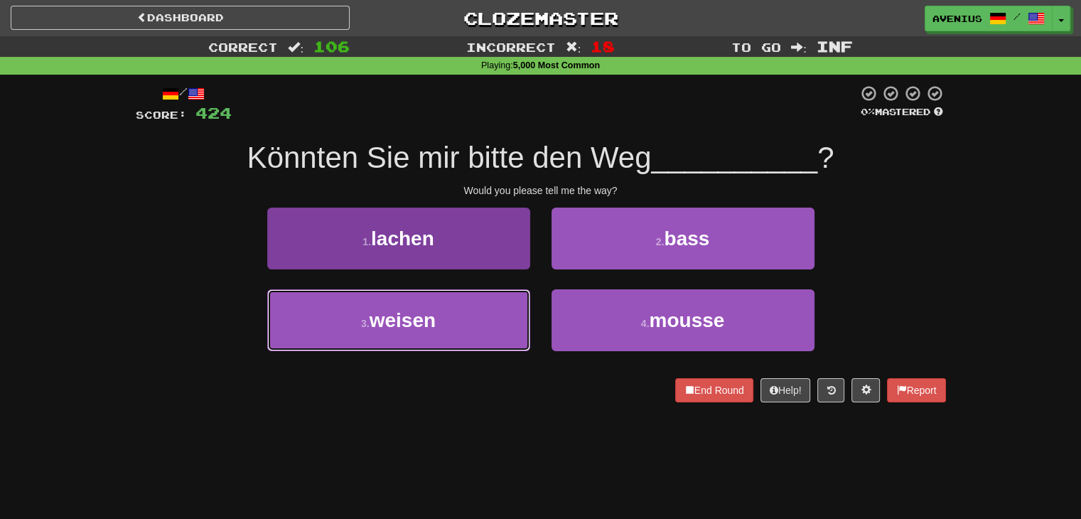
drag, startPoint x: 493, startPoint y: 329, endPoint x: 500, endPoint y: 319, distance: 12.4
click at [492, 329] on button "3 . weisen" at bounding box center [398, 320] width 263 height 62
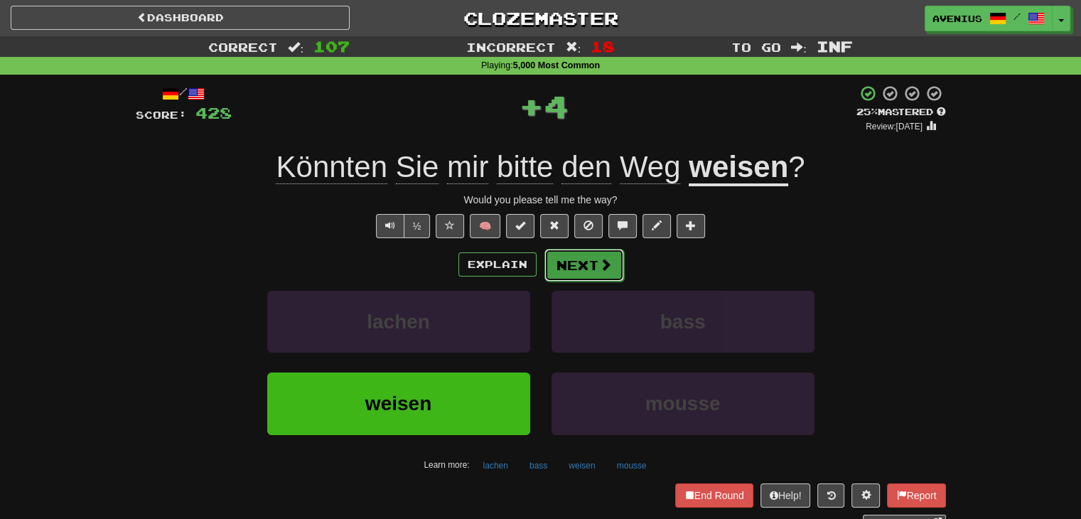
click at [596, 274] on button "Next" at bounding box center [585, 265] width 80 height 33
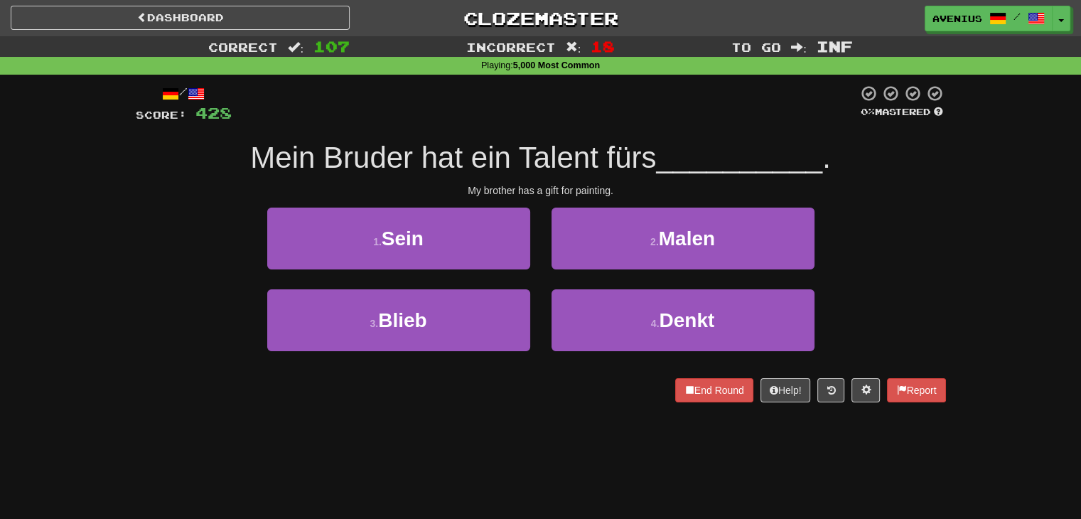
click at [573, 272] on div "2 . Malen" at bounding box center [683, 249] width 284 height 82
click at [573, 274] on div "2 . Malen" at bounding box center [683, 249] width 284 height 82
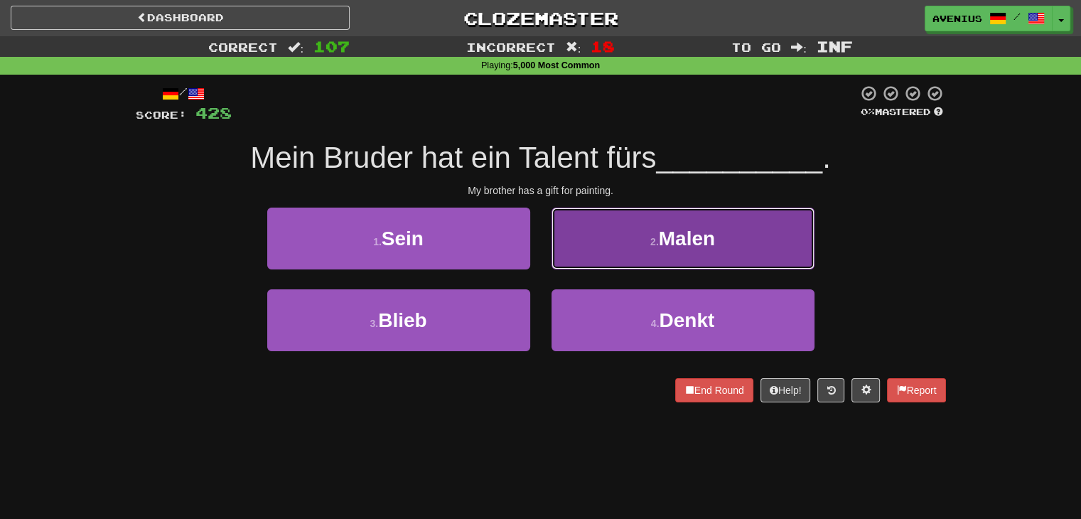
click at [572, 248] on button "2 . Malen" at bounding box center [683, 239] width 263 height 62
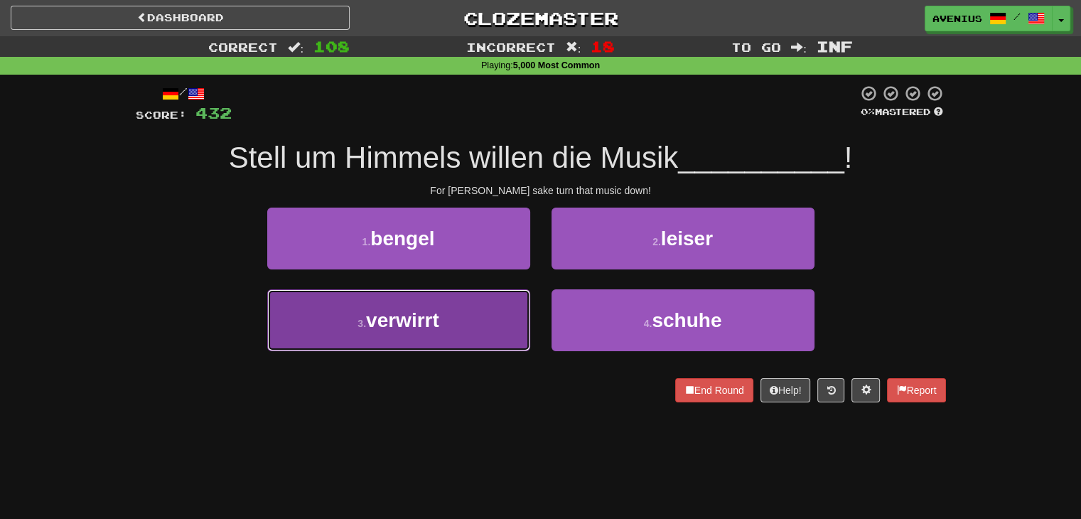
drag, startPoint x: 506, startPoint y: 312, endPoint x: 550, endPoint y: 283, distance: 53.4
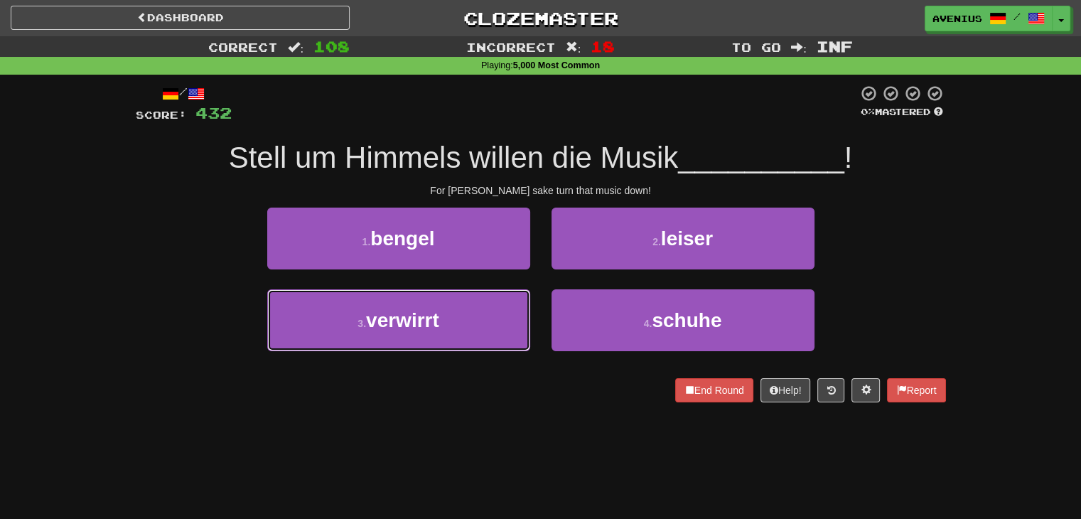
click at [506, 311] on button "3 . verwirrt" at bounding box center [398, 320] width 263 height 62
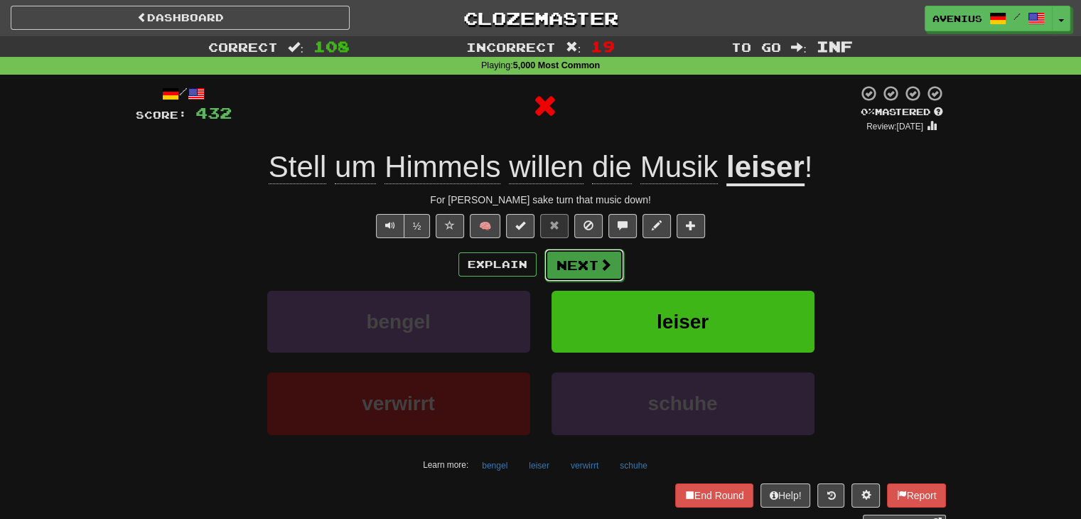
click at [580, 265] on button "Next" at bounding box center [585, 265] width 80 height 33
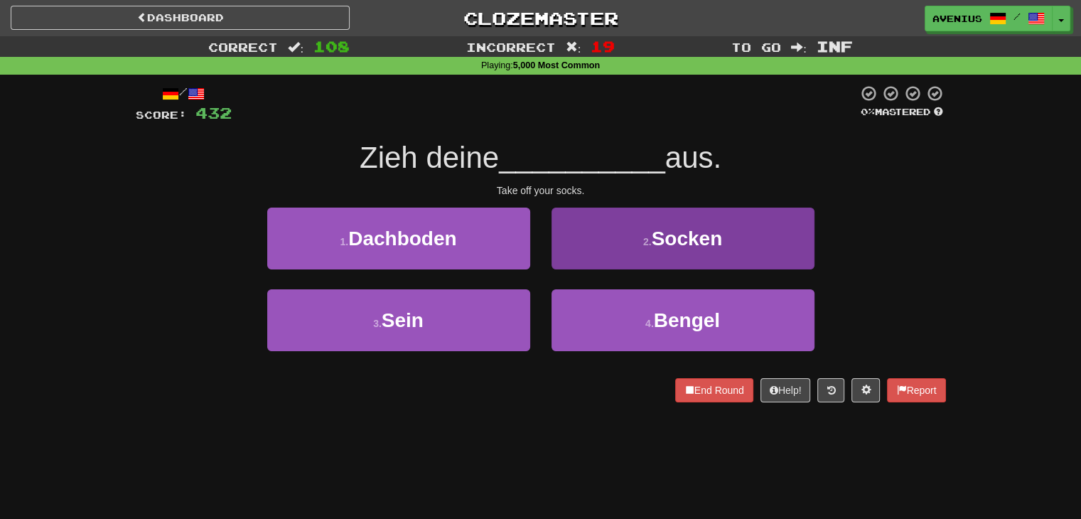
click at [595, 257] on div "2 . Socken" at bounding box center [683, 249] width 284 height 82
click at [607, 235] on button "2 . Socken" at bounding box center [683, 239] width 263 height 62
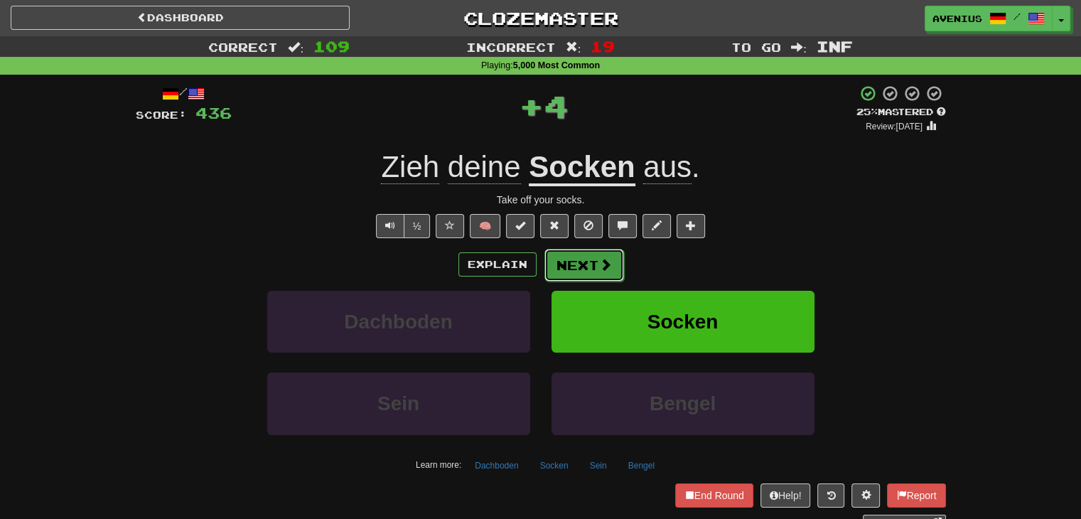
click at [594, 260] on button "Next" at bounding box center [585, 265] width 80 height 33
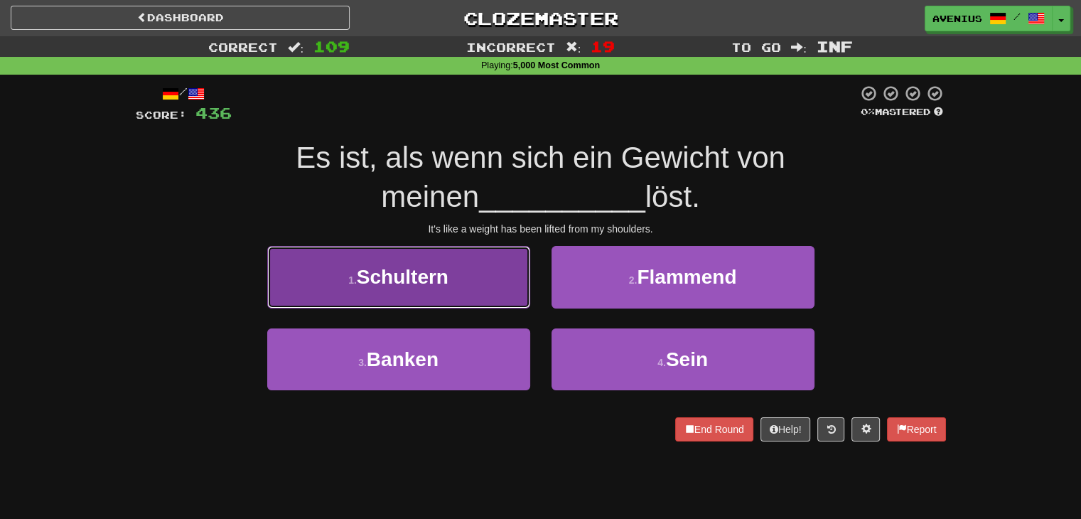
click at [526, 291] on button "1 . Schultern" at bounding box center [398, 277] width 263 height 62
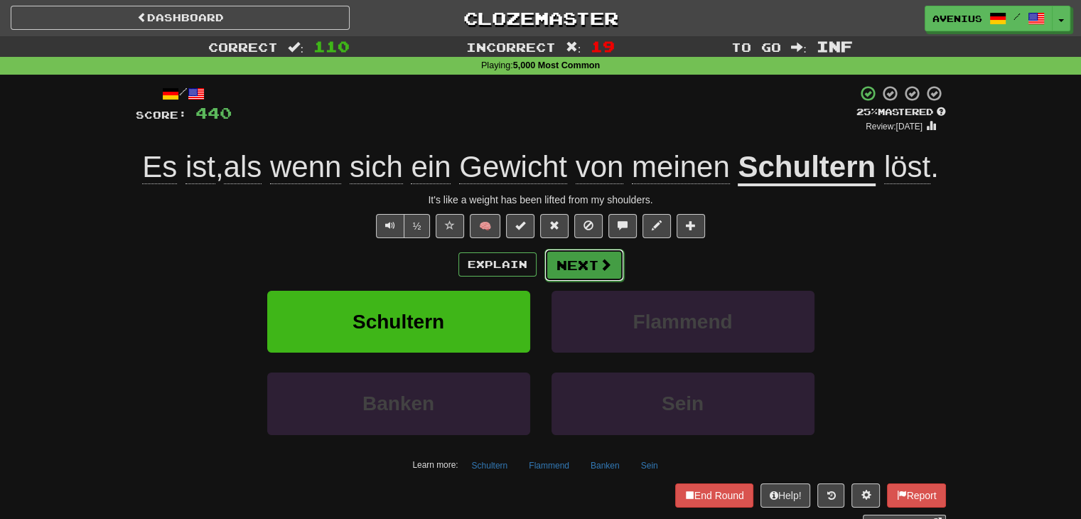
click at [586, 261] on button "Next" at bounding box center [585, 265] width 80 height 33
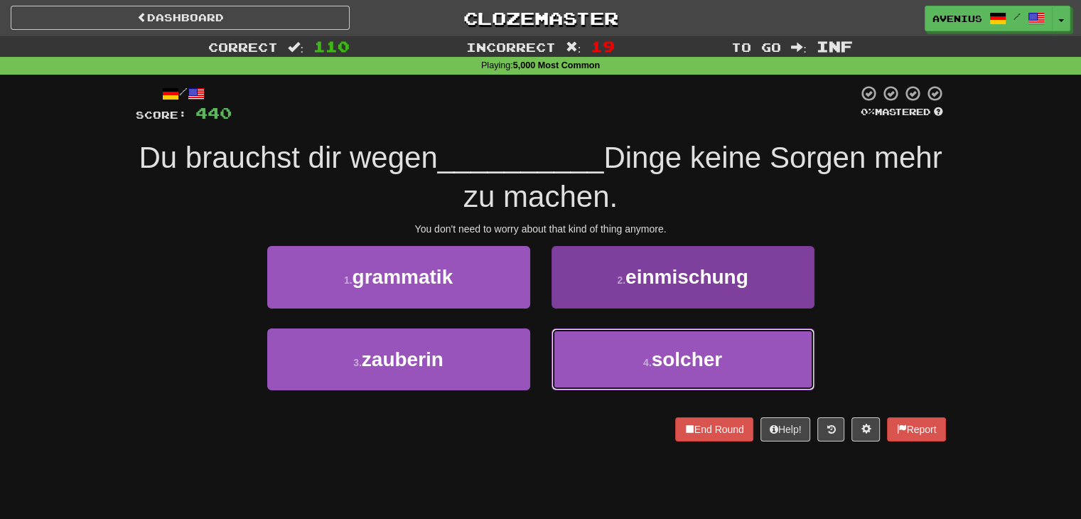
click at [630, 342] on button "4 . solcher" at bounding box center [683, 359] width 263 height 62
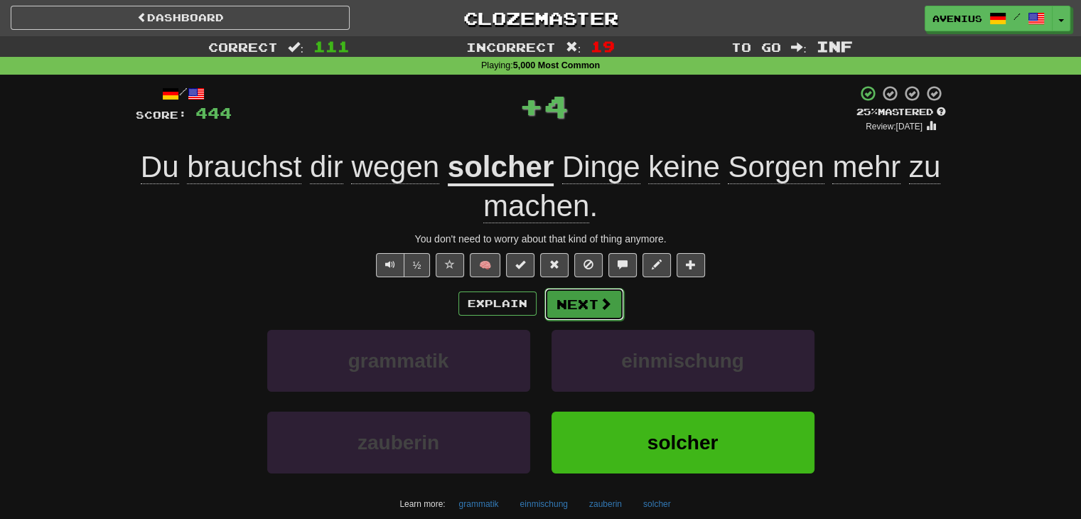
click at [588, 306] on button "Next" at bounding box center [585, 304] width 80 height 33
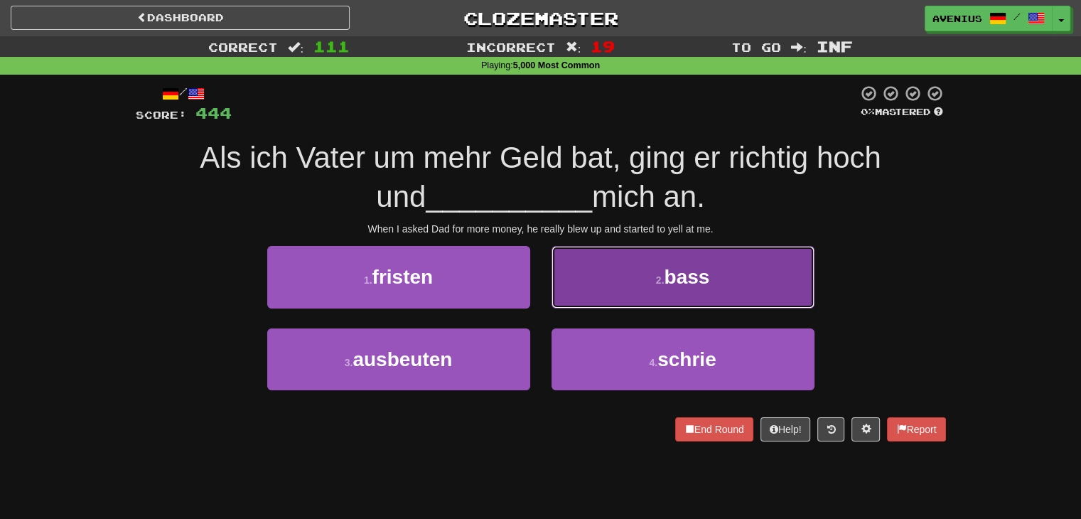
click at [595, 296] on button "2 . bass" at bounding box center [683, 277] width 263 height 62
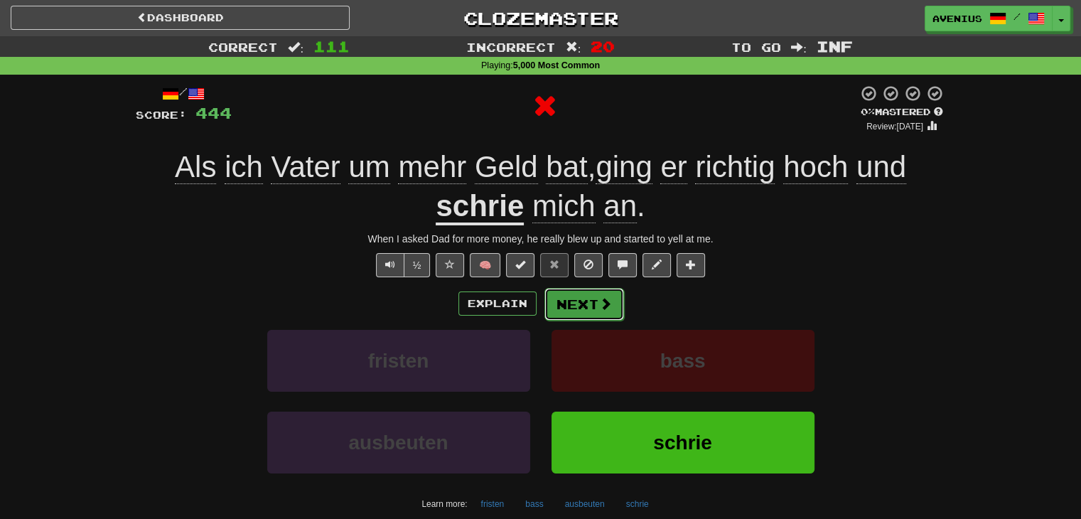
click at [575, 299] on button "Next" at bounding box center [585, 304] width 80 height 33
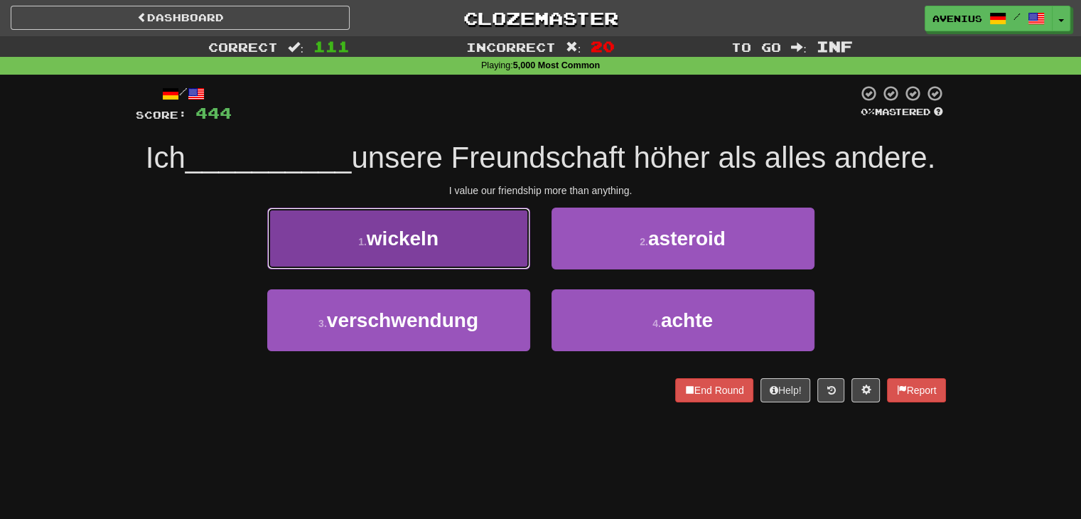
click at [491, 246] on button "1 . wickeln" at bounding box center [398, 239] width 263 height 62
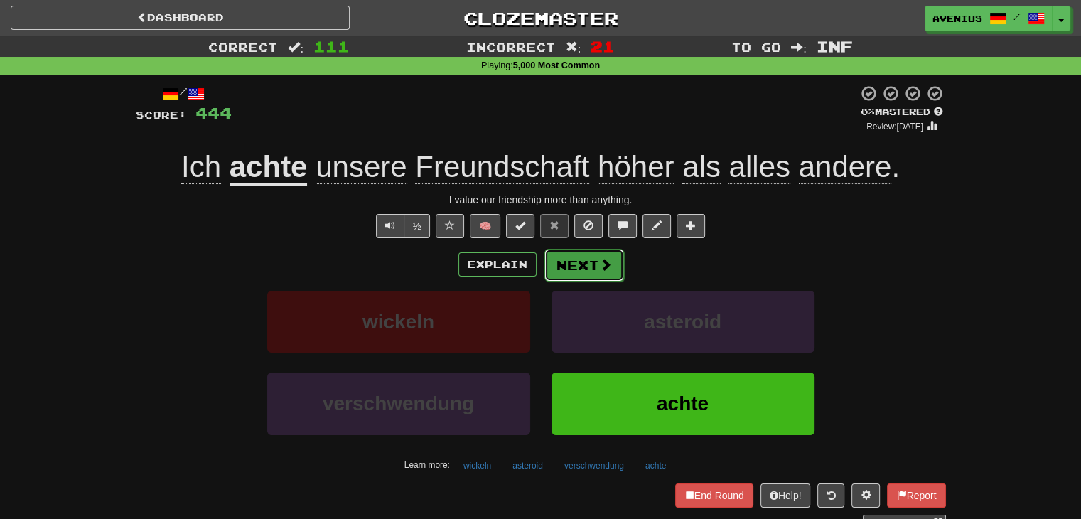
click at [599, 264] on span at bounding box center [605, 264] width 13 height 13
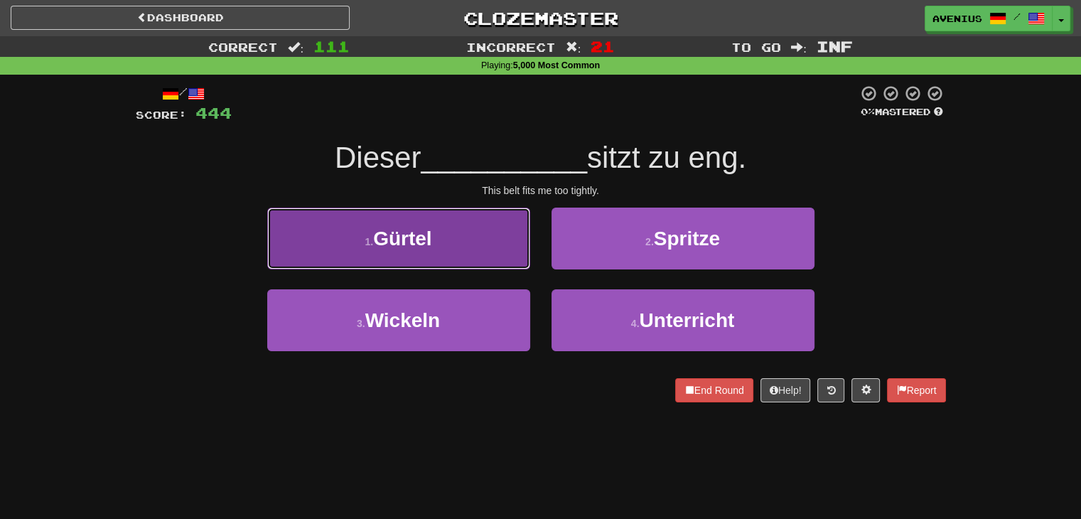
click at [501, 240] on button "1 . Gürtel" at bounding box center [398, 239] width 263 height 62
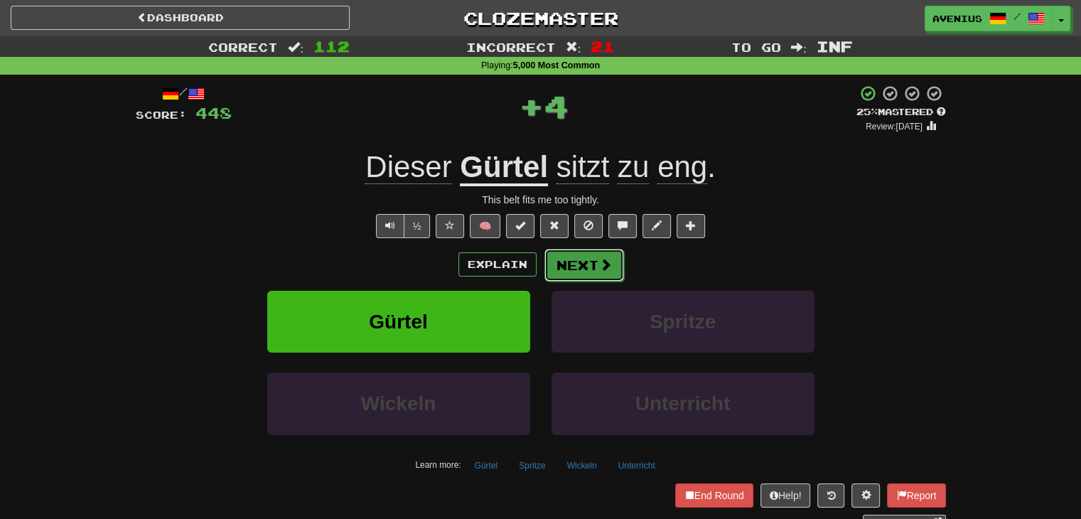
click at [586, 272] on button "Next" at bounding box center [585, 265] width 80 height 33
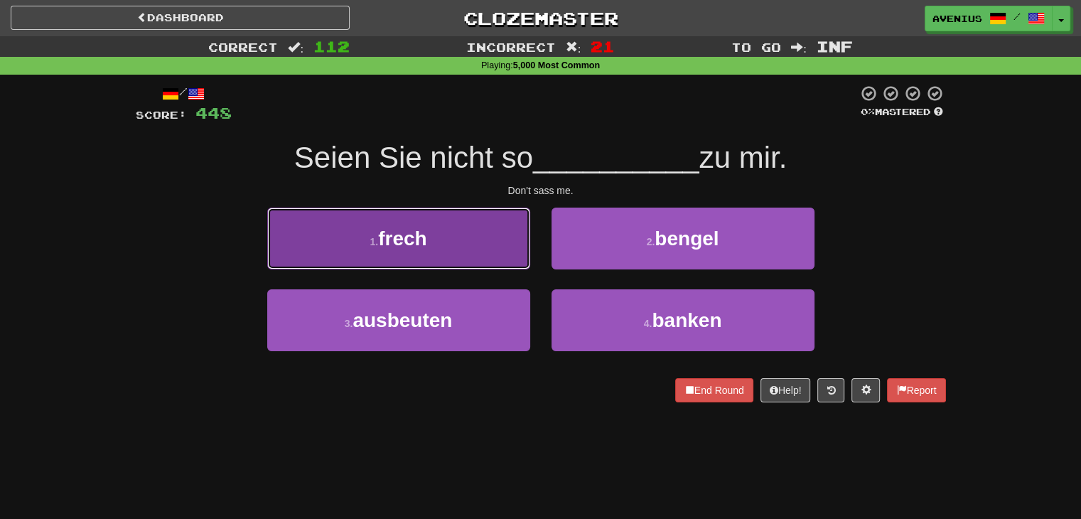
click at [486, 248] on button "1 . frech" at bounding box center [398, 239] width 263 height 62
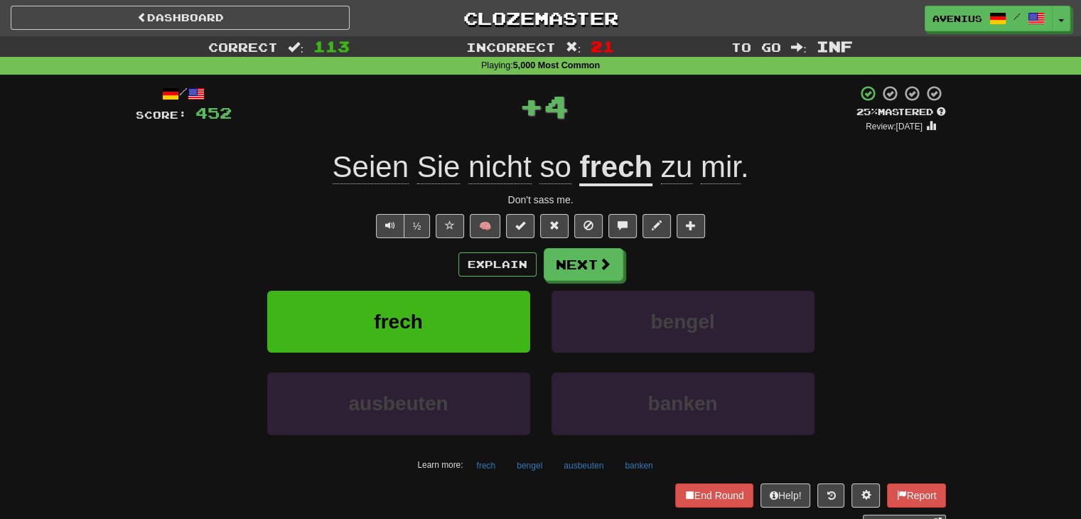
click at [625, 168] on u "frech" at bounding box center [615, 168] width 73 height 36
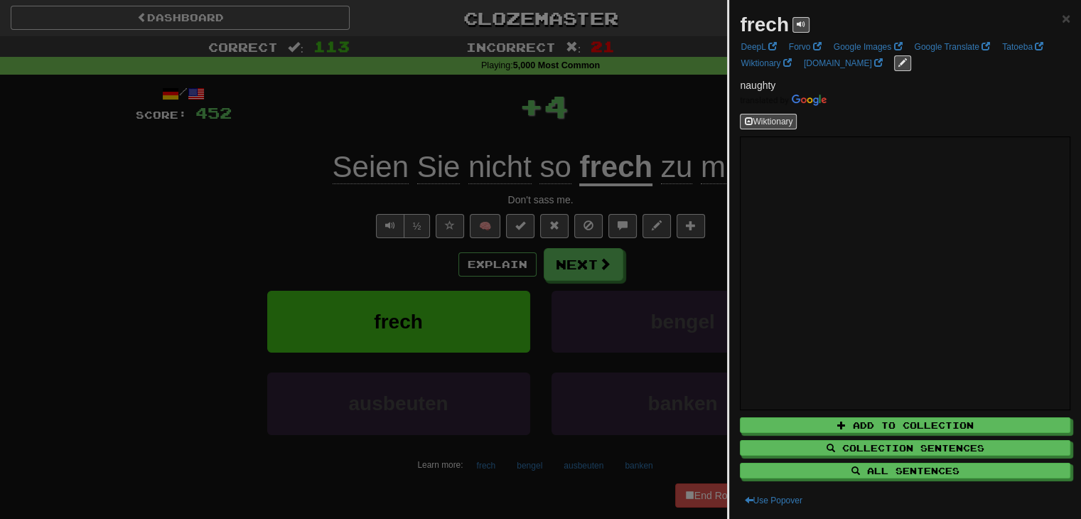
click at [267, 194] on div at bounding box center [540, 259] width 1081 height 519
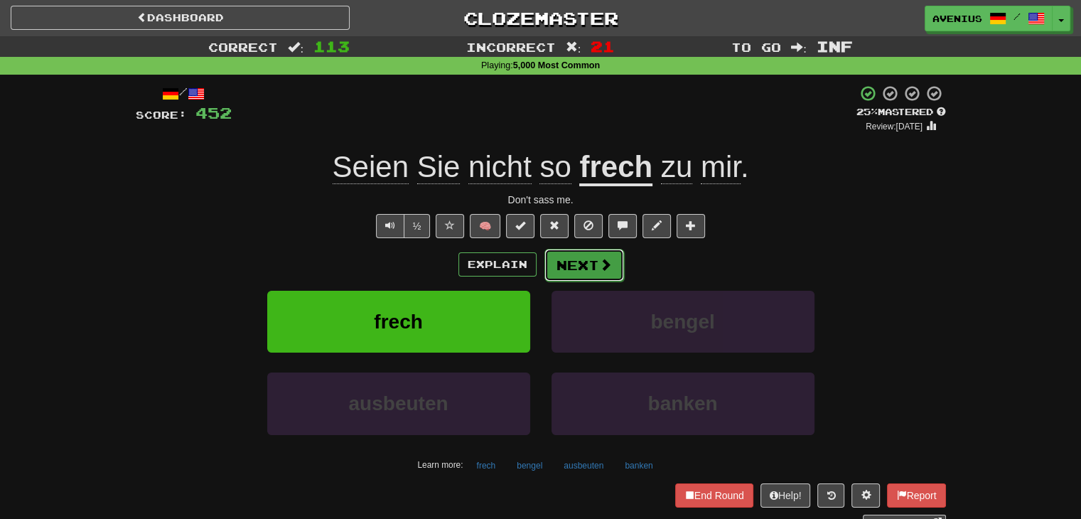
click at [594, 263] on button "Next" at bounding box center [585, 265] width 80 height 33
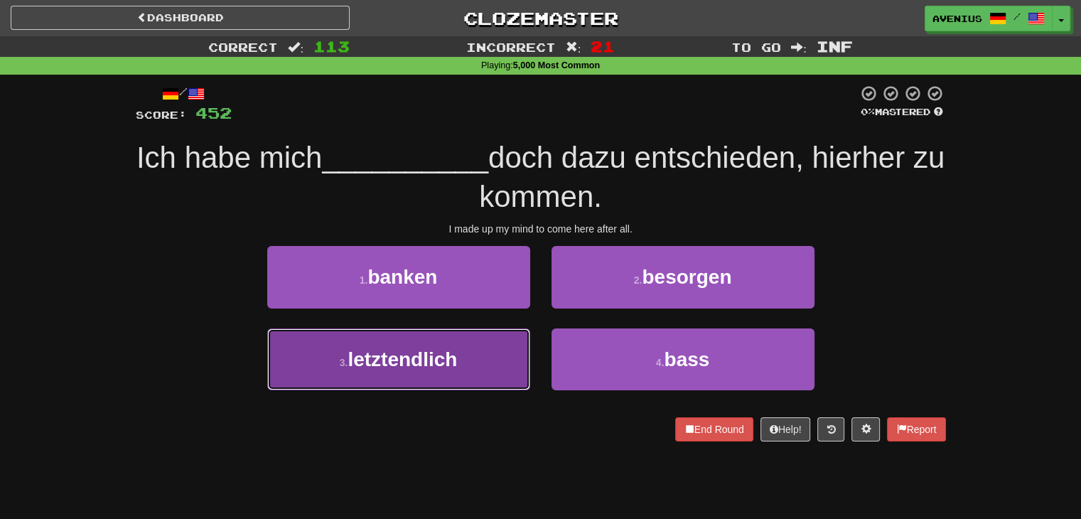
click at [505, 349] on button "3 . letztendlich" at bounding box center [398, 359] width 263 height 62
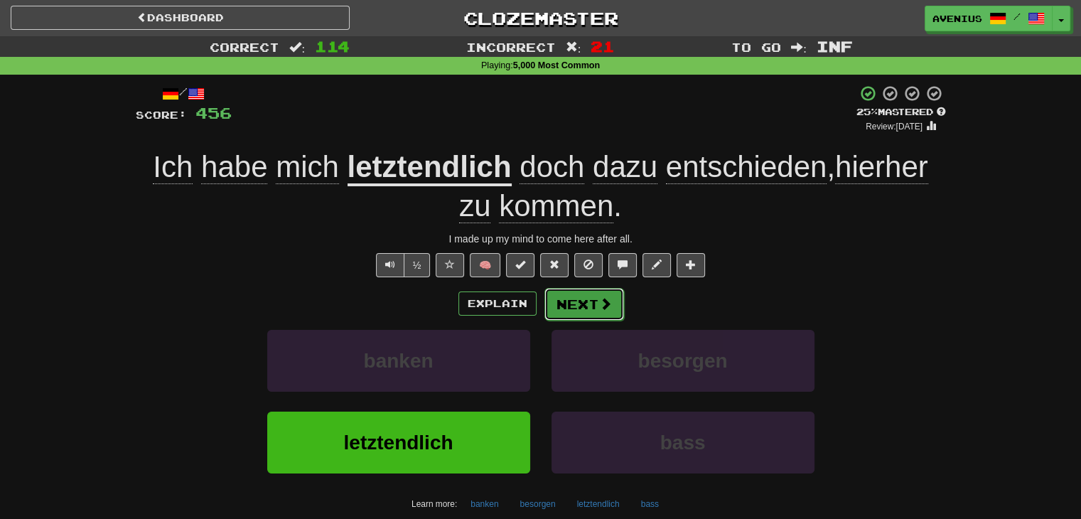
click at [589, 313] on button "Next" at bounding box center [585, 304] width 80 height 33
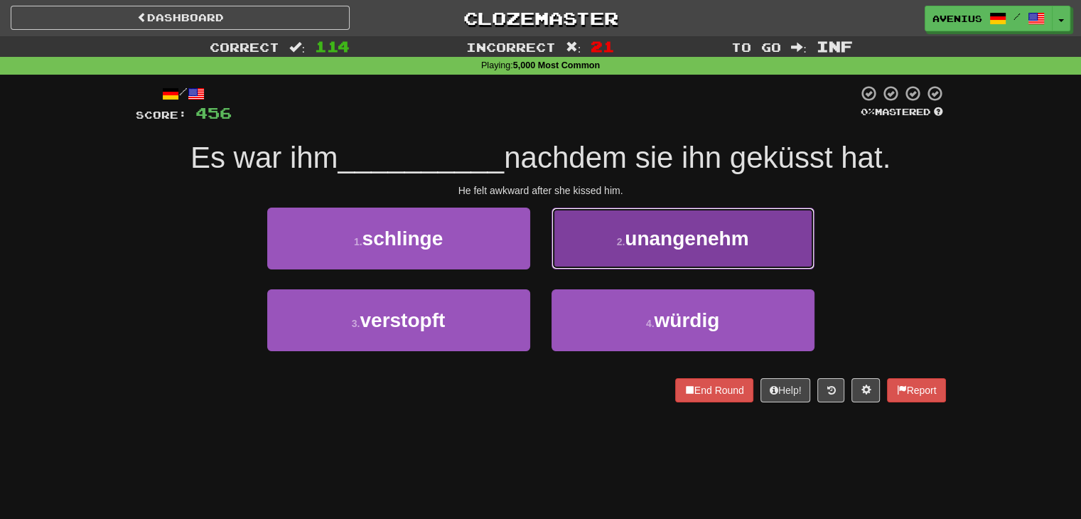
click at [582, 254] on button "2 . unangenehm" at bounding box center [683, 239] width 263 height 62
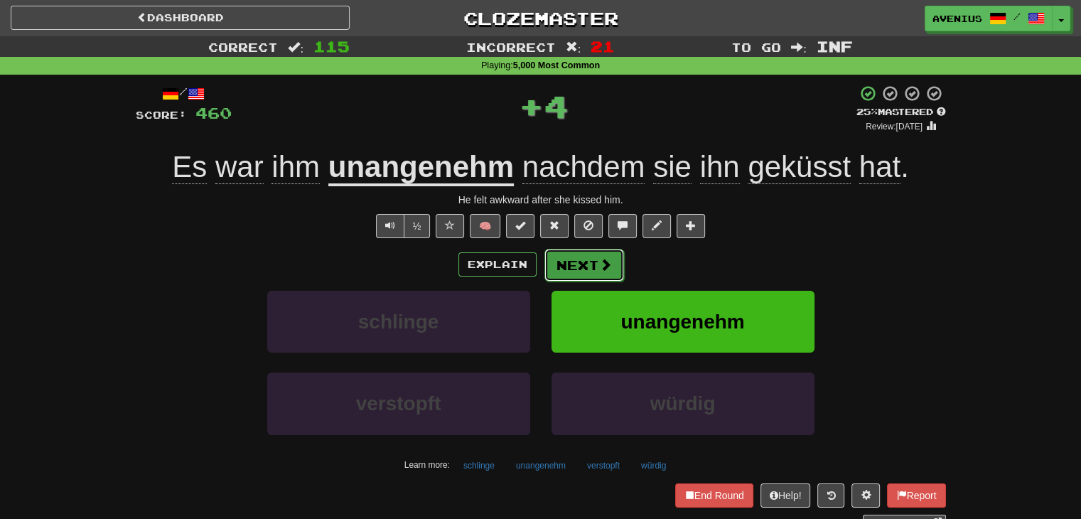
click at [568, 265] on button "Next" at bounding box center [585, 265] width 80 height 33
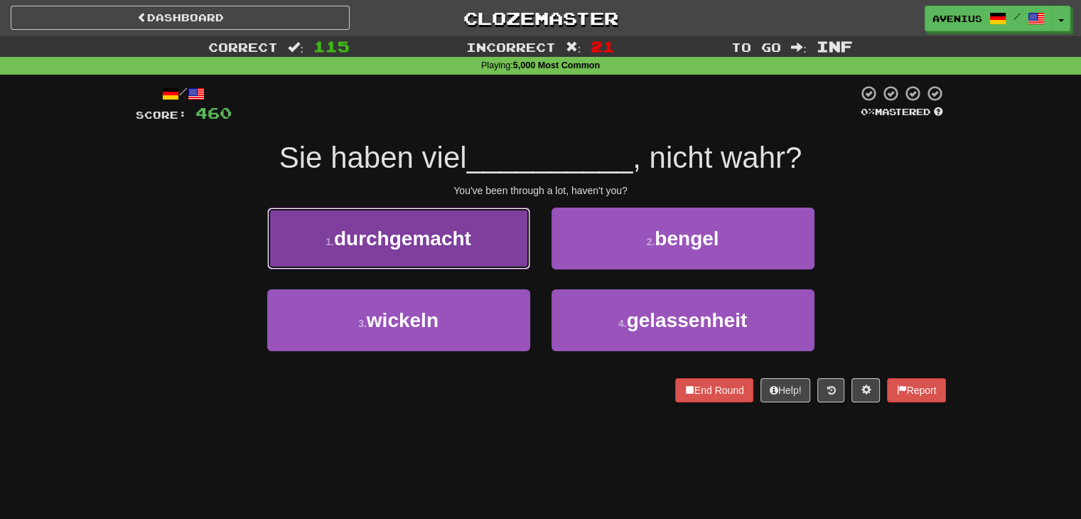
click at [511, 253] on button "1 . durchgemacht" at bounding box center [398, 239] width 263 height 62
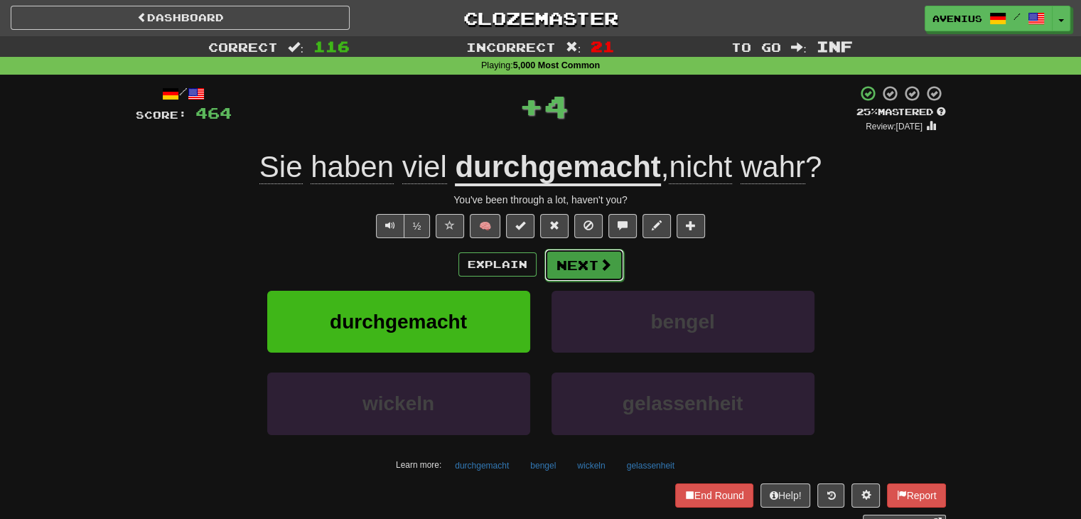
click at [592, 268] on button "Next" at bounding box center [585, 265] width 80 height 33
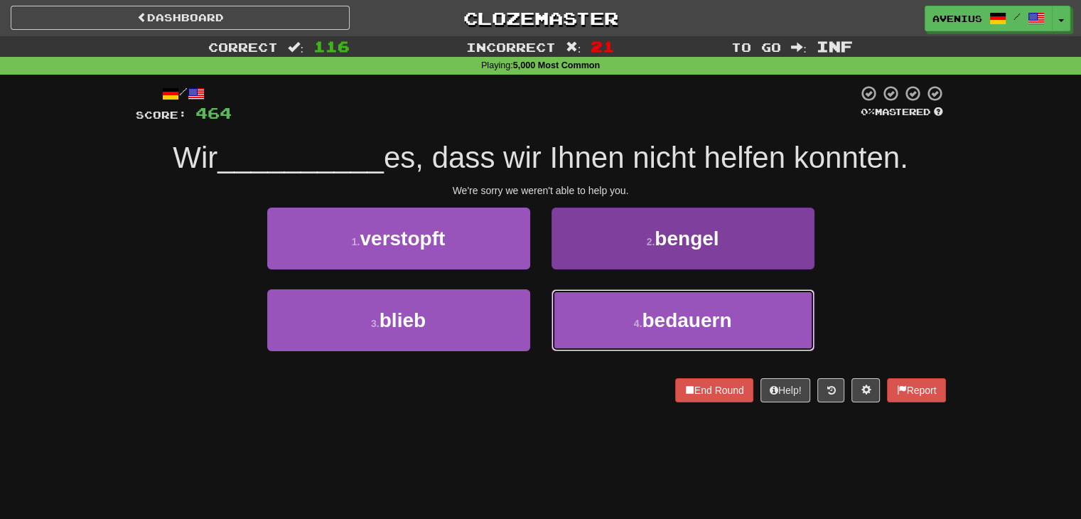
click at [585, 306] on button "4 . bedauern" at bounding box center [683, 320] width 263 height 62
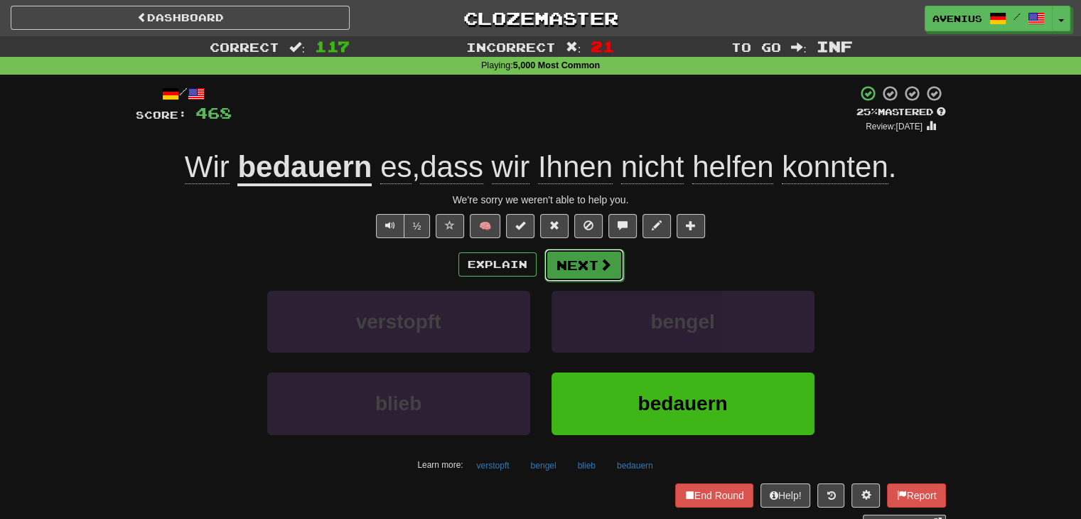
click at [582, 262] on button "Next" at bounding box center [585, 265] width 80 height 33
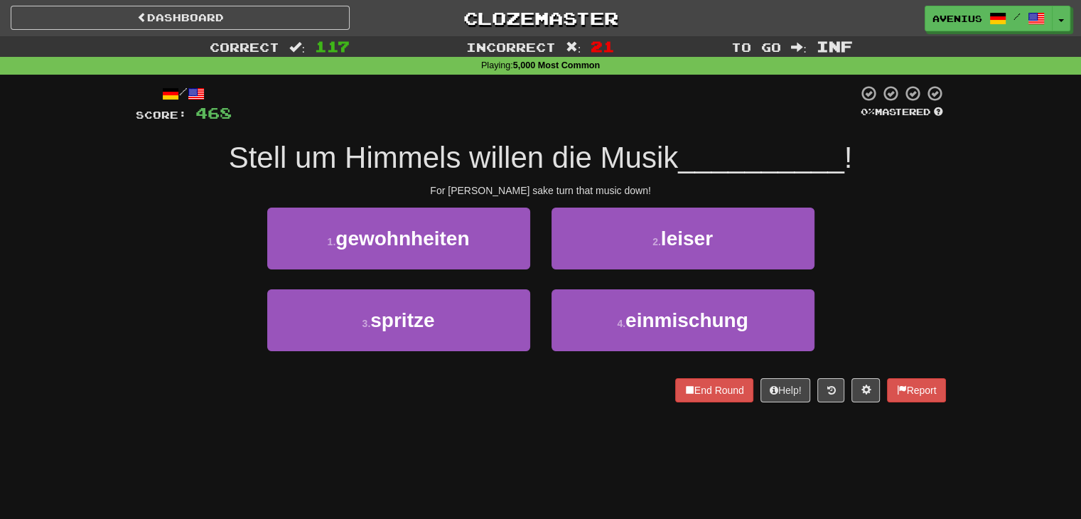
click at [539, 282] on div "1 . gewohnheiten" at bounding box center [399, 249] width 284 height 82
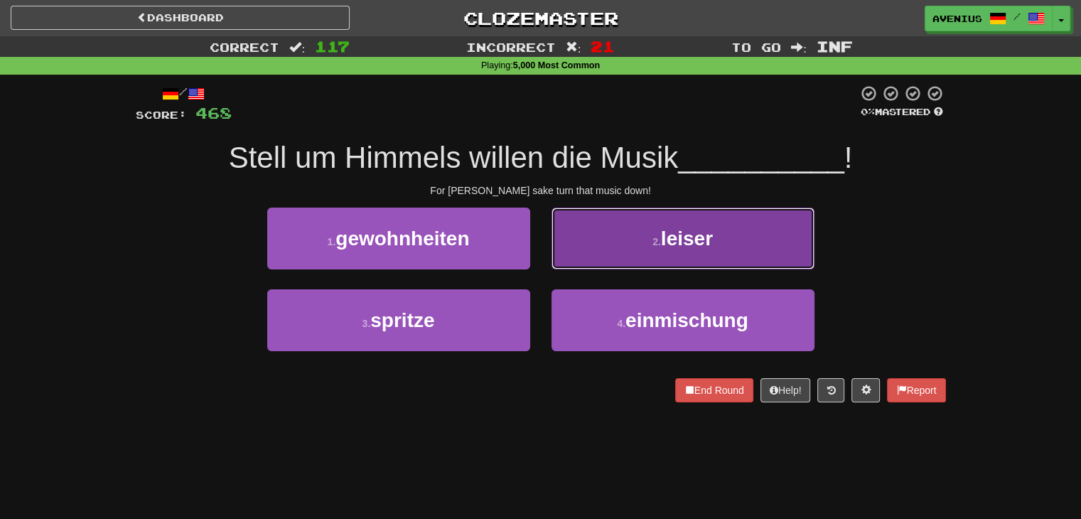
click at [589, 264] on button "2 . leiser" at bounding box center [683, 239] width 263 height 62
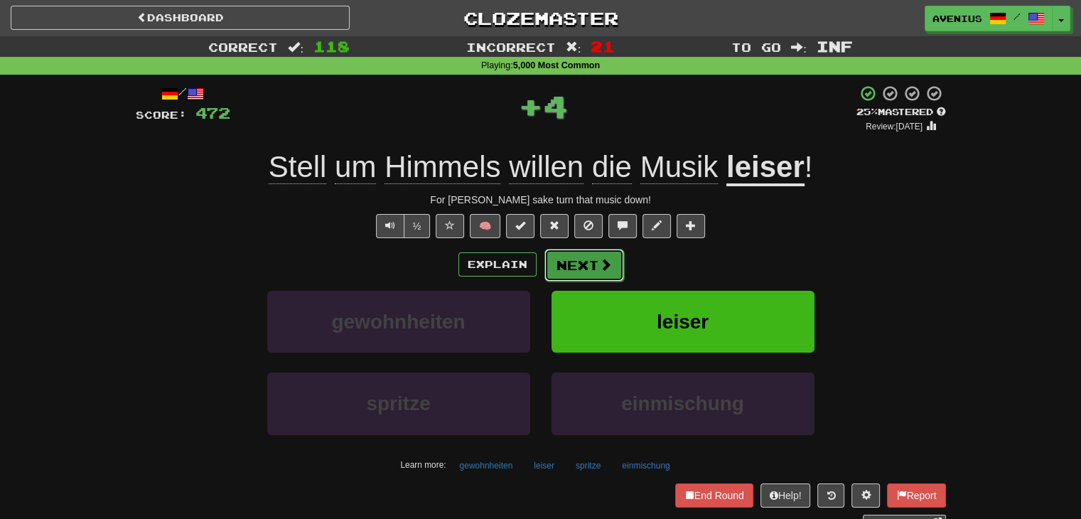
click at [593, 257] on button "Next" at bounding box center [585, 265] width 80 height 33
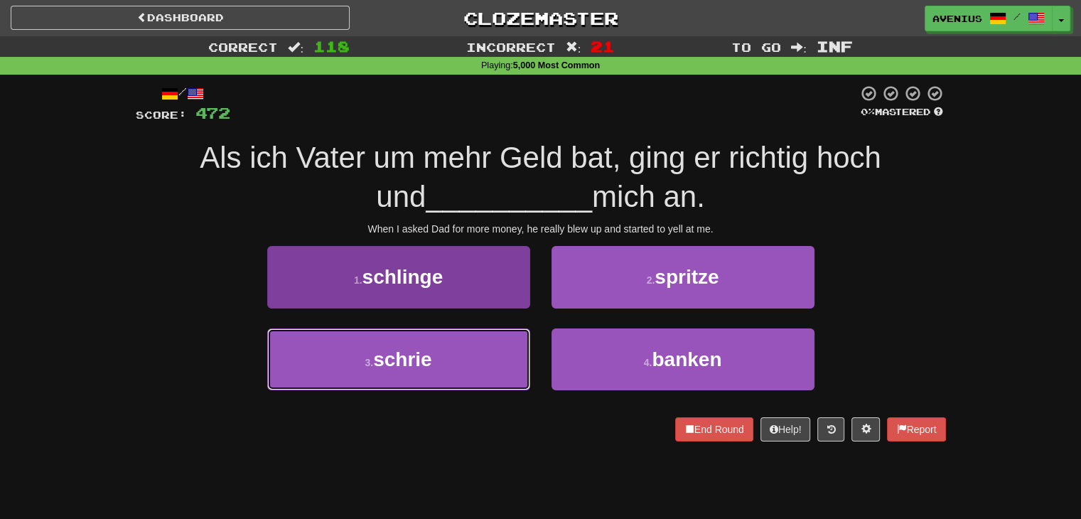
click at [454, 370] on button "3 . schrie" at bounding box center [398, 359] width 263 height 62
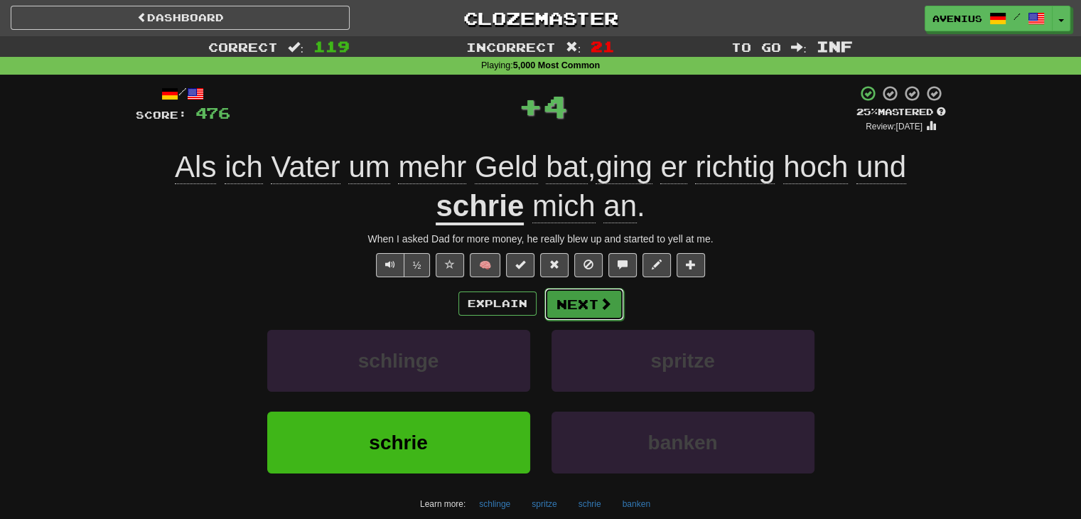
click at [569, 308] on button "Next" at bounding box center [585, 304] width 80 height 33
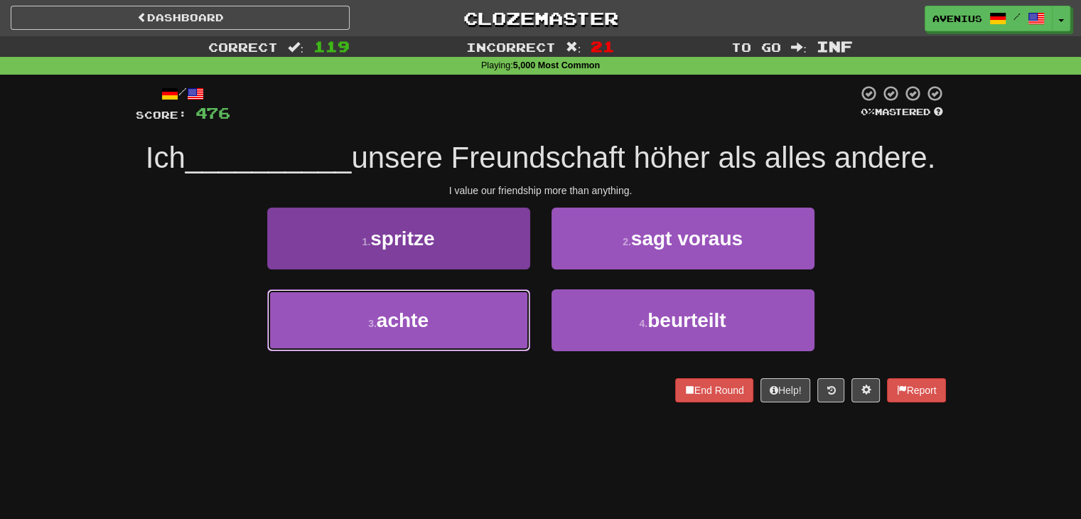
drag, startPoint x: 446, startPoint y: 338, endPoint x: 461, endPoint y: 323, distance: 20.6
click at [456, 327] on button "3 . achte" at bounding box center [398, 320] width 263 height 62
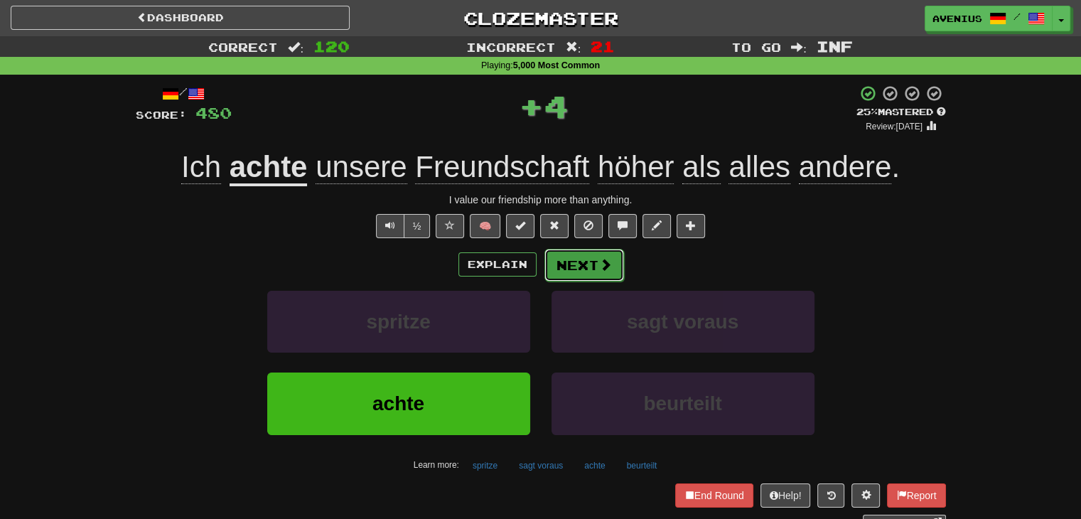
click at [592, 269] on button "Next" at bounding box center [585, 265] width 80 height 33
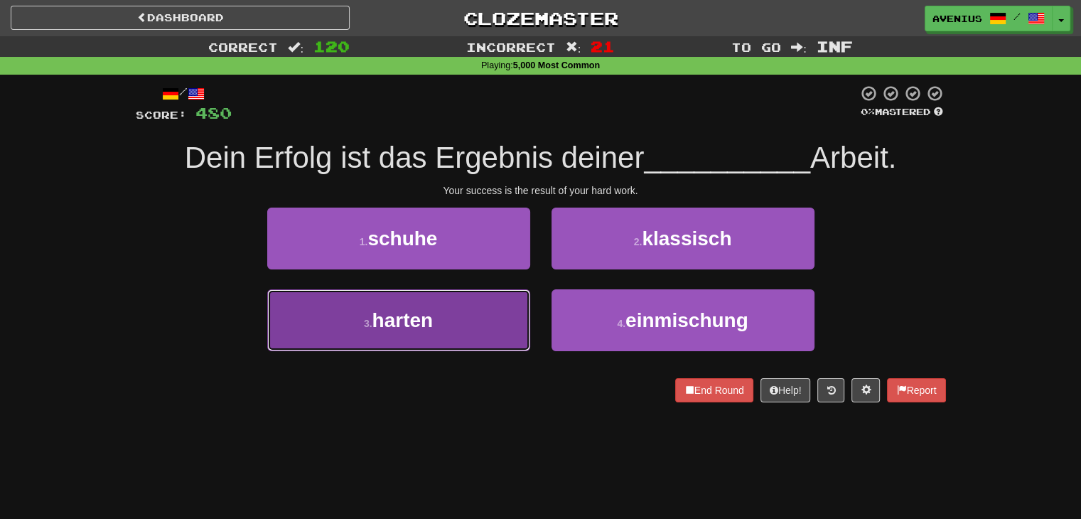
click at [518, 300] on button "3 . harten" at bounding box center [398, 320] width 263 height 62
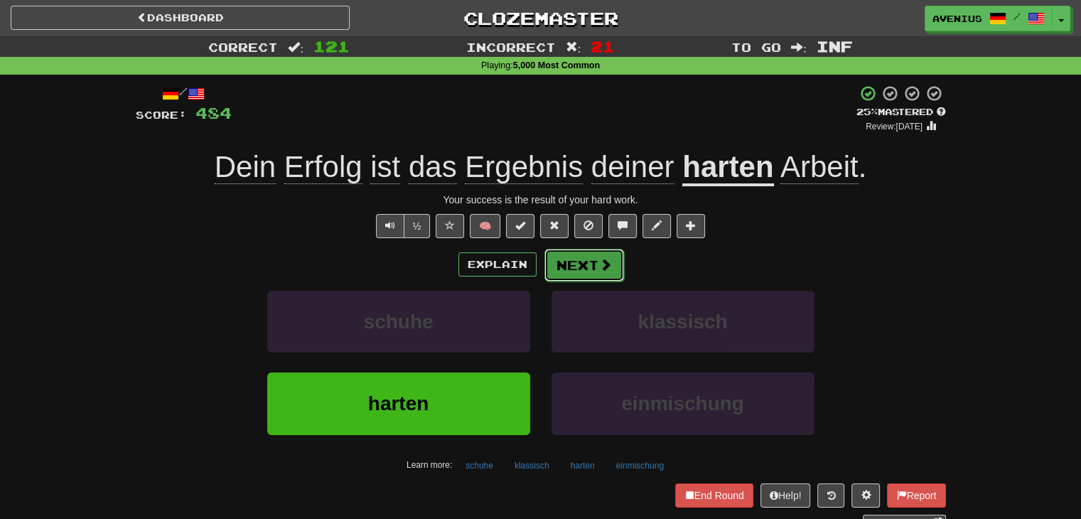
click at [577, 265] on button "Next" at bounding box center [585, 265] width 80 height 33
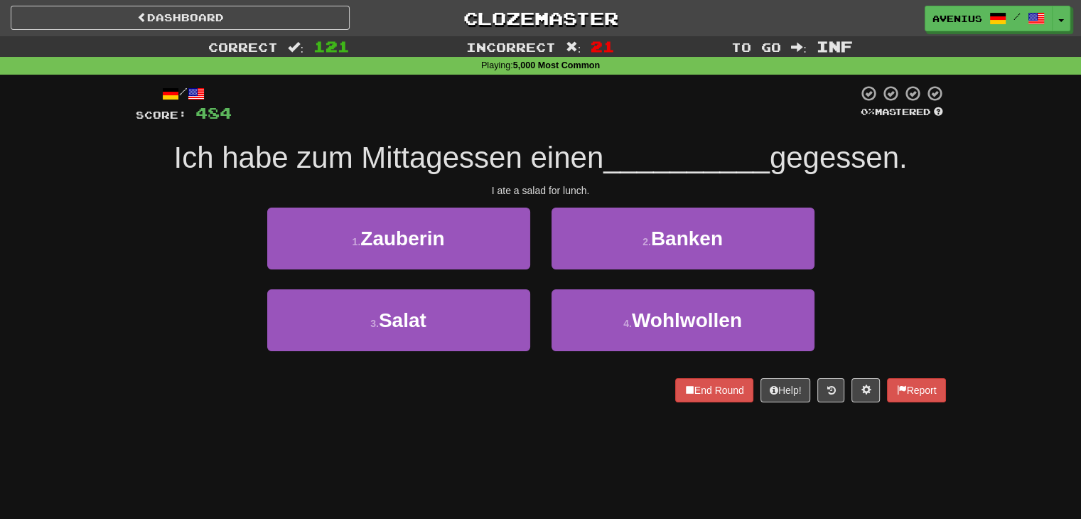
click at [543, 288] on div "2 . Banken" at bounding box center [683, 249] width 284 height 82
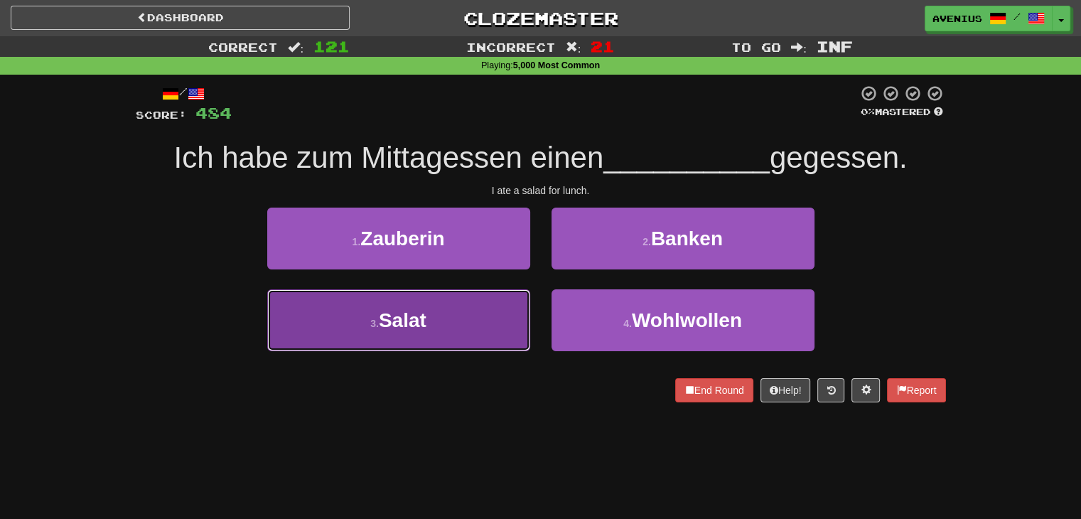
click at [510, 311] on button "3 . Salat" at bounding box center [398, 320] width 263 height 62
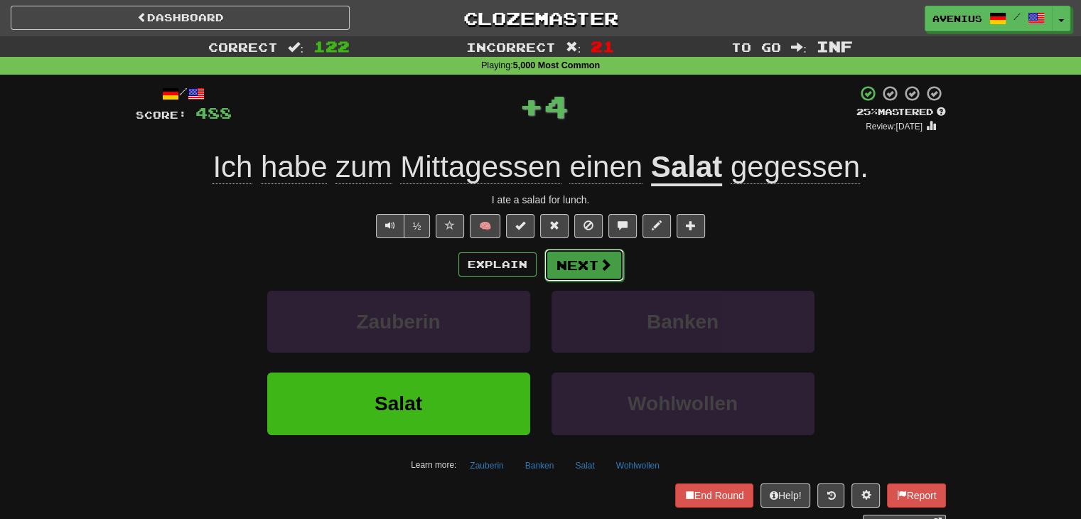
click at [579, 271] on button "Next" at bounding box center [585, 265] width 80 height 33
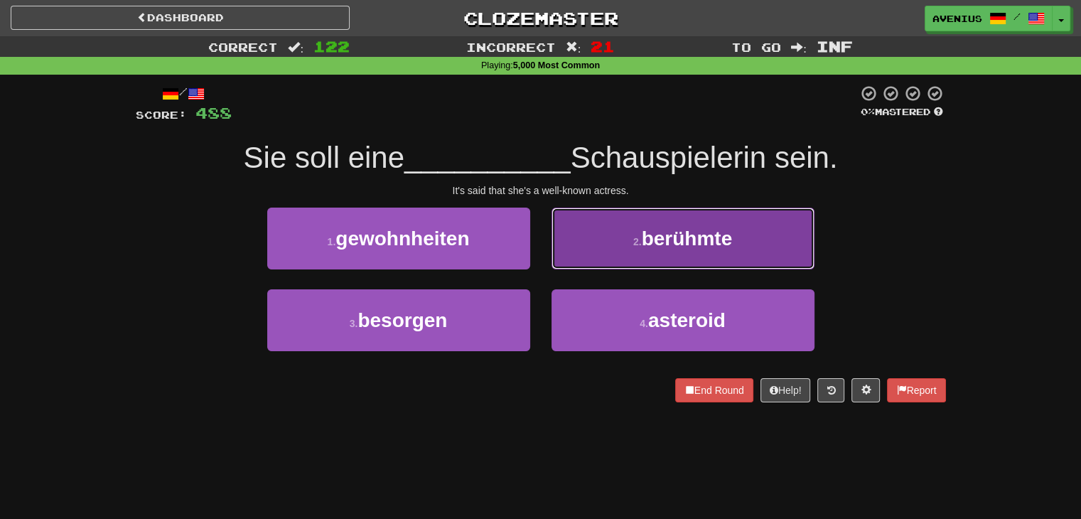
click at [597, 258] on button "2 . berühmte" at bounding box center [683, 239] width 263 height 62
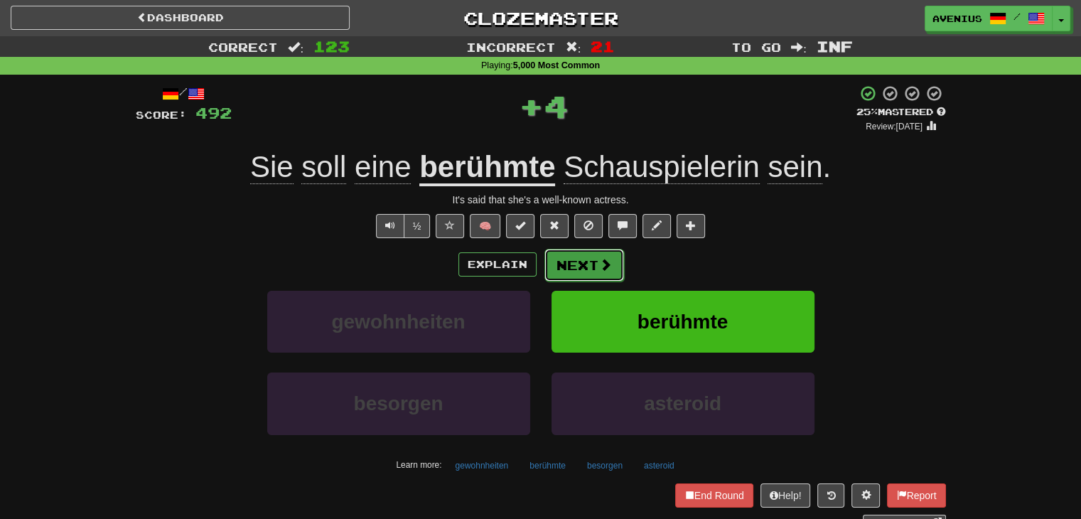
click at [582, 271] on button "Next" at bounding box center [585, 265] width 80 height 33
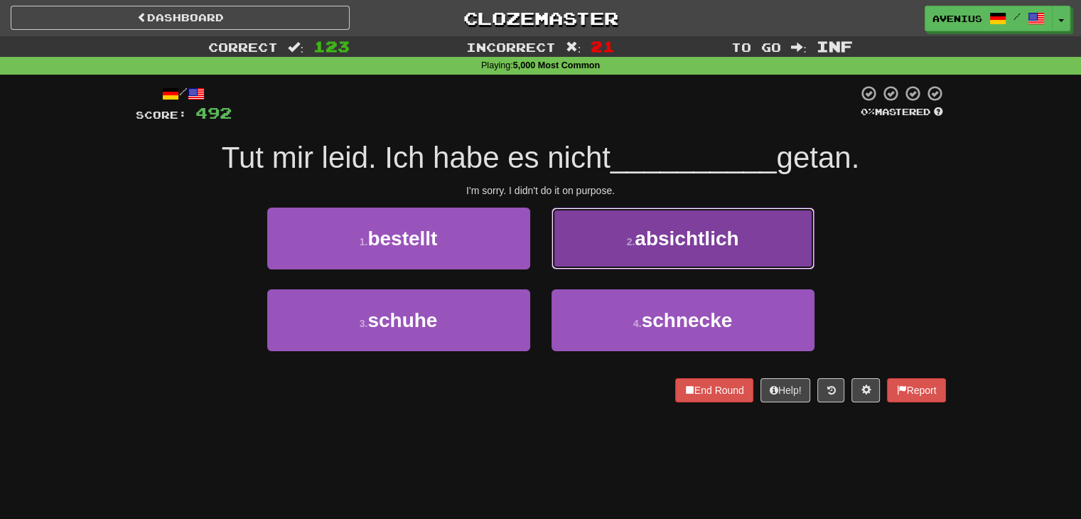
click at [587, 254] on button "2 . absichtlich" at bounding box center [683, 239] width 263 height 62
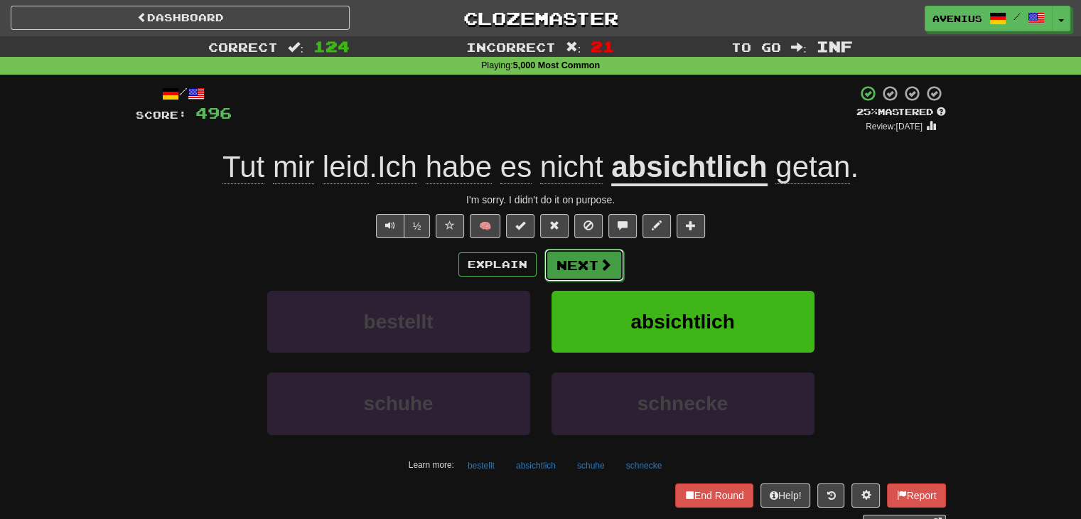
click at [602, 274] on button "Next" at bounding box center [585, 265] width 80 height 33
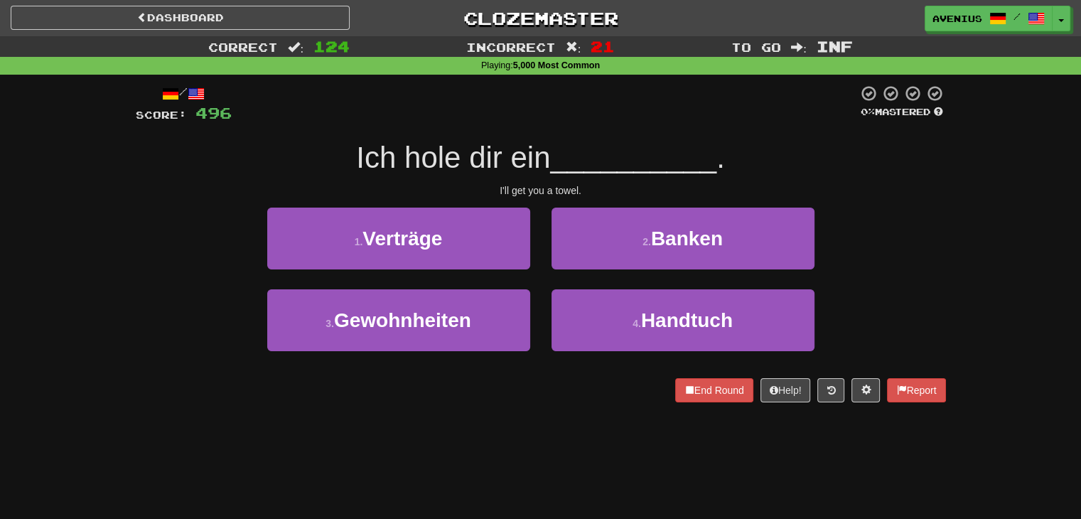
click at [662, 353] on div "4 . Handtuch" at bounding box center [683, 330] width 284 height 82
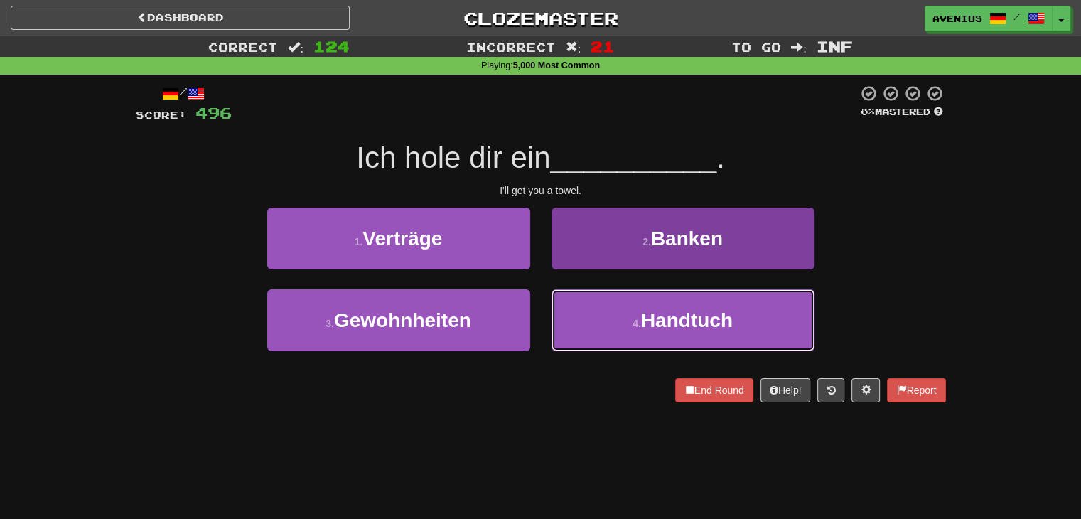
drag, startPoint x: 642, startPoint y: 317, endPoint x: 638, endPoint y: 308, distance: 9.9
click at [642, 316] on span "Handtuch" at bounding box center [687, 320] width 92 height 22
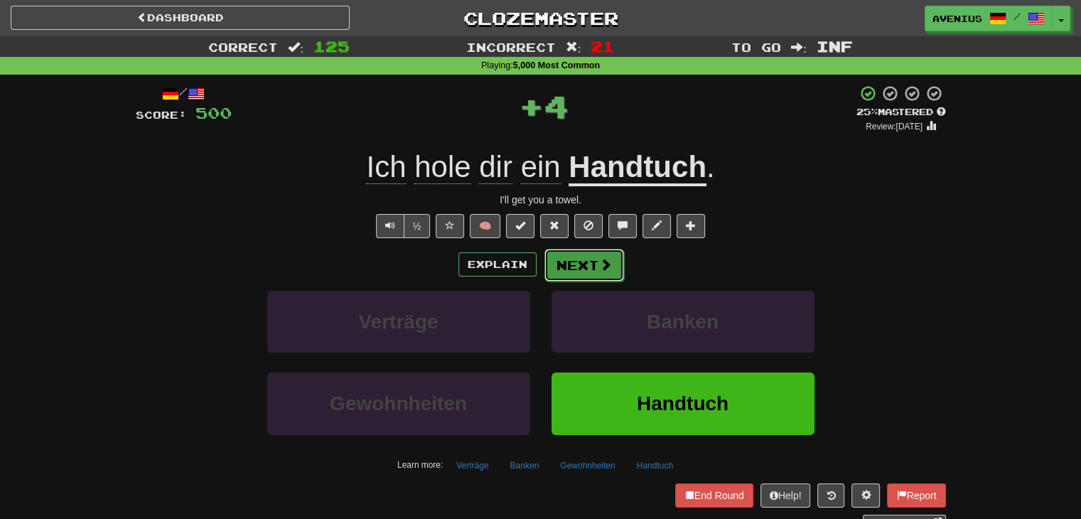
click at [611, 275] on button "Next" at bounding box center [585, 265] width 80 height 33
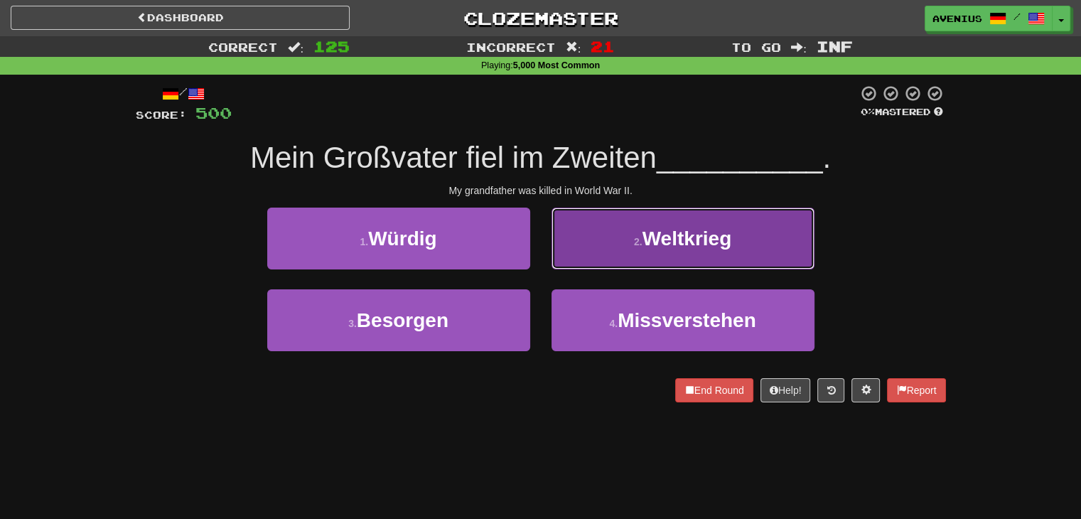
click at [685, 248] on span "Weltkrieg" at bounding box center [688, 239] width 90 height 22
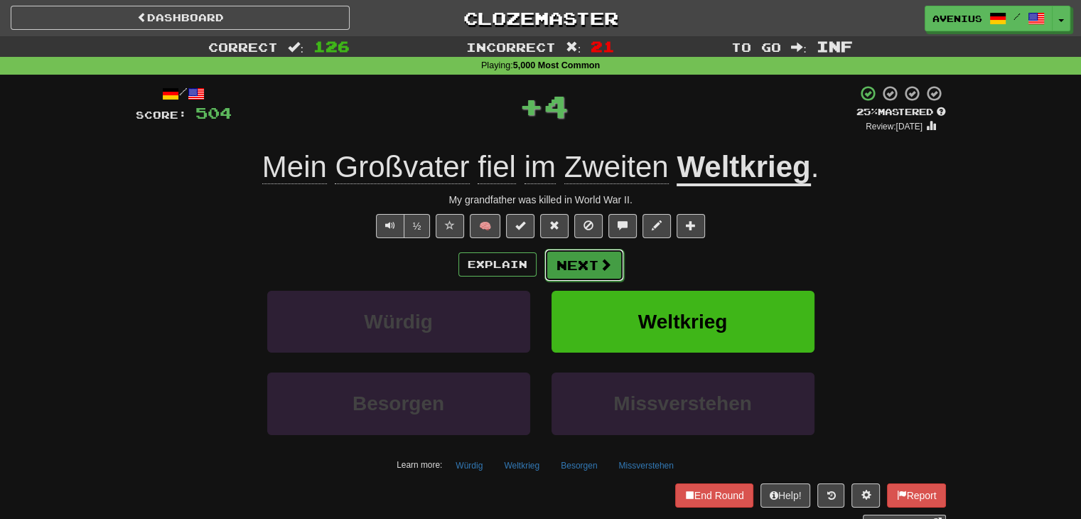
click at [609, 260] on span at bounding box center [605, 264] width 13 height 13
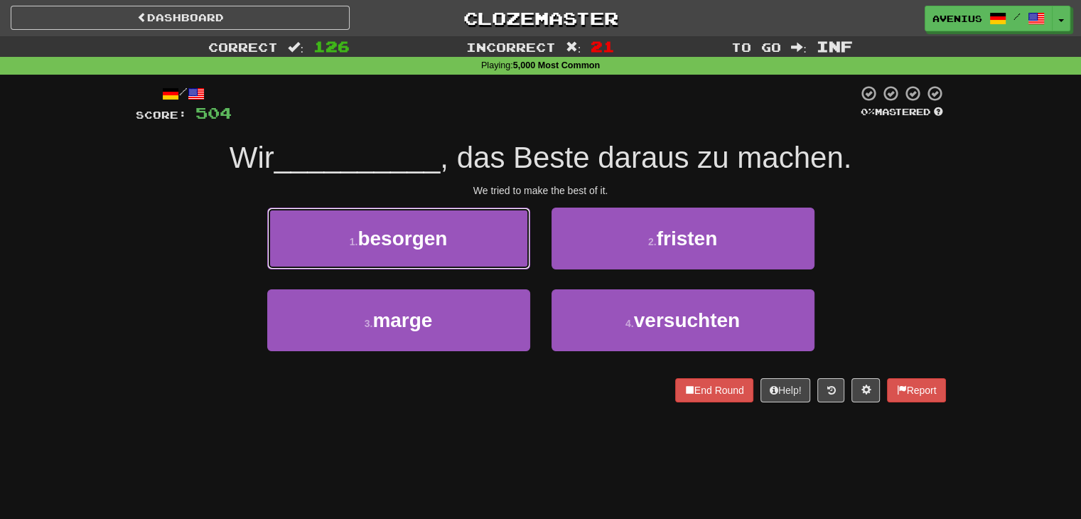
click at [418, 240] on span "besorgen" at bounding box center [403, 239] width 90 height 22
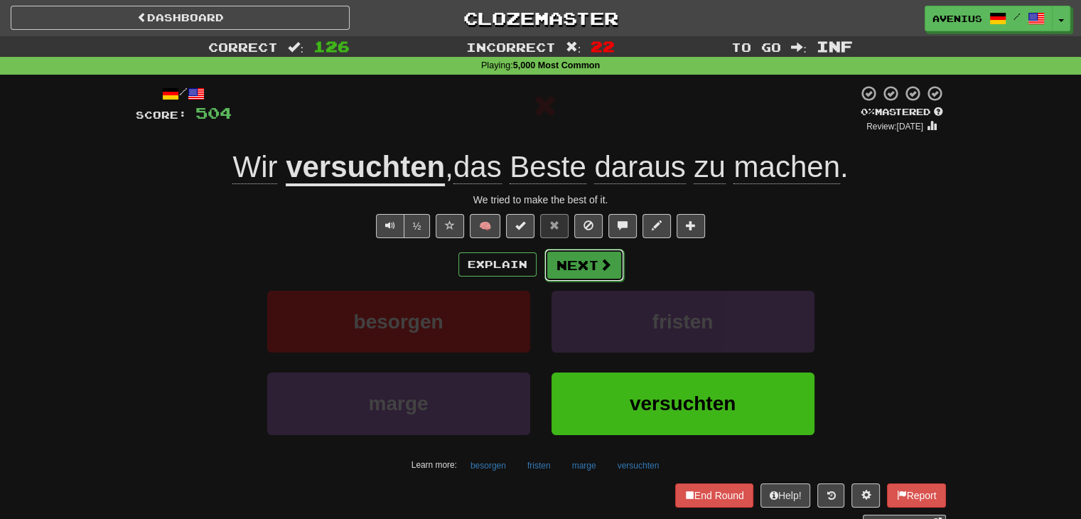
click at [564, 255] on button "Next" at bounding box center [585, 265] width 80 height 33
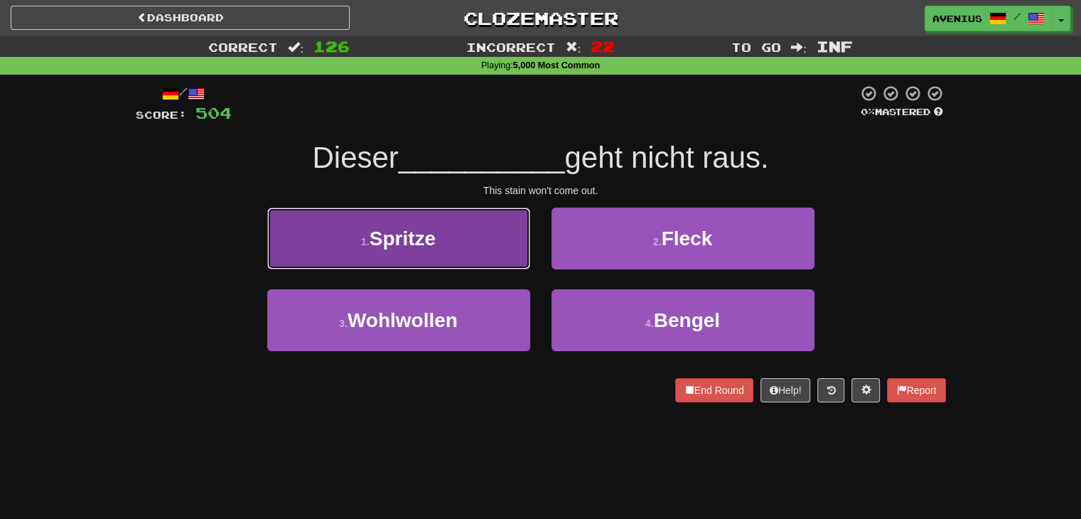
click at [512, 227] on button "1 . Spritze" at bounding box center [398, 239] width 263 height 62
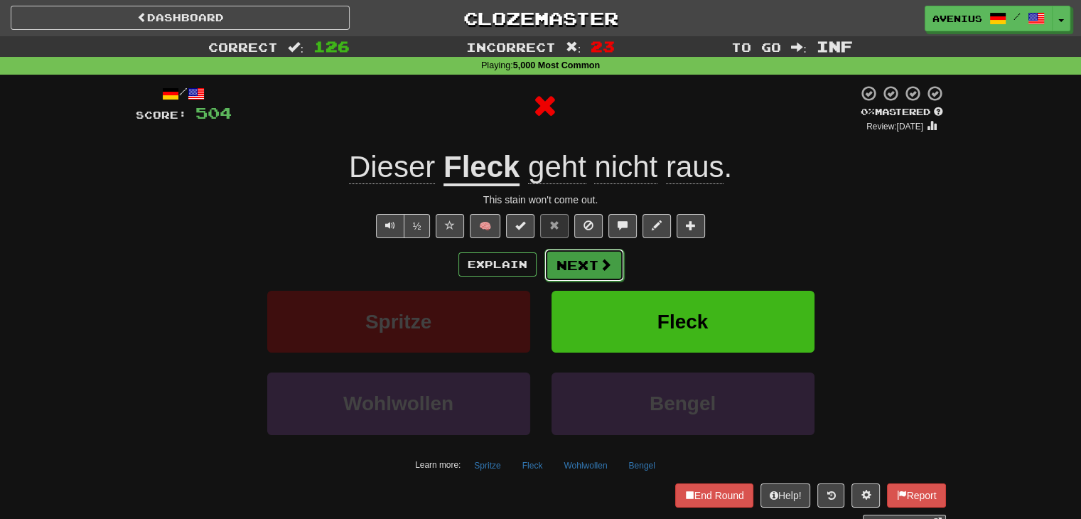
click at [580, 257] on button "Next" at bounding box center [585, 265] width 80 height 33
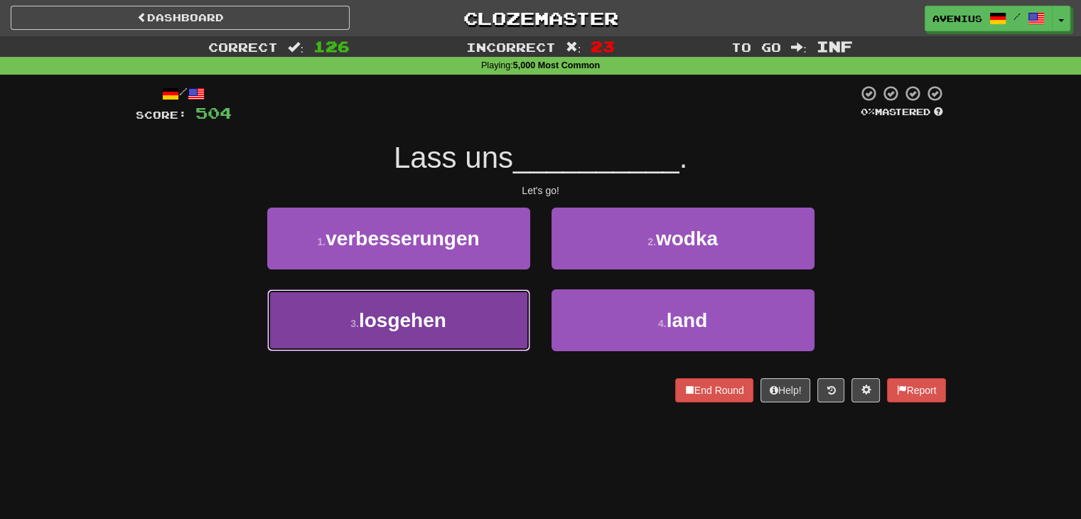
click at [514, 306] on button "3 . losgehen" at bounding box center [398, 320] width 263 height 62
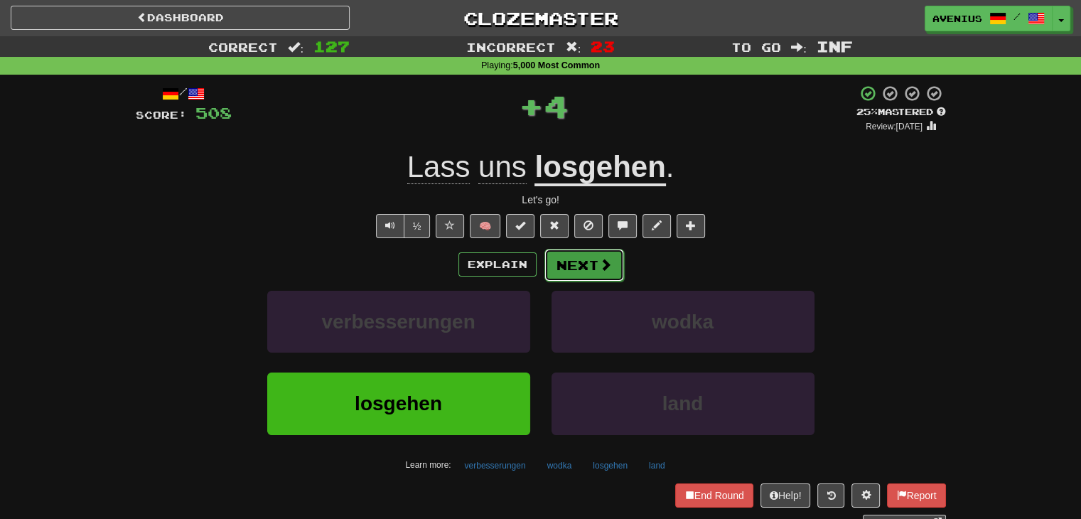
click at [606, 254] on button "Next" at bounding box center [585, 265] width 80 height 33
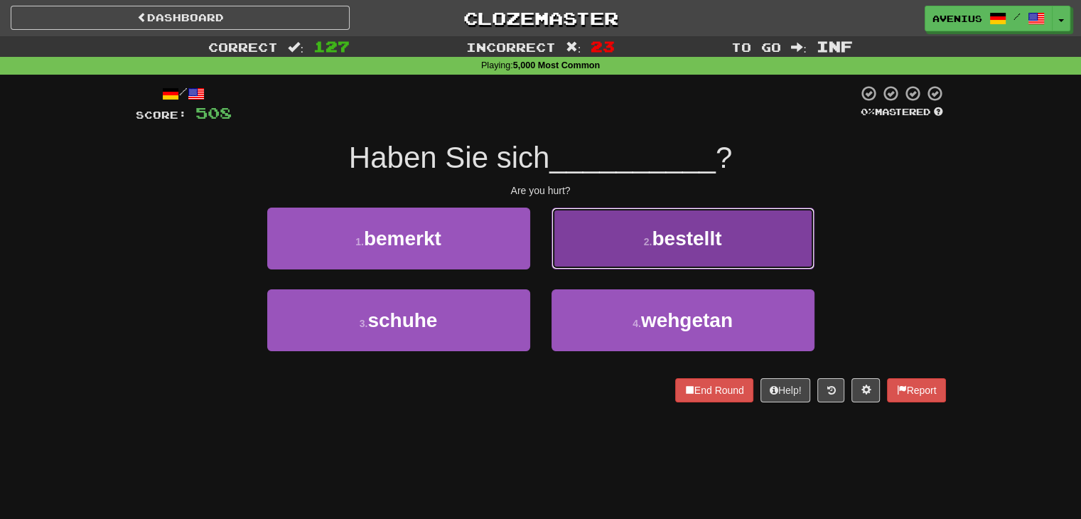
click at [601, 255] on button "2 . bestellt" at bounding box center [683, 239] width 263 height 62
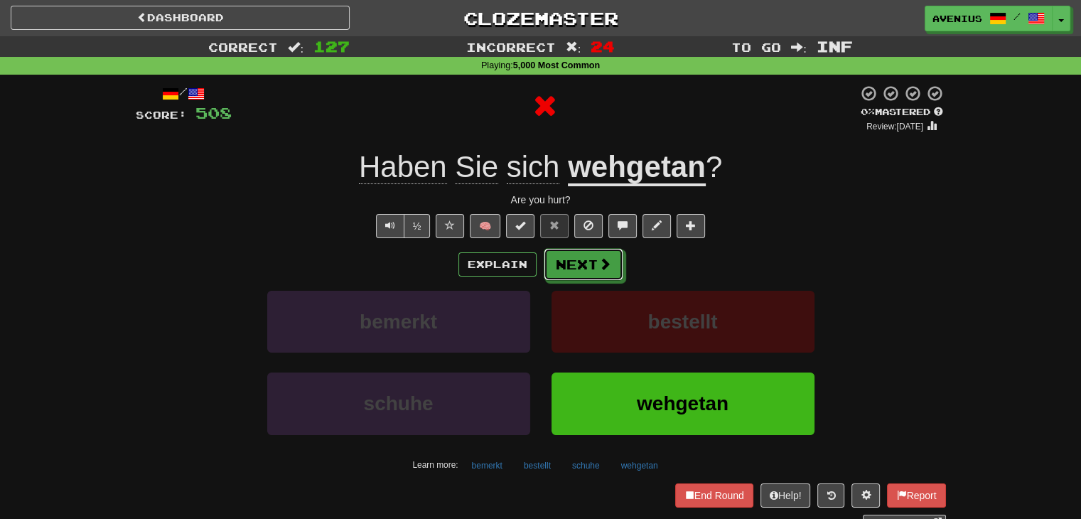
click at [563, 252] on button "Next" at bounding box center [584, 264] width 80 height 33
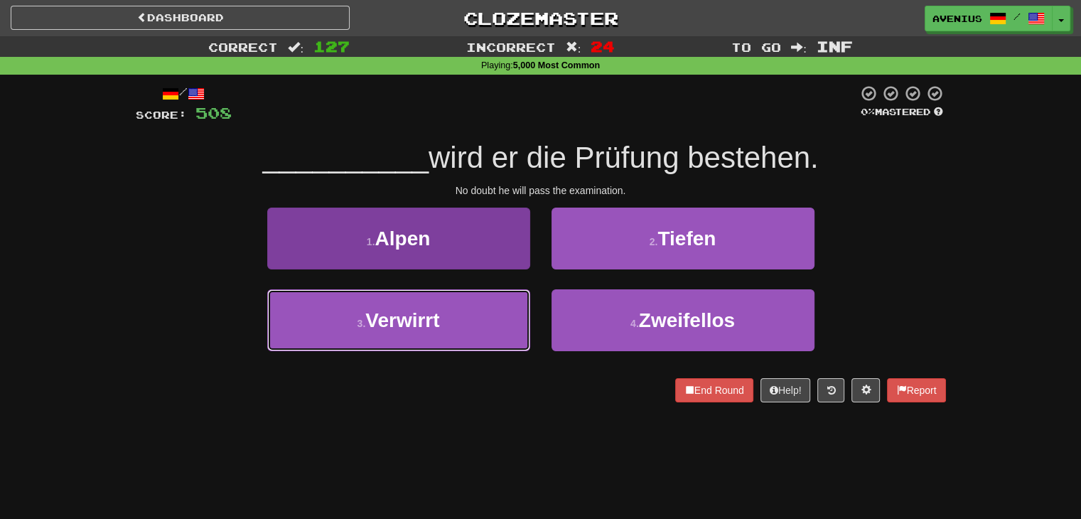
click at [510, 327] on button "3 . Verwirrt" at bounding box center [398, 320] width 263 height 62
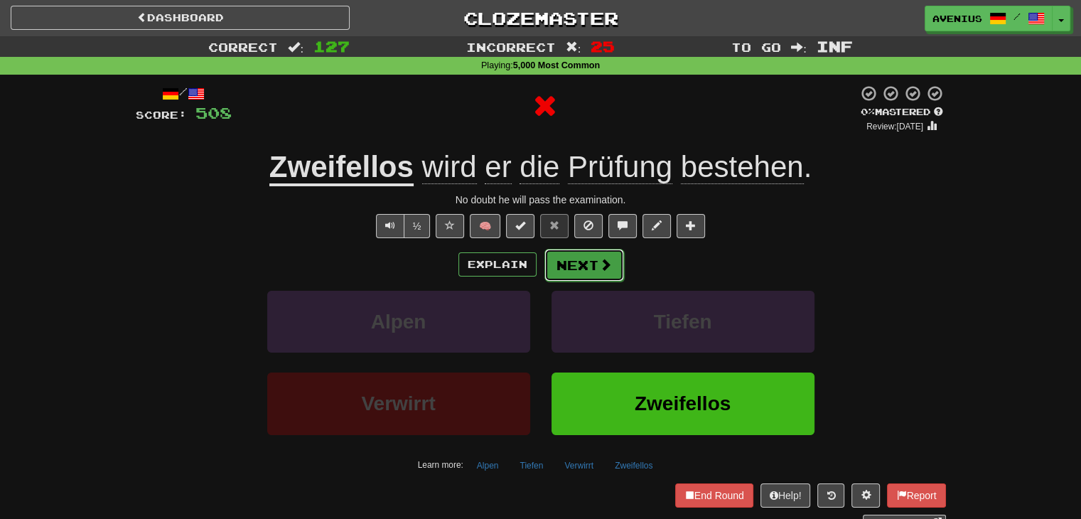
click at [588, 274] on button "Next" at bounding box center [585, 265] width 80 height 33
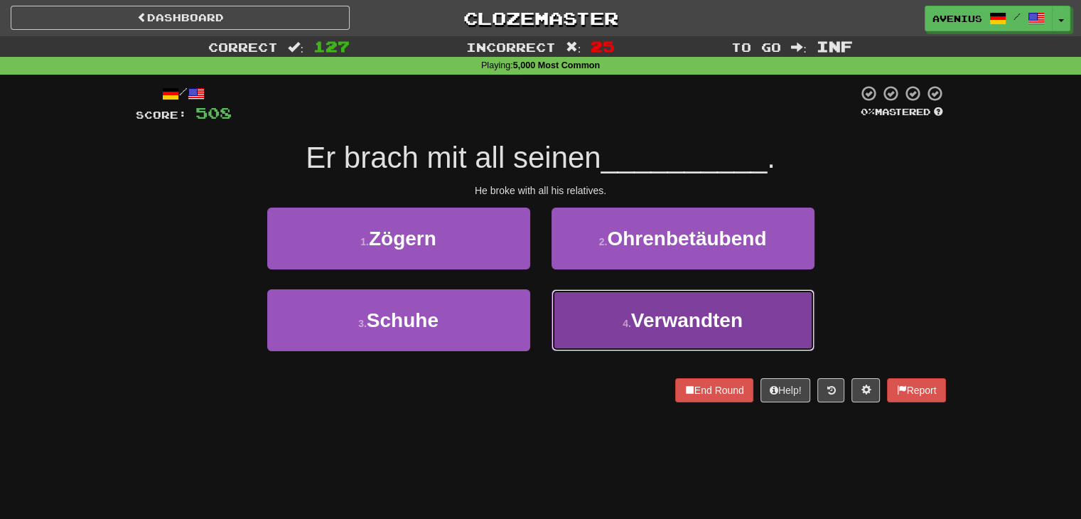
click at [632, 312] on span "Verwandten" at bounding box center [687, 320] width 112 height 22
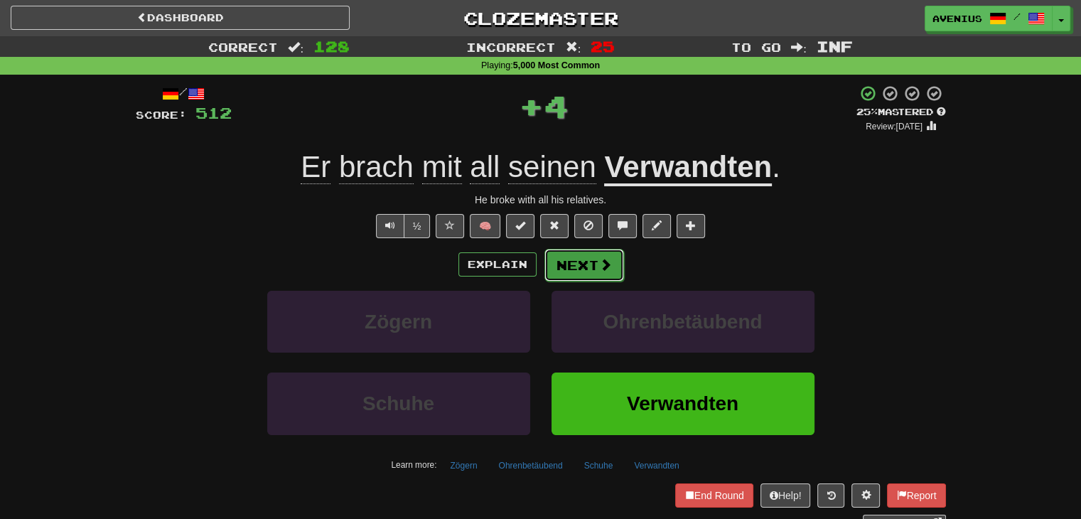
click at [589, 259] on button "Next" at bounding box center [585, 265] width 80 height 33
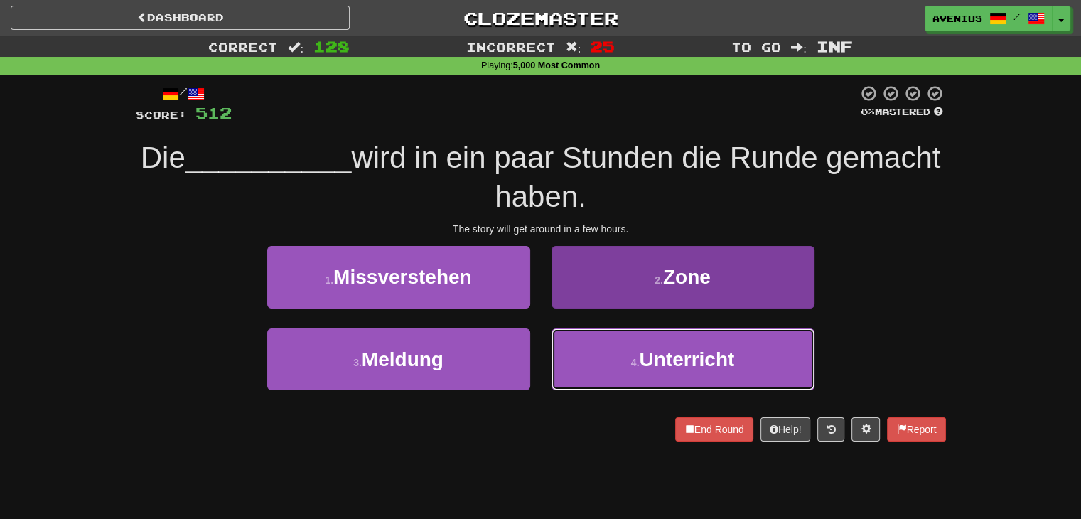
click at [674, 365] on span "Unterricht" at bounding box center [686, 359] width 95 height 22
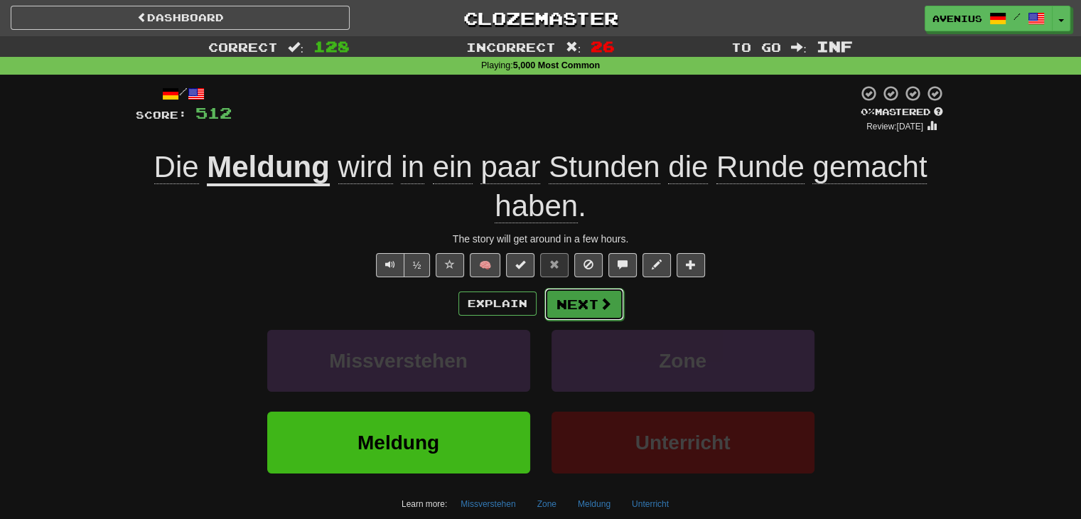
click at [574, 304] on button "Next" at bounding box center [585, 304] width 80 height 33
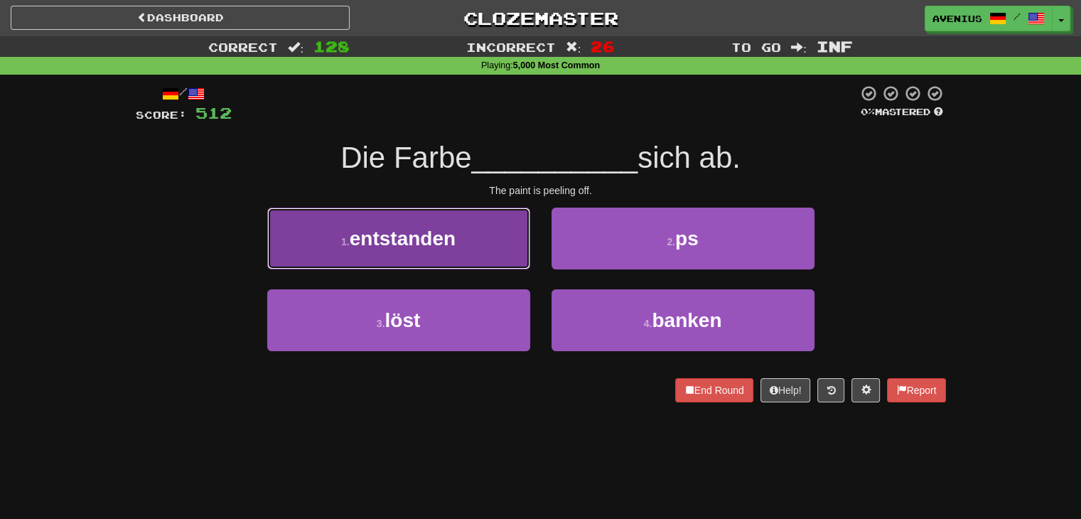
click at [504, 249] on button "1 . entstanden" at bounding box center [398, 239] width 263 height 62
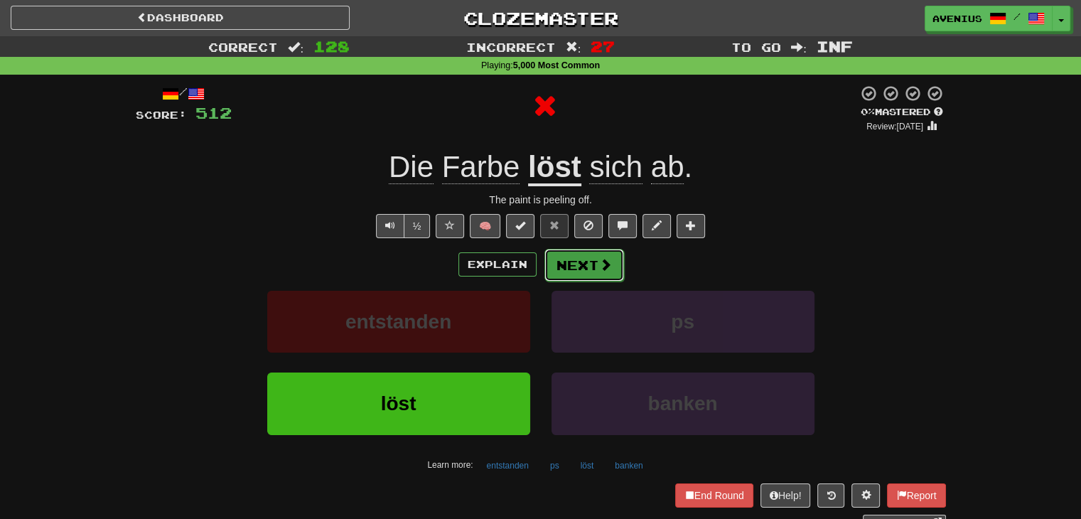
click at [577, 257] on button "Next" at bounding box center [585, 265] width 80 height 33
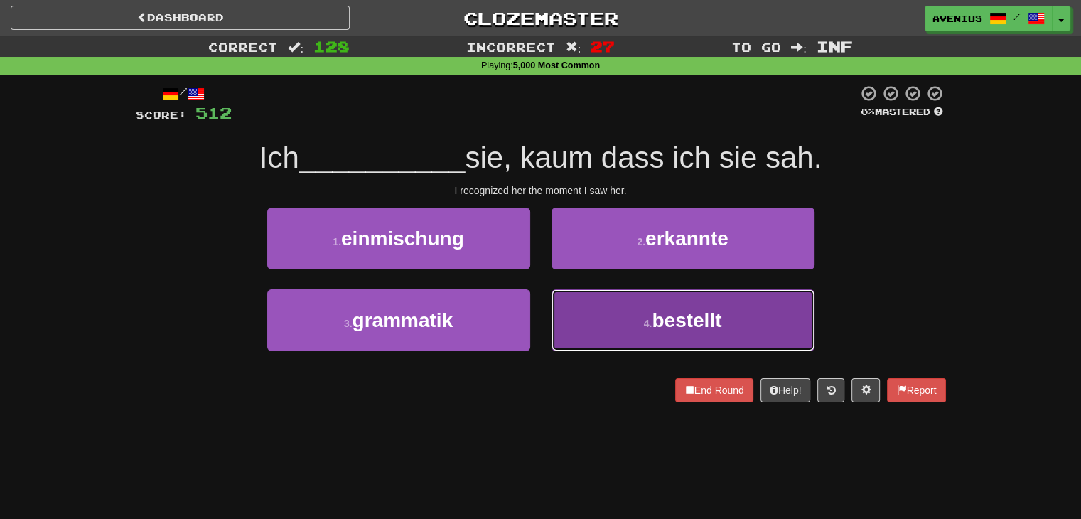
click at [560, 305] on button "4 . bestellt" at bounding box center [683, 320] width 263 height 62
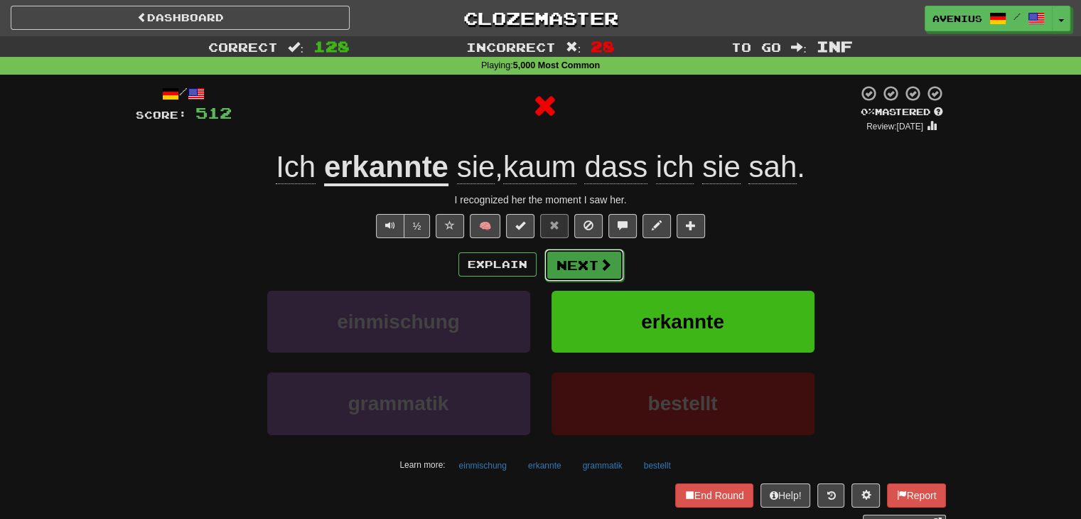
click at [594, 265] on button "Next" at bounding box center [585, 265] width 80 height 33
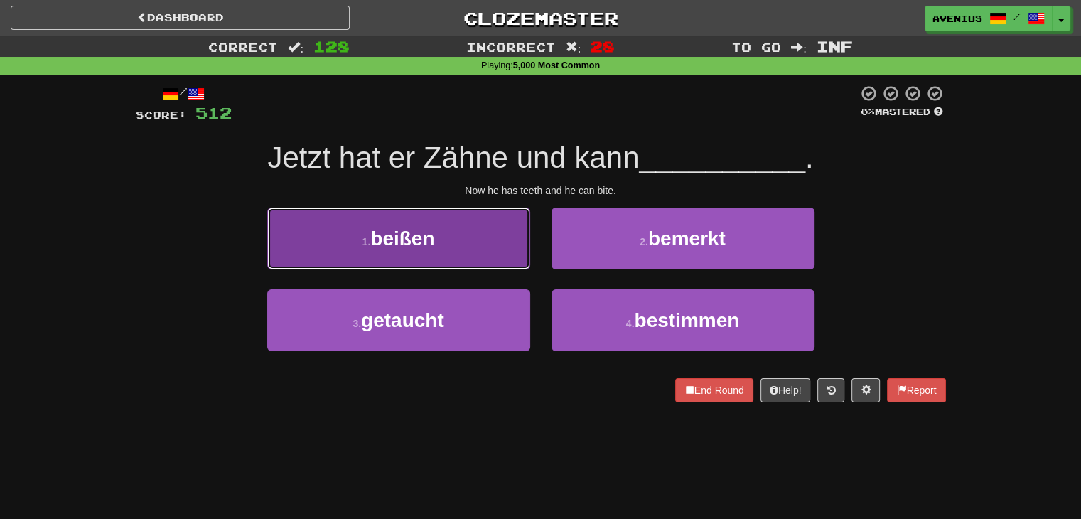
click at [427, 249] on button "1 . beißen" at bounding box center [398, 239] width 263 height 62
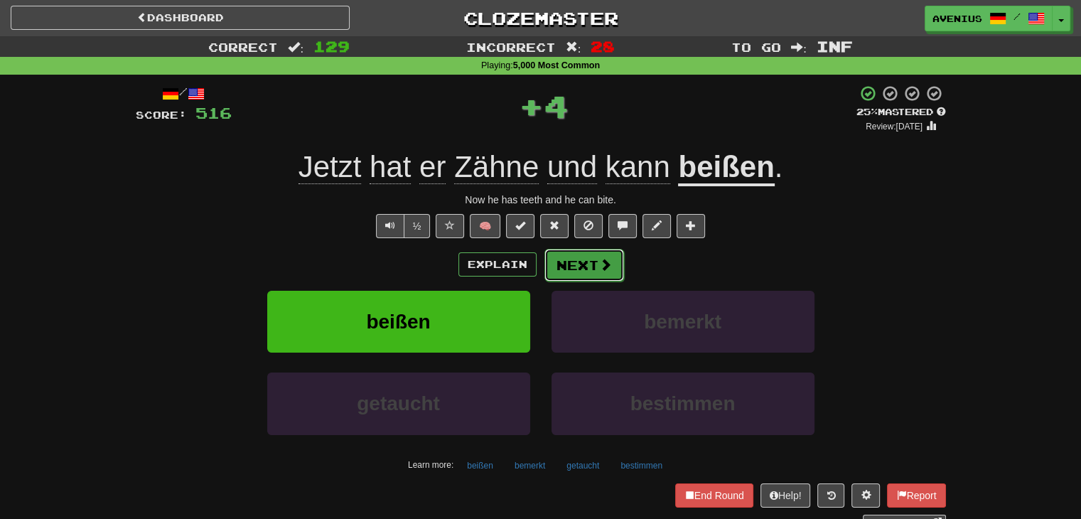
click at [582, 272] on button "Next" at bounding box center [585, 265] width 80 height 33
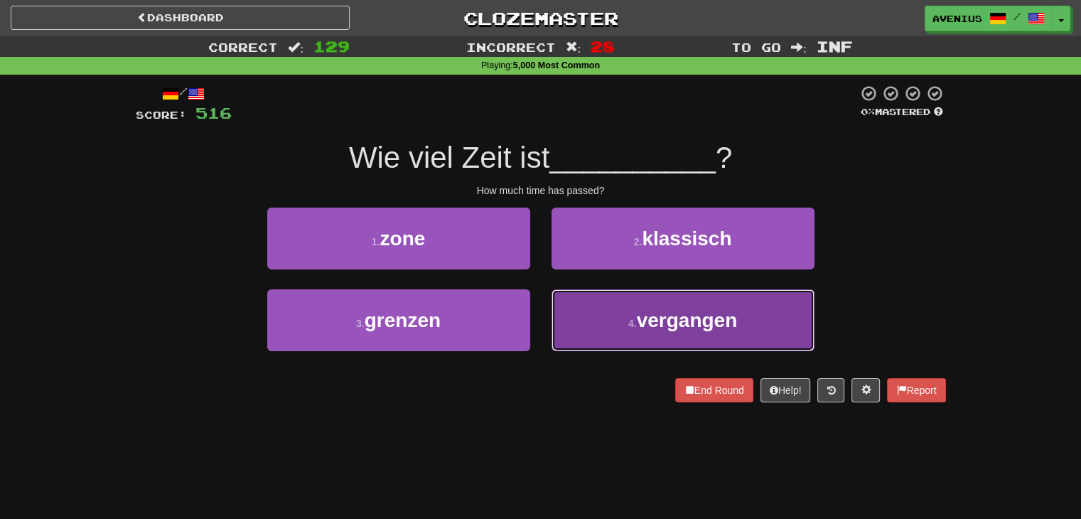
click at [643, 314] on span "vergangen" at bounding box center [687, 320] width 101 height 22
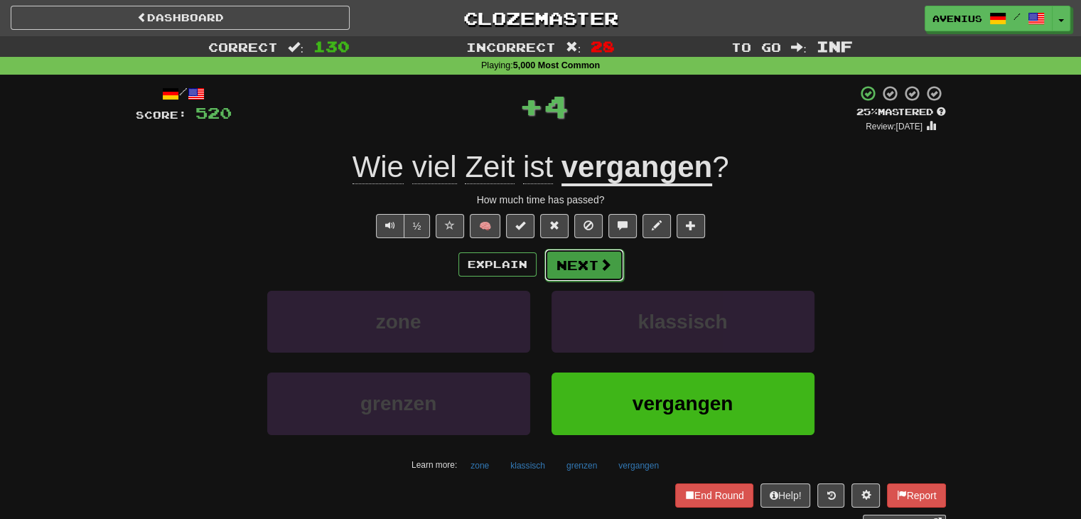
click at [581, 265] on button "Next" at bounding box center [585, 265] width 80 height 33
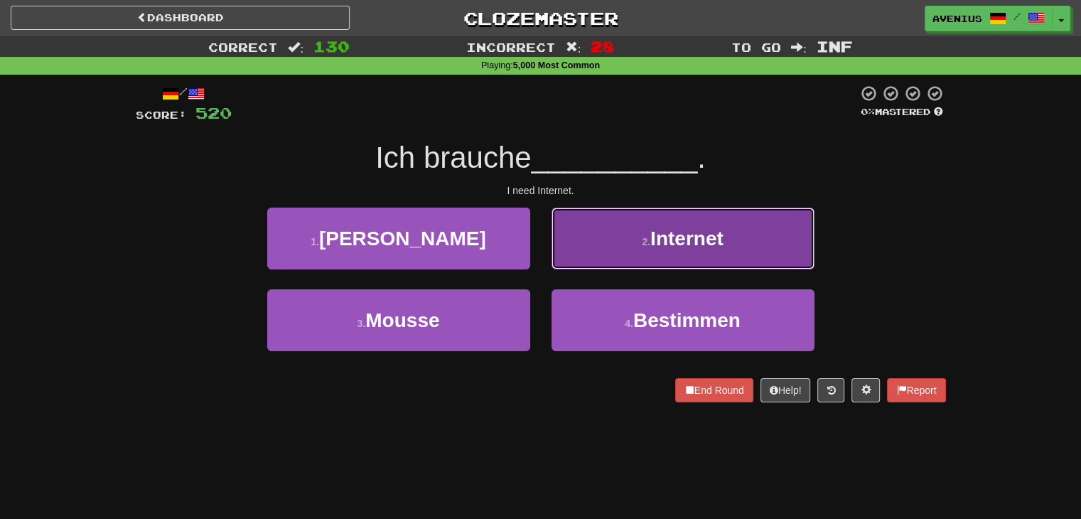
click at [599, 254] on button "2 . Internet" at bounding box center [683, 239] width 263 height 62
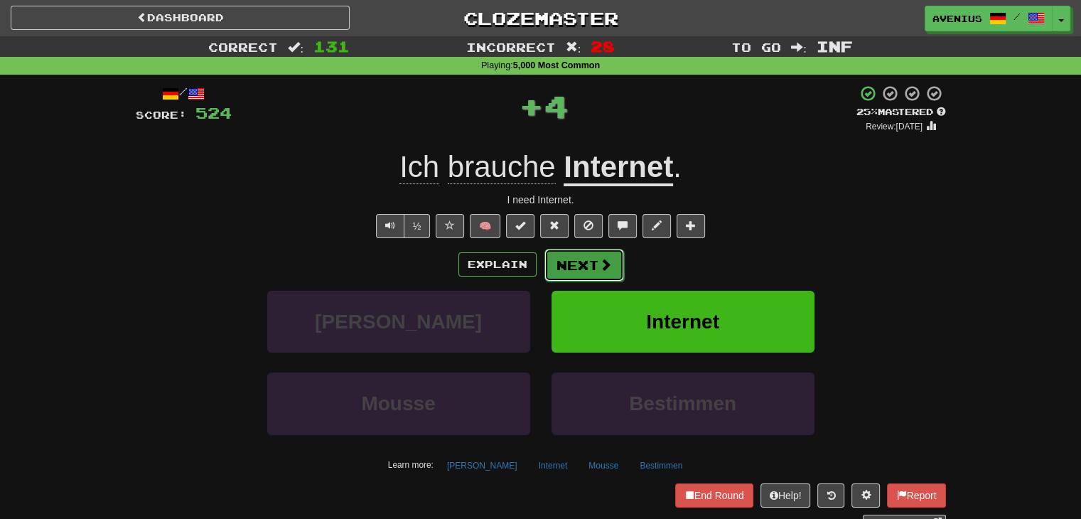
click at [579, 263] on button "Next" at bounding box center [585, 265] width 80 height 33
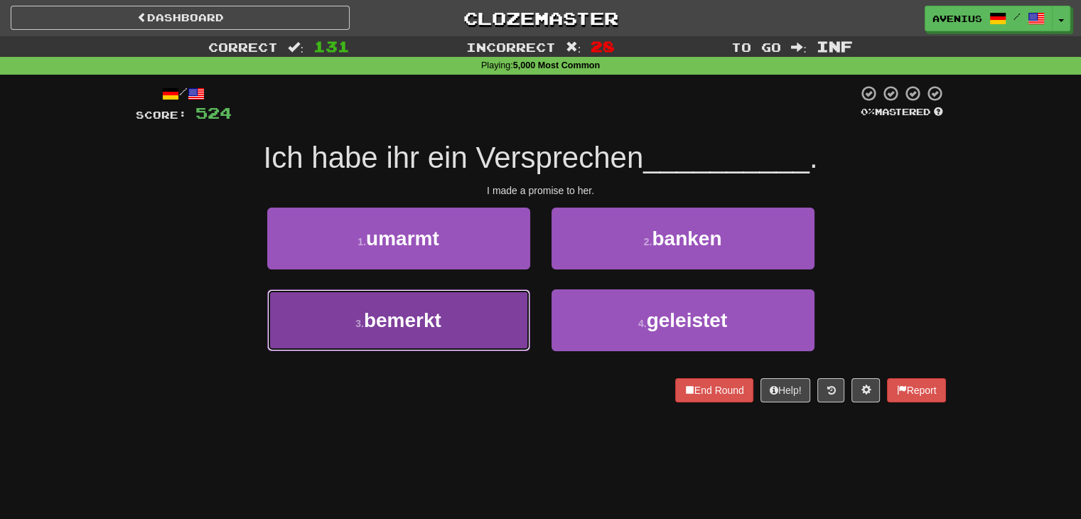
click at [500, 329] on button "3 . bemerkt" at bounding box center [398, 320] width 263 height 62
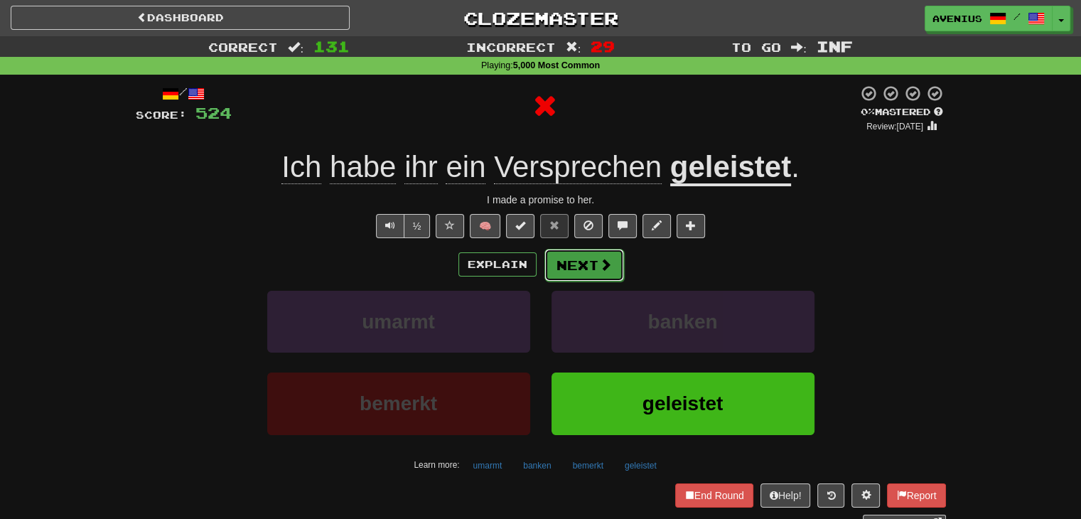
click at [593, 269] on button "Next" at bounding box center [585, 265] width 80 height 33
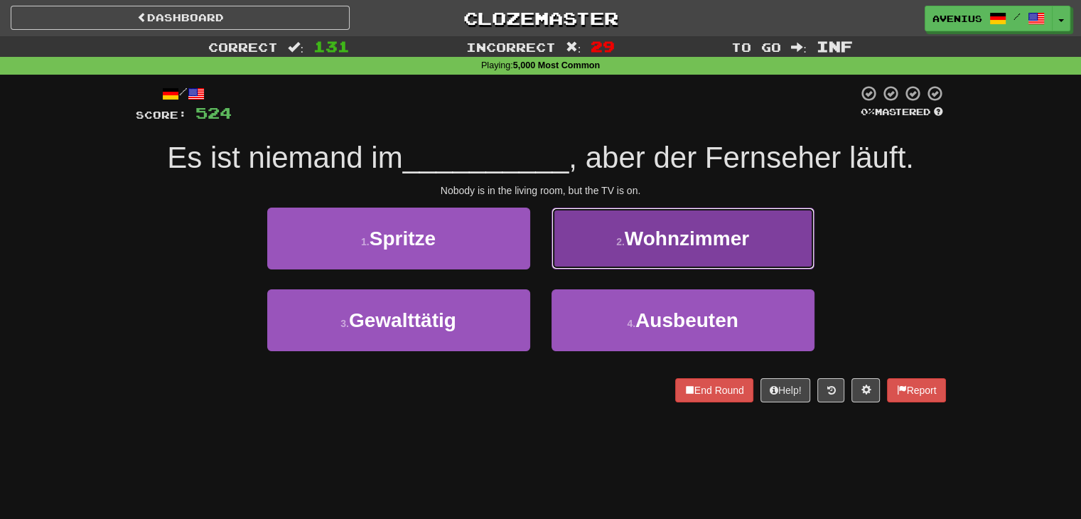
click at [589, 257] on button "2 . Wohnzimmer" at bounding box center [683, 239] width 263 height 62
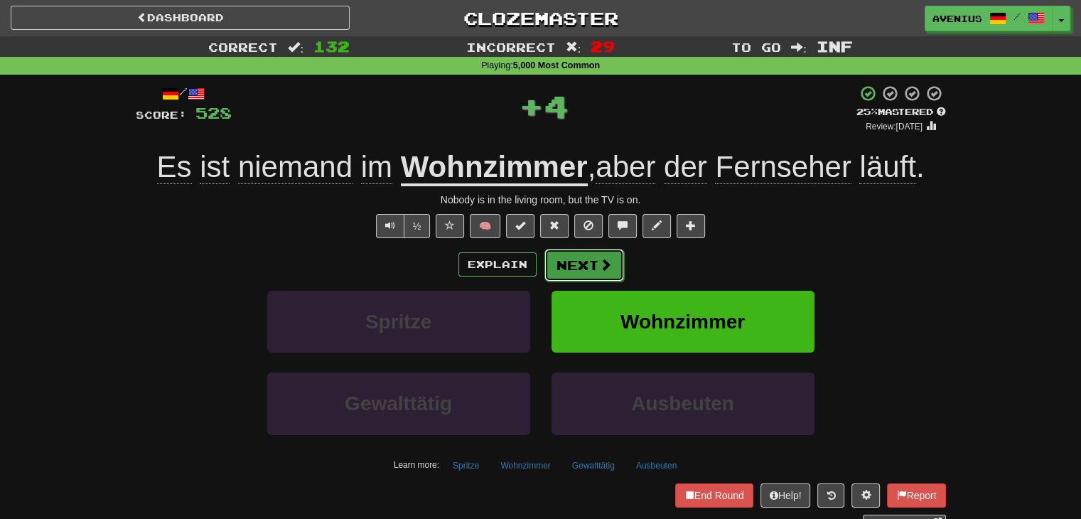
click at [601, 262] on span at bounding box center [605, 264] width 13 height 13
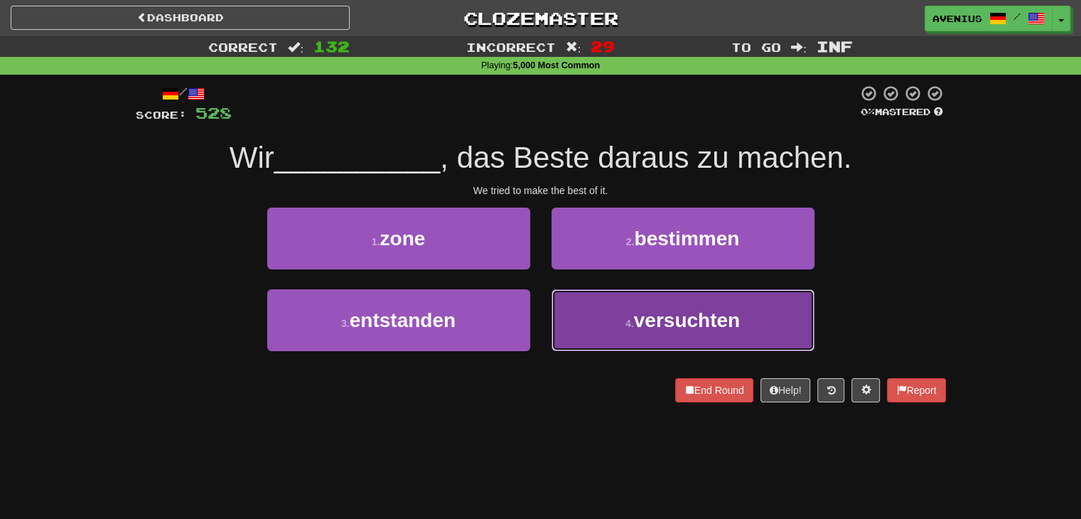
click at [589, 313] on button "4 . versuchten" at bounding box center [683, 320] width 263 height 62
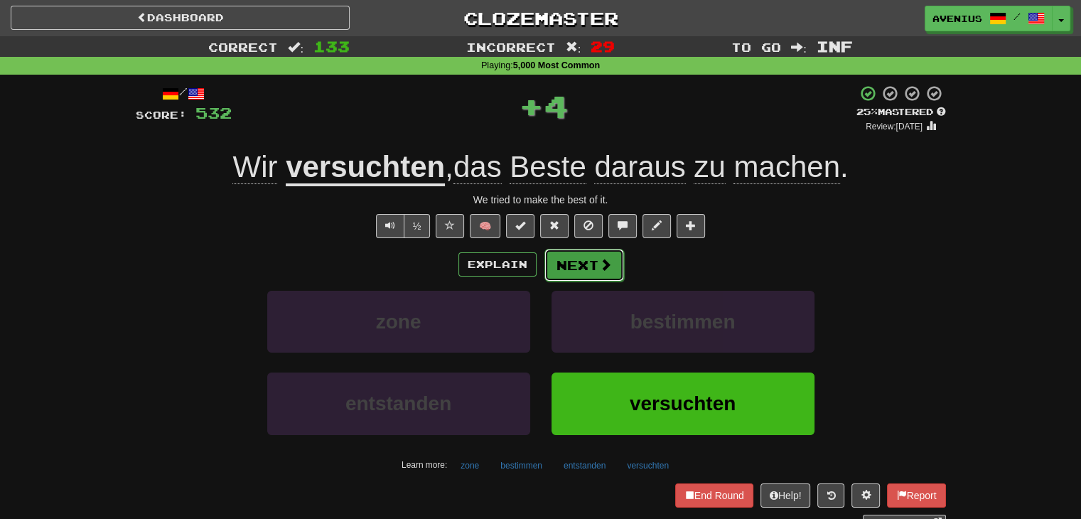
click at [587, 263] on button "Next" at bounding box center [585, 265] width 80 height 33
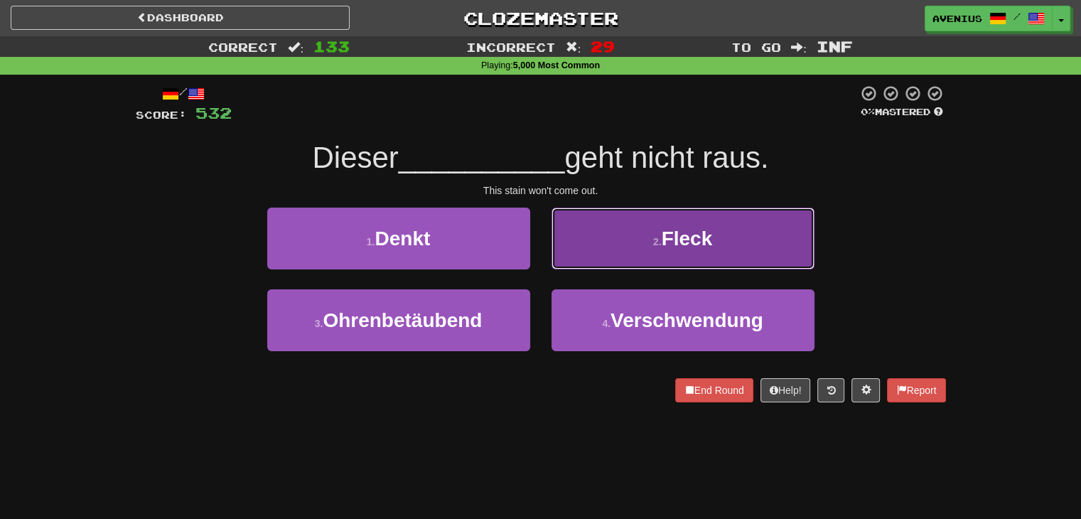
click at [629, 248] on button "2 . Fleck" at bounding box center [683, 239] width 263 height 62
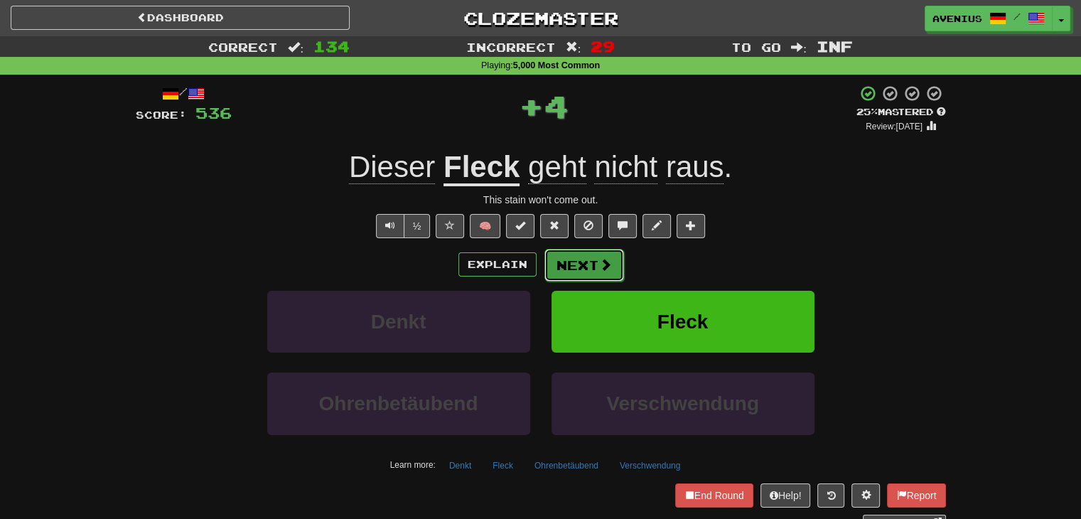
click at [599, 268] on span at bounding box center [605, 264] width 13 height 13
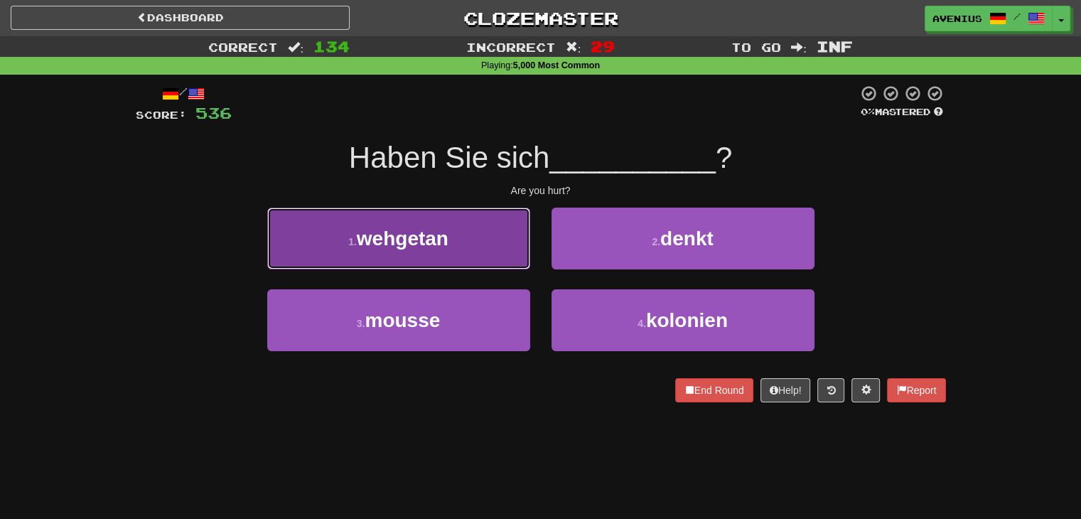
click at [458, 252] on button "1 . wehgetan" at bounding box center [398, 239] width 263 height 62
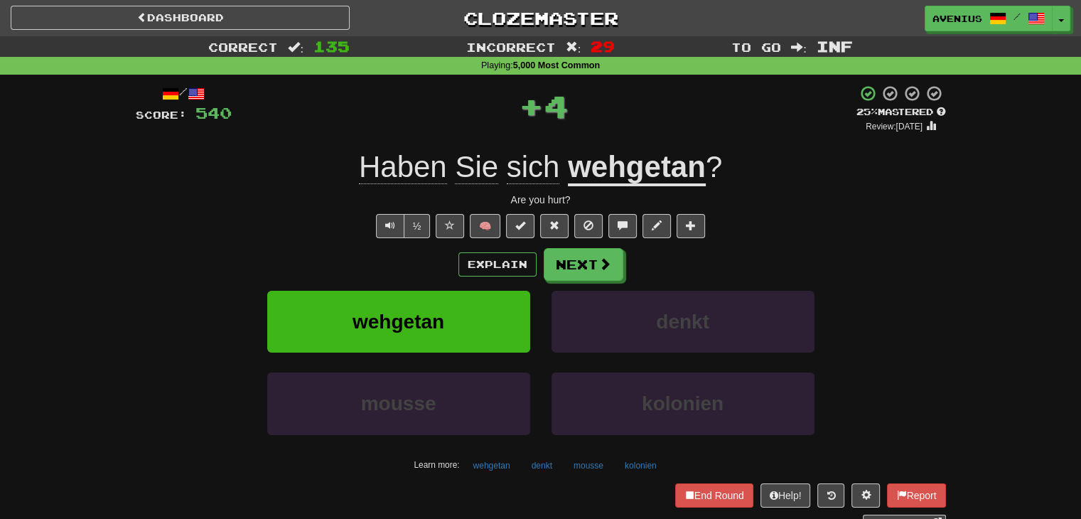
click at [648, 178] on u "wehgetan" at bounding box center [637, 168] width 138 height 36
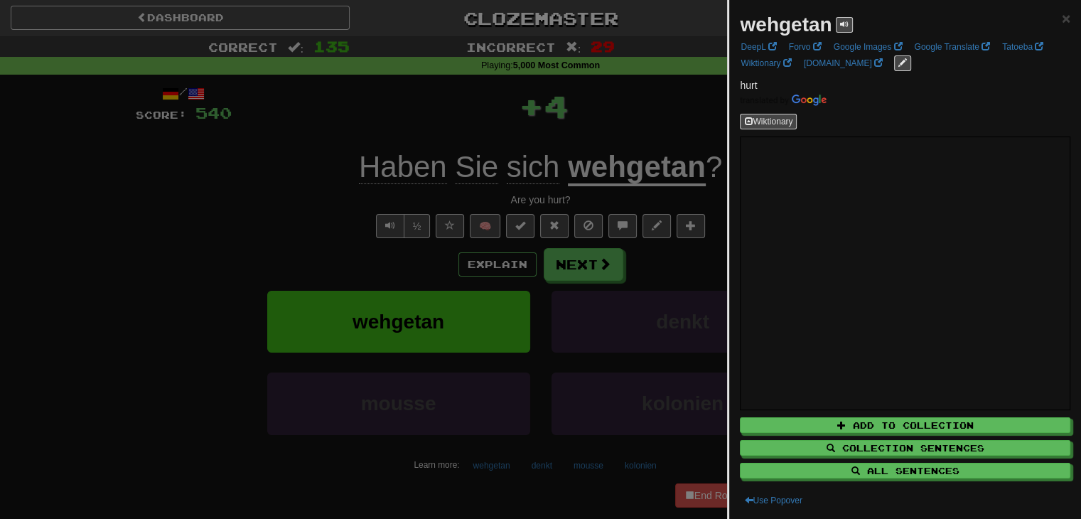
click at [265, 166] on div at bounding box center [540, 259] width 1081 height 519
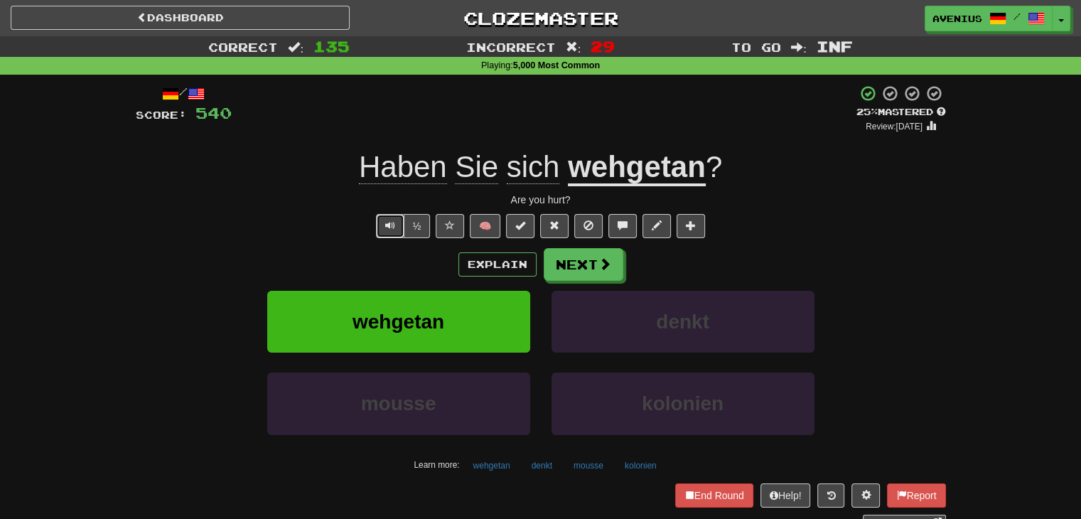
click at [387, 222] on span "Text-to-speech controls" at bounding box center [390, 225] width 10 height 10
click at [594, 262] on button "Next" at bounding box center [585, 265] width 80 height 33
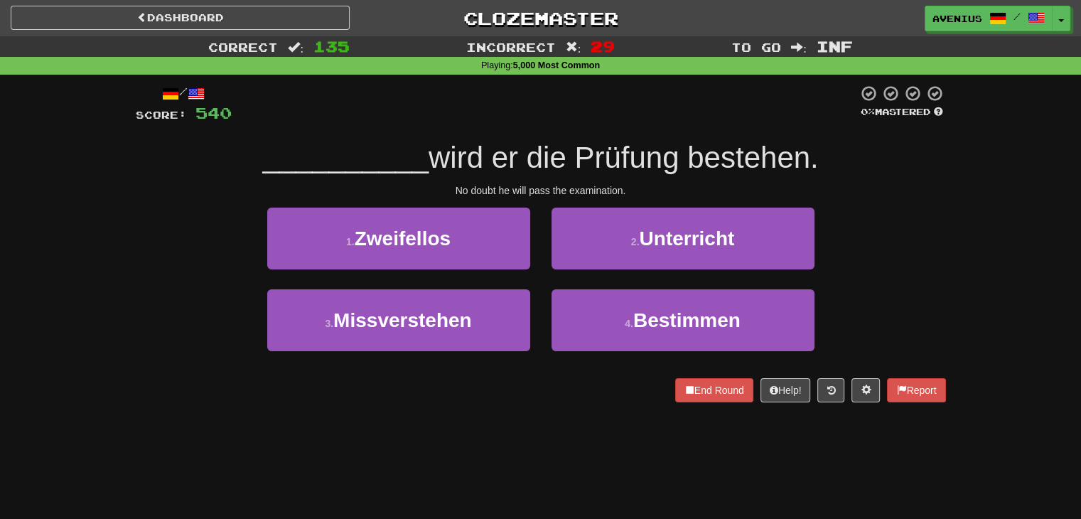
click at [530, 261] on div "1 . Zweifellos" at bounding box center [399, 249] width 284 height 82
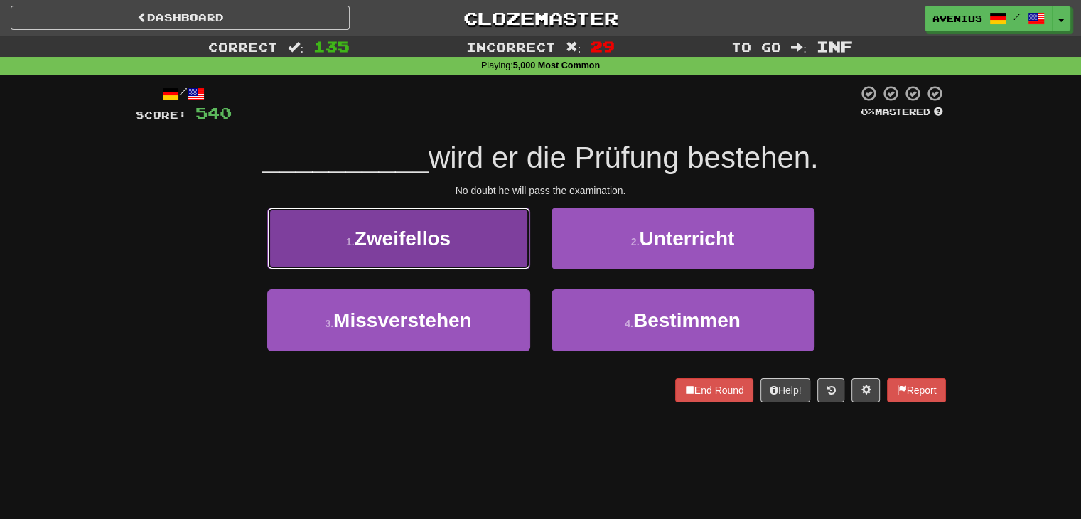
click at [501, 254] on button "1 . Zweifellos" at bounding box center [398, 239] width 263 height 62
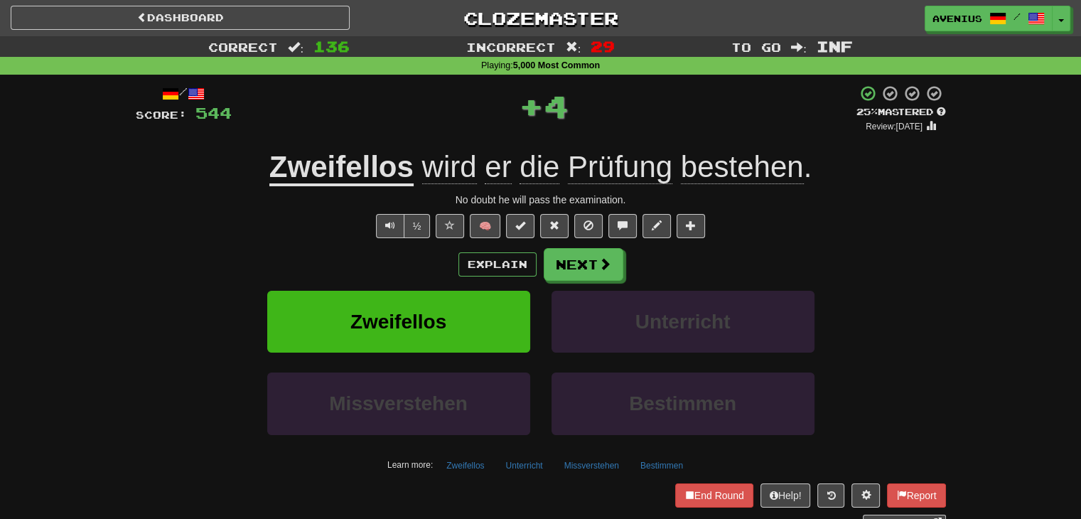
click at [358, 161] on u "Zweifellos" at bounding box center [341, 168] width 144 height 36
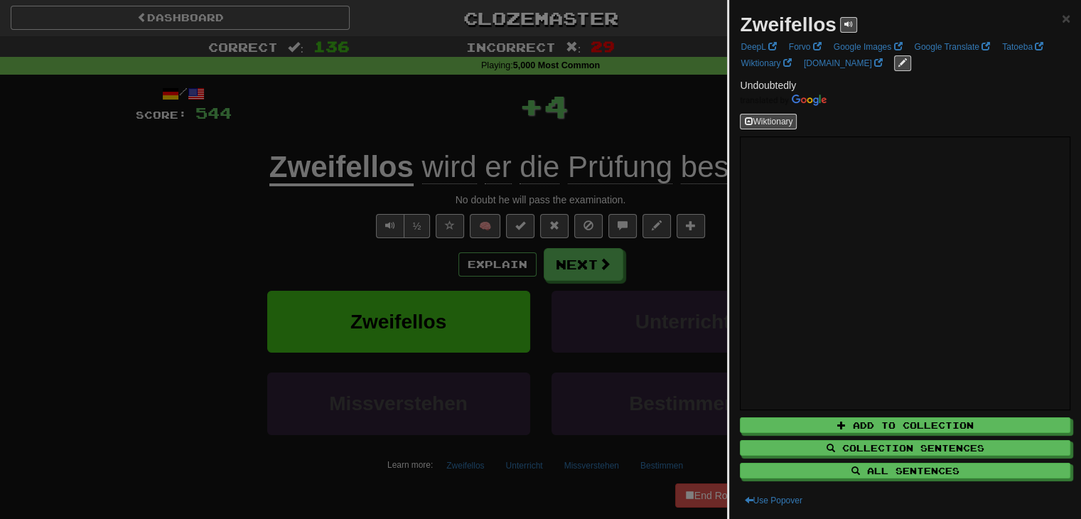
click at [276, 228] on div at bounding box center [540, 259] width 1081 height 519
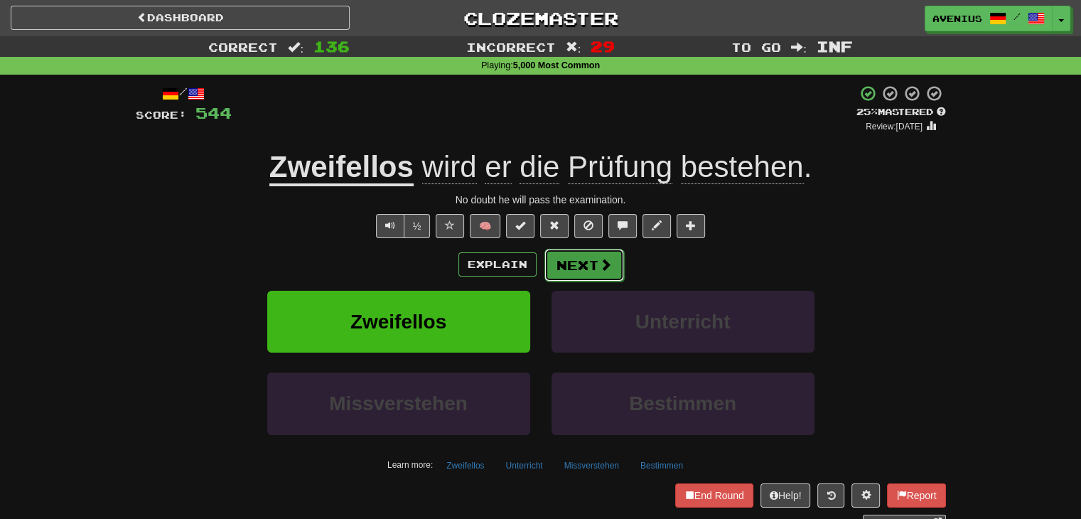
click at [613, 269] on button "Next" at bounding box center [585, 265] width 80 height 33
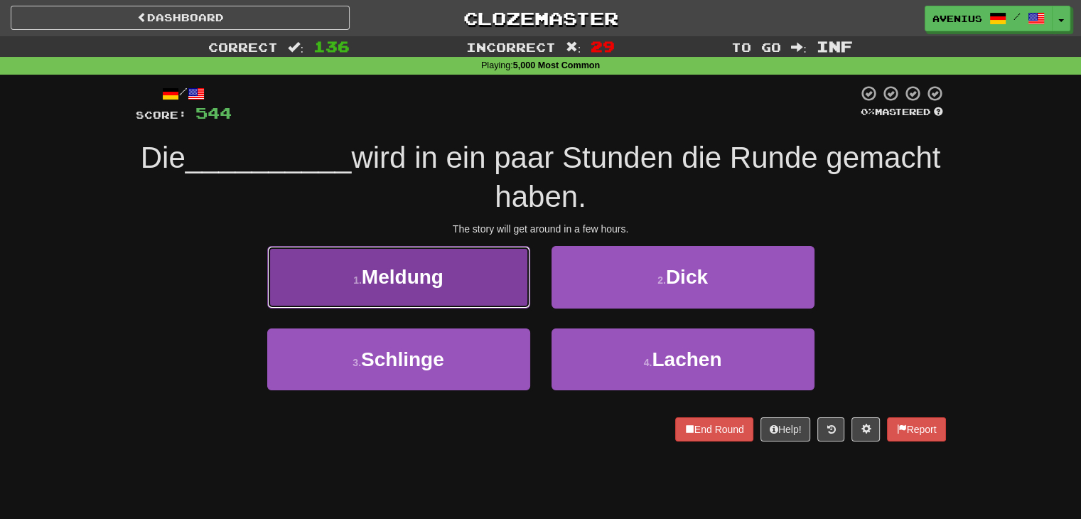
click at [495, 289] on button "1 . Meldung" at bounding box center [398, 277] width 263 height 62
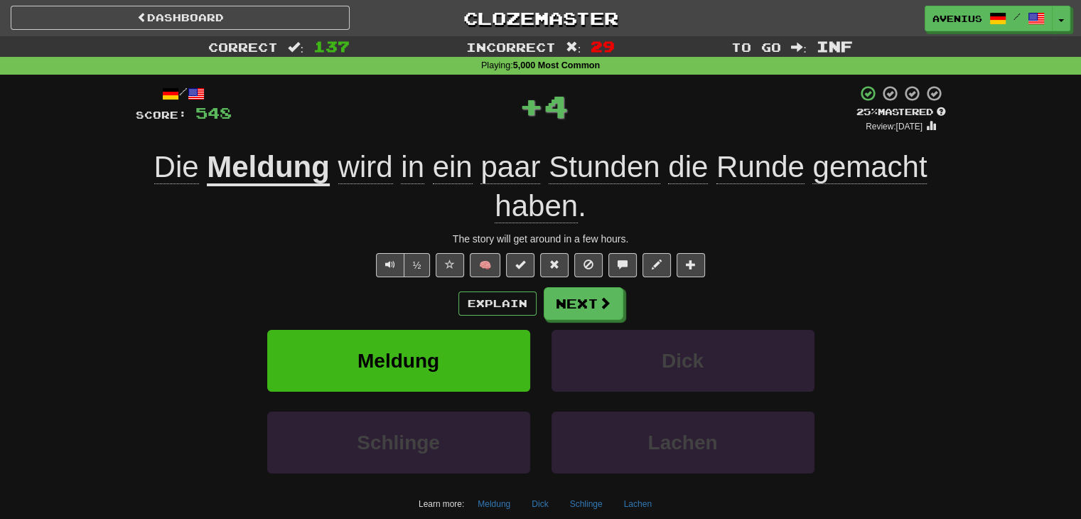
click at [359, 161] on span "wird" at bounding box center [365, 167] width 55 height 34
click at [317, 164] on div at bounding box center [540, 259] width 1081 height 519
click at [298, 169] on u "Meldung" at bounding box center [268, 168] width 123 height 36
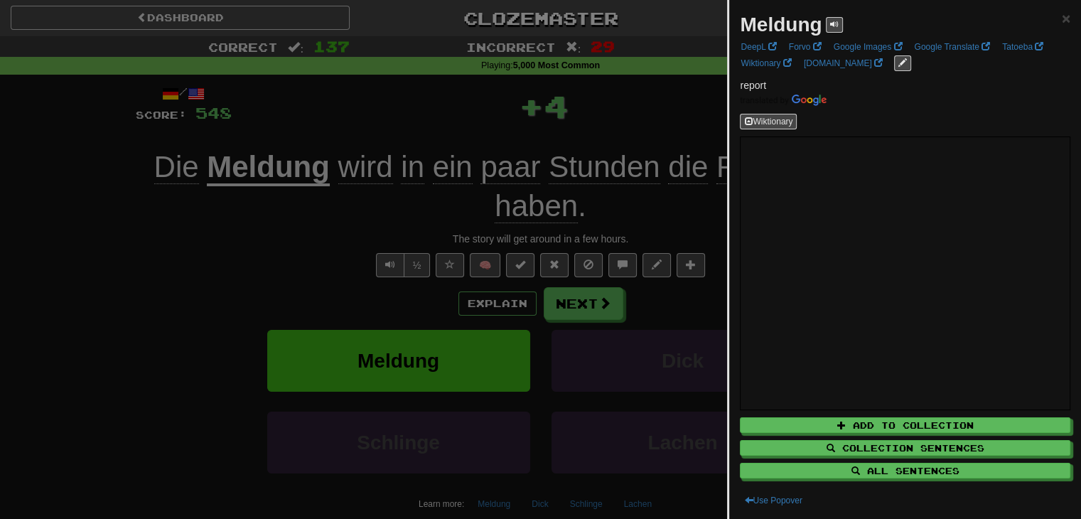
click at [257, 231] on div at bounding box center [540, 259] width 1081 height 519
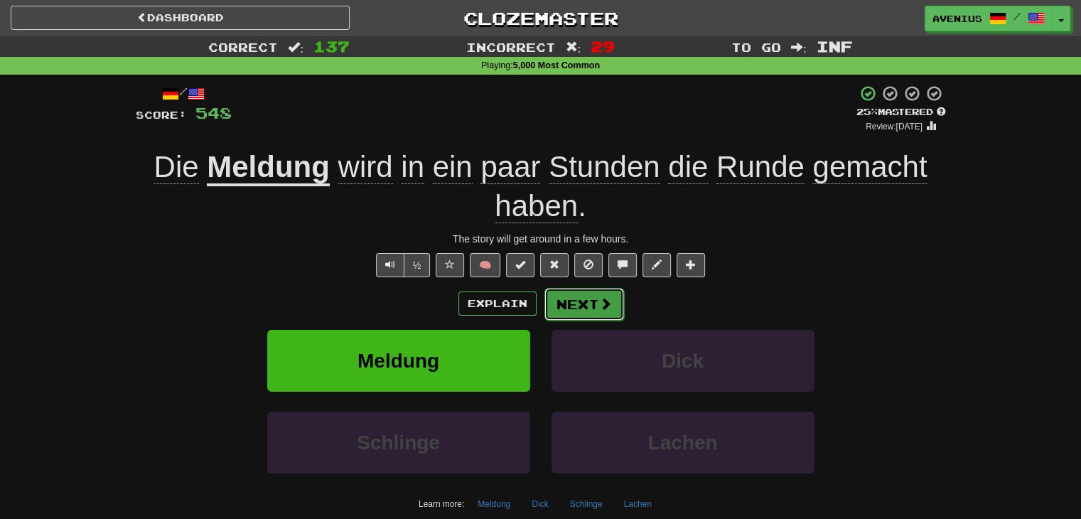
click at [596, 299] on button "Next" at bounding box center [585, 304] width 80 height 33
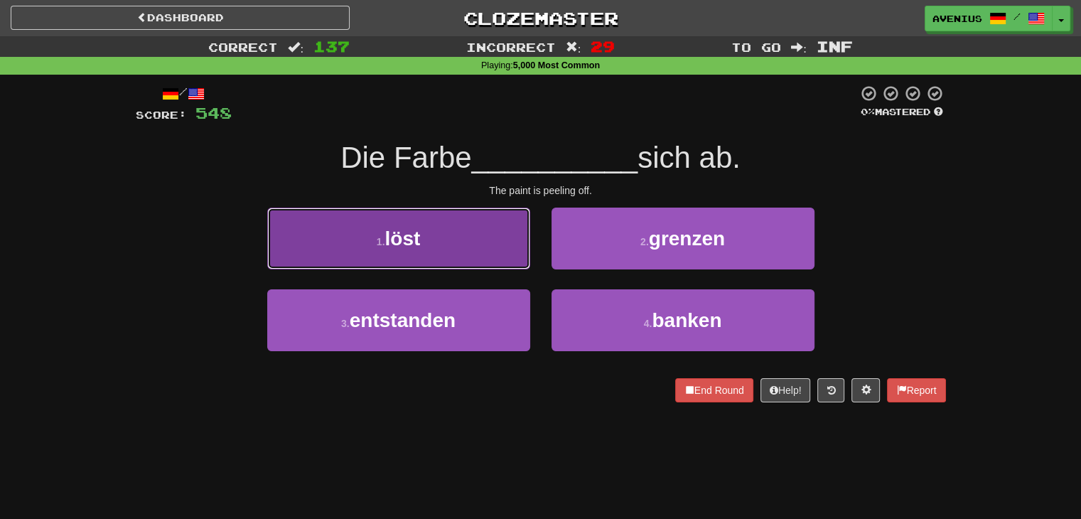
click at [498, 250] on button "1 . löst" at bounding box center [398, 239] width 263 height 62
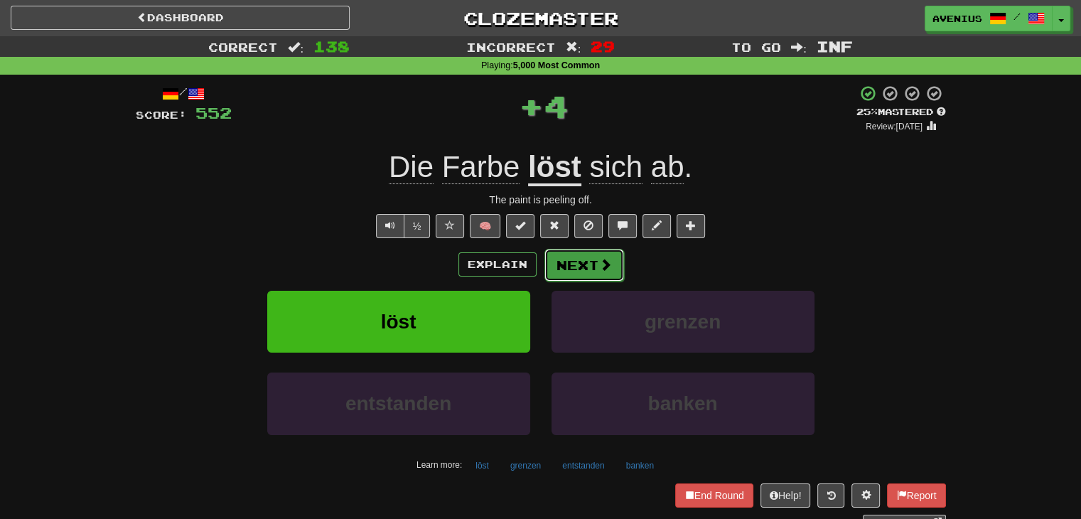
click at [586, 258] on button "Next" at bounding box center [585, 265] width 80 height 33
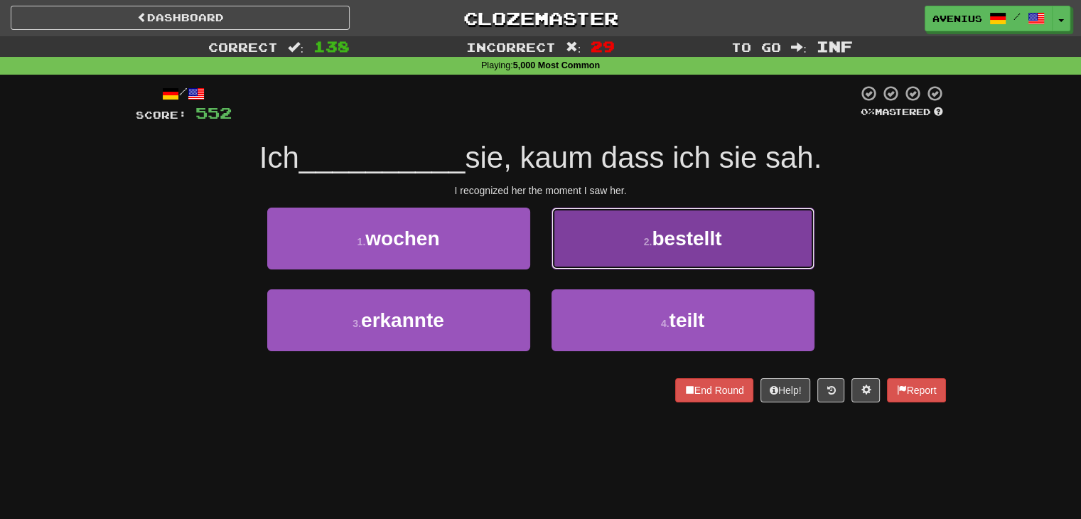
click at [597, 239] on button "2 . bestellt" at bounding box center [683, 239] width 263 height 62
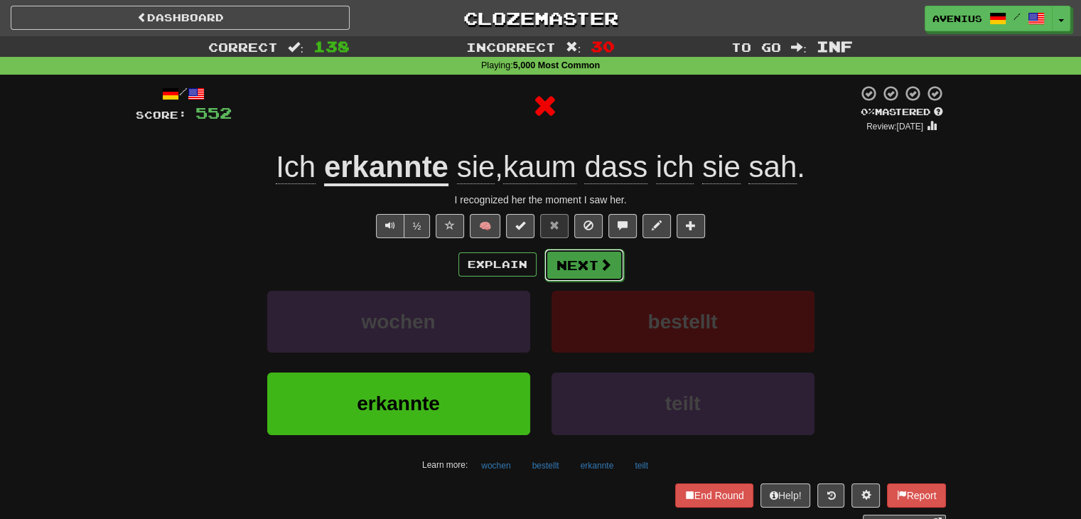
click at [574, 258] on button "Next" at bounding box center [585, 265] width 80 height 33
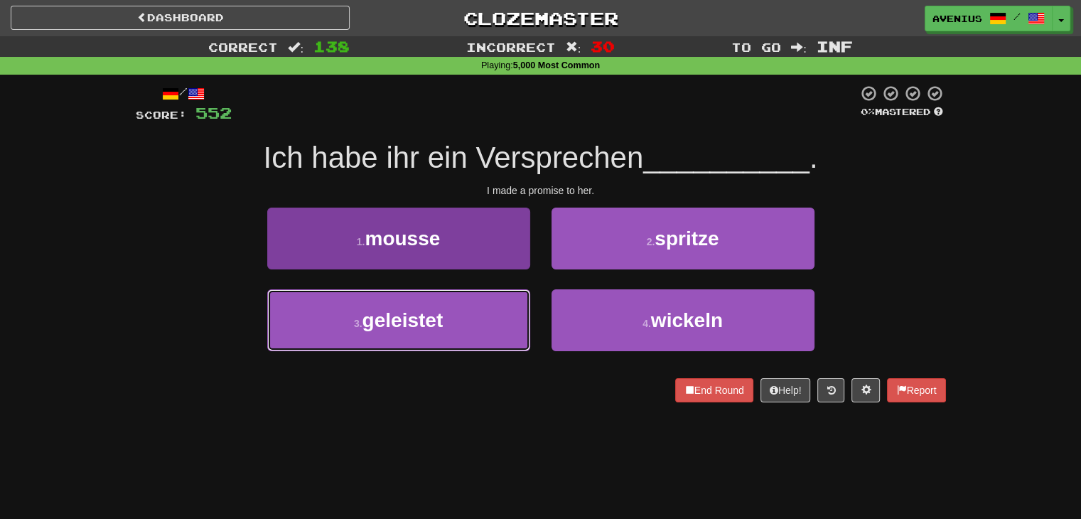
click at [484, 323] on button "3 . geleistet" at bounding box center [398, 320] width 263 height 62
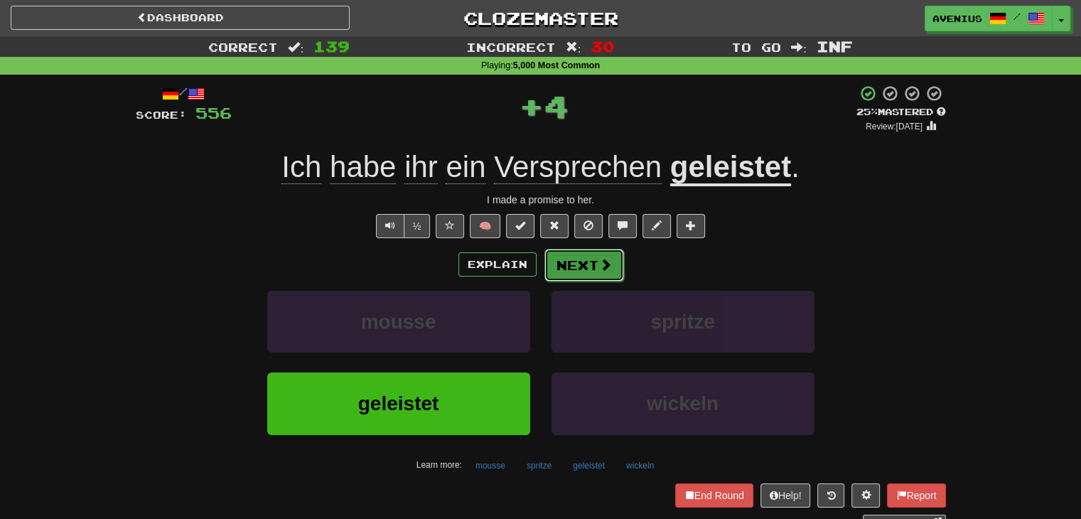
click at [585, 275] on button "Next" at bounding box center [585, 265] width 80 height 33
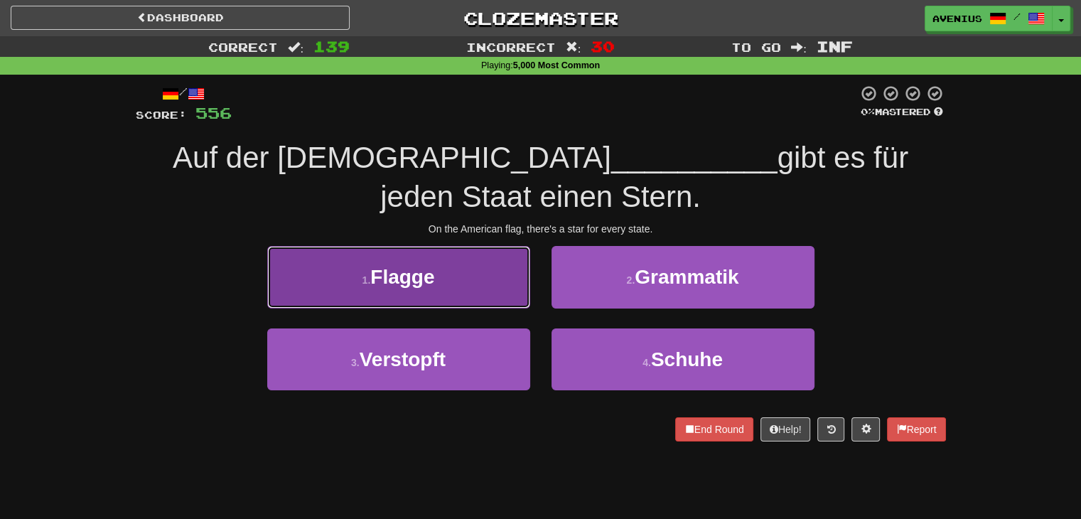
click at [508, 268] on button "1 . Flagge" at bounding box center [398, 277] width 263 height 62
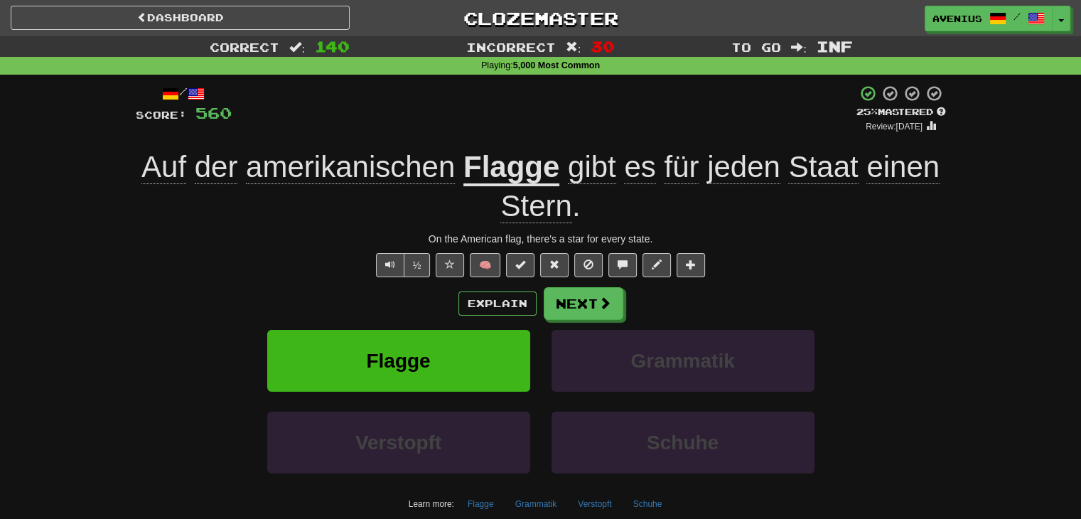
click at [950, 316] on div "/ Score: 560 + 4 25 % Mastered Review: [DATE] Auf der amerikanischen Flagge gib…" at bounding box center [541, 332] width 832 height 514
click at [1000, 314] on div "Correct : 140 Incorrect : 30 To go : Inf Playing : 5,000 Most Common / Score: 5…" at bounding box center [540, 312] width 1081 height 553
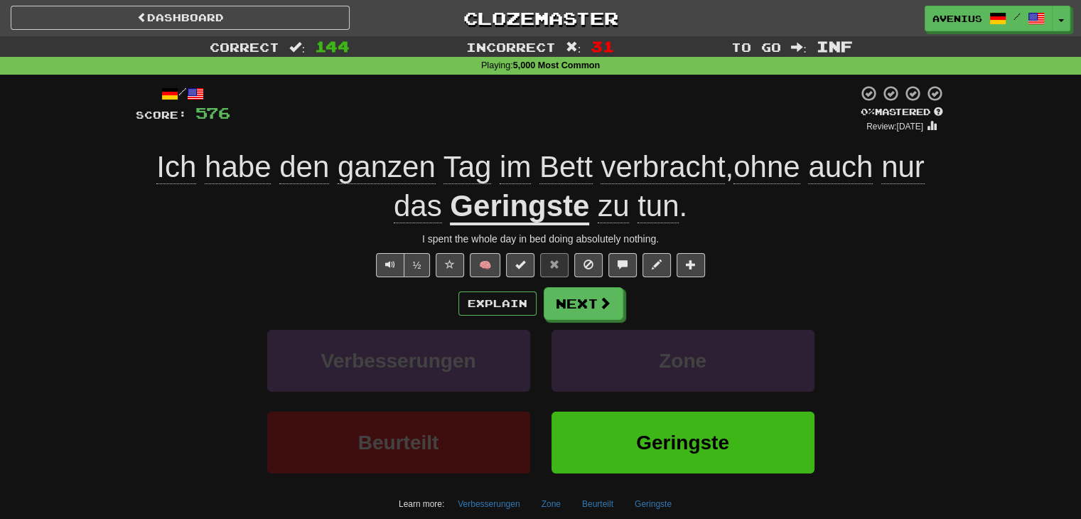
click at [930, 277] on div "½ 🧠" at bounding box center [541, 265] width 811 height 24
click at [580, 299] on button "Next" at bounding box center [585, 304] width 80 height 33
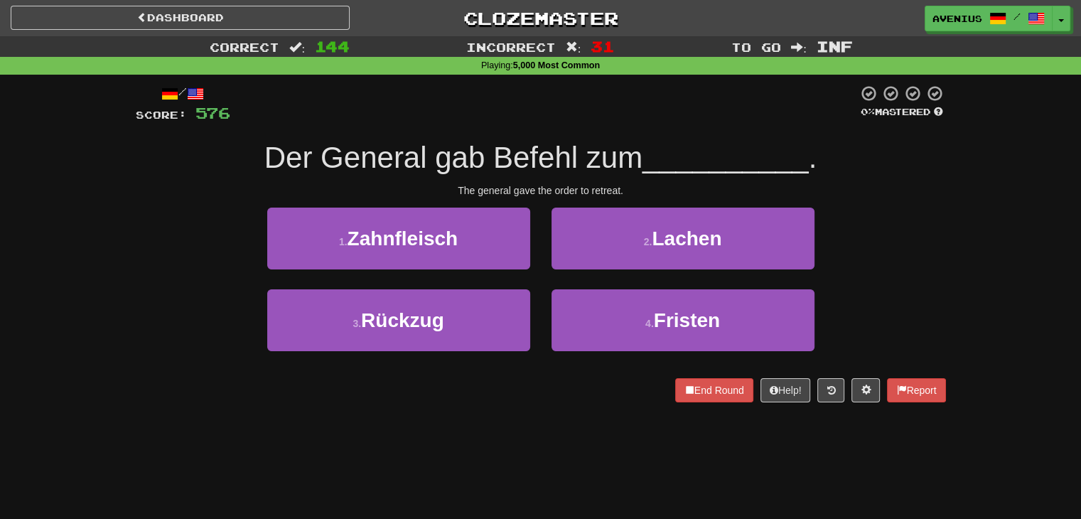
click at [931, 277] on div "1 . Zahnfleisch 2 . Lachen" at bounding box center [540, 249] width 853 height 82
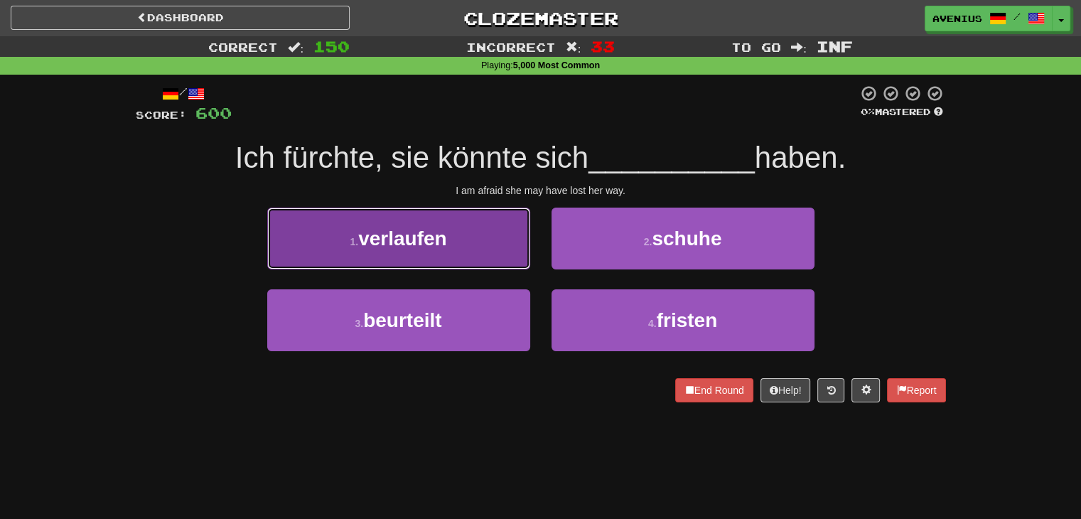
click at [501, 230] on button "1 . verlaufen" at bounding box center [398, 239] width 263 height 62
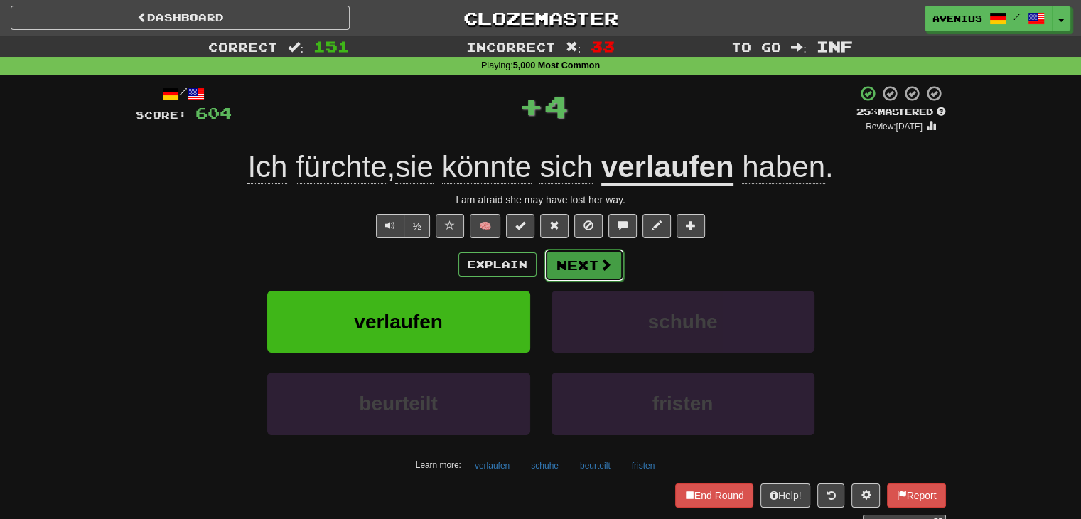
click at [606, 264] on span at bounding box center [605, 264] width 13 height 13
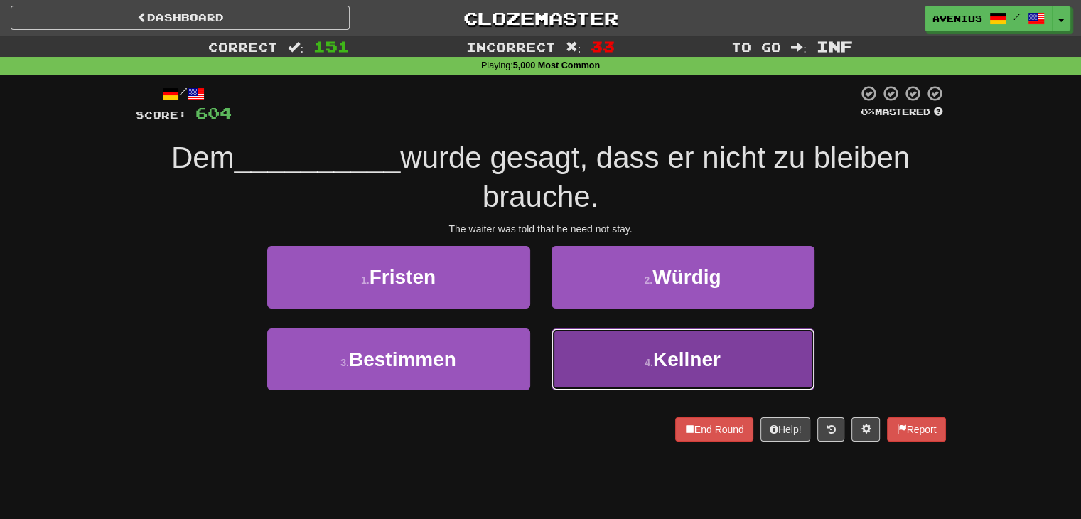
click at [583, 362] on button "4 . Kellner" at bounding box center [683, 359] width 263 height 62
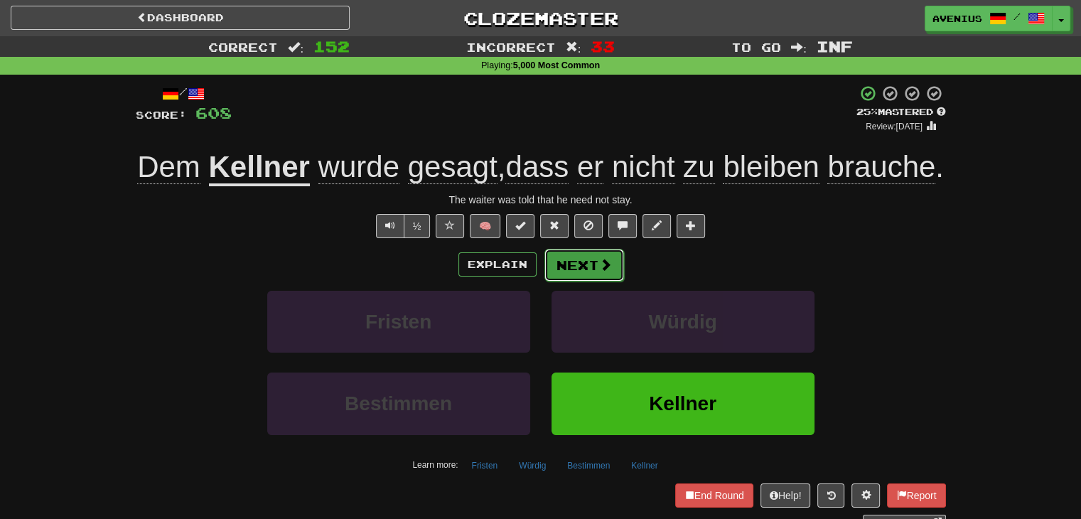
click at [584, 282] on button "Next" at bounding box center [585, 265] width 80 height 33
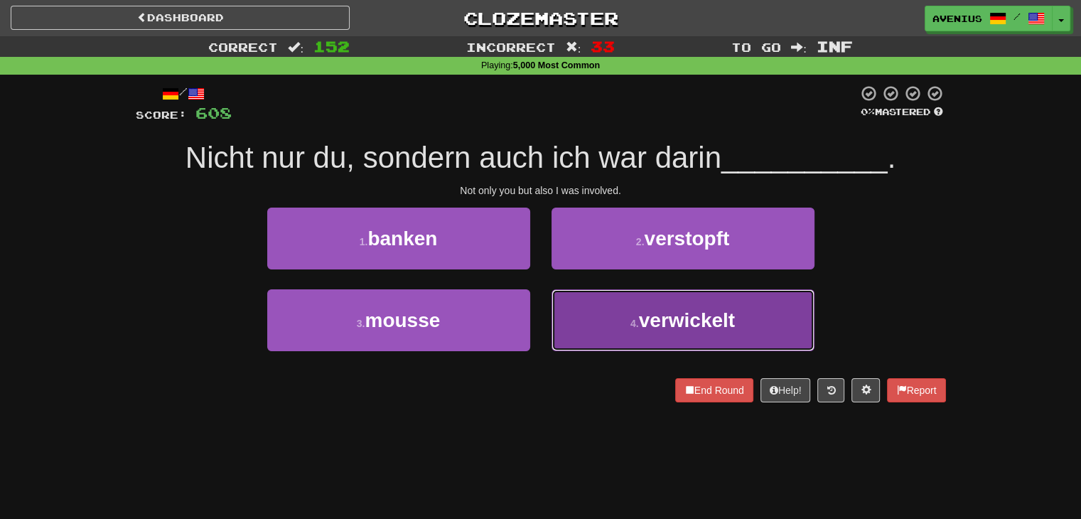
click at [592, 307] on button "4 . verwickelt" at bounding box center [683, 320] width 263 height 62
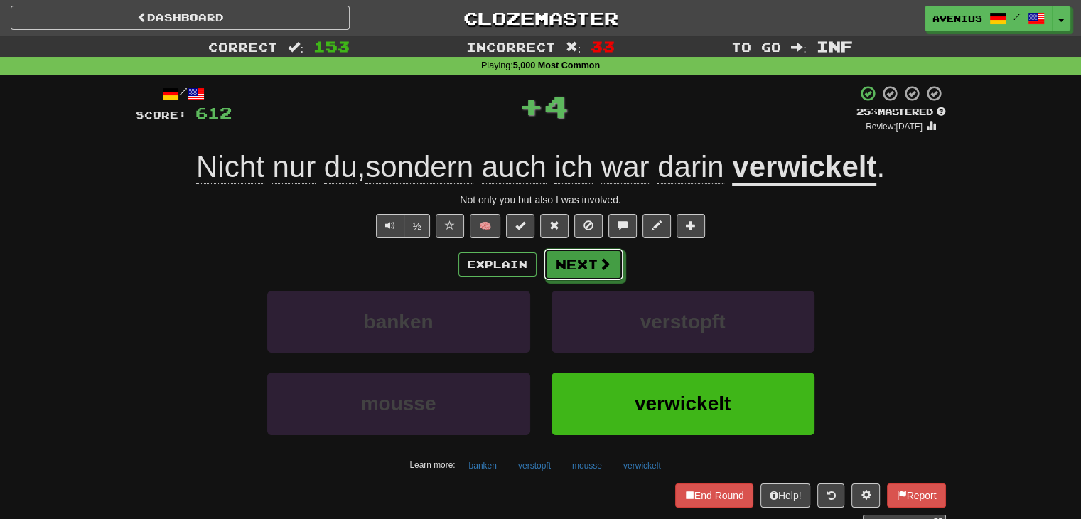
click at [580, 264] on button "Next" at bounding box center [584, 264] width 80 height 33
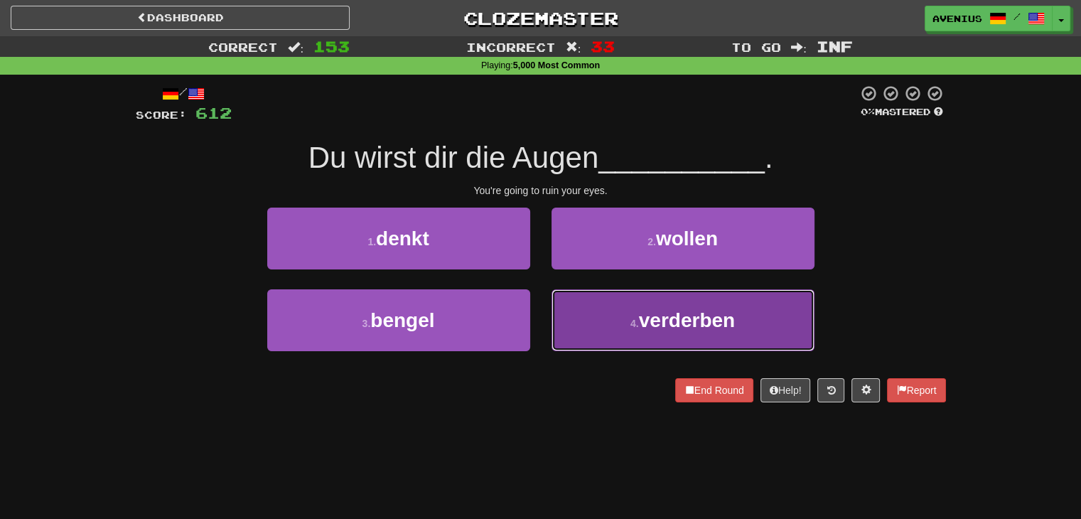
click at [594, 307] on button "4 . verderben" at bounding box center [683, 320] width 263 height 62
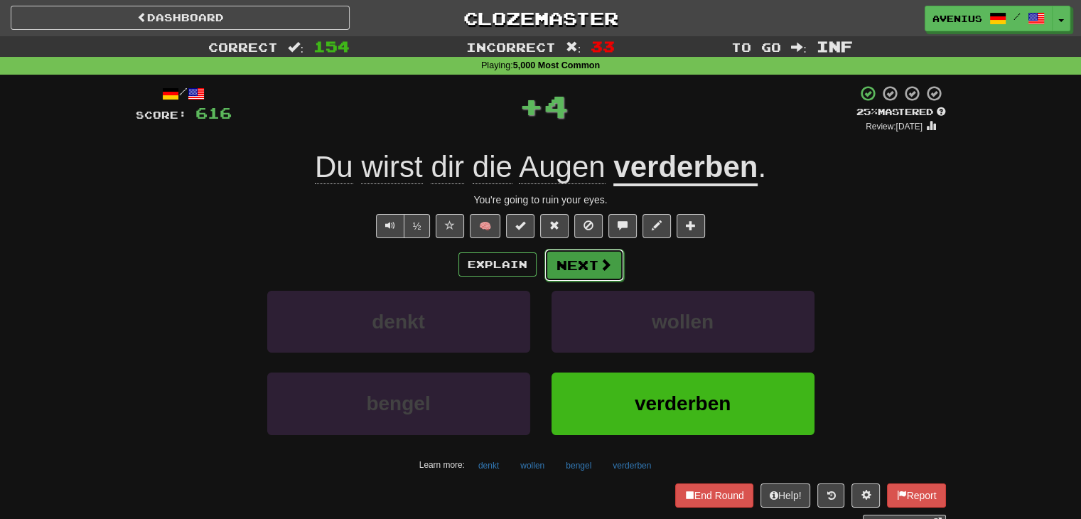
click at [566, 272] on button "Next" at bounding box center [585, 265] width 80 height 33
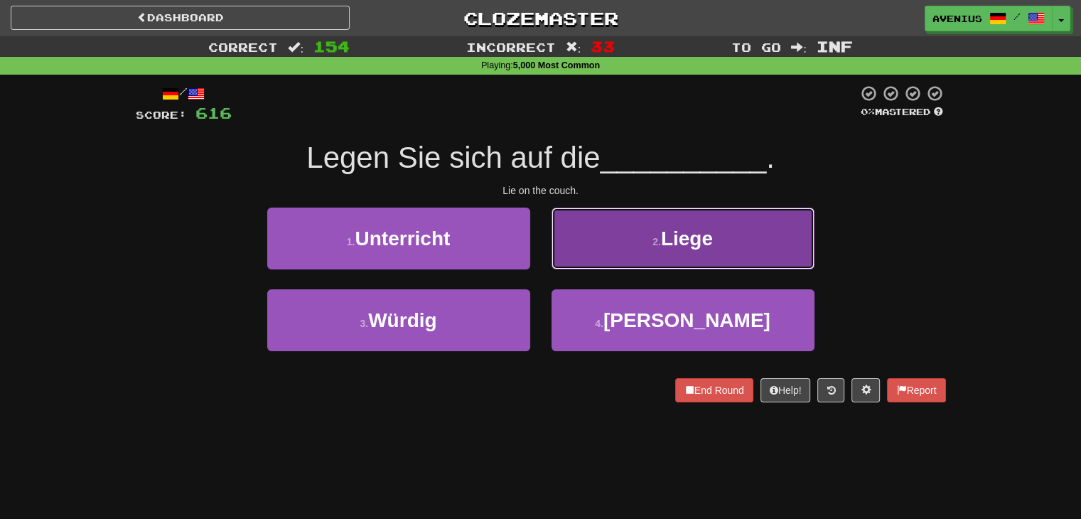
click at [732, 235] on button "2 . Liege" at bounding box center [683, 239] width 263 height 62
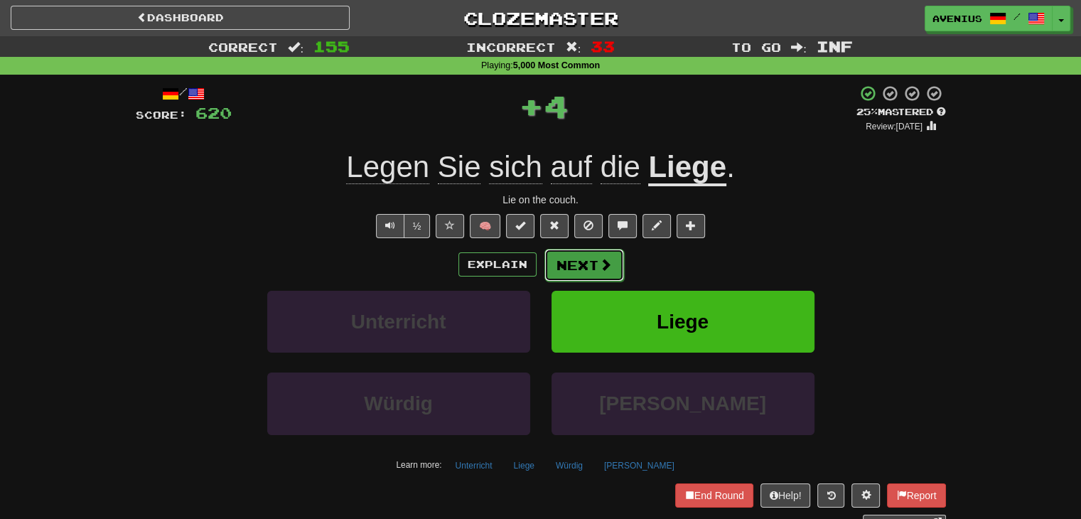
click at [601, 274] on button "Next" at bounding box center [585, 265] width 80 height 33
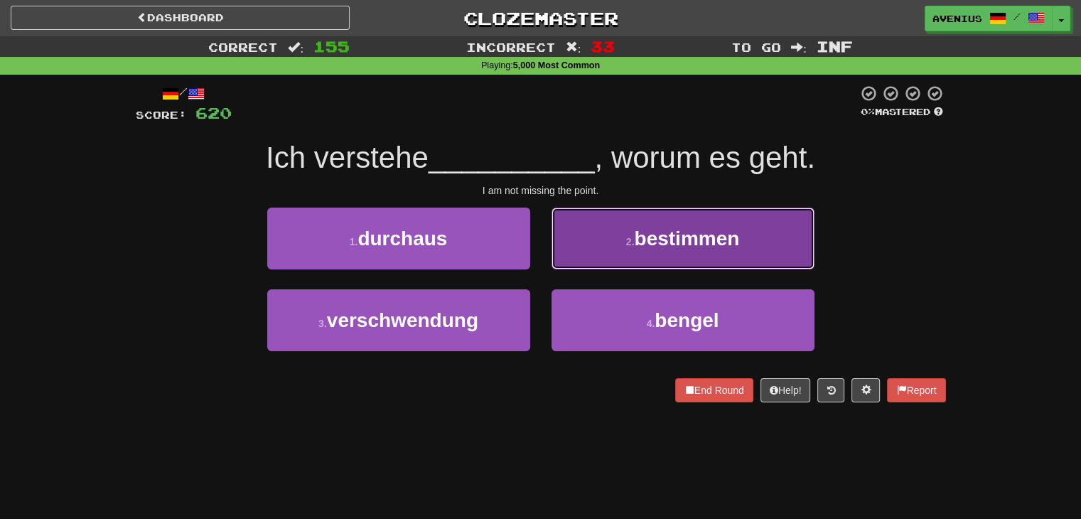
click at [597, 267] on button "2 . bestimmen" at bounding box center [683, 239] width 263 height 62
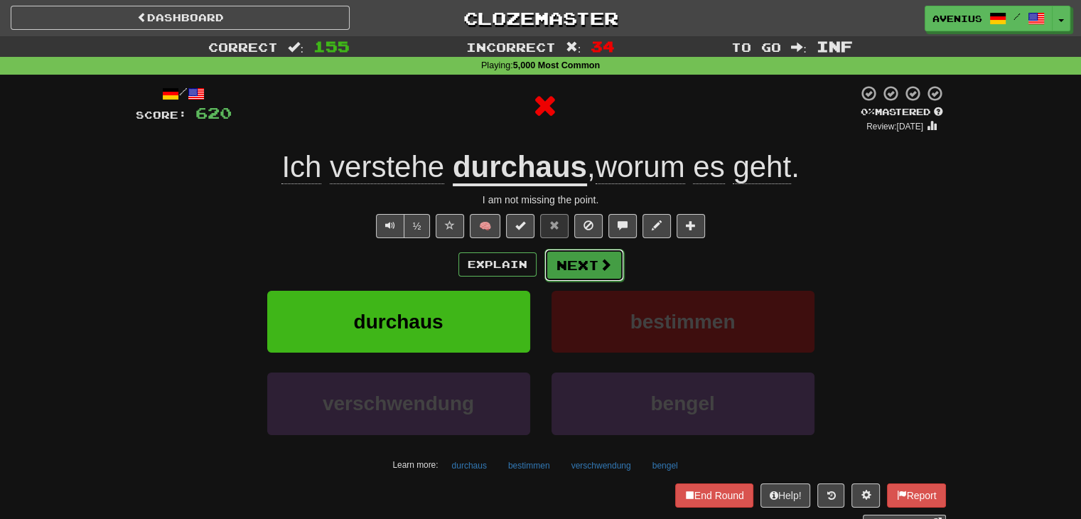
click at [578, 273] on button "Next" at bounding box center [585, 265] width 80 height 33
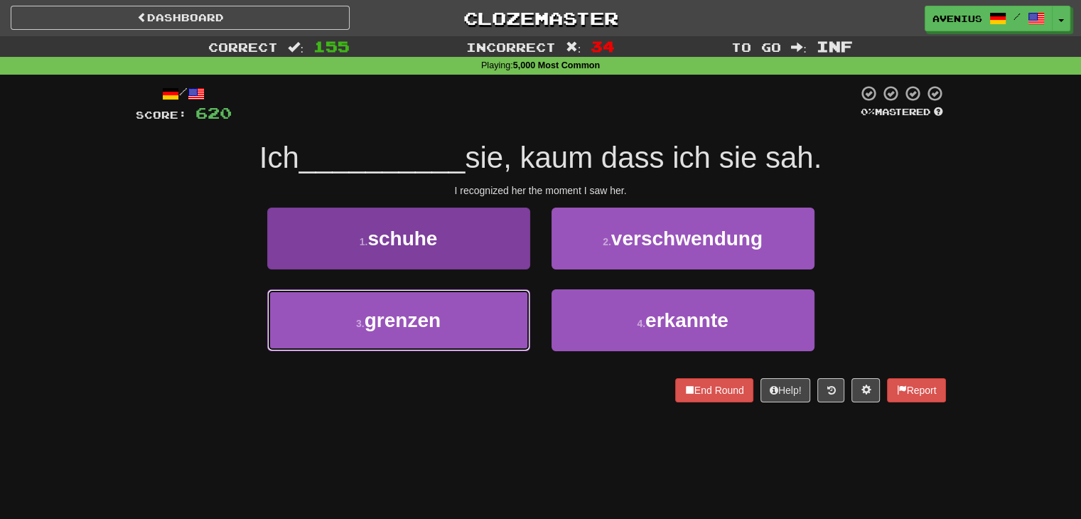
drag, startPoint x: 478, startPoint y: 319, endPoint x: 514, endPoint y: 314, distance: 36.7
click at [514, 314] on button "3 . grenzen" at bounding box center [398, 320] width 263 height 62
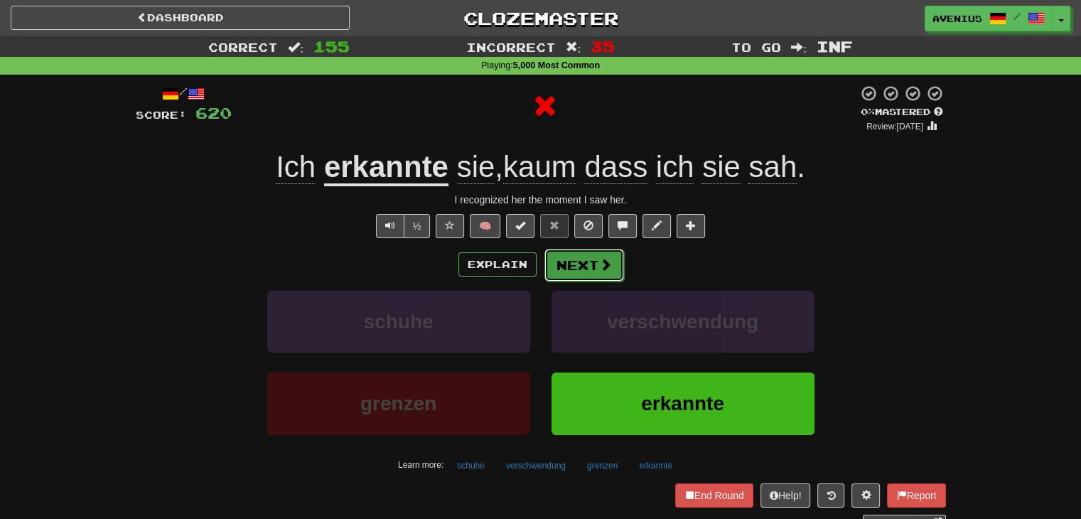
click at [587, 249] on button "Next" at bounding box center [585, 265] width 80 height 33
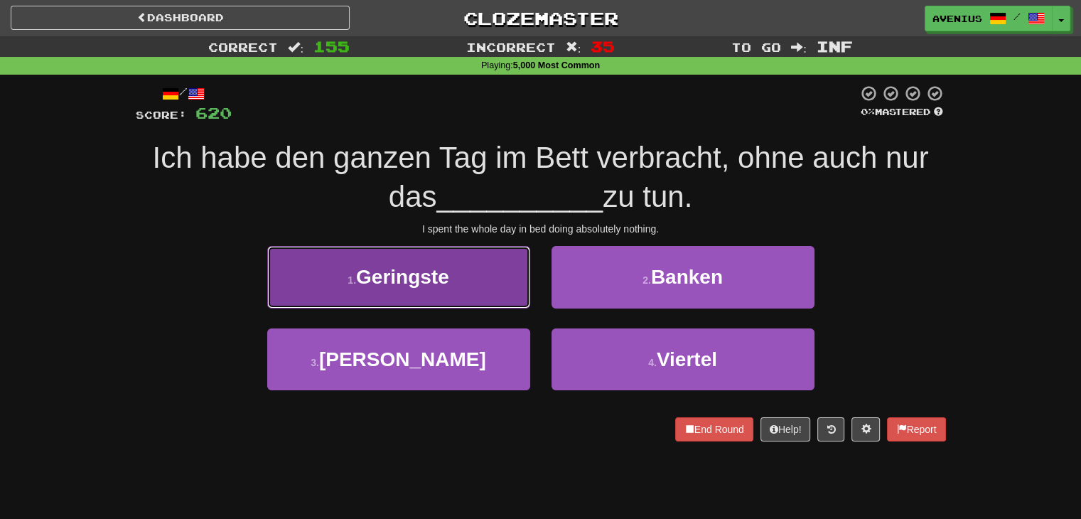
click at [495, 294] on button "1 . Geringste" at bounding box center [398, 277] width 263 height 62
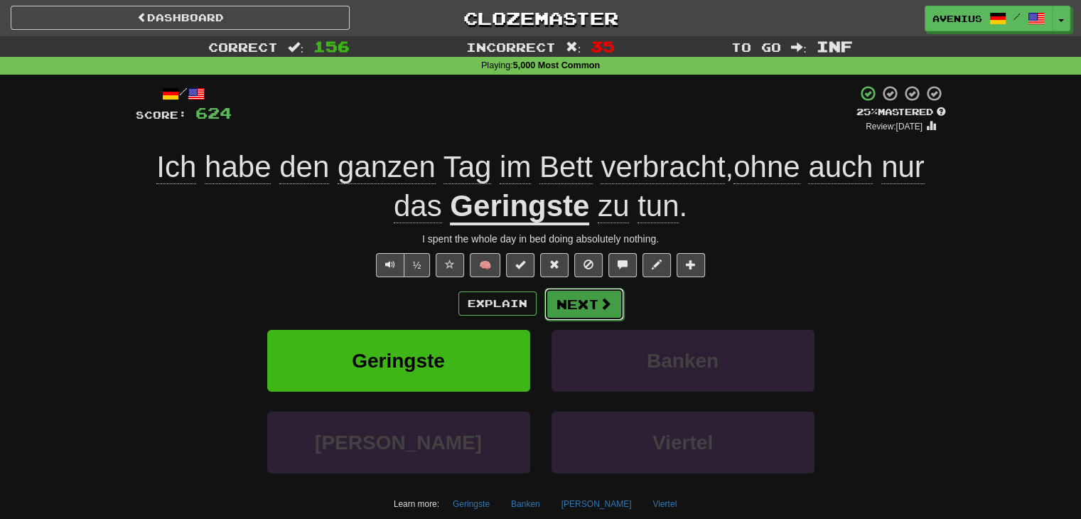
click at [582, 313] on button "Next" at bounding box center [585, 304] width 80 height 33
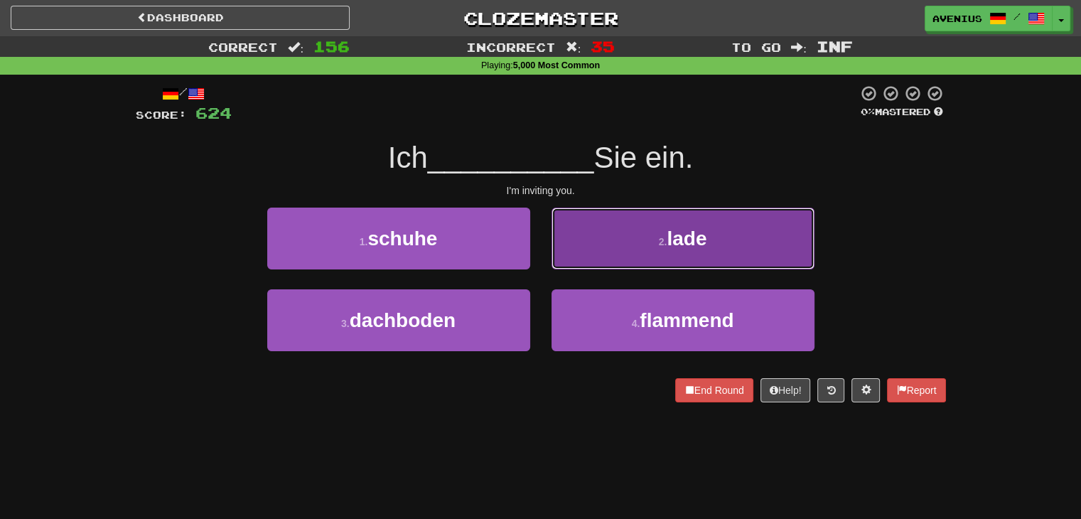
click at [599, 262] on button "2 . lade" at bounding box center [683, 239] width 263 height 62
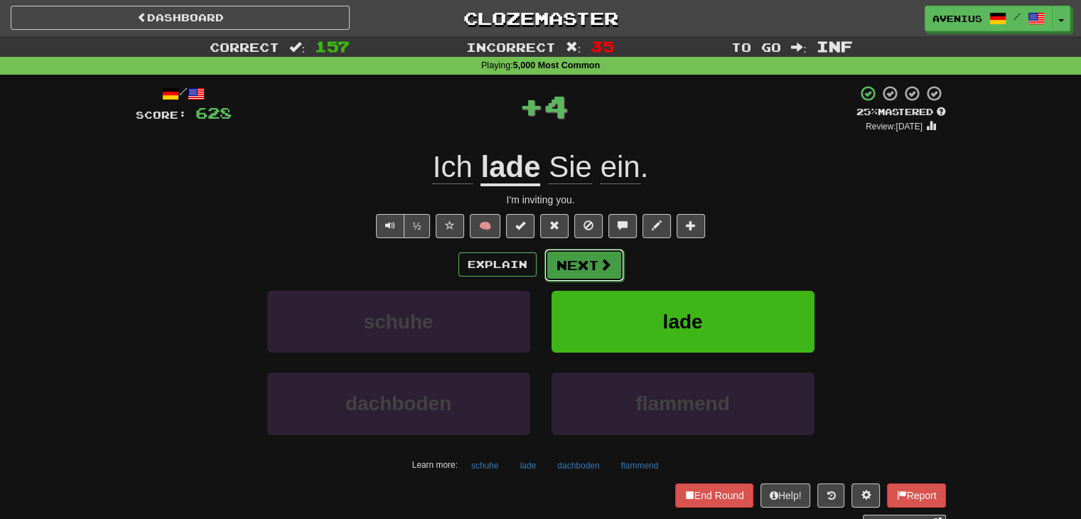
click at [582, 276] on button "Next" at bounding box center [585, 265] width 80 height 33
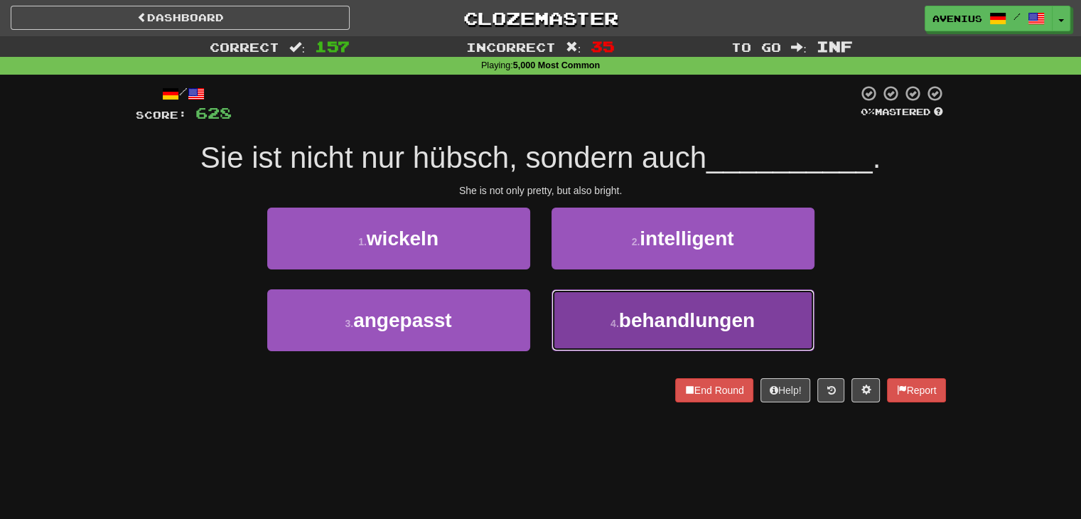
click at [567, 311] on button "4 . behandlungen" at bounding box center [683, 320] width 263 height 62
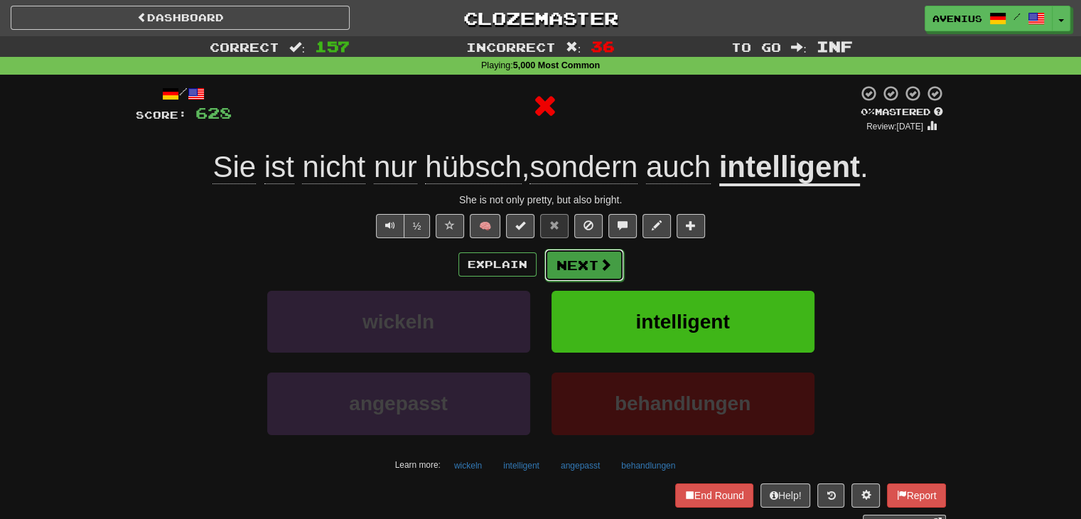
click at [547, 264] on button "Next" at bounding box center [585, 265] width 80 height 33
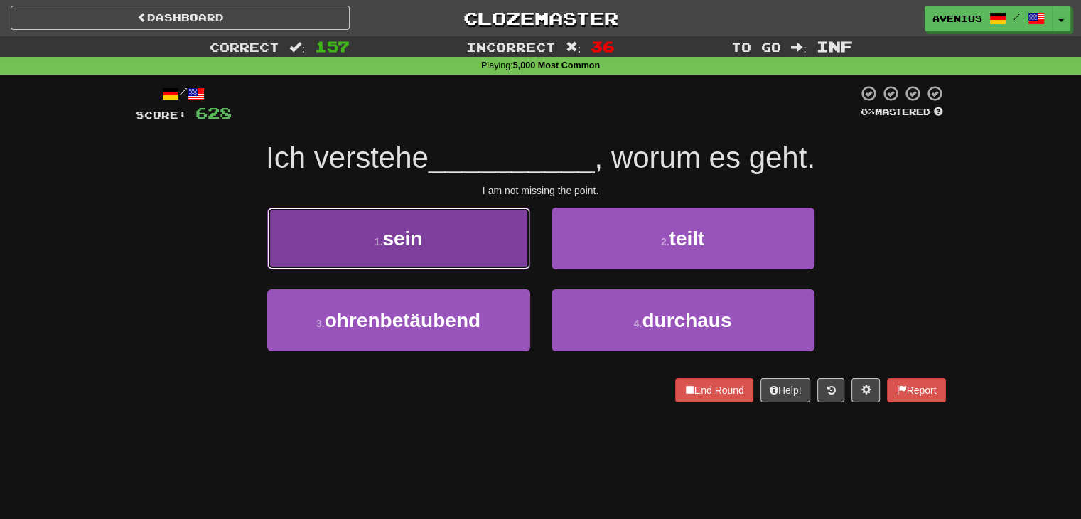
click at [501, 262] on button "1 . sein" at bounding box center [398, 239] width 263 height 62
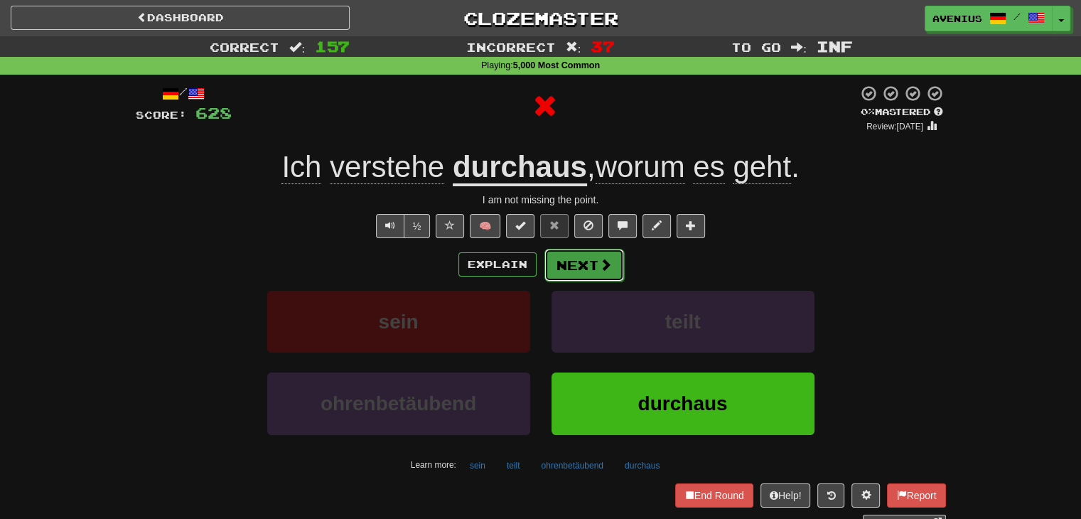
click at [603, 254] on button "Next" at bounding box center [585, 265] width 80 height 33
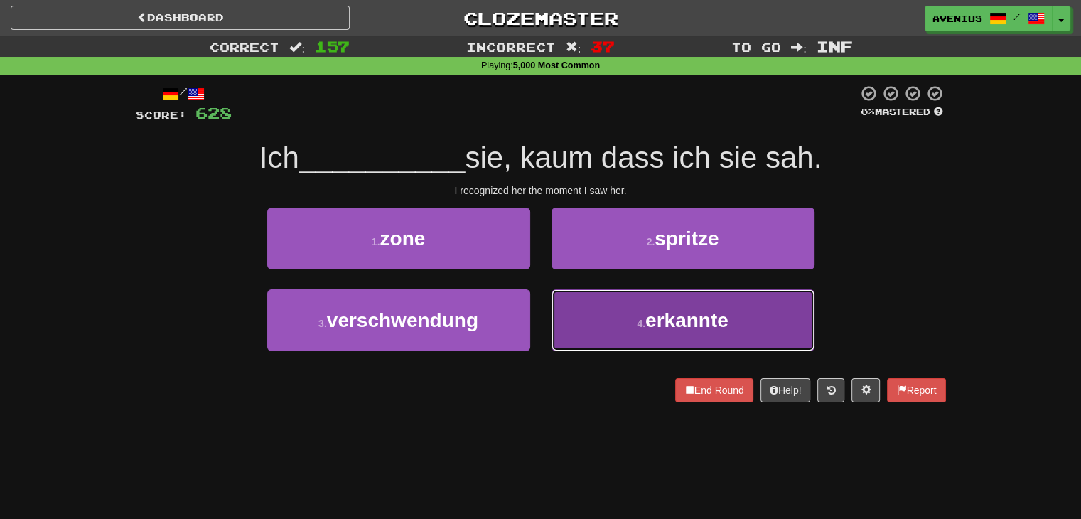
click at [627, 314] on button "4 . erkannte" at bounding box center [683, 320] width 263 height 62
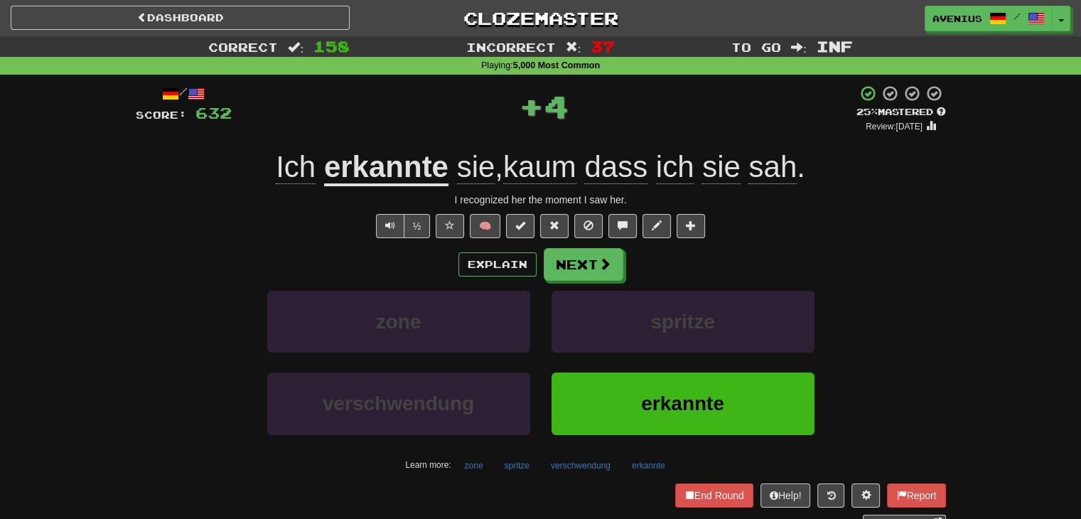
click at [599, 258] on span at bounding box center [605, 263] width 13 height 13
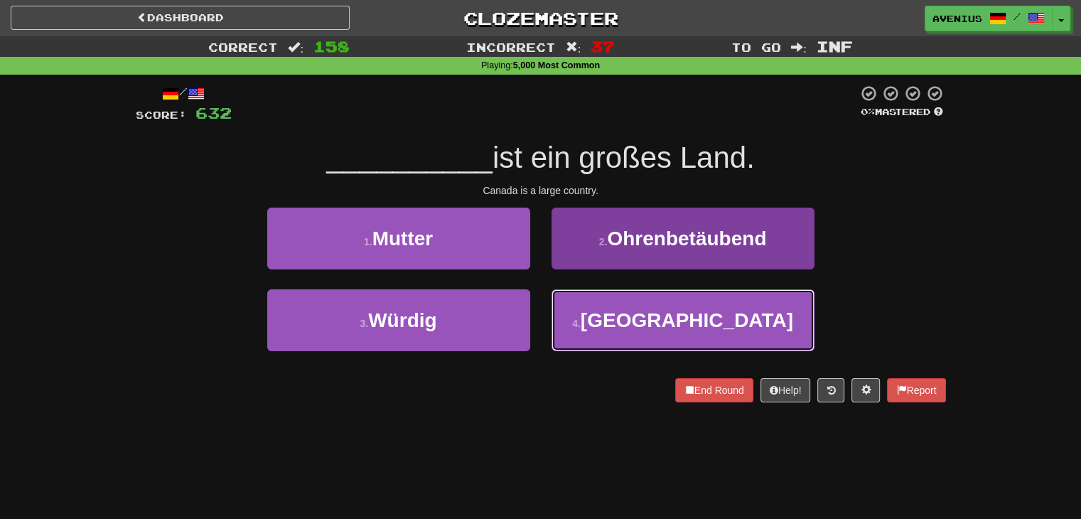
click at [621, 314] on button "4 . [GEOGRAPHIC_DATA]" at bounding box center [683, 320] width 263 height 62
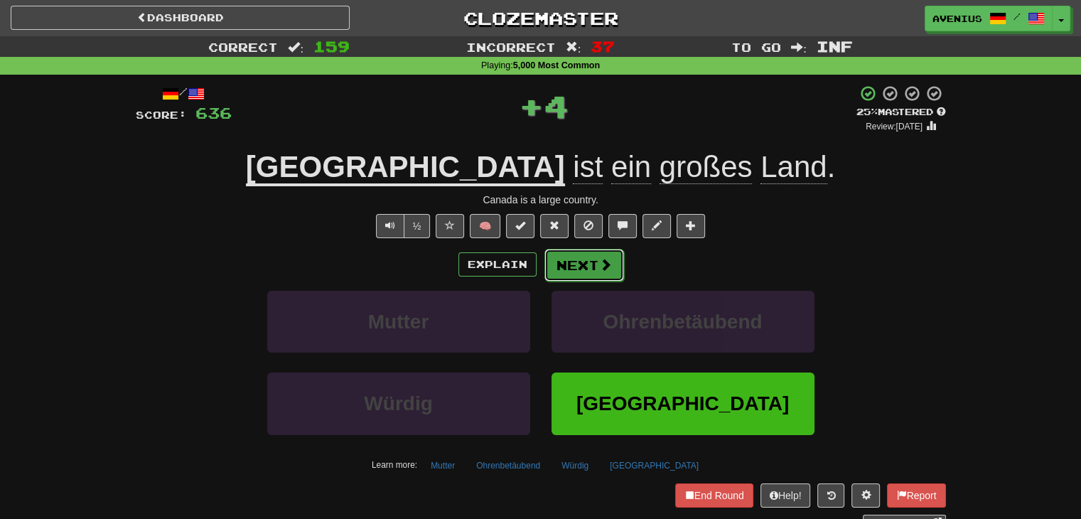
click at [599, 268] on span at bounding box center [605, 264] width 13 height 13
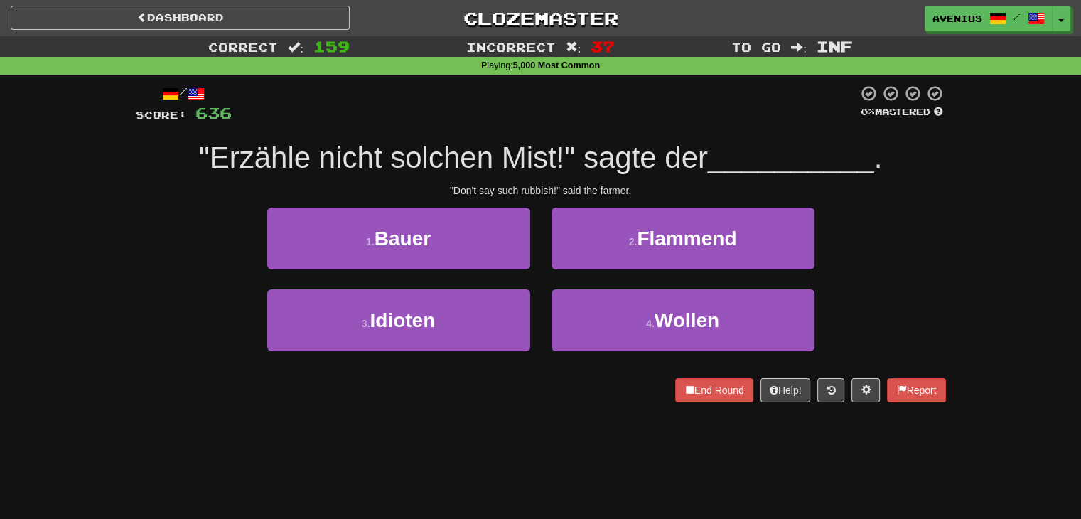
click at [938, 264] on div "1 . Bauer 2 . Flammend" at bounding box center [540, 249] width 853 height 82
click at [932, 266] on div "1 . Bauer 2 . Flammend" at bounding box center [540, 249] width 853 height 82
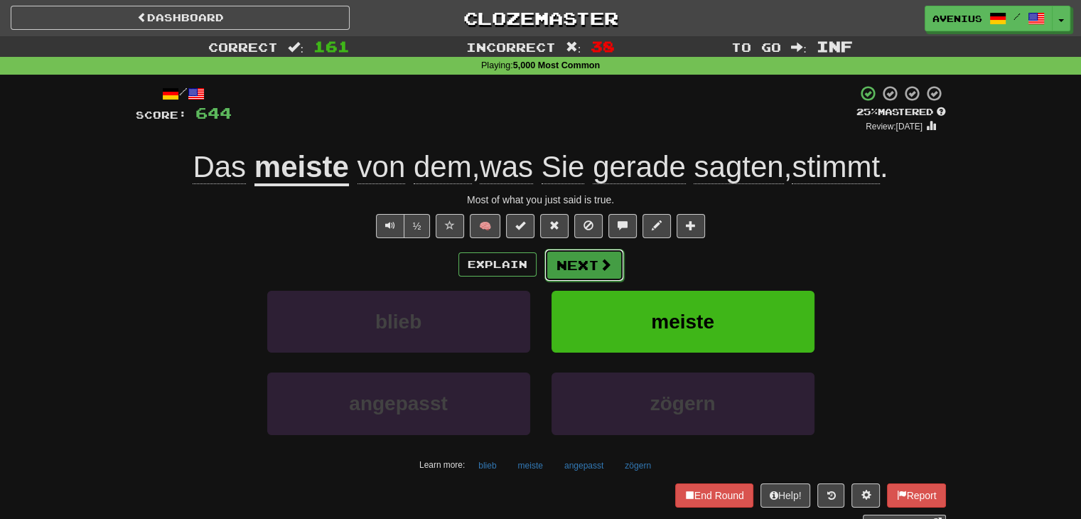
click at [621, 268] on button "Next" at bounding box center [585, 265] width 80 height 33
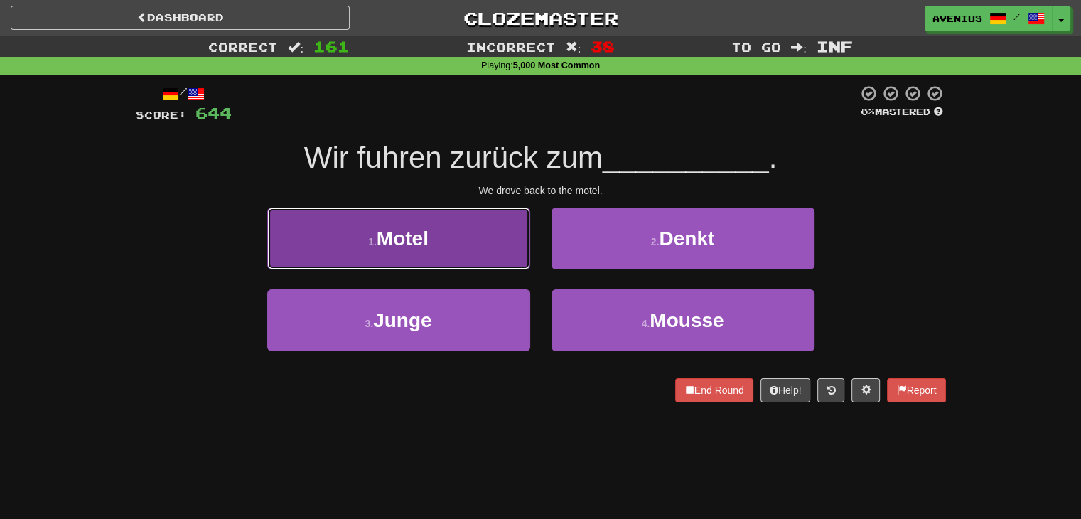
click at [466, 254] on button "1 . Motel" at bounding box center [398, 239] width 263 height 62
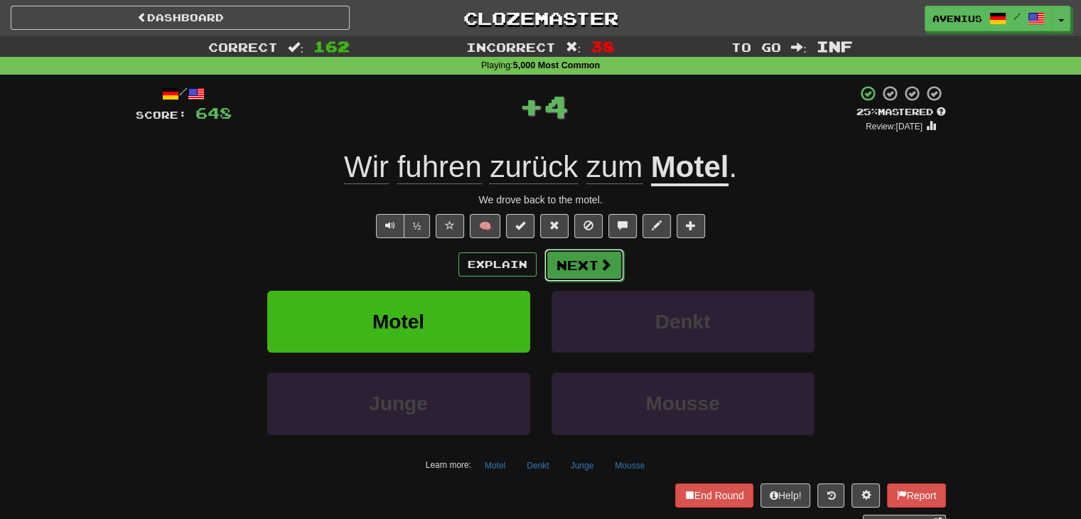
click at [580, 269] on button "Next" at bounding box center [585, 265] width 80 height 33
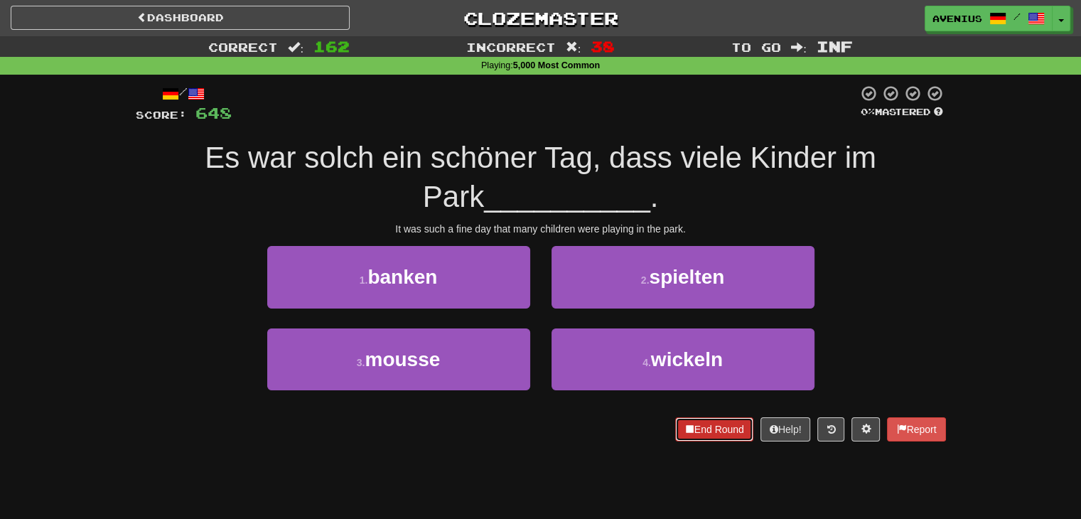
click at [702, 424] on button "End Round" at bounding box center [714, 429] width 78 height 24
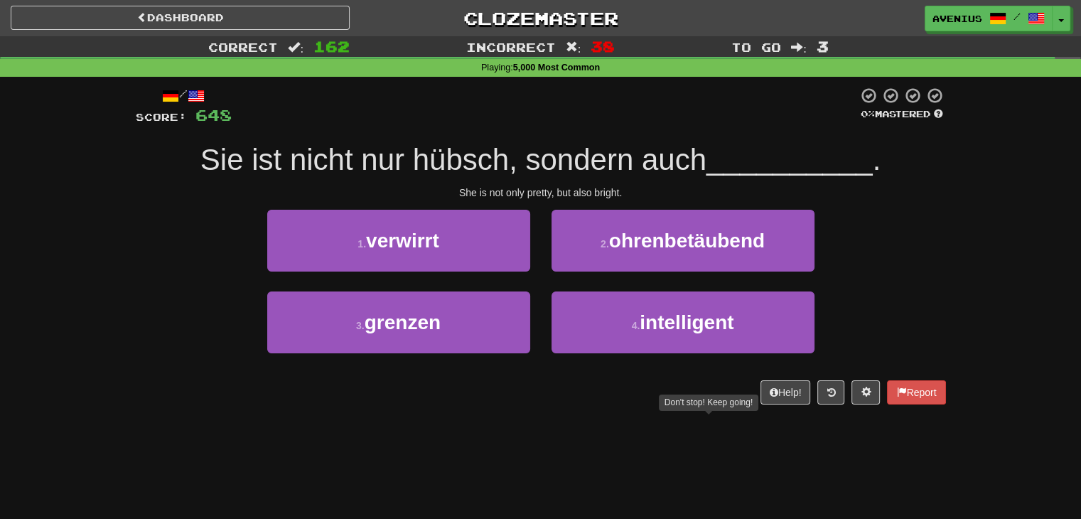
click at [926, 228] on div "1 . verwirrt 2 . ohrenbetäubend" at bounding box center [540, 251] width 853 height 82
click at [961, 250] on div "Correct : 162 Incorrect : 38 To go : 3 Playing : 5,000 Most Common / Score: 648…" at bounding box center [540, 230] width 1081 height 388
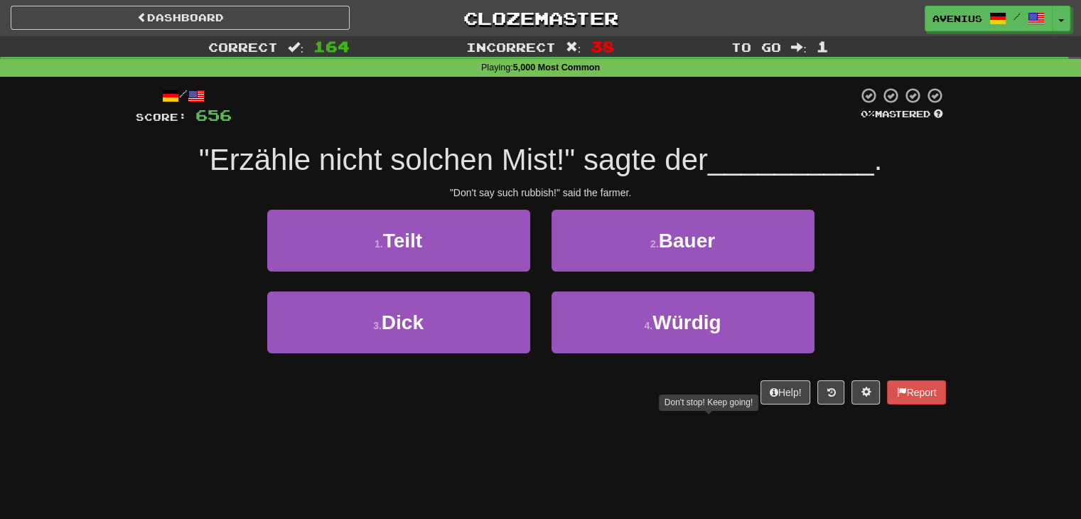
click at [961, 250] on div "Correct : 164 Incorrect : 38 To go : 1 Playing : 5,000 Most Common / Score: 656…" at bounding box center [540, 230] width 1081 height 388
click at [722, 208] on div "/ Score: 656 0 % Mastered "Erzähle nicht solchen Mist!" sagte der __________ . …" at bounding box center [541, 246] width 811 height 318
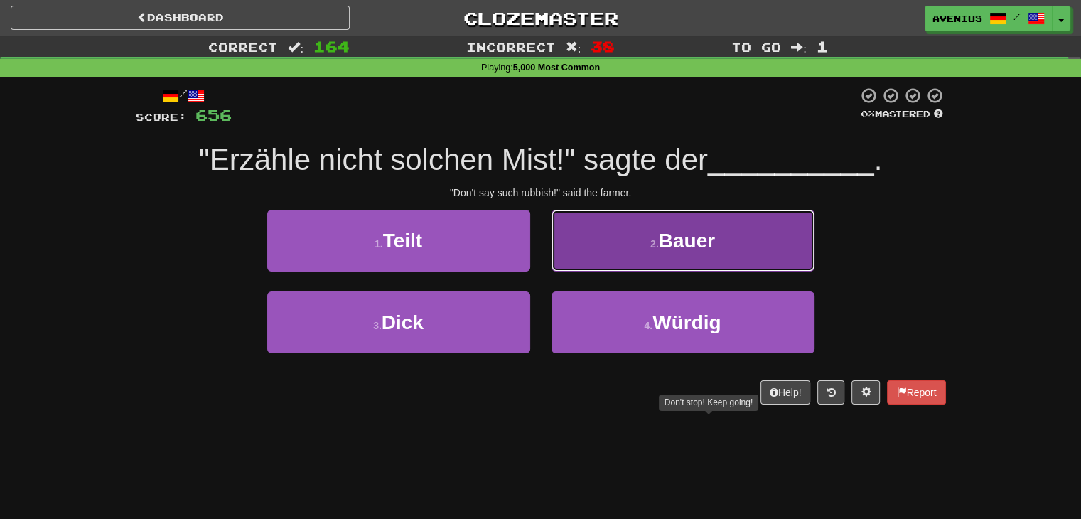
click at [688, 237] on span "Bauer" at bounding box center [687, 241] width 56 height 22
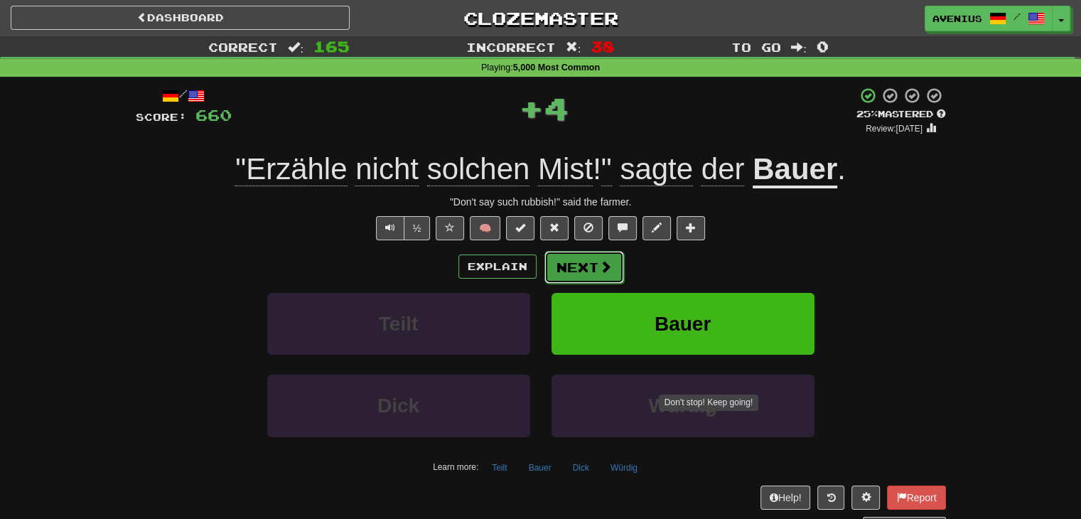
click at [582, 272] on button "Next" at bounding box center [585, 267] width 80 height 33
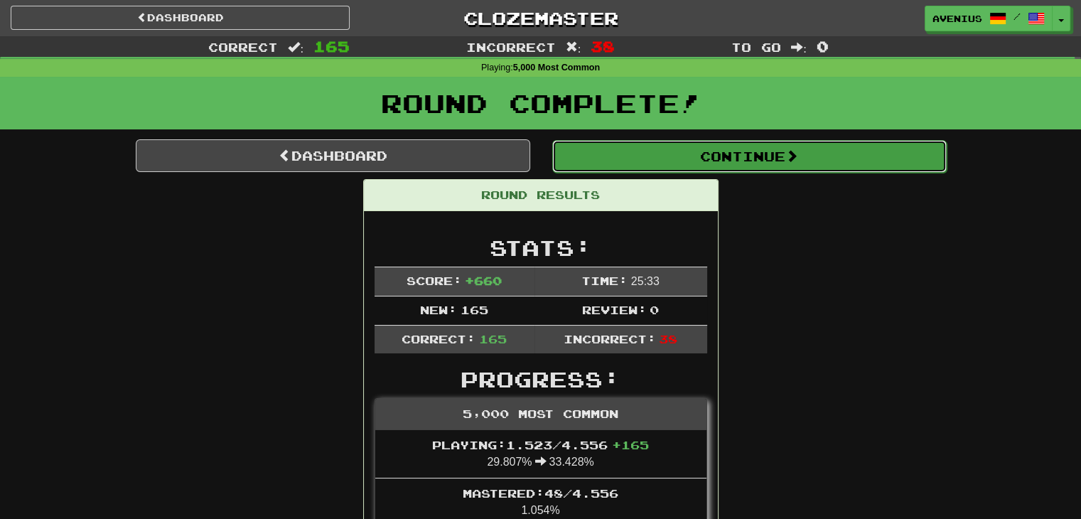
click at [683, 157] on button "Continue" at bounding box center [749, 156] width 395 height 33
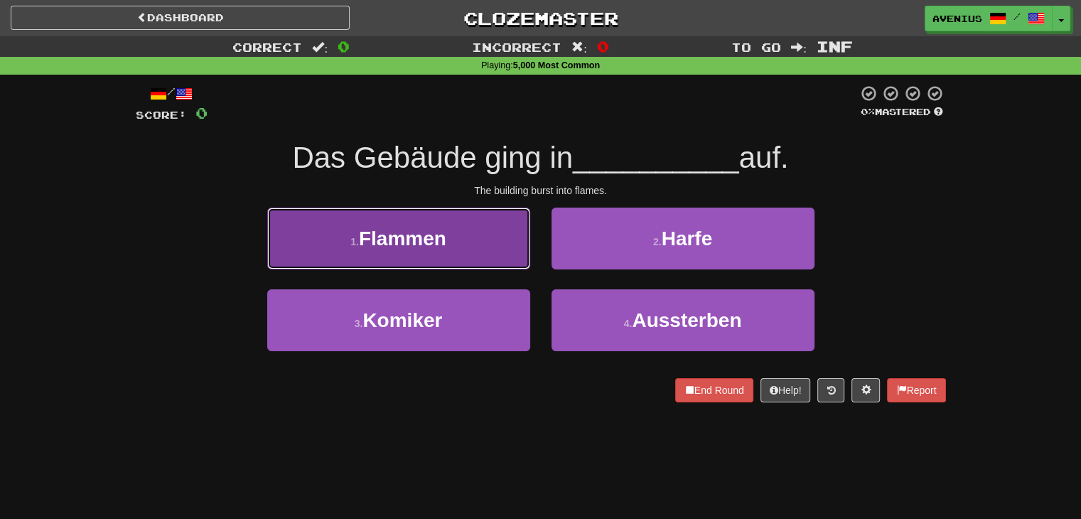
click at [510, 260] on button "1 . Flammen" at bounding box center [398, 239] width 263 height 62
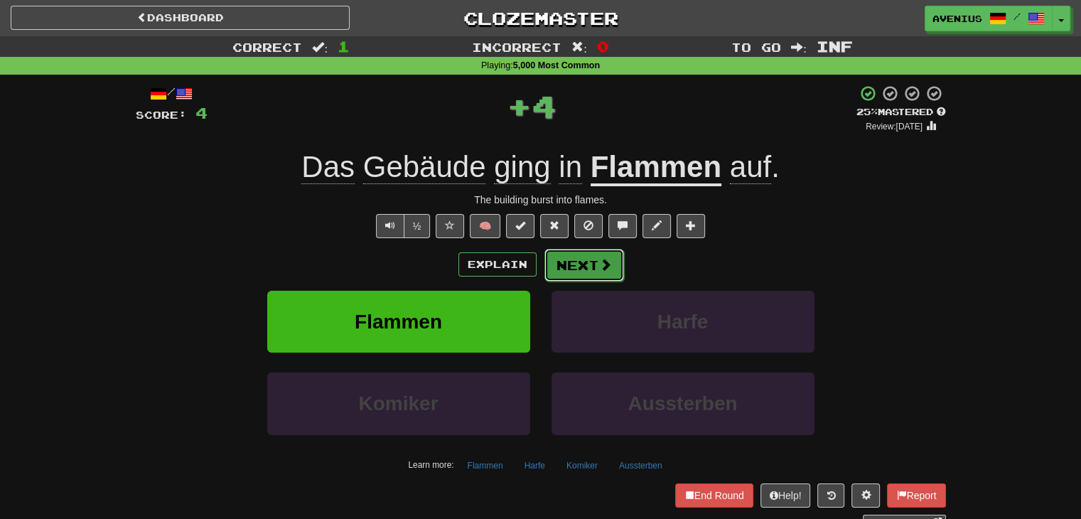
click at [611, 259] on button "Next" at bounding box center [585, 265] width 80 height 33
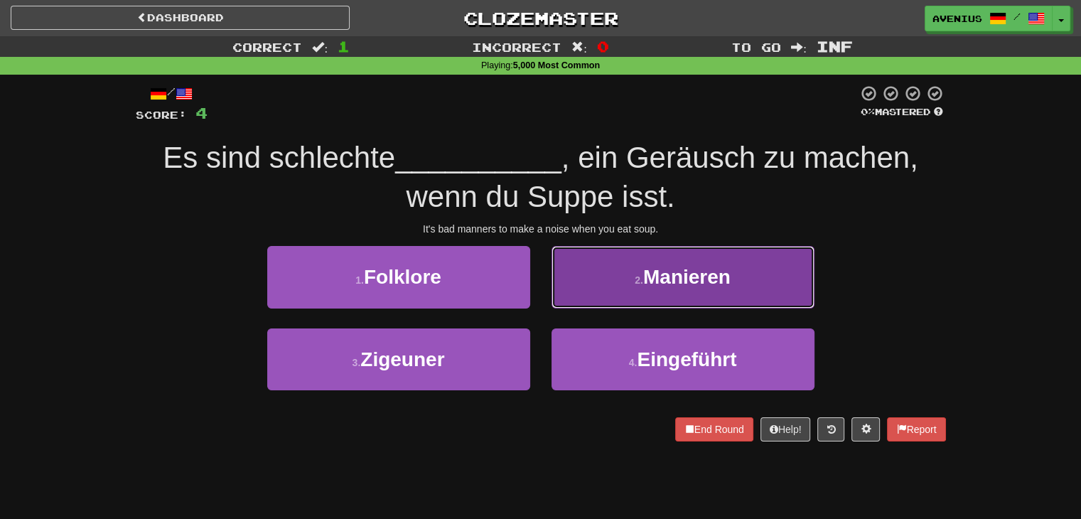
click at [623, 285] on button "2 . Manieren" at bounding box center [683, 277] width 263 height 62
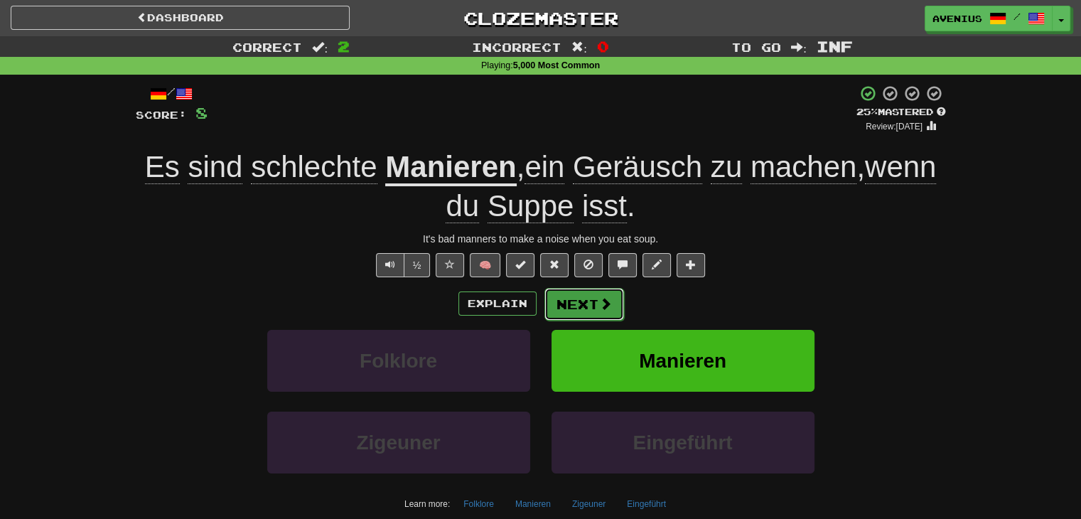
click at [572, 299] on button "Next" at bounding box center [585, 304] width 80 height 33
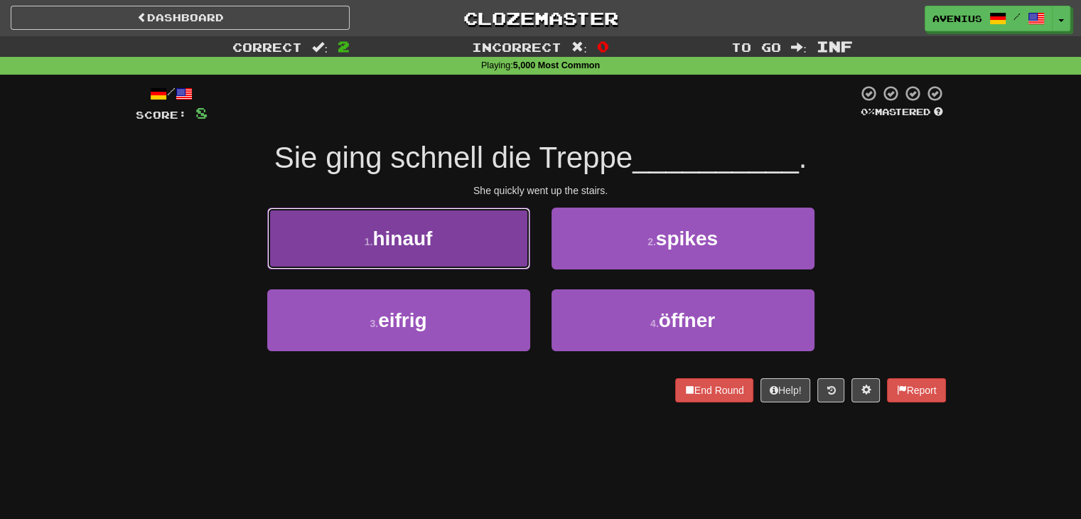
click at [501, 254] on button "1 . hinauf" at bounding box center [398, 239] width 263 height 62
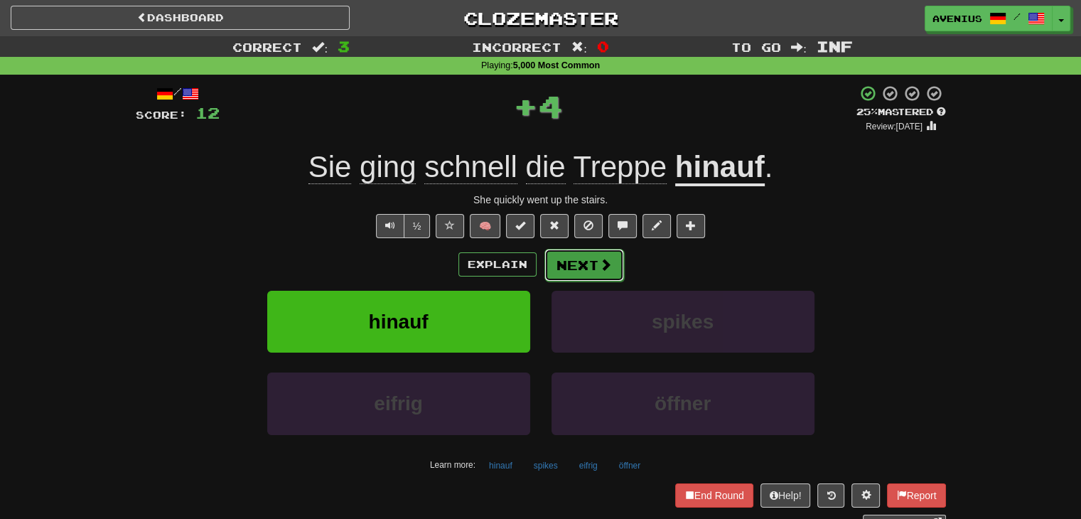
click at [617, 262] on button "Next" at bounding box center [585, 265] width 80 height 33
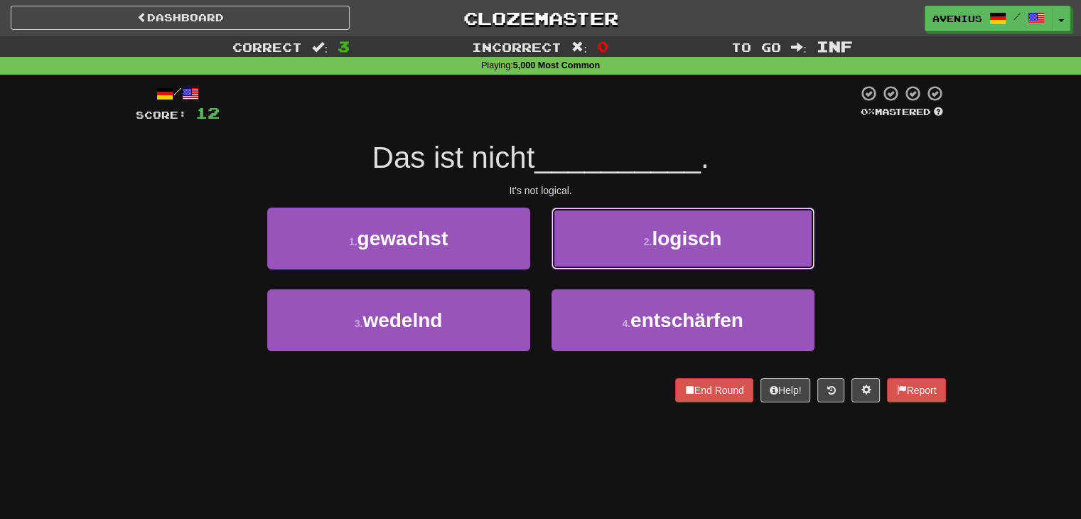
drag, startPoint x: 606, startPoint y: 240, endPoint x: 599, endPoint y: 245, distance: 9.3
click at [607, 240] on button "2 . logisch" at bounding box center [683, 239] width 263 height 62
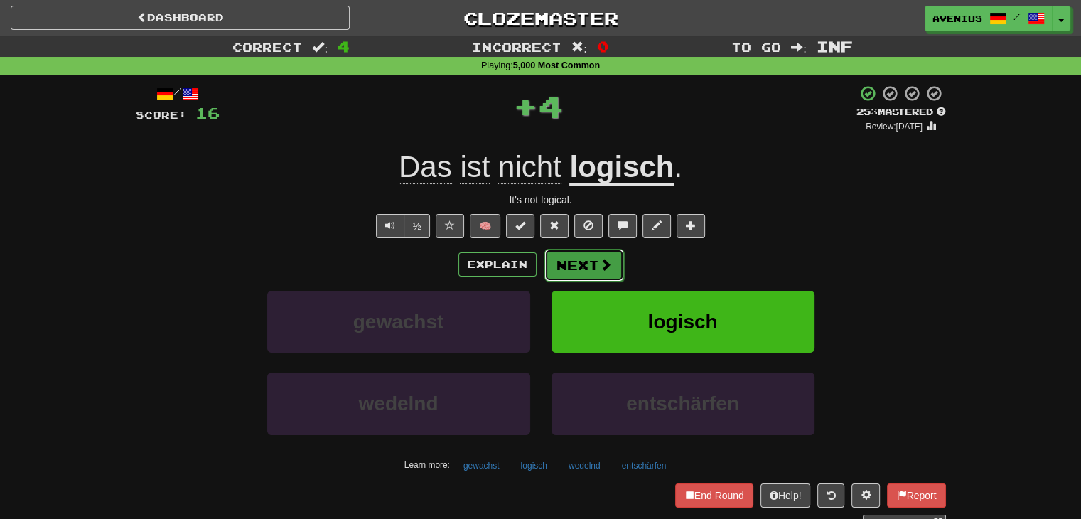
click at [579, 261] on button "Next" at bounding box center [585, 265] width 80 height 33
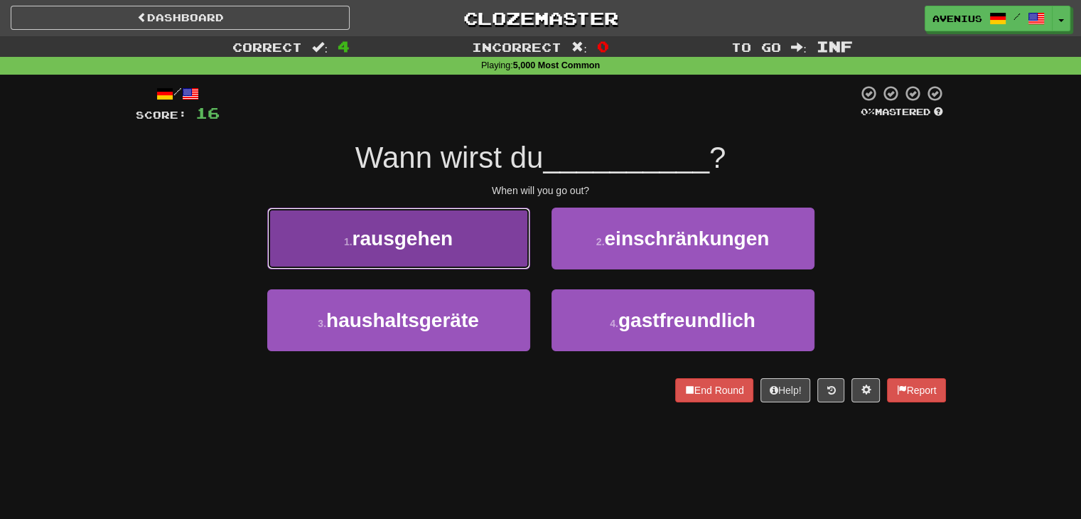
click at [468, 240] on button "1 . rausgehen" at bounding box center [398, 239] width 263 height 62
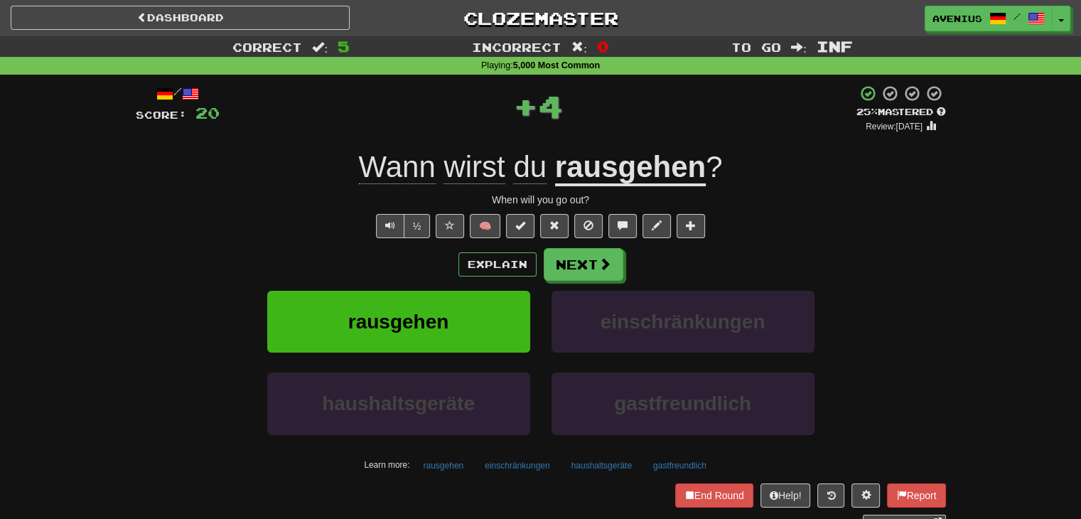
click at [623, 277] on div "Explain Next" at bounding box center [541, 264] width 811 height 33
click at [586, 267] on button "Next" at bounding box center [585, 265] width 80 height 33
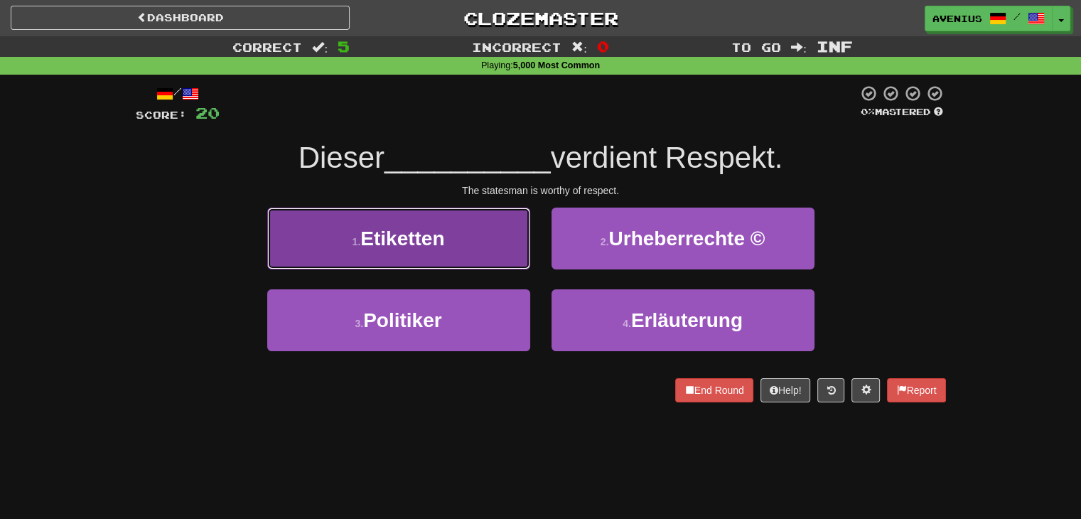
click at [498, 250] on button "1 . Etiketten" at bounding box center [398, 239] width 263 height 62
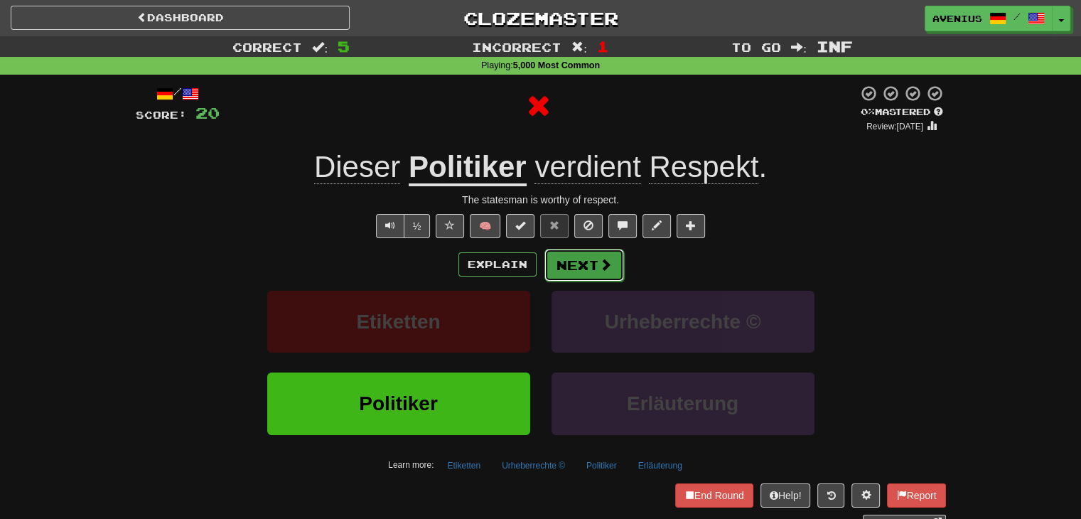
click at [586, 260] on button "Next" at bounding box center [585, 265] width 80 height 33
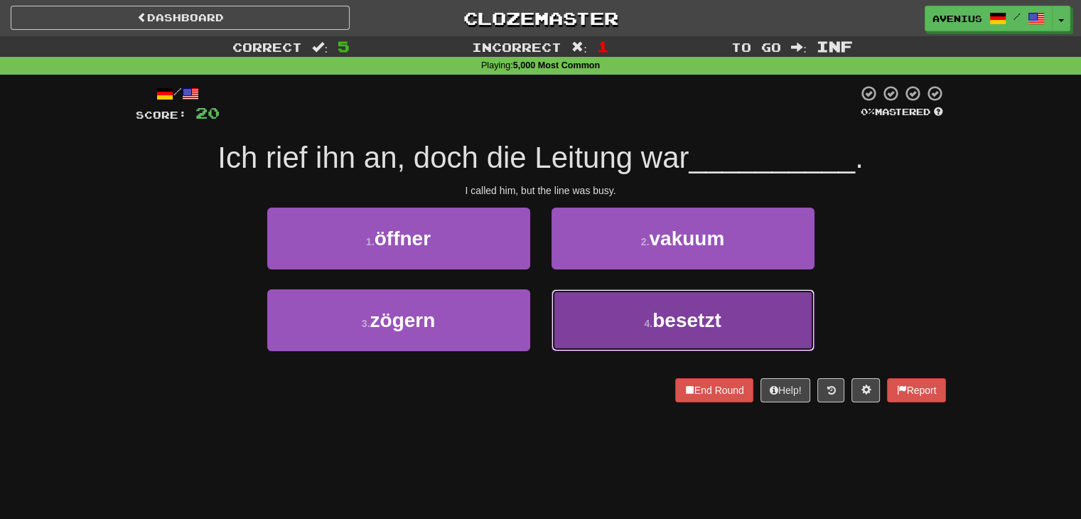
click at [611, 314] on button "4 . besetzt" at bounding box center [683, 320] width 263 height 62
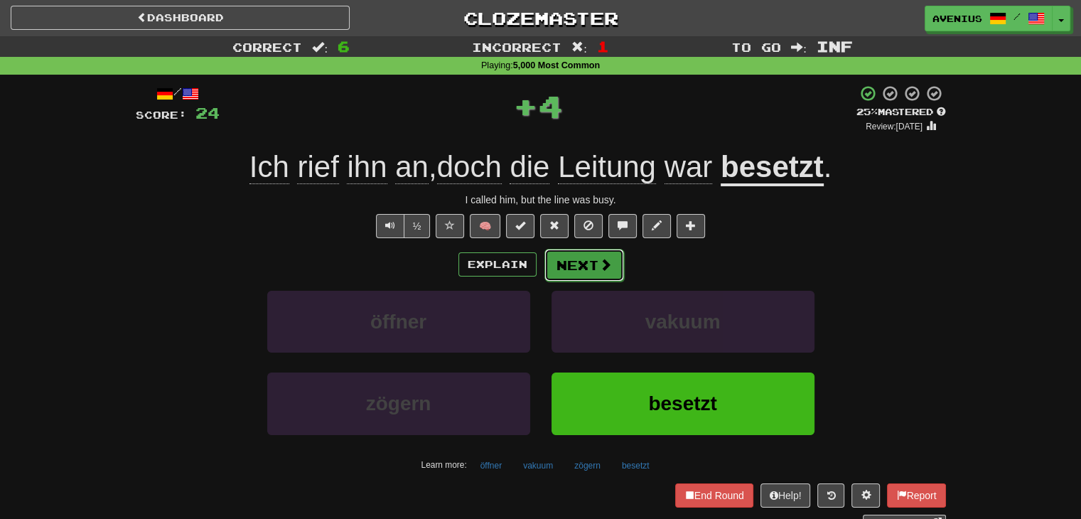
click at [577, 255] on button "Next" at bounding box center [585, 265] width 80 height 33
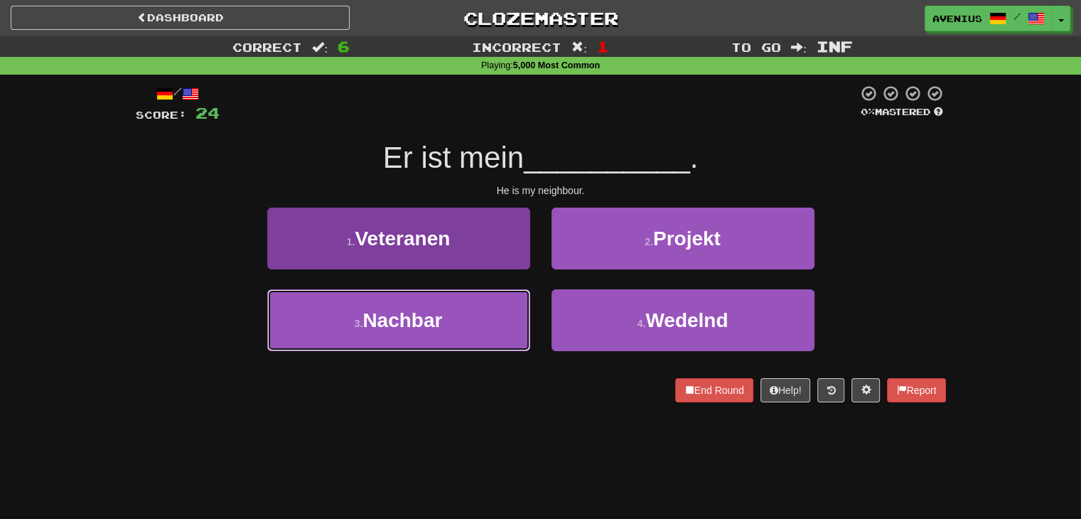
drag, startPoint x: 498, startPoint y: 299, endPoint x: 506, endPoint y: 291, distance: 11.1
click at [501, 296] on button "3 . Nachbar" at bounding box center [398, 320] width 263 height 62
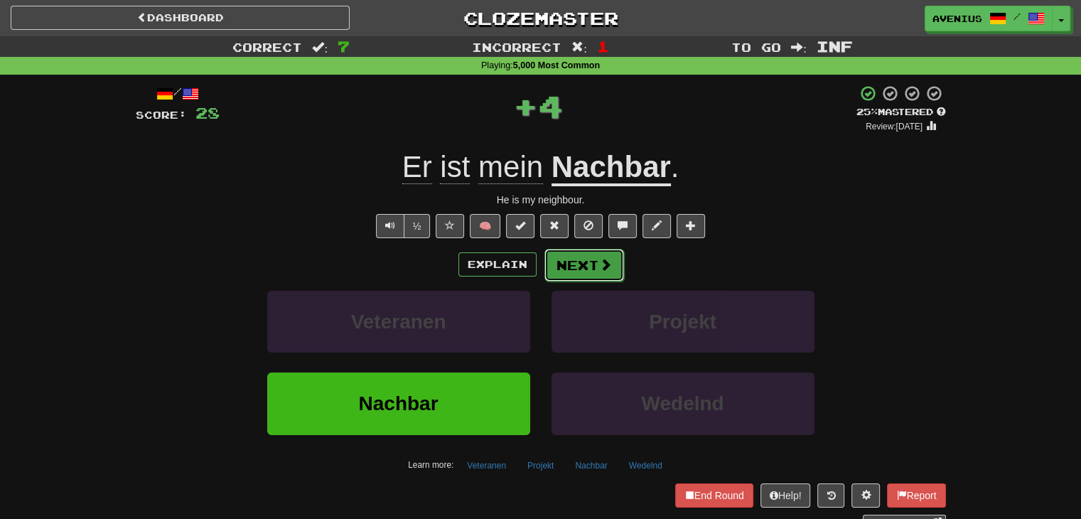
click at [589, 251] on button "Next" at bounding box center [585, 265] width 80 height 33
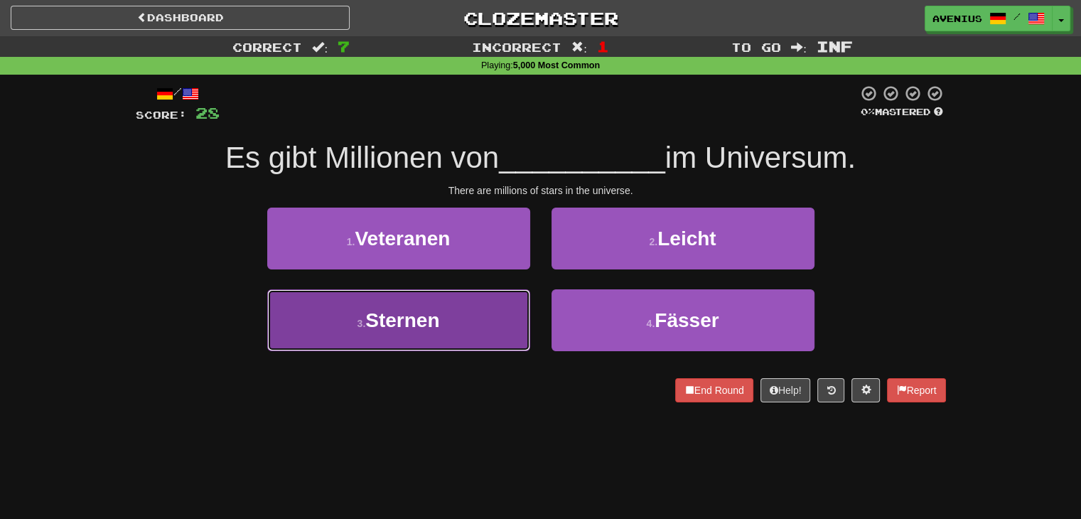
click at [503, 322] on button "3 . Sternen" at bounding box center [398, 320] width 263 height 62
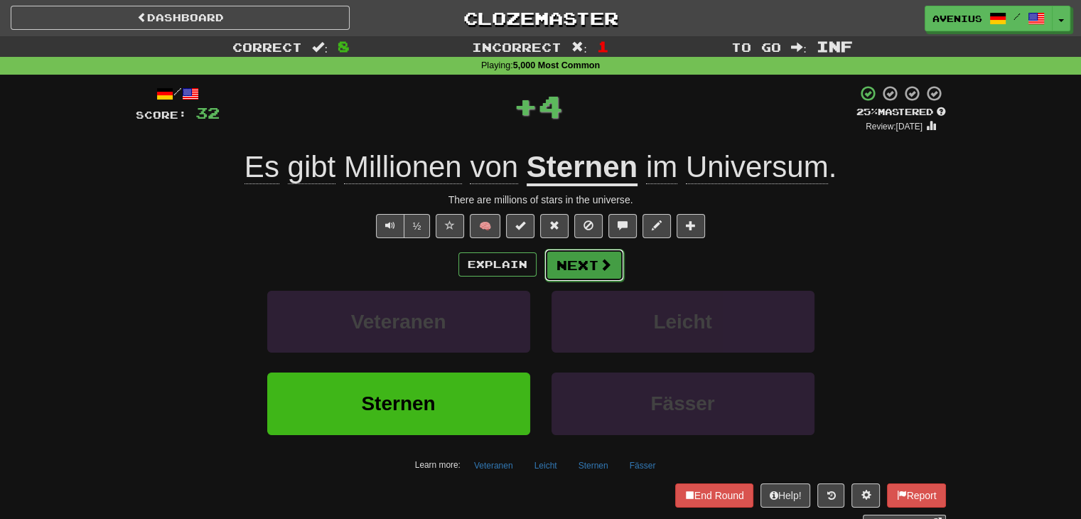
click at [575, 274] on button "Next" at bounding box center [585, 265] width 80 height 33
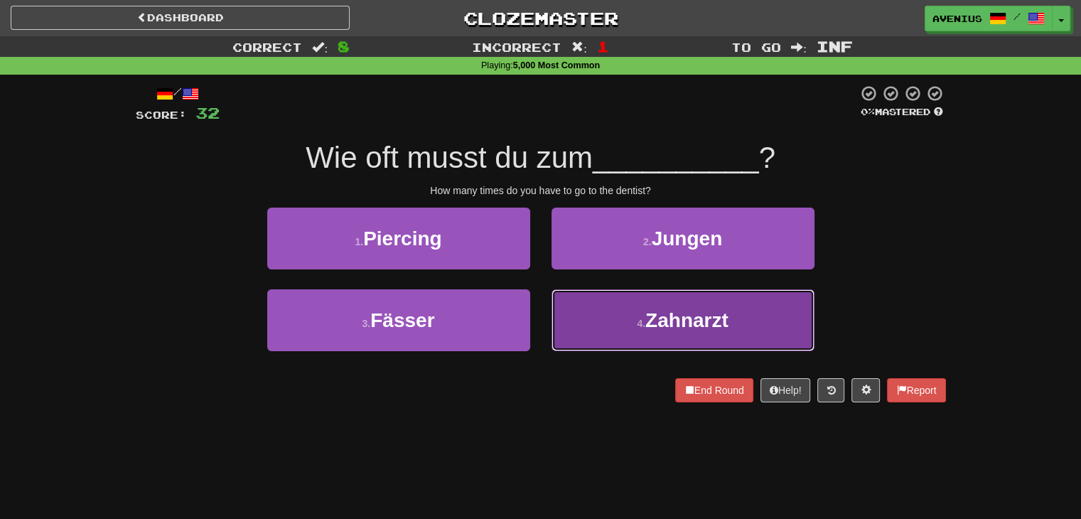
click at [585, 320] on button "4 . Zahnarzt" at bounding box center [683, 320] width 263 height 62
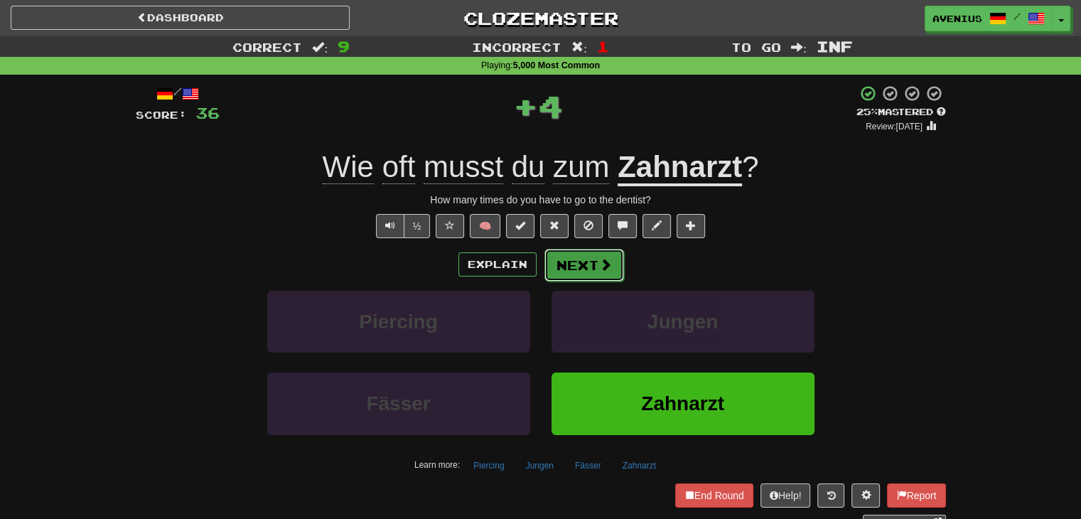
click at [569, 260] on button "Next" at bounding box center [585, 265] width 80 height 33
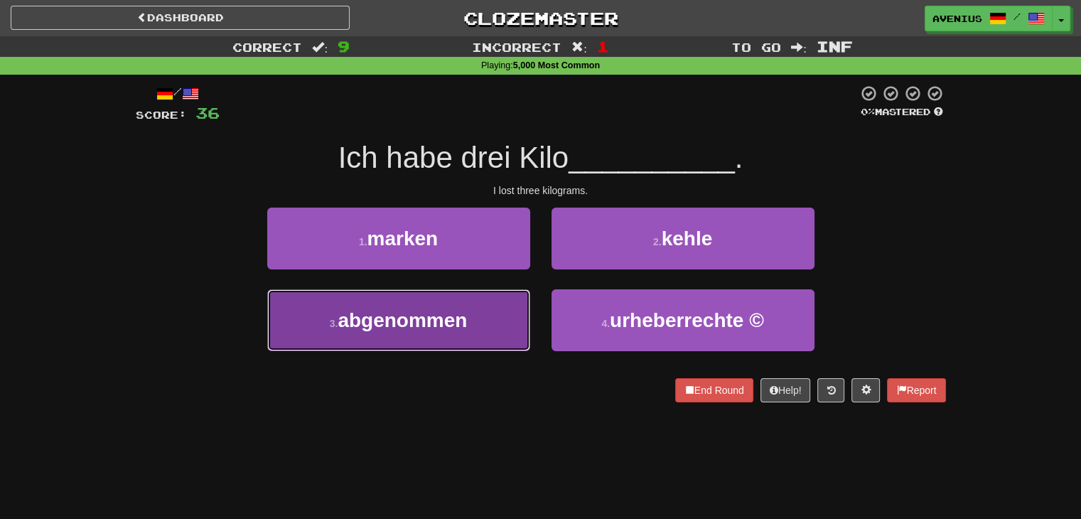
click at [500, 333] on button "3 . abgenommen" at bounding box center [398, 320] width 263 height 62
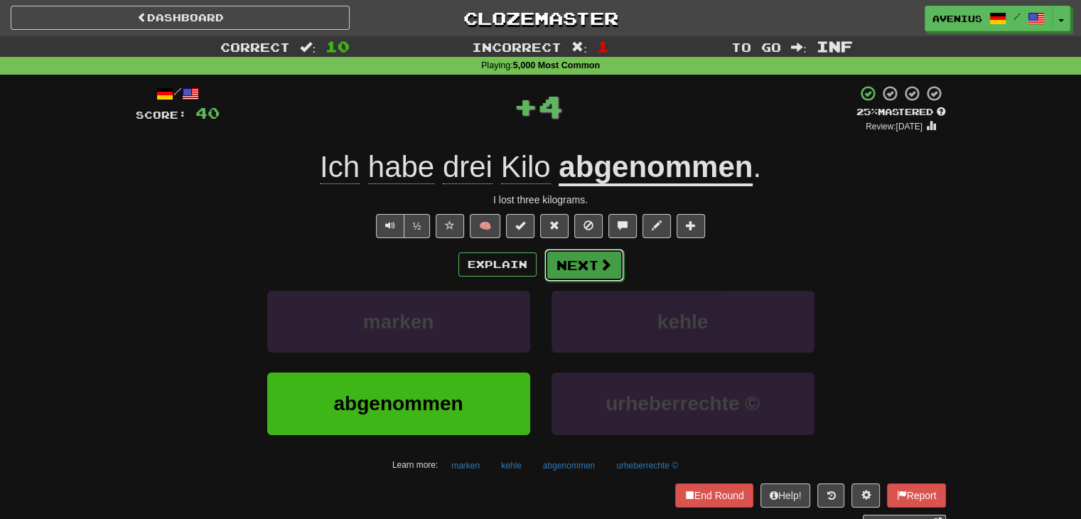
click at [592, 273] on button "Next" at bounding box center [585, 265] width 80 height 33
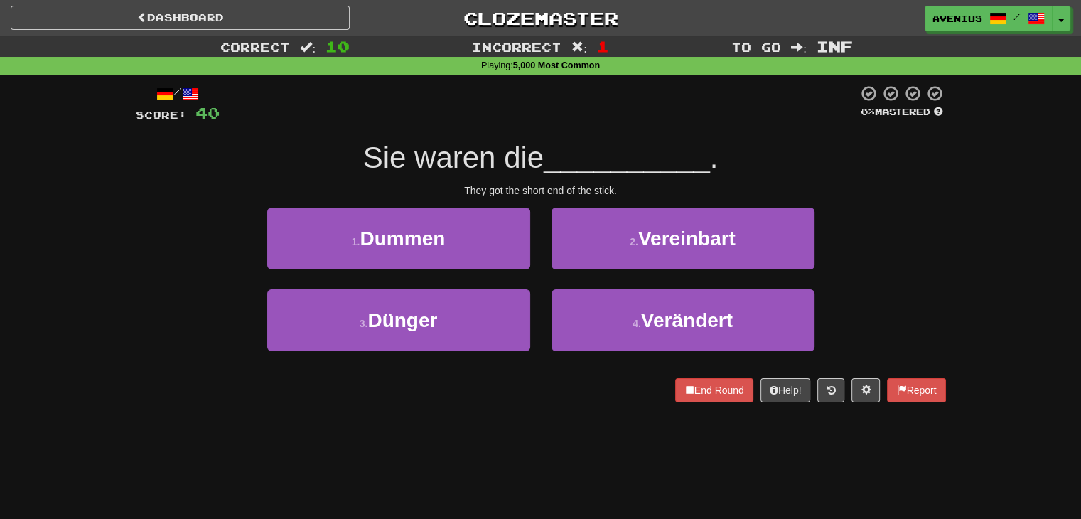
click at [1034, 261] on div "Correct : 10 Incorrect : 1 To go : Inf Playing : 5,000 Most Common / Score: 40 …" at bounding box center [540, 229] width 1081 height 386
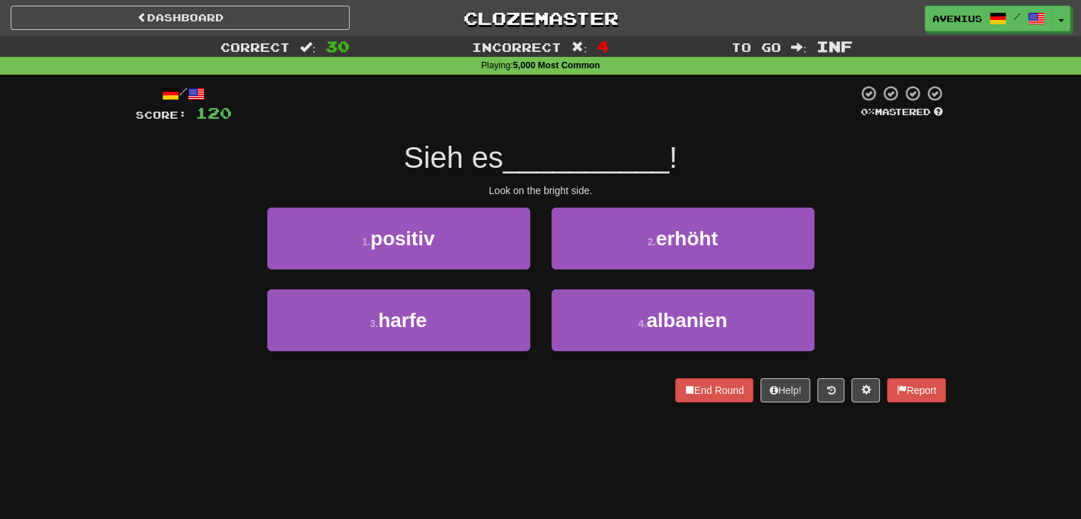
click at [1002, 299] on div "Correct : 30 Incorrect : 4 To go : Inf Playing : 5,000 Most Common / Score: 120…" at bounding box center [540, 229] width 1081 height 386
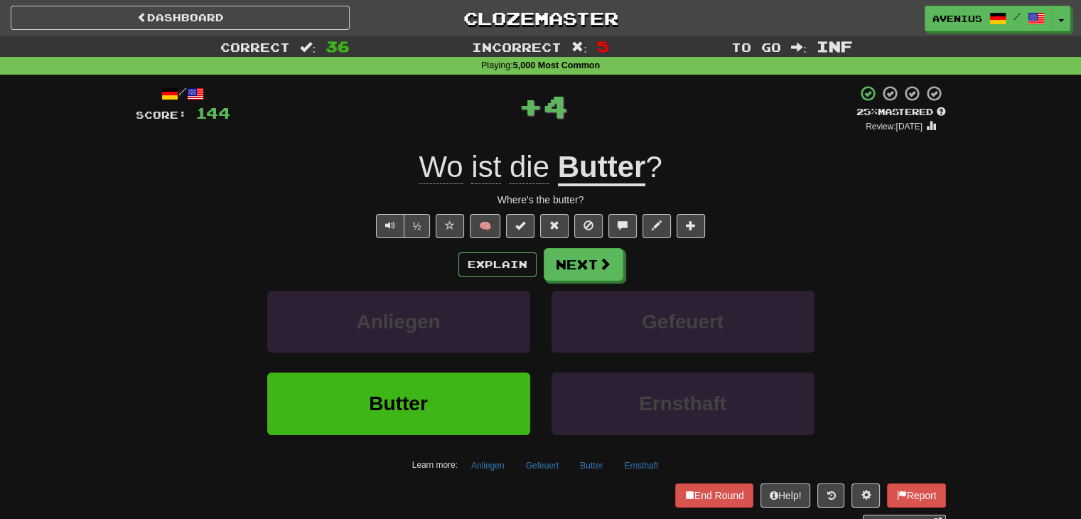
click at [375, 223] on div "½" at bounding box center [402, 226] width 58 height 24
click at [383, 226] on button "Text-to-speech controls" at bounding box center [390, 226] width 28 height 24
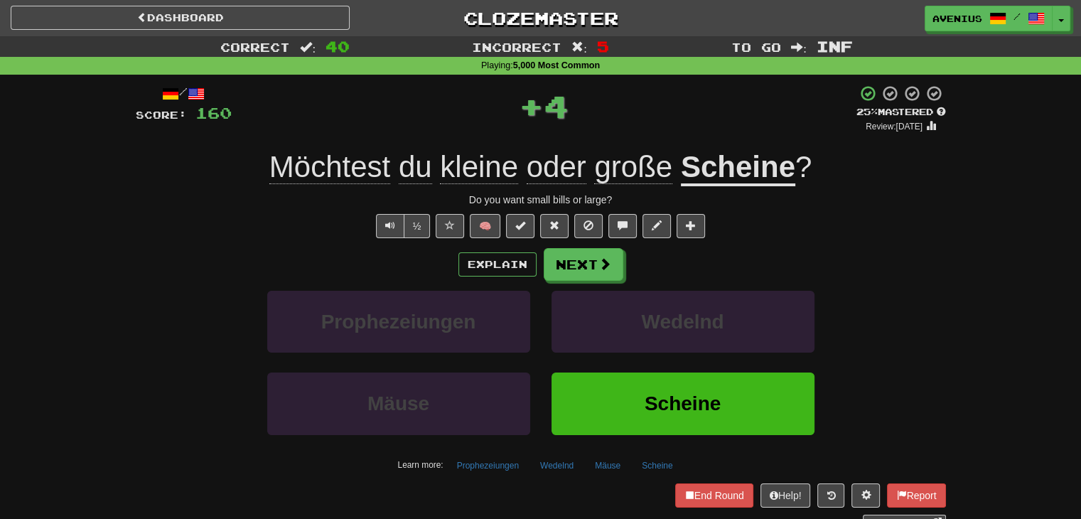
click at [749, 173] on u "Scheine" at bounding box center [738, 168] width 114 height 36
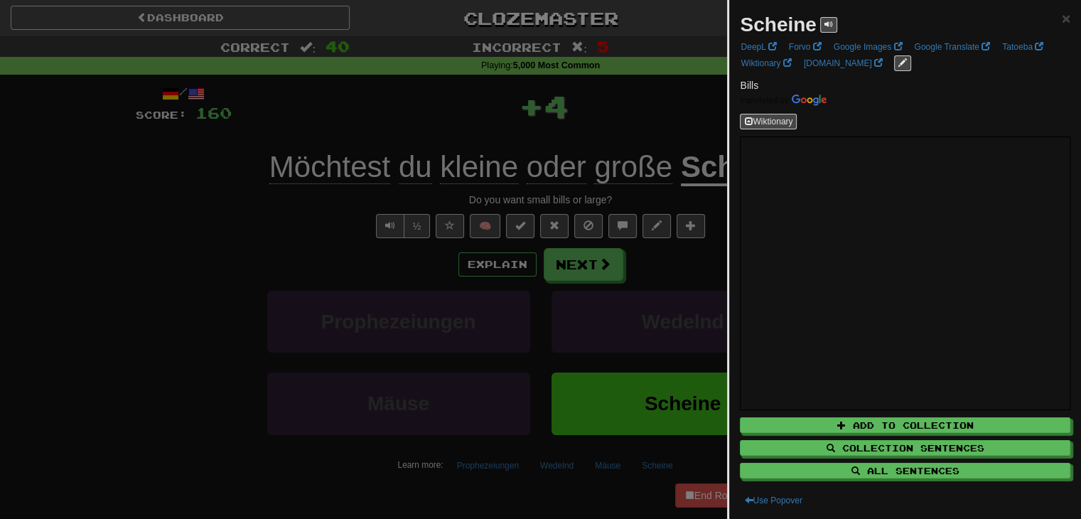
click at [182, 228] on div at bounding box center [540, 259] width 1081 height 519
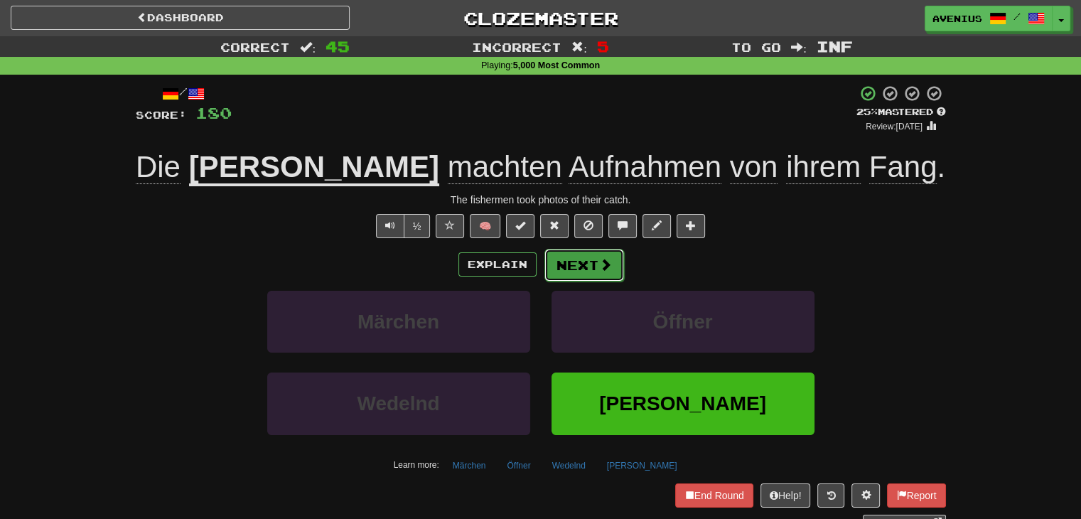
click at [588, 267] on button "Next" at bounding box center [585, 265] width 80 height 33
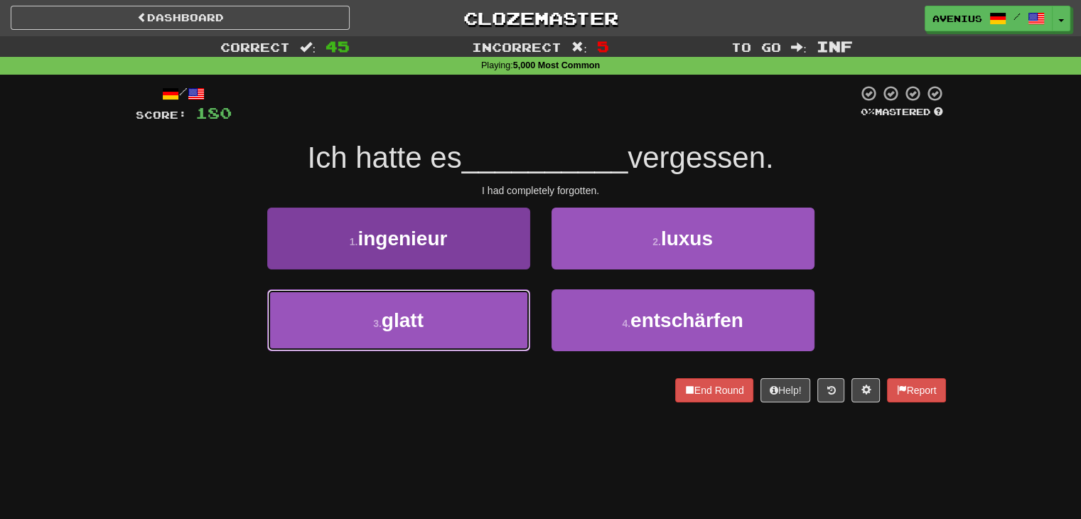
drag, startPoint x: 520, startPoint y: 305, endPoint x: 520, endPoint y: 296, distance: 8.5
click at [518, 305] on button "3 . glatt" at bounding box center [398, 320] width 263 height 62
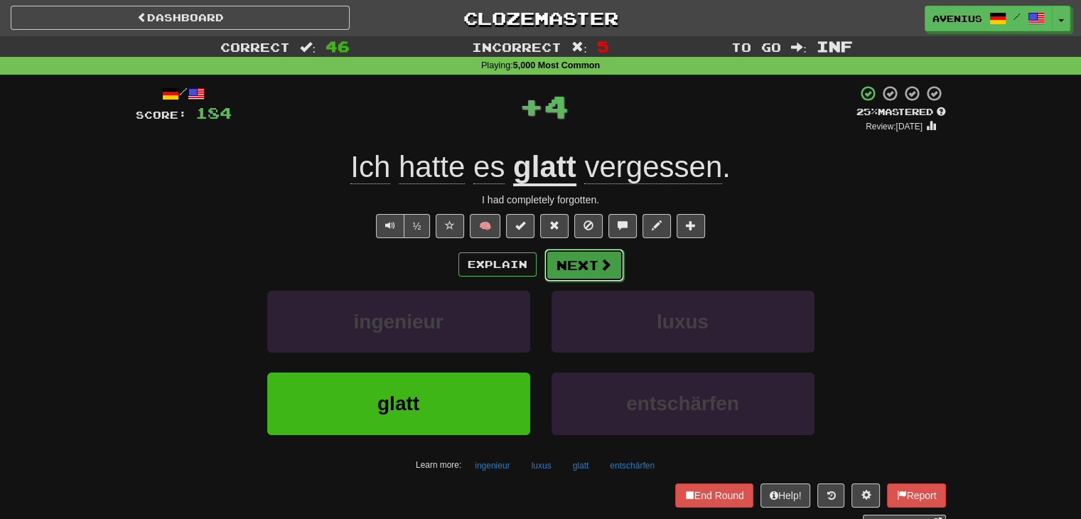
click at [572, 254] on button "Next" at bounding box center [585, 265] width 80 height 33
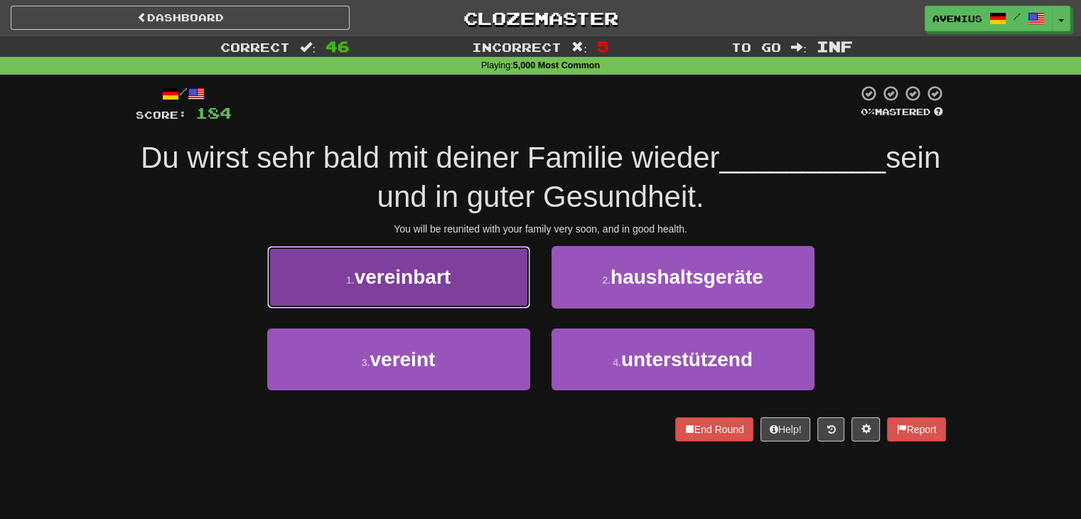
click at [523, 298] on button "1 . vereinbart" at bounding box center [398, 277] width 263 height 62
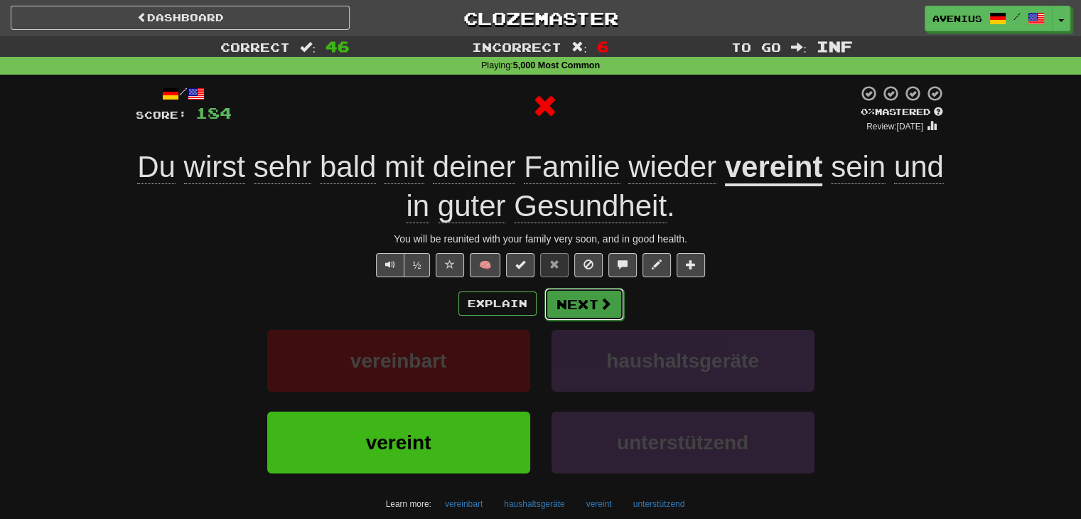
click at [585, 299] on button "Next" at bounding box center [585, 304] width 80 height 33
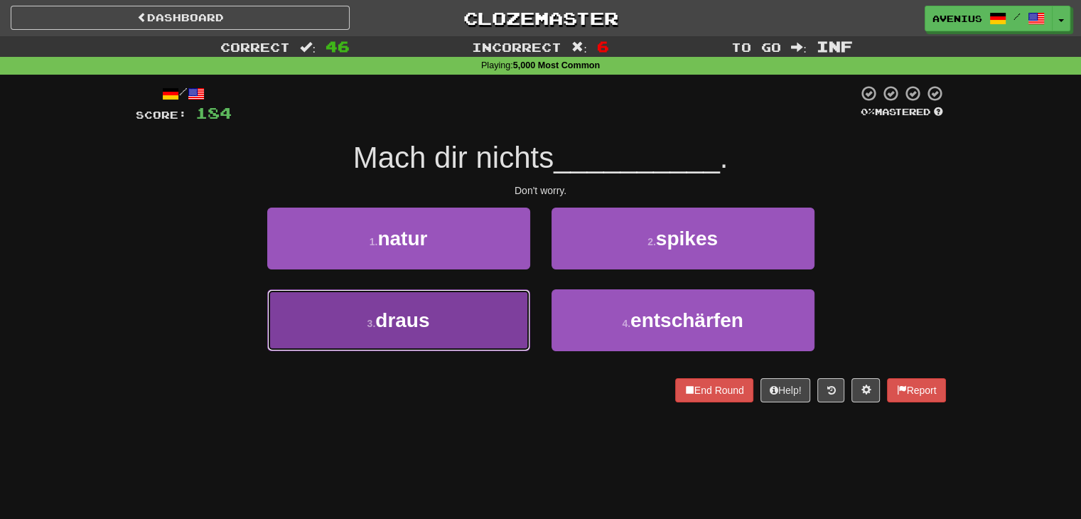
click at [512, 312] on button "3 . draus" at bounding box center [398, 320] width 263 height 62
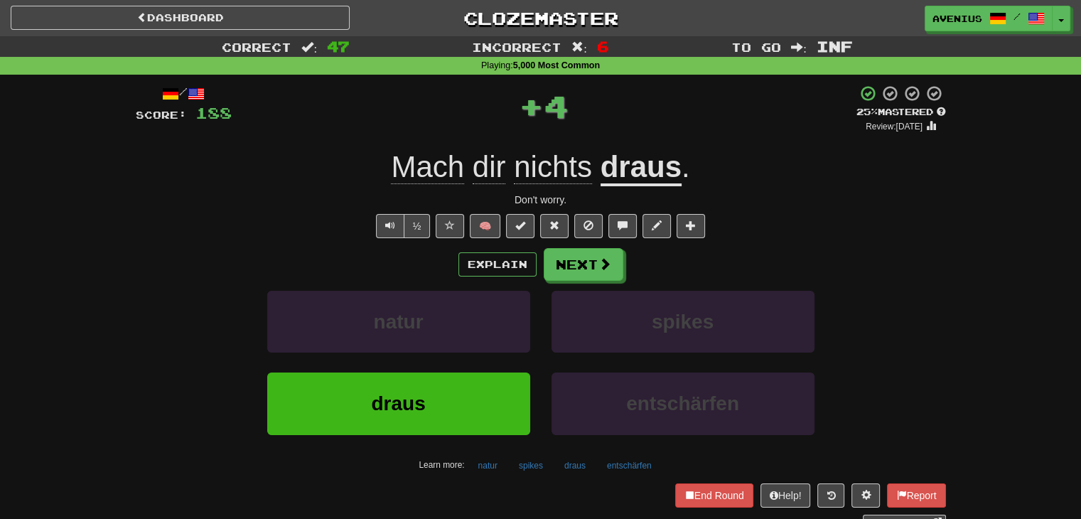
click at [660, 187] on div "/ Score: 188 + 4 25 % Mastered Review: [DATE] Mach dir nichts draus . Don't wor…" at bounding box center [541, 308] width 811 height 446
click at [661, 181] on u "draus" at bounding box center [641, 168] width 81 height 36
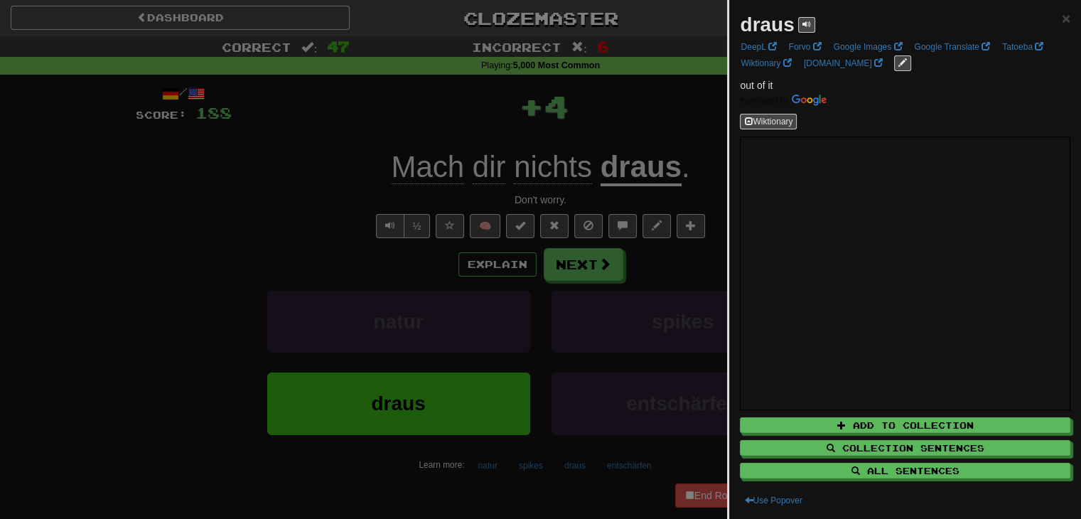
click at [279, 178] on div at bounding box center [540, 259] width 1081 height 519
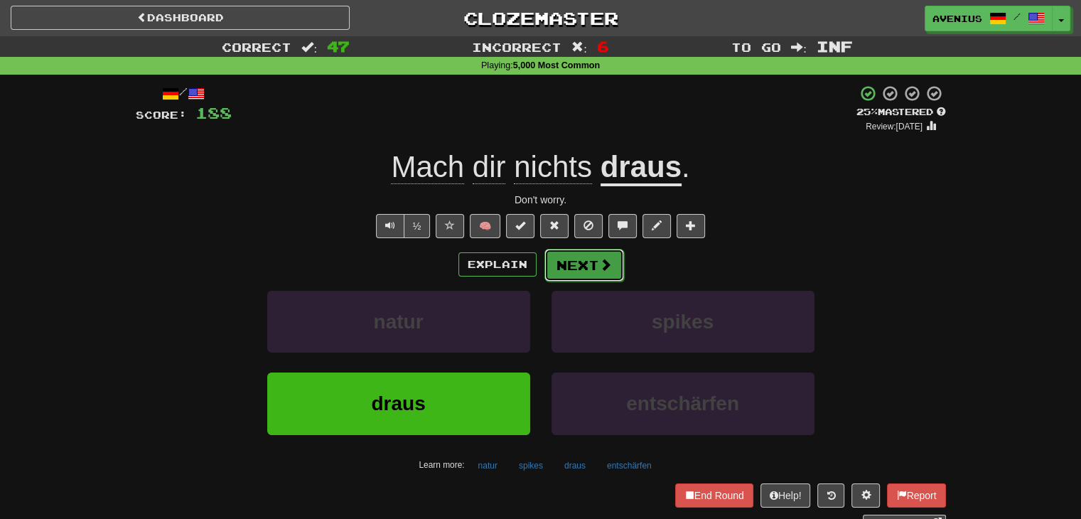
click at [599, 274] on button "Next" at bounding box center [585, 265] width 80 height 33
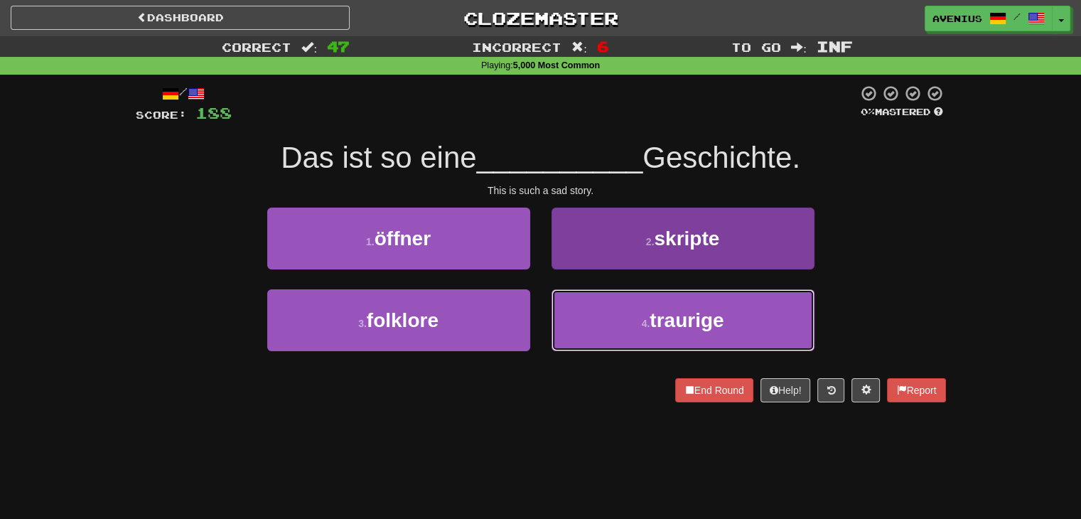
click at [621, 316] on button "4 . traurige" at bounding box center [683, 320] width 263 height 62
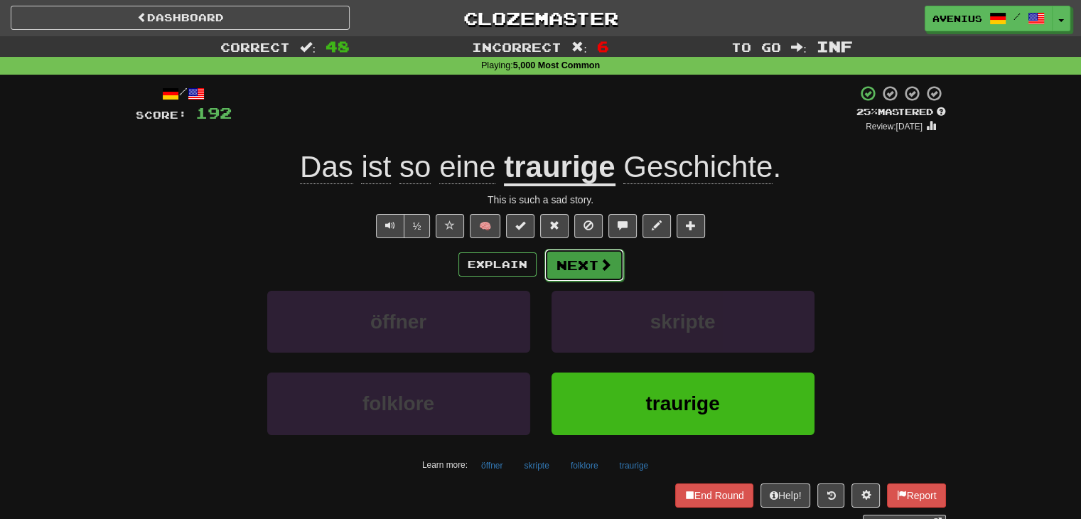
click at [592, 262] on button "Next" at bounding box center [585, 265] width 80 height 33
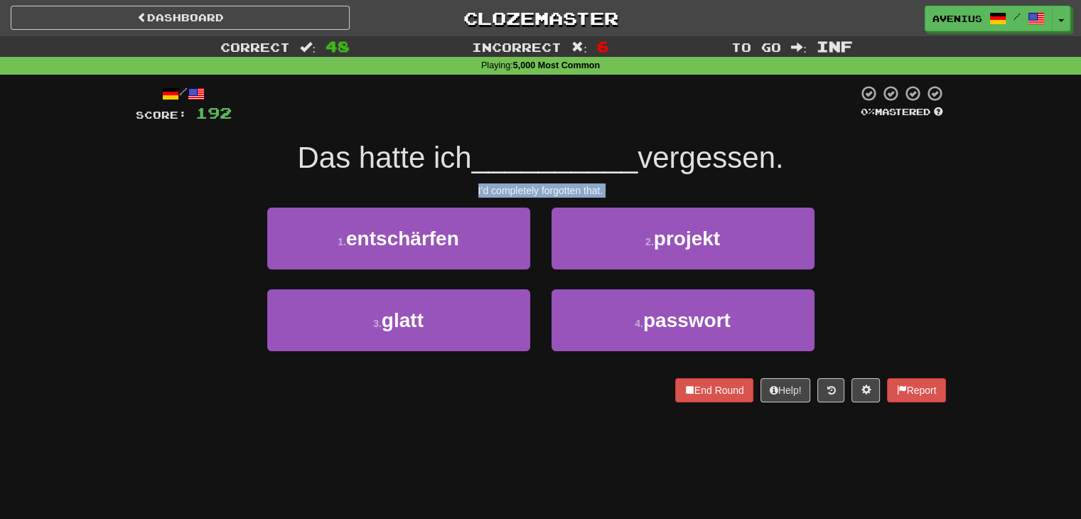
drag, startPoint x: 466, startPoint y: 187, endPoint x: 683, endPoint y: 203, distance: 216.8
click at [683, 203] on div "/ Score: 192 0 % Mastered Das hatte ich __________ vergessen. I'd completely fo…" at bounding box center [541, 244] width 811 height 318
click at [673, 164] on div at bounding box center [673, 164] width 0 height 0
click at [496, 188] on div "I'd completely forgotten that." at bounding box center [541, 190] width 811 height 14
drag, startPoint x: 480, startPoint y: 189, endPoint x: 602, endPoint y: 188, distance: 122.3
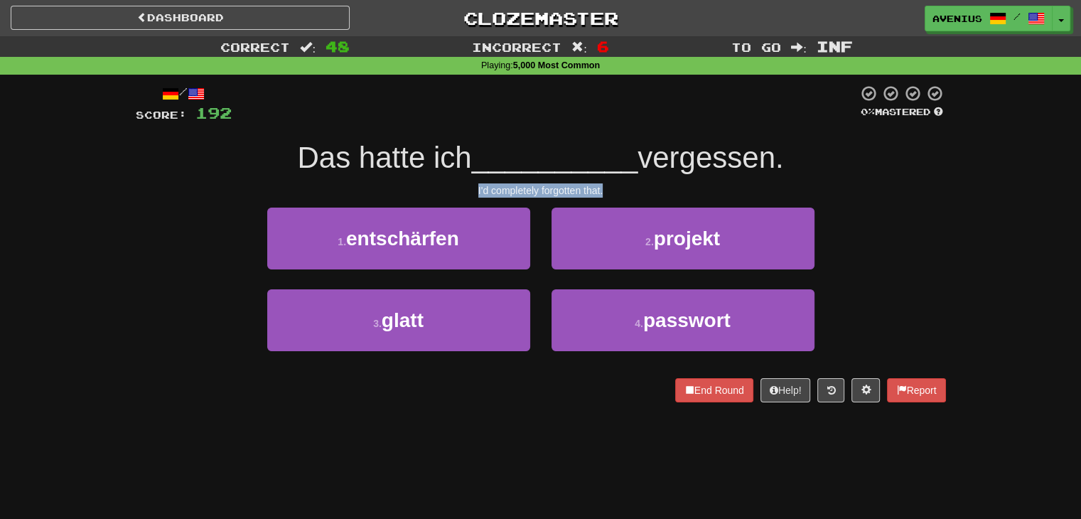
click at [602, 188] on div "I'd completely forgotten that." at bounding box center [541, 190] width 811 height 14
click at [593, 164] on div at bounding box center [593, 164] width 0 height 0
click at [707, 190] on div "I'd completely forgotten that." at bounding box center [541, 190] width 811 height 14
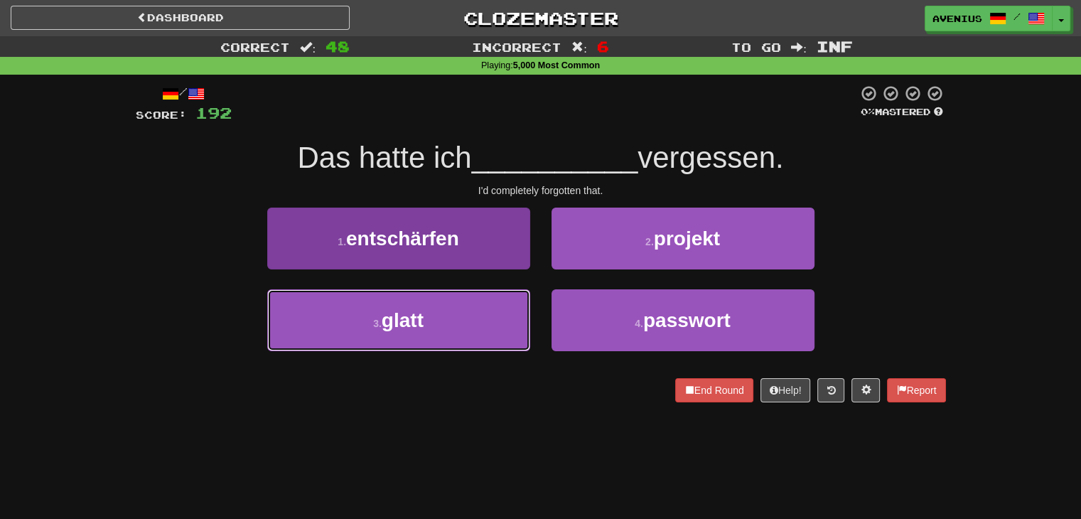
drag, startPoint x: 467, startPoint y: 319, endPoint x: 471, endPoint y: 313, distance: 7.3
click at [468, 319] on button "3 . glatt" at bounding box center [398, 320] width 263 height 62
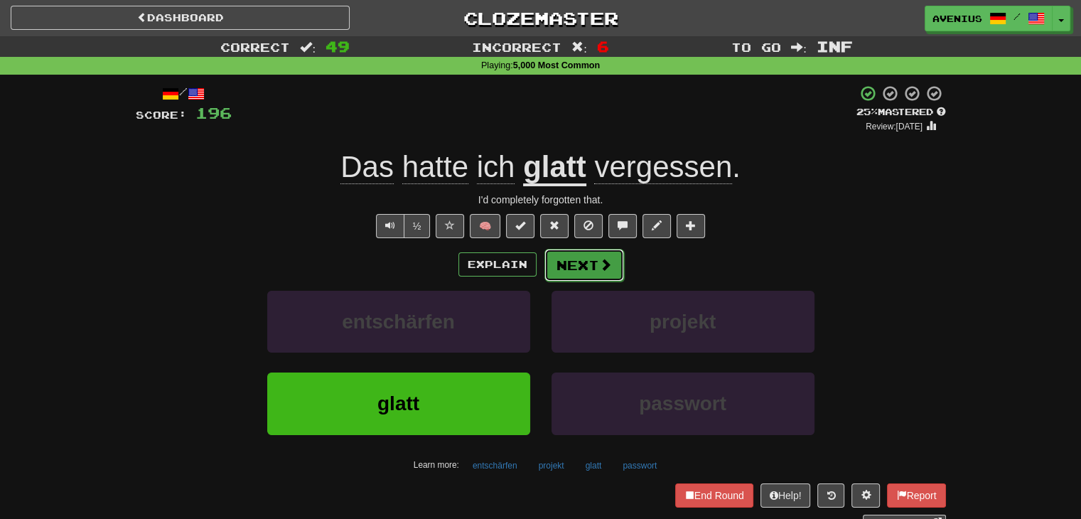
click at [592, 262] on button "Next" at bounding box center [585, 265] width 80 height 33
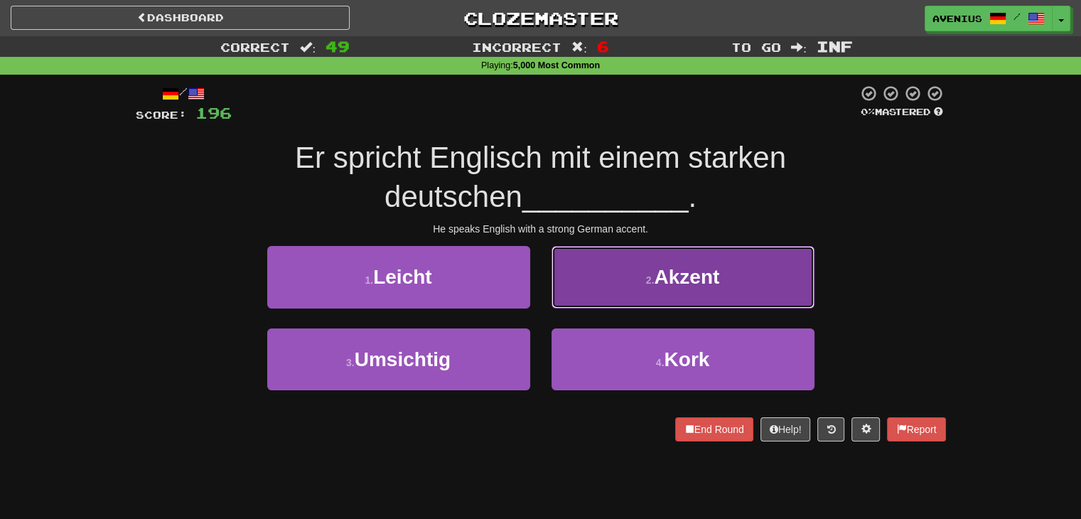
click at [598, 292] on button "2 . Akzent" at bounding box center [683, 277] width 263 height 62
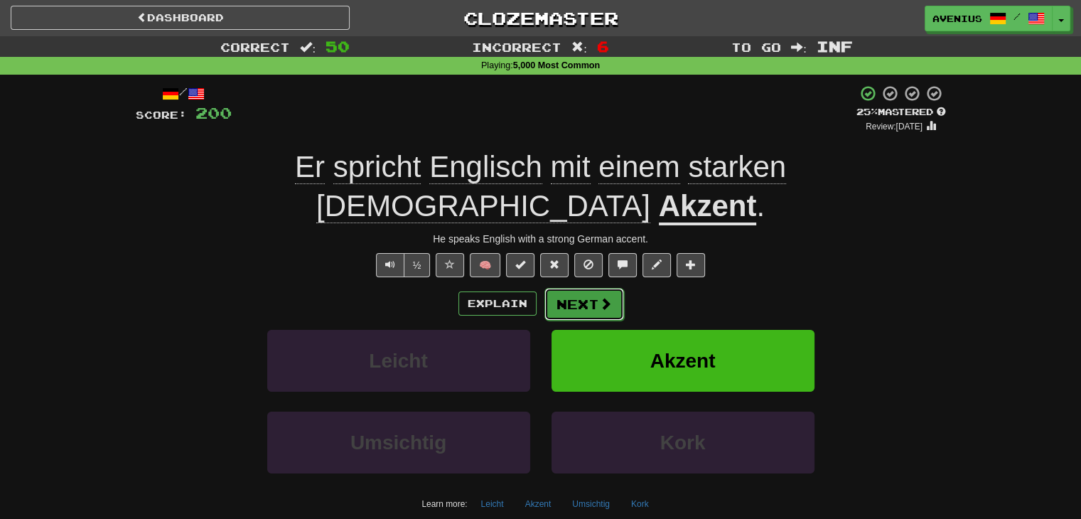
click at [568, 288] on button "Next" at bounding box center [585, 304] width 80 height 33
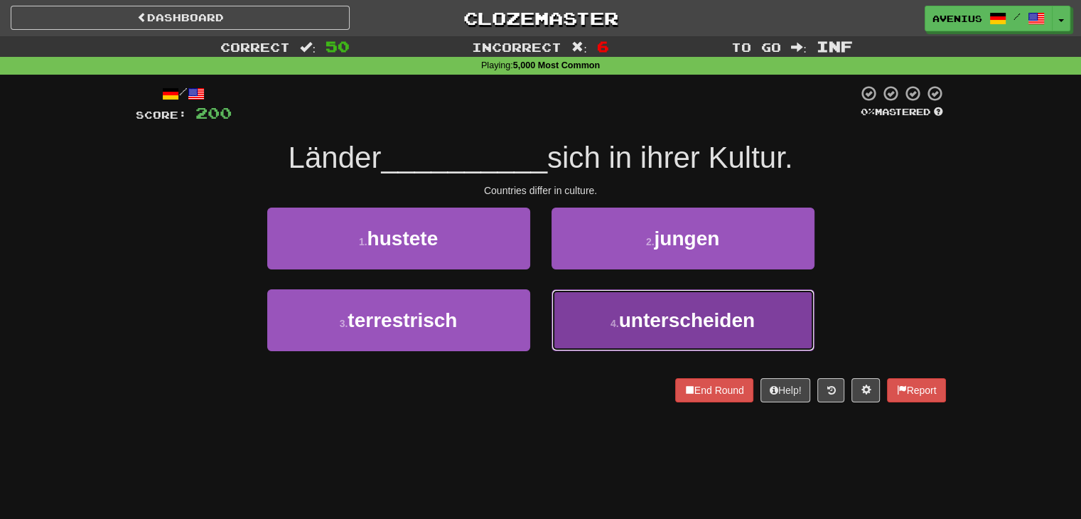
click at [616, 299] on button "4 . unterscheiden" at bounding box center [683, 320] width 263 height 62
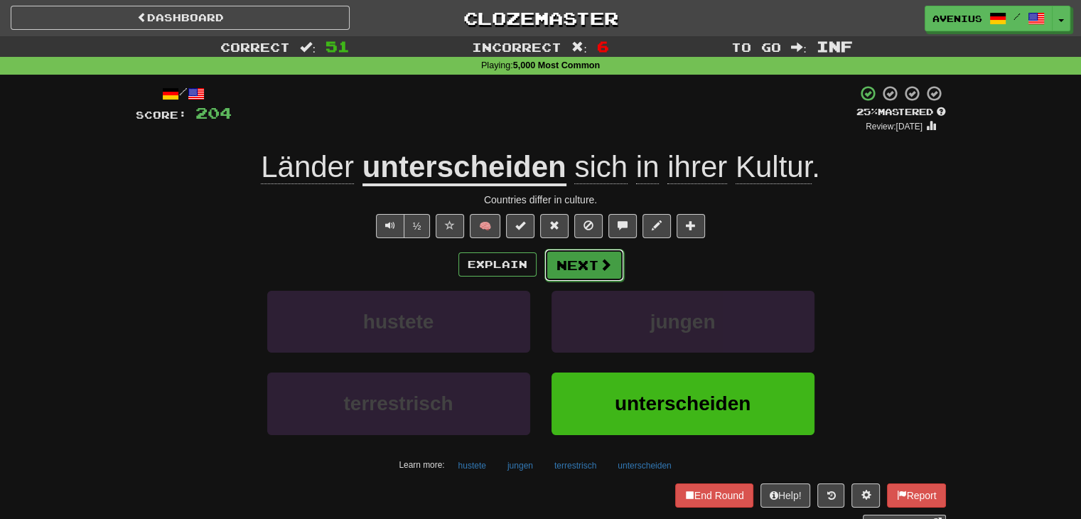
click at [601, 260] on span at bounding box center [605, 264] width 13 height 13
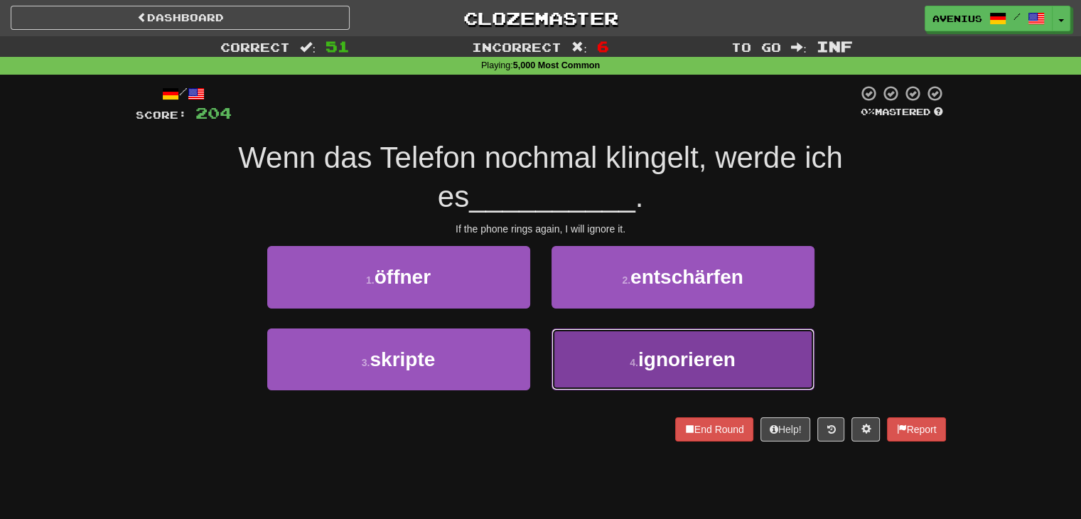
click at [609, 343] on button "4 . ignorieren" at bounding box center [683, 359] width 263 height 62
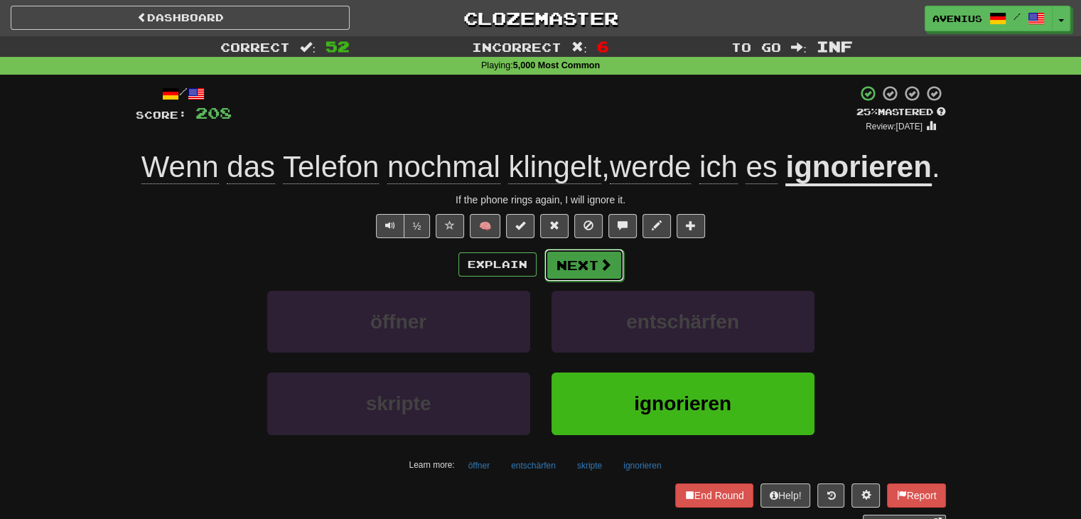
click at [580, 262] on button "Next" at bounding box center [585, 265] width 80 height 33
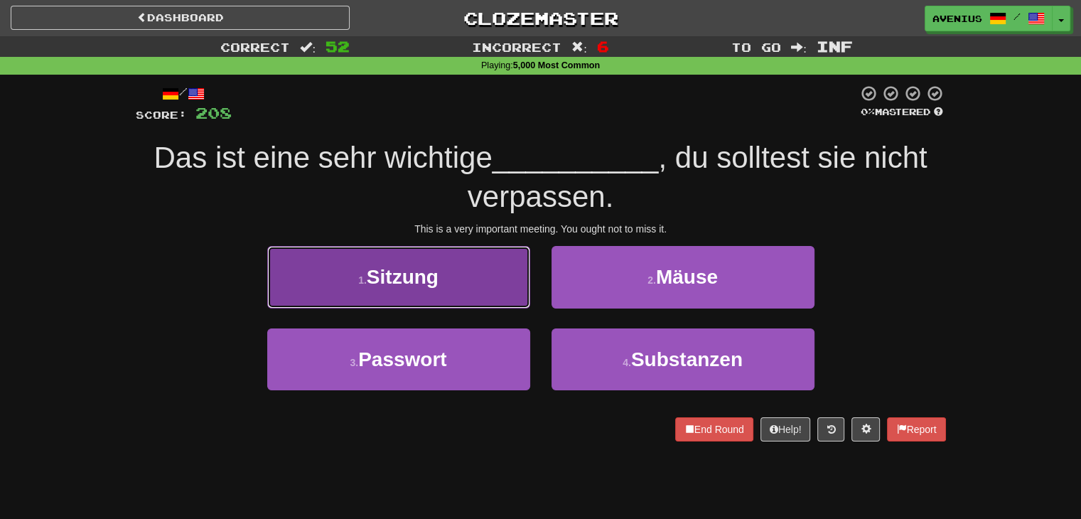
click at [492, 288] on button "1 . Sitzung" at bounding box center [398, 277] width 263 height 62
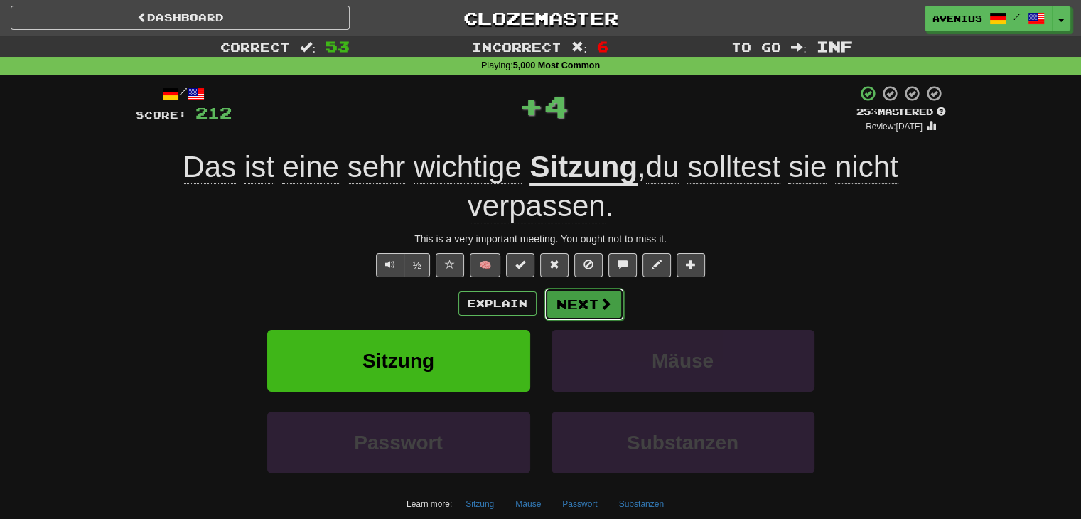
click at [591, 308] on button "Next" at bounding box center [585, 304] width 80 height 33
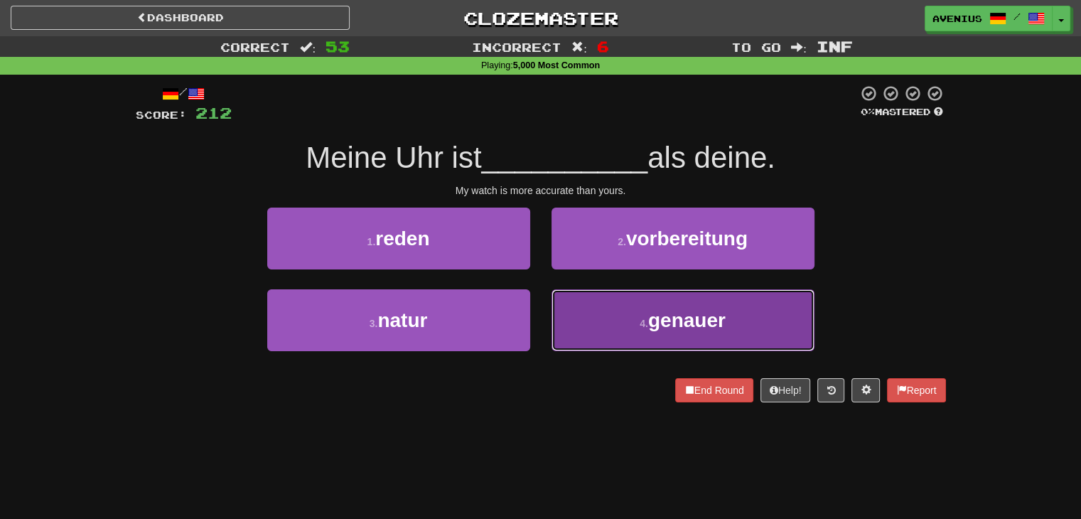
click at [625, 311] on button "4 . genauer" at bounding box center [683, 320] width 263 height 62
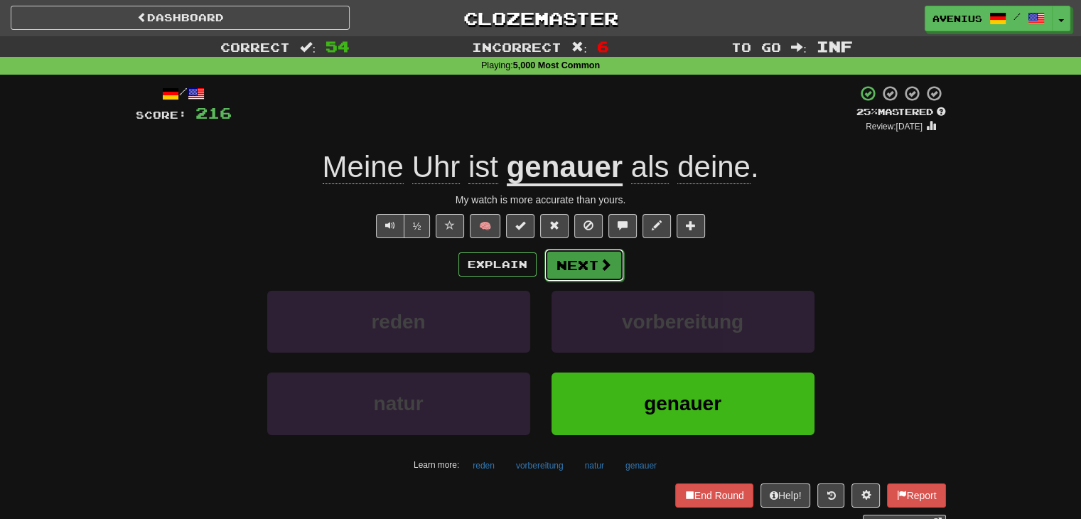
click at [596, 249] on button "Next" at bounding box center [585, 265] width 80 height 33
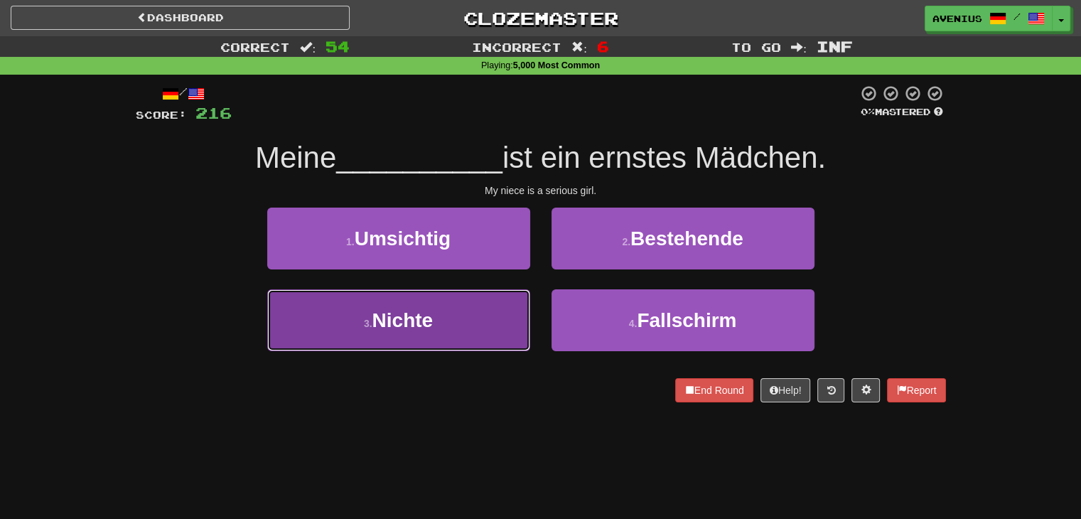
click at [475, 318] on button "3 . Nichte" at bounding box center [398, 320] width 263 height 62
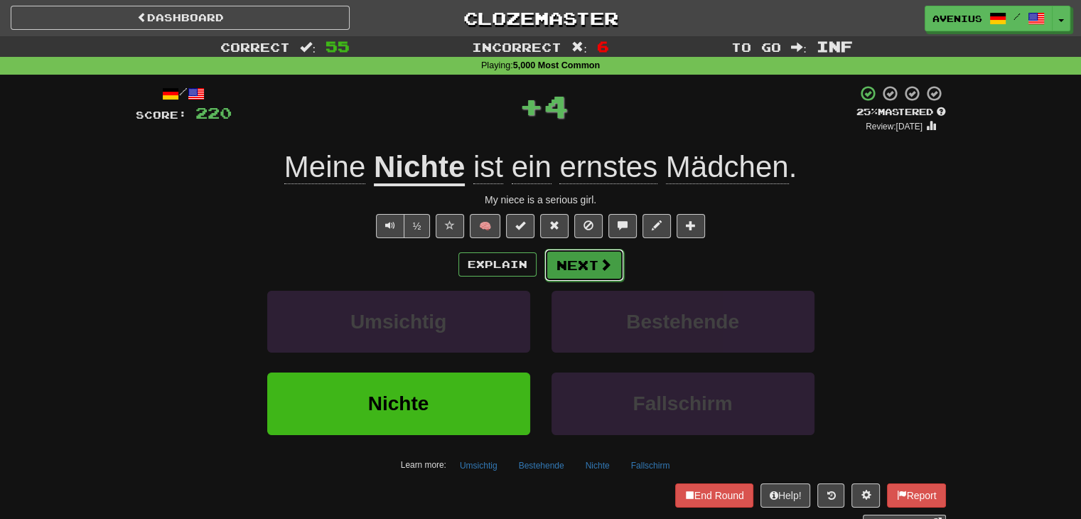
click at [585, 265] on button "Next" at bounding box center [585, 265] width 80 height 33
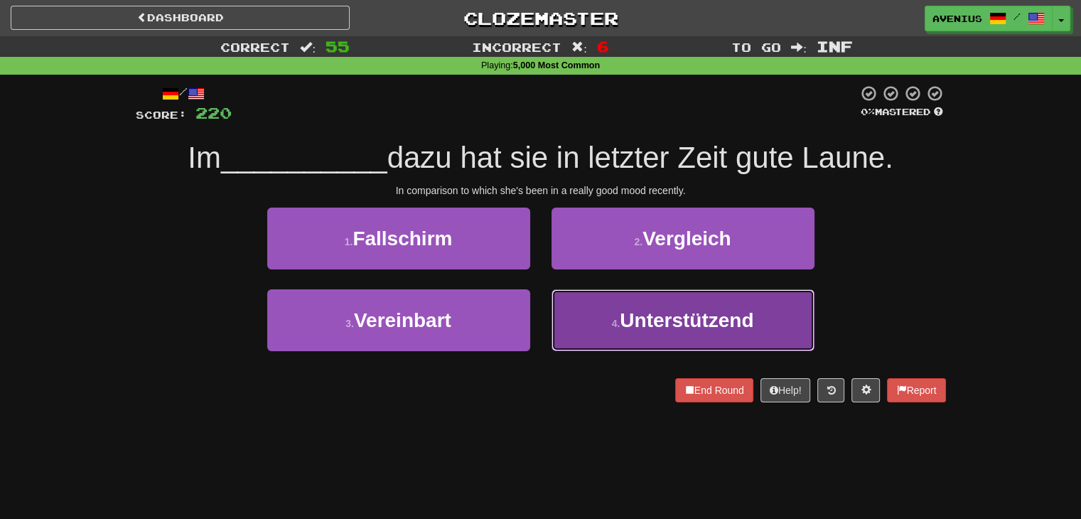
click at [613, 321] on small "4 ." at bounding box center [616, 323] width 9 height 11
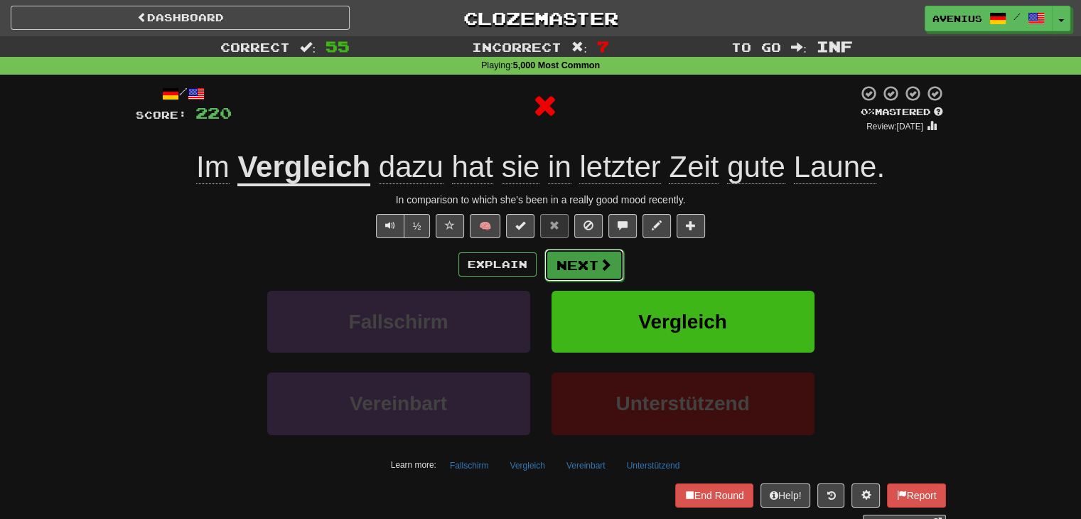
click at [564, 265] on button "Next" at bounding box center [585, 265] width 80 height 33
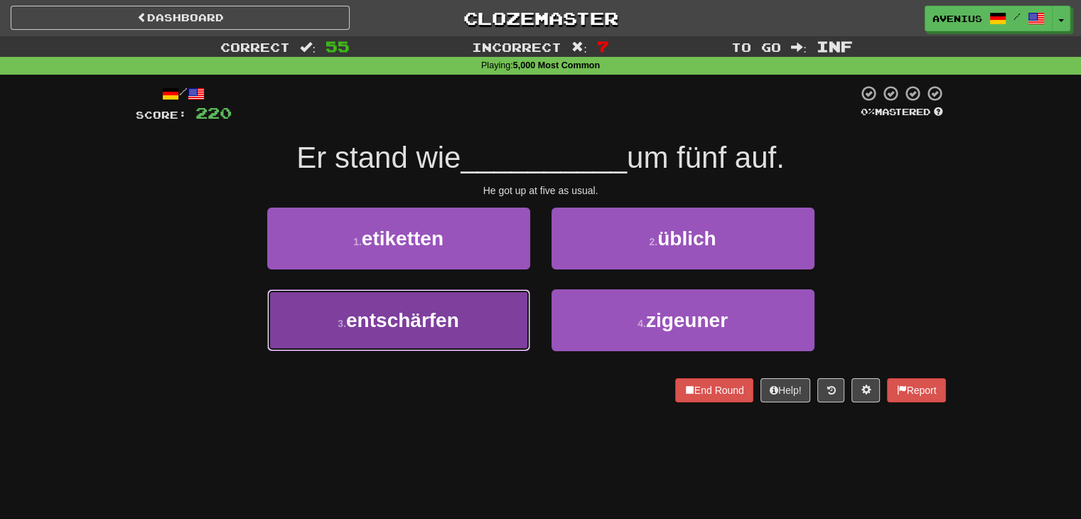
click at [420, 332] on button "3 . entschärfen" at bounding box center [398, 320] width 263 height 62
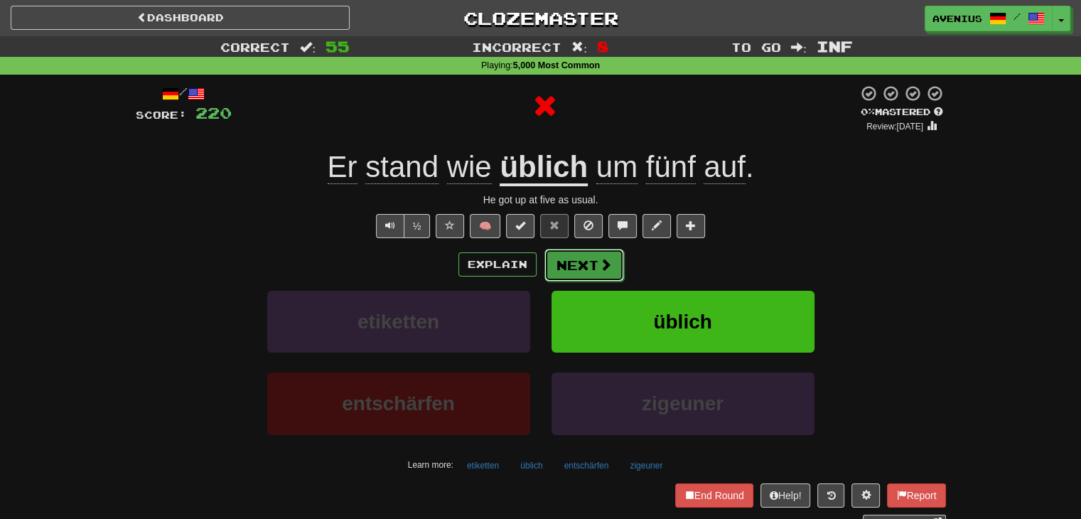
click at [600, 255] on button "Next" at bounding box center [585, 265] width 80 height 33
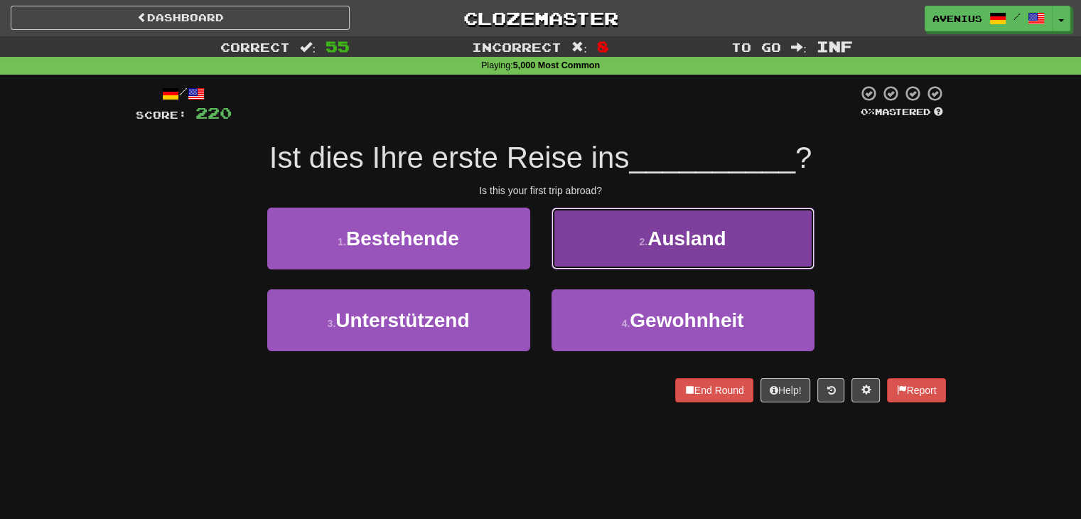
click at [577, 253] on button "2 . Ausland" at bounding box center [683, 239] width 263 height 62
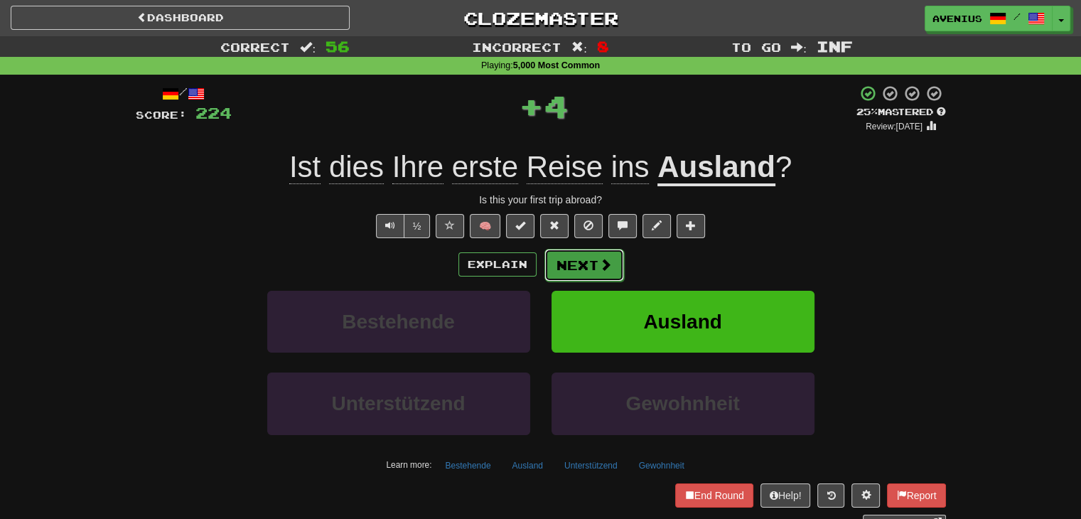
click at [577, 268] on button "Next" at bounding box center [585, 265] width 80 height 33
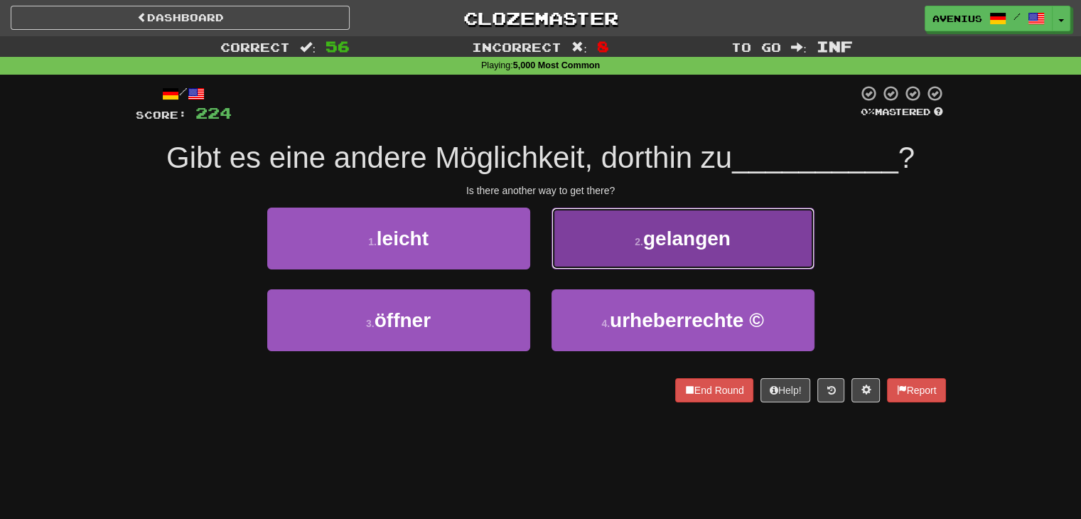
click at [565, 260] on button "2 . gelangen" at bounding box center [683, 239] width 263 height 62
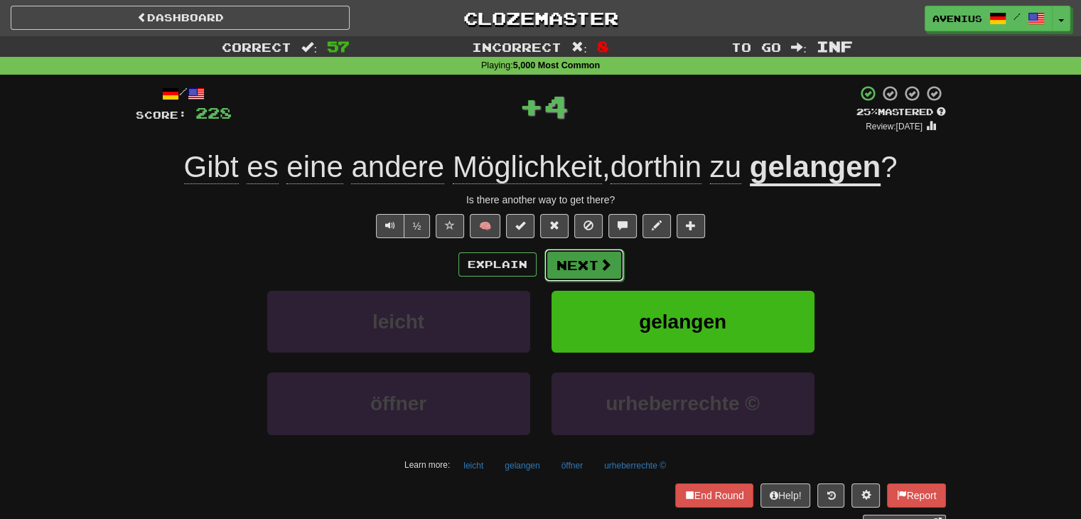
click at [571, 269] on button "Next" at bounding box center [585, 265] width 80 height 33
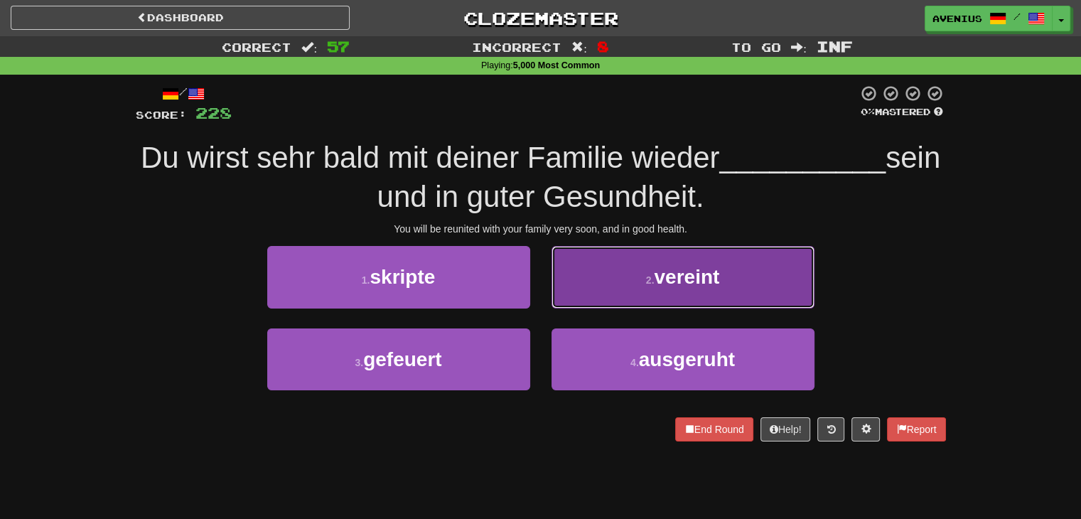
click at [611, 299] on button "2 . vereint" at bounding box center [683, 277] width 263 height 62
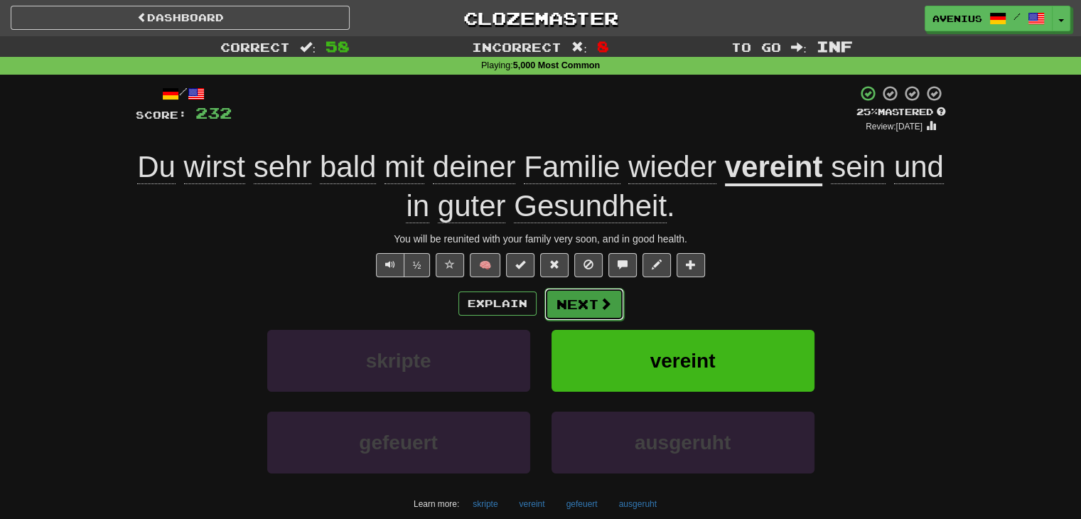
click at [589, 302] on button "Next" at bounding box center [585, 304] width 80 height 33
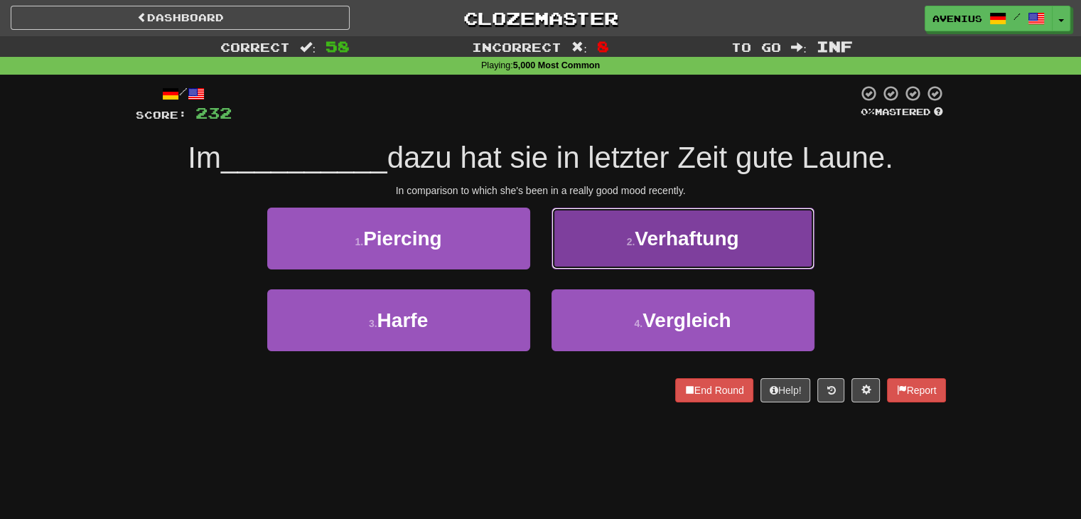
click at [607, 252] on button "2 . Verhaftung" at bounding box center [683, 239] width 263 height 62
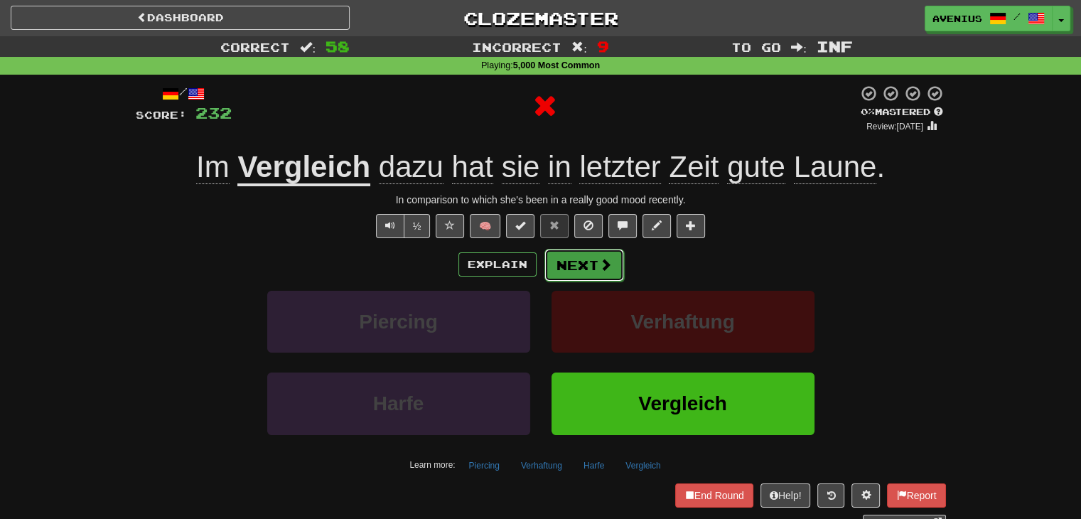
click at [580, 262] on button "Next" at bounding box center [585, 265] width 80 height 33
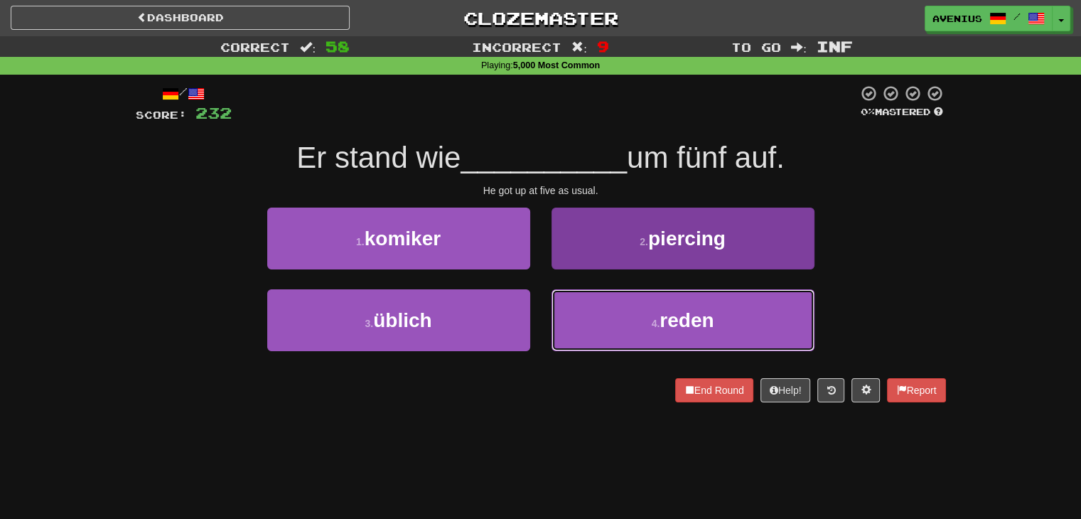
click at [600, 323] on button "4 . reden" at bounding box center [683, 320] width 263 height 62
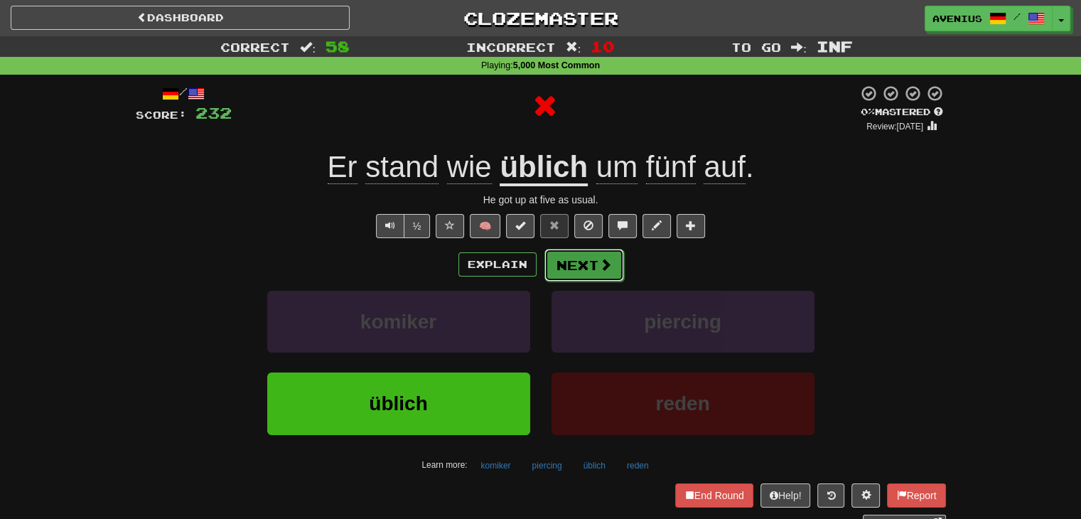
click at [574, 268] on button "Next" at bounding box center [585, 265] width 80 height 33
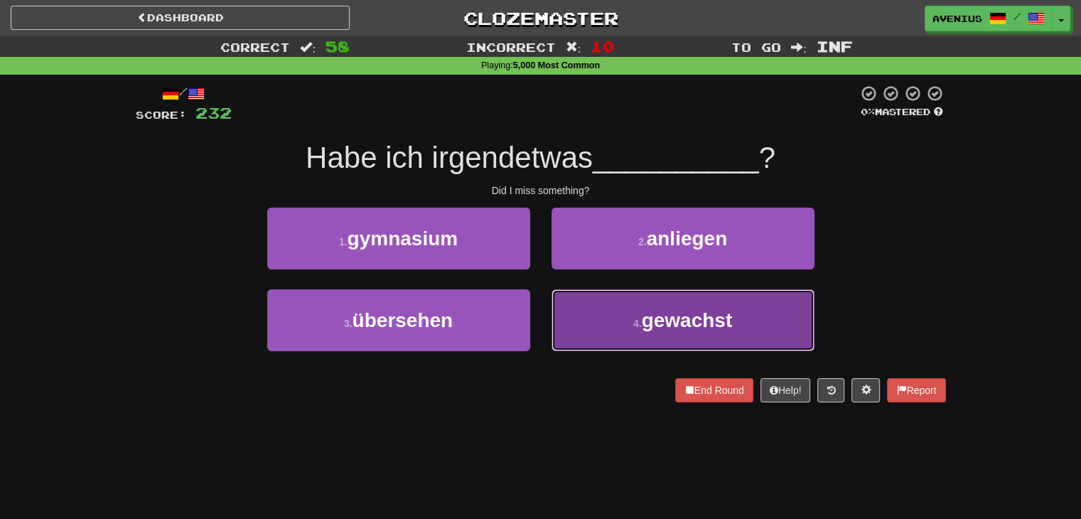
click at [582, 302] on button "4 . gewachst" at bounding box center [683, 320] width 263 height 62
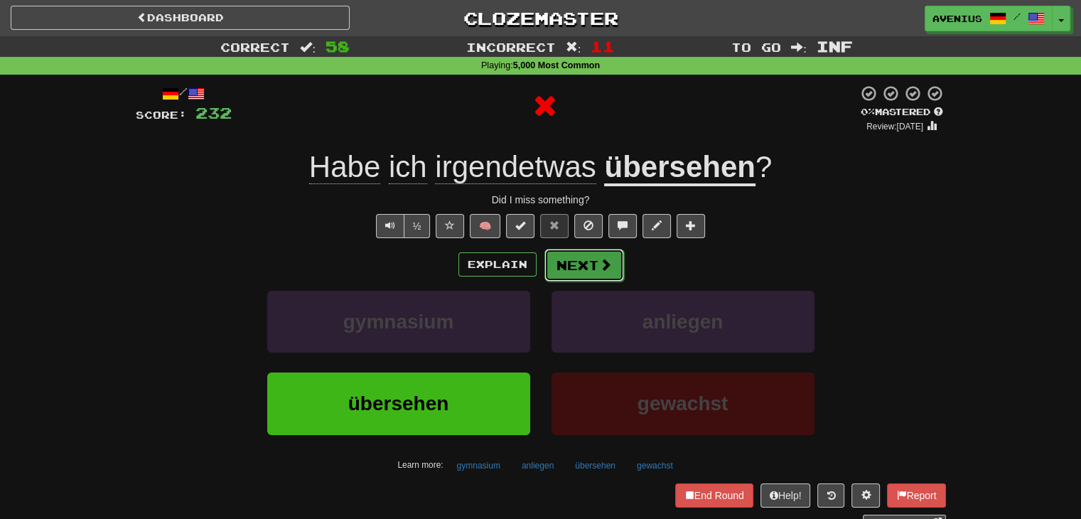
click at [580, 259] on button "Next" at bounding box center [585, 265] width 80 height 33
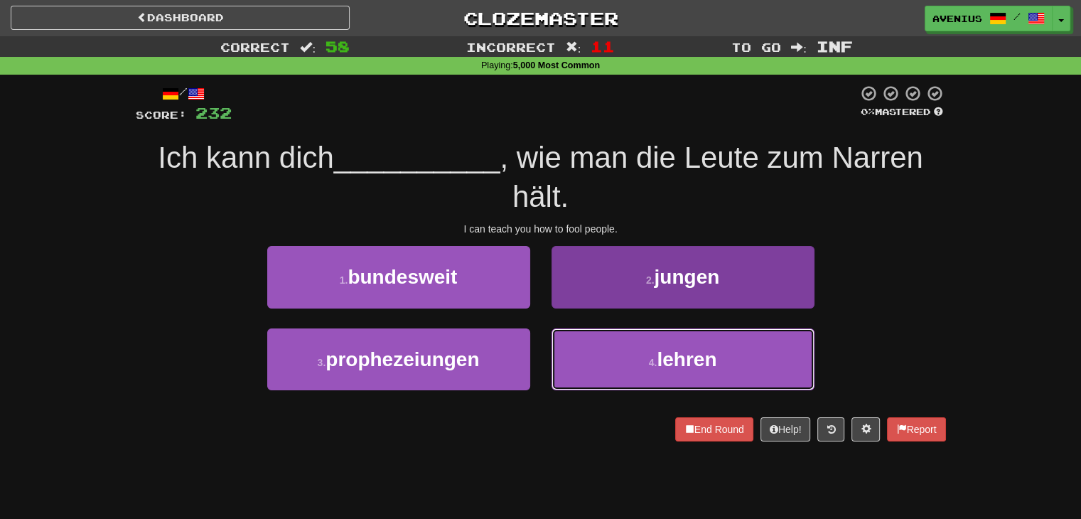
click at [588, 346] on button "4 . lehren" at bounding box center [683, 359] width 263 height 62
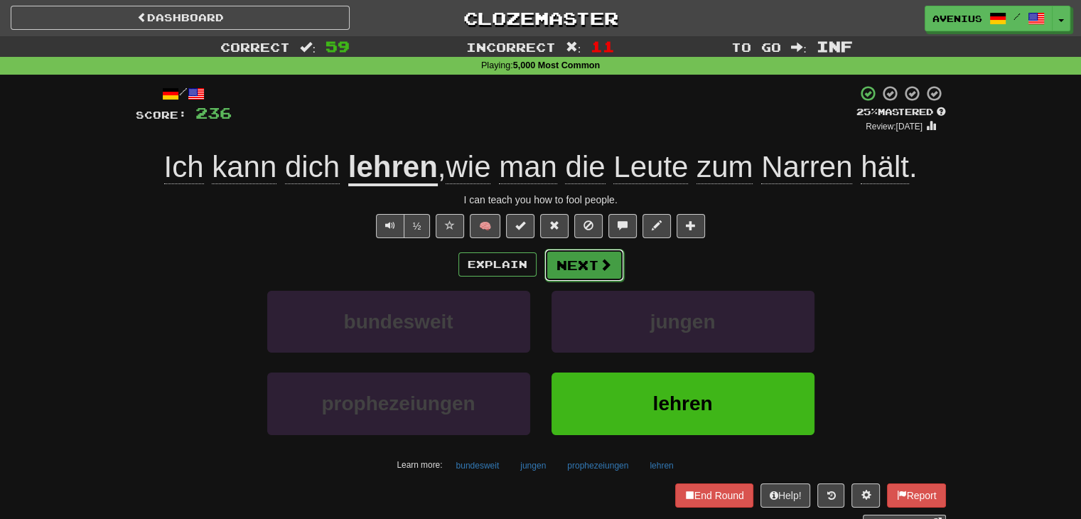
click at [603, 260] on span at bounding box center [605, 264] width 13 height 13
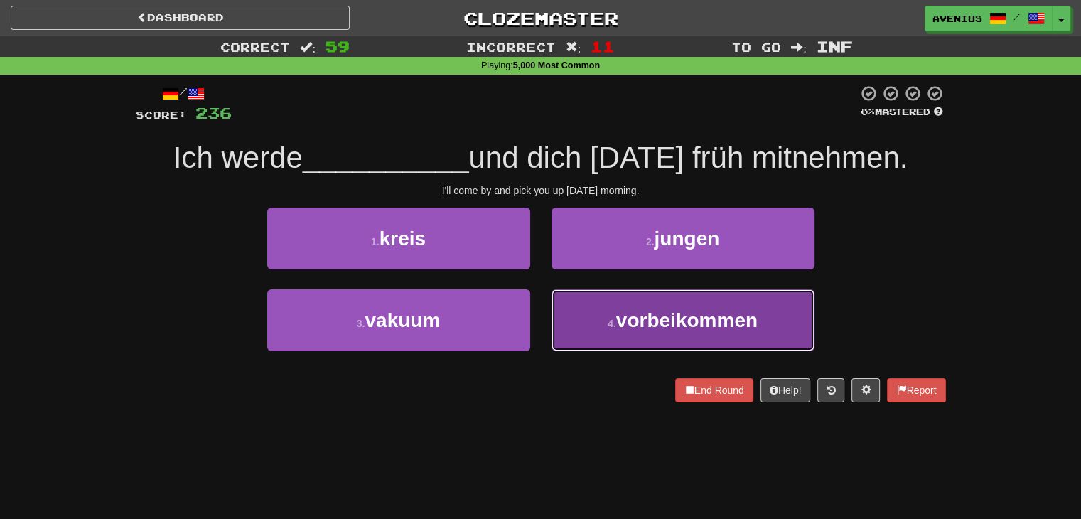
click at [600, 312] on button "4 . vorbeikommen" at bounding box center [683, 320] width 263 height 62
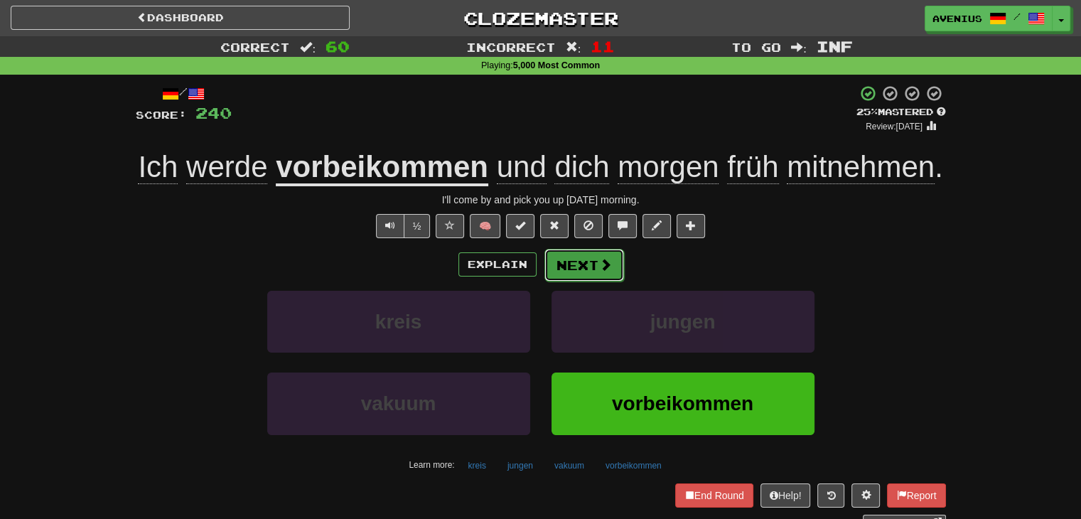
click at [601, 266] on span at bounding box center [605, 264] width 13 height 13
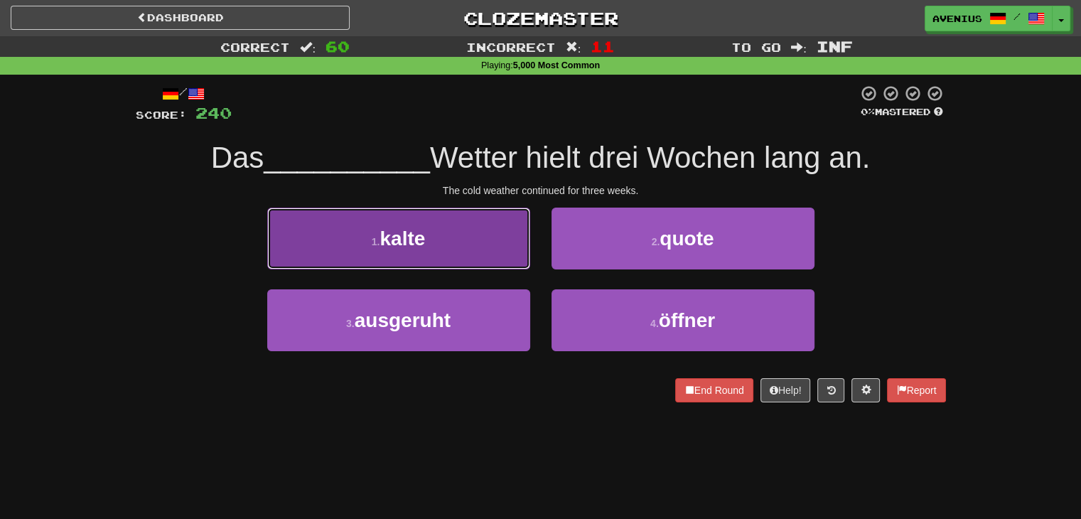
click at [513, 255] on button "1 . kalte" at bounding box center [398, 239] width 263 height 62
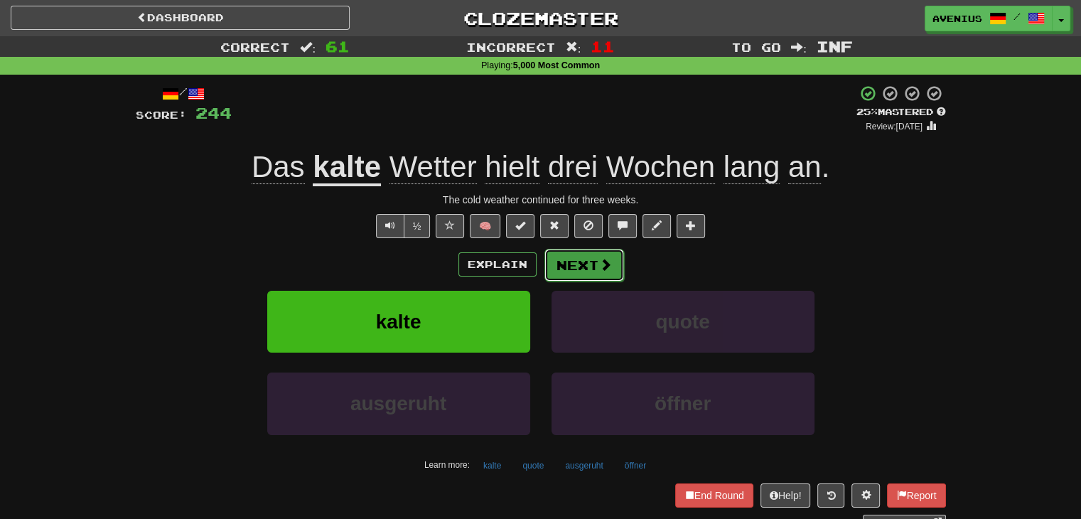
click at [590, 268] on button "Next" at bounding box center [585, 265] width 80 height 33
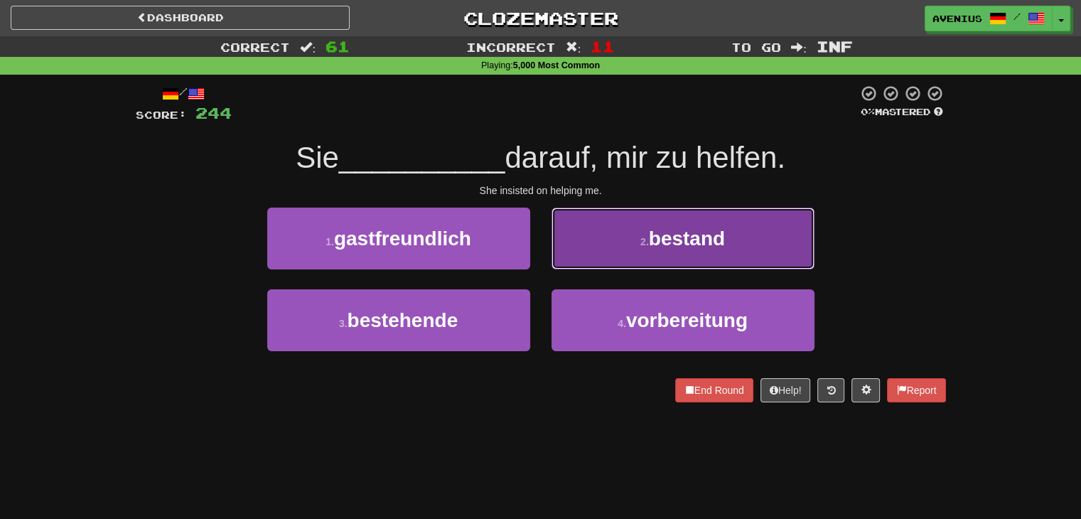
click at [615, 253] on button "2 . bestand" at bounding box center [683, 239] width 263 height 62
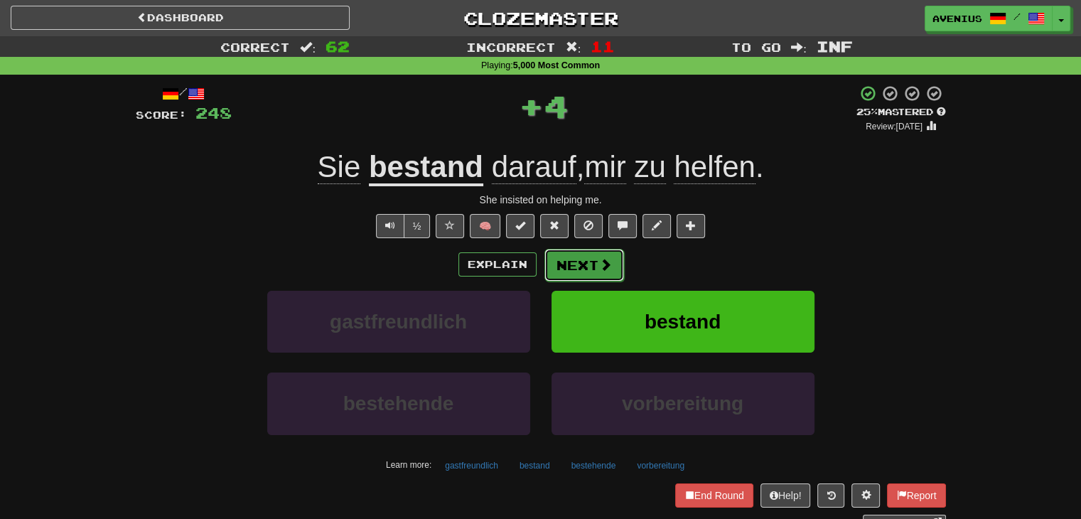
click at [587, 268] on button "Next" at bounding box center [585, 265] width 80 height 33
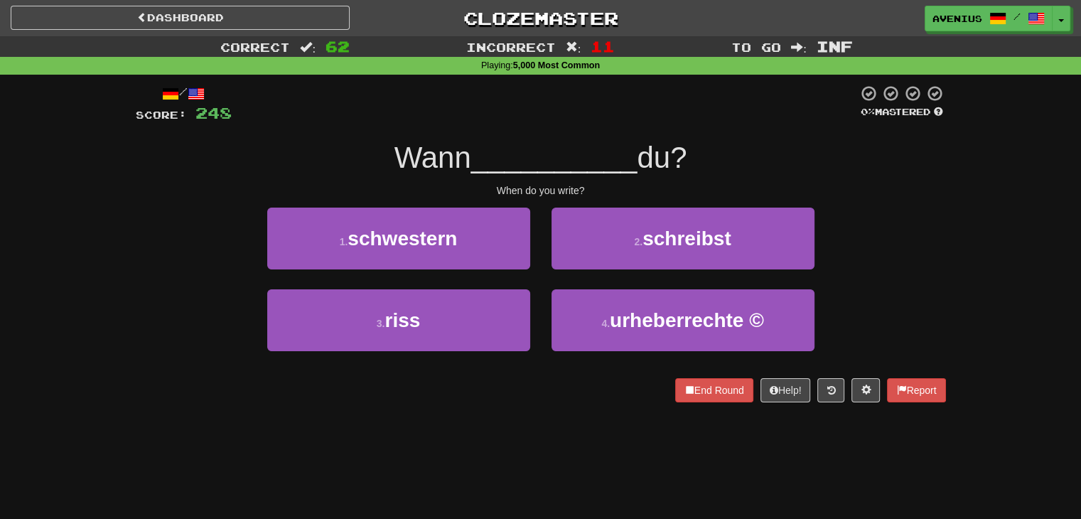
click at [586, 269] on div "2 . schreibst" at bounding box center [683, 249] width 284 height 82
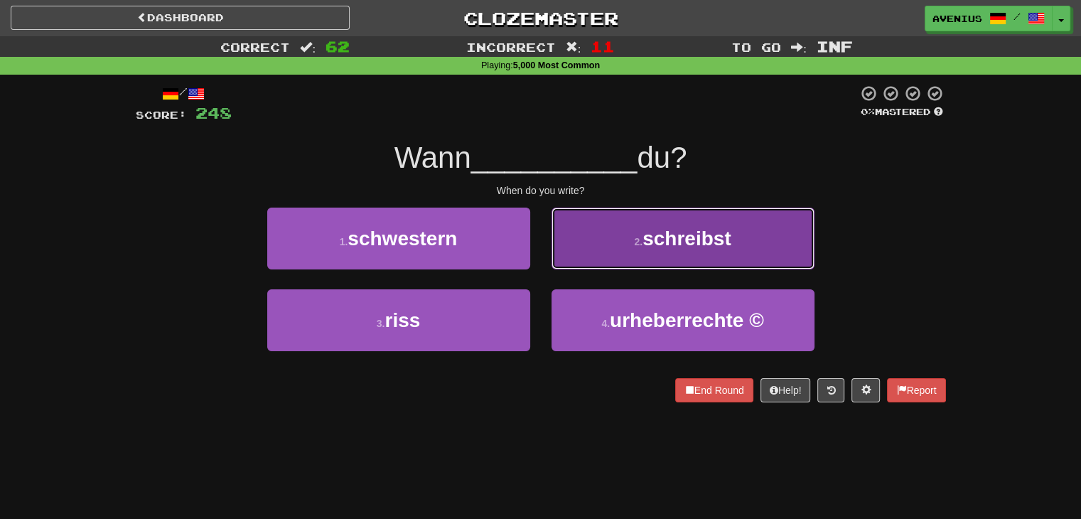
click at [583, 259] on button "2 . schreibst" at bounding box center [683, 239] width 263 height 62
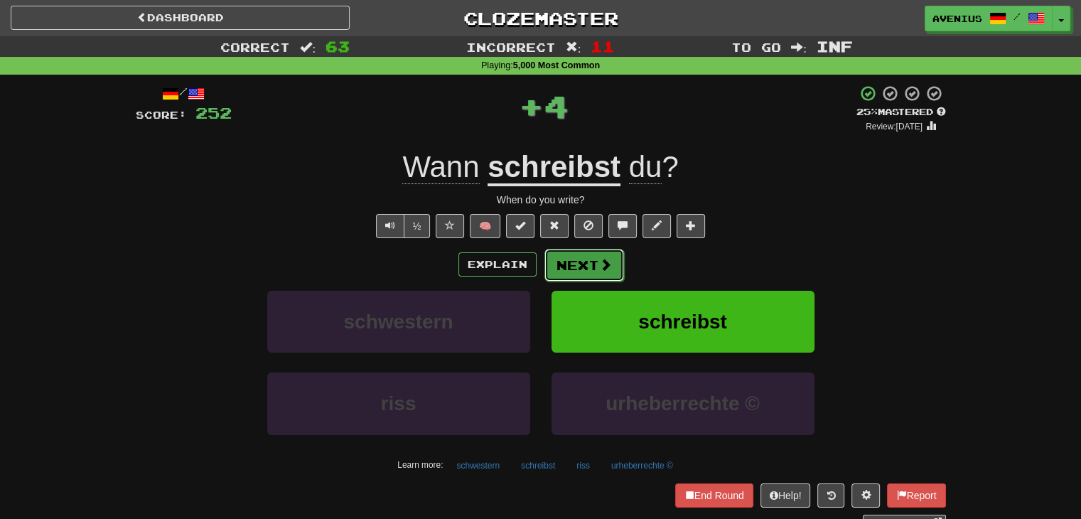
click at [577, 259] on button "Next" at bounding box center [585, 265] width 80 height 33
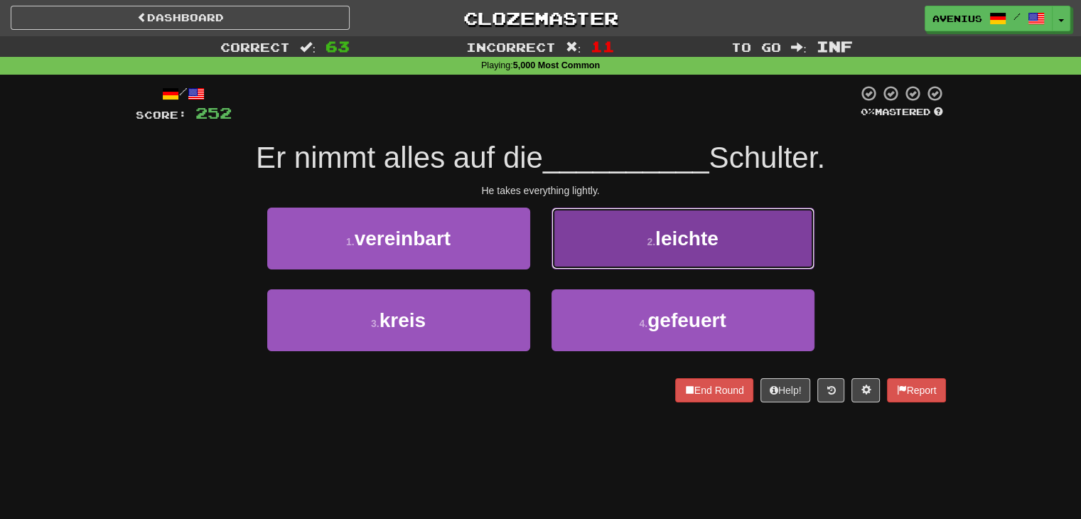
click at [597, 254] on button "2 . leichte" at bounding box center [683, 239] width 263 height 62
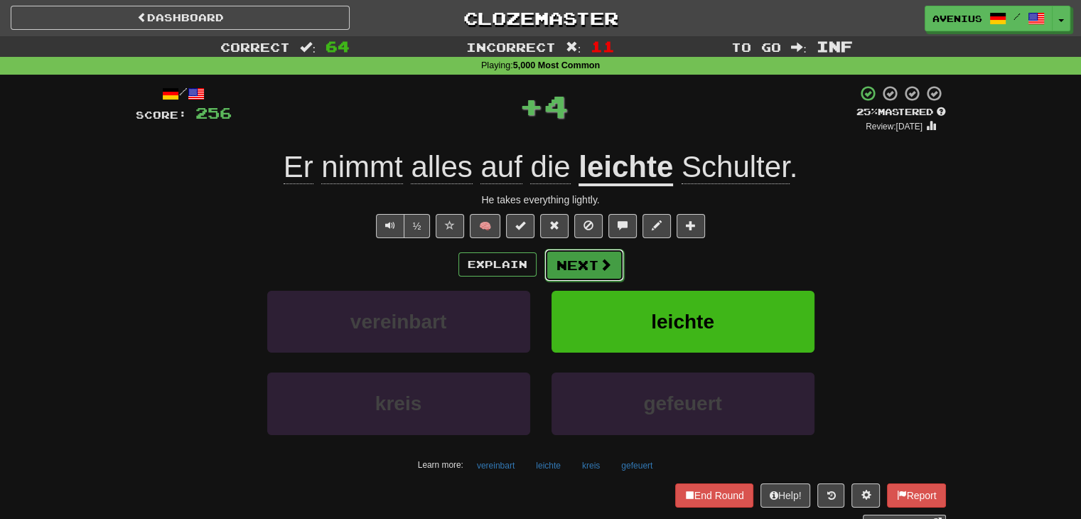
click at [587, 262] on button "Next" at bounding box center [585, 265] width 80 height 33
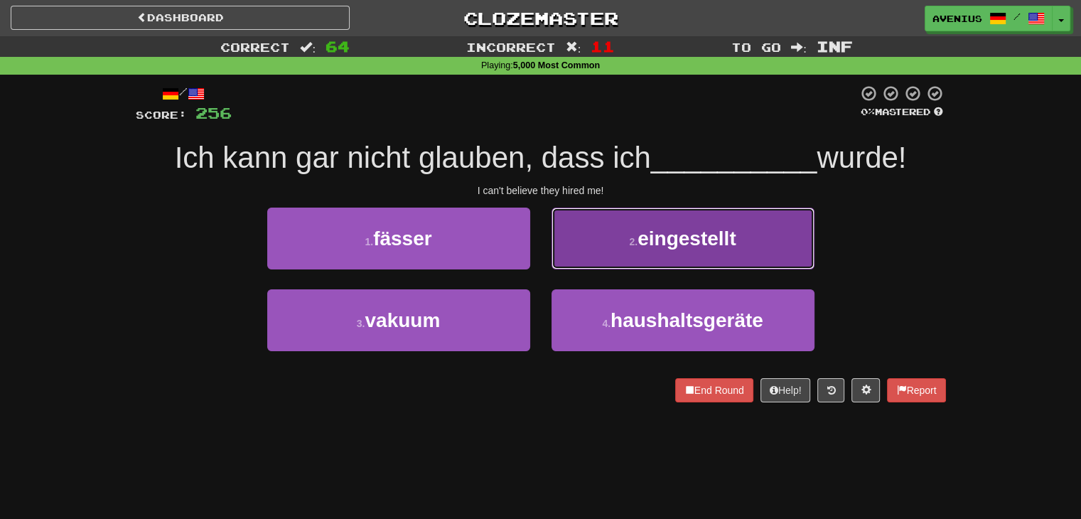
click at [575, 265] on button "2 . eingestellt" at bounding box center [683, 239] width 263 height 62
